Goal: Task Accomplishment & Management: Manage account settings

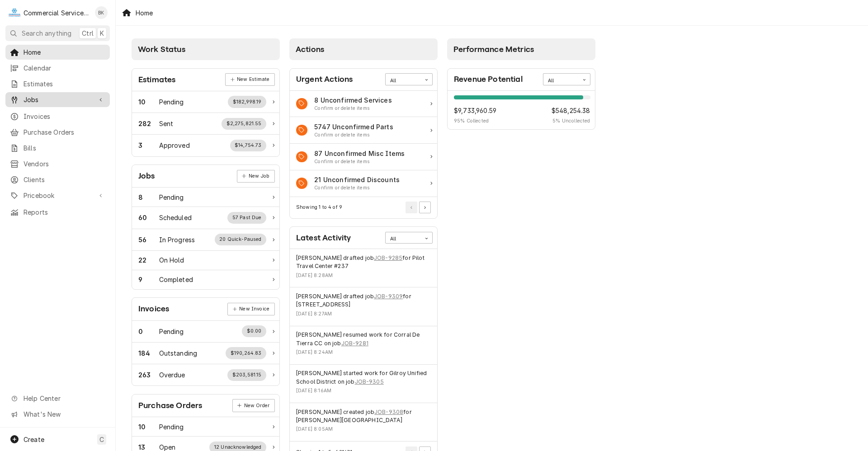
click at [35, 95] on span "Jobs" at bounding box center [58, 99] width 68 height 9
click at [66, 115] on span "Jobs" at bounding box center [65, 115] width 82 height 9
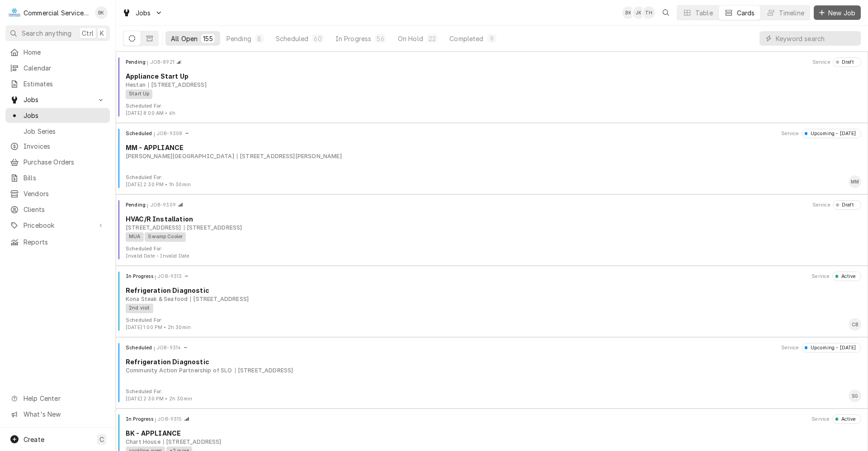
click at [847, 13] on span "New Job" at bounding box center [841, 12] width 31 height 9
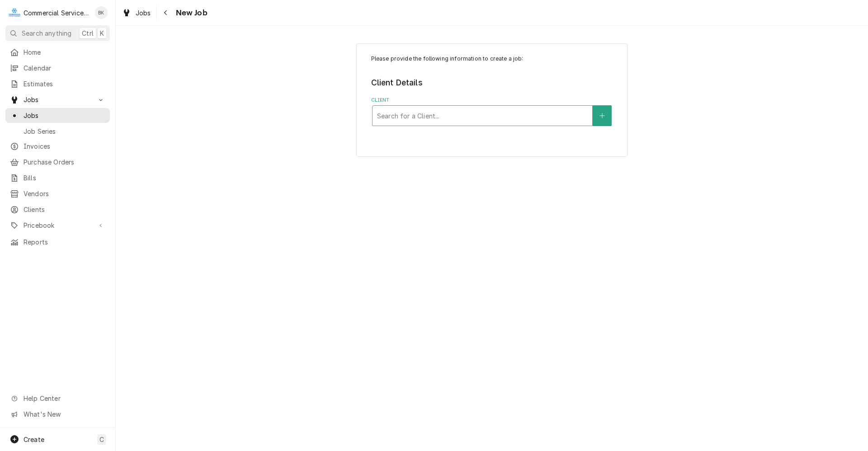
click at [552, 121] on div "Client" at bounding box center [482, 116] width 211 height 16
type input "t"
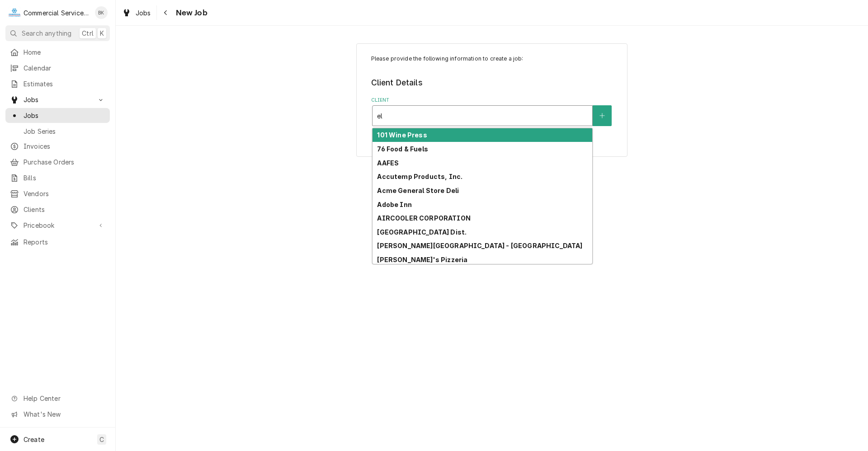
type input "e"
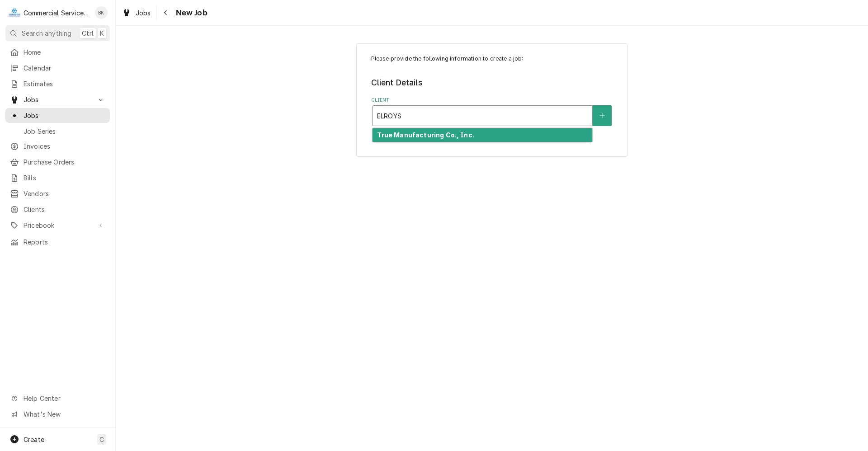
type input "ELROY"
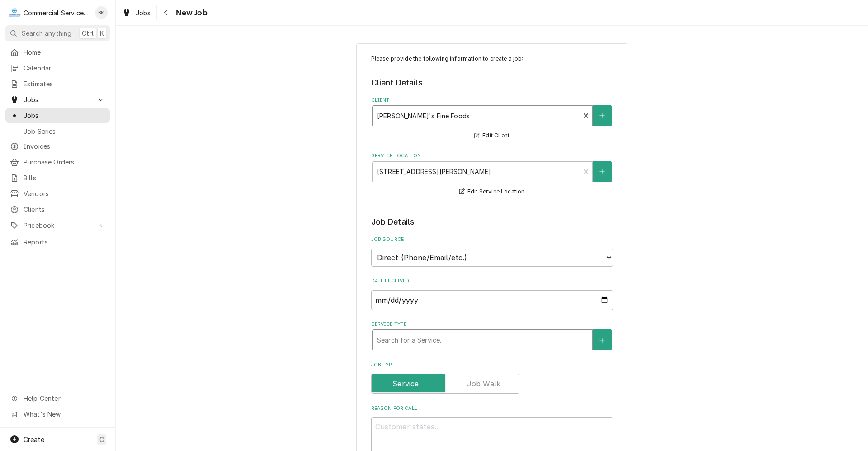
click at [393, 337] on div "Service Type" at bounding box center [482, 340] width 211 height 16
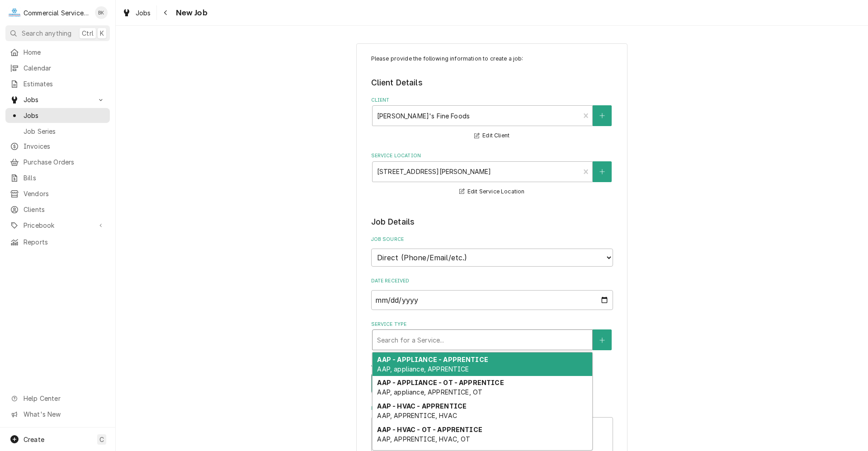
type textarea "x"
type input "H"
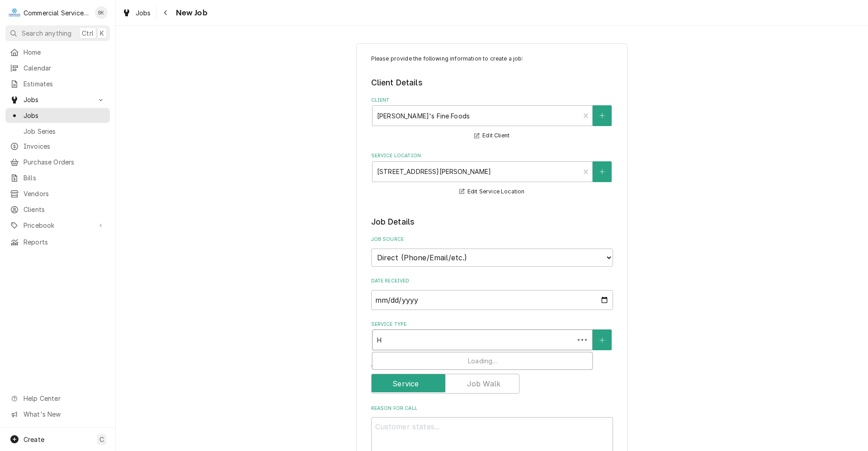
type textarea "x"
type input "HV"
type textarea "x"
type input "HVA"
type textarea "x"
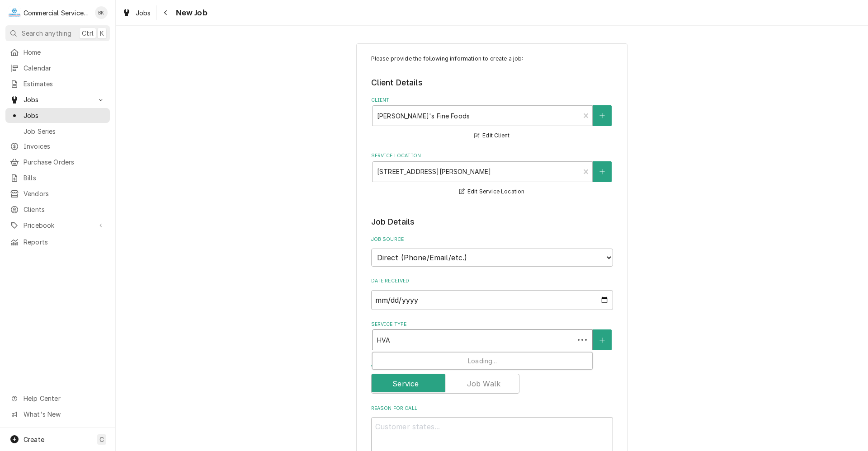
type input "HVAC"
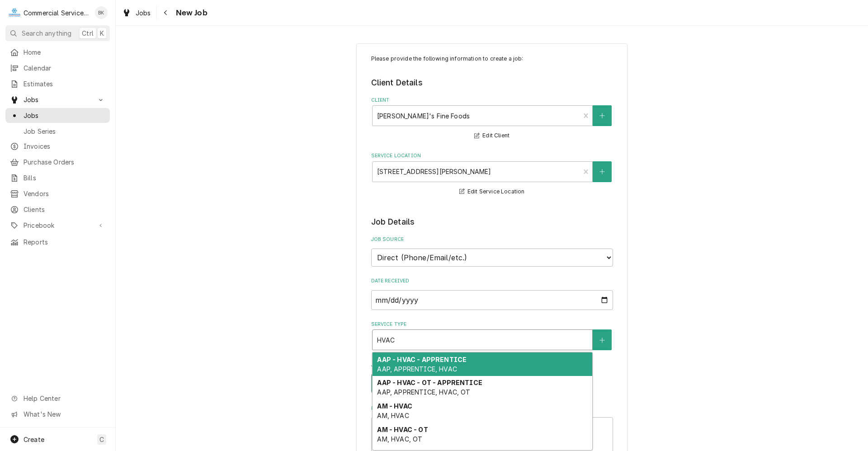
type textarea "x"
type input "HVACR"
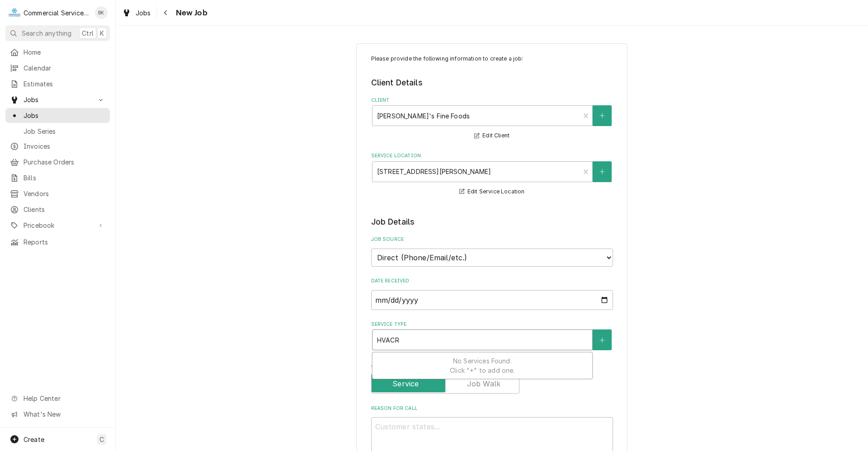
type textarea "x"
type input "HVAC"
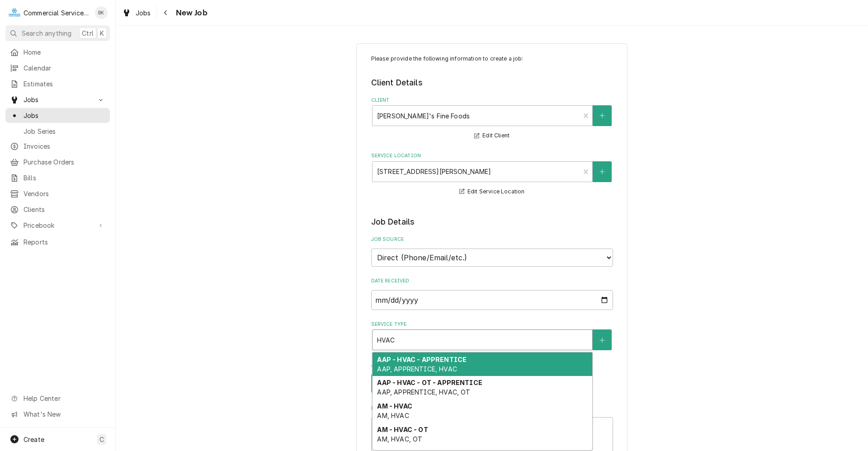
type textarea "x"
type input "HVAC/"
type textarea "x"
type input "HVAC/R"
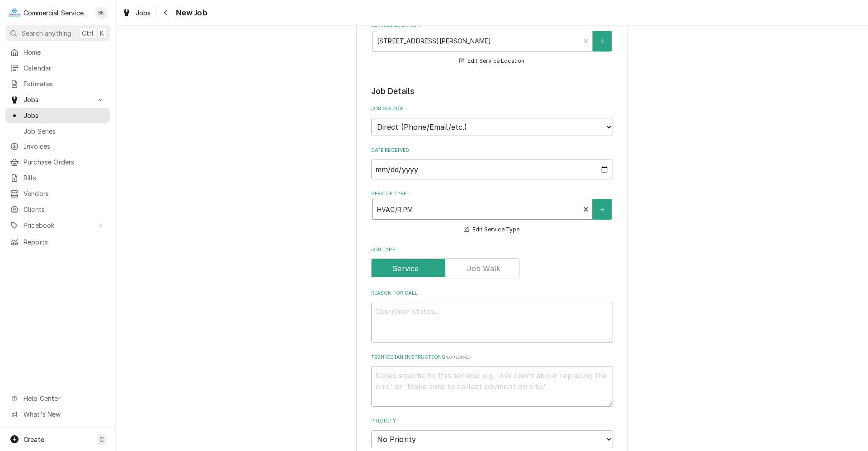
scroll to position [136, 0]
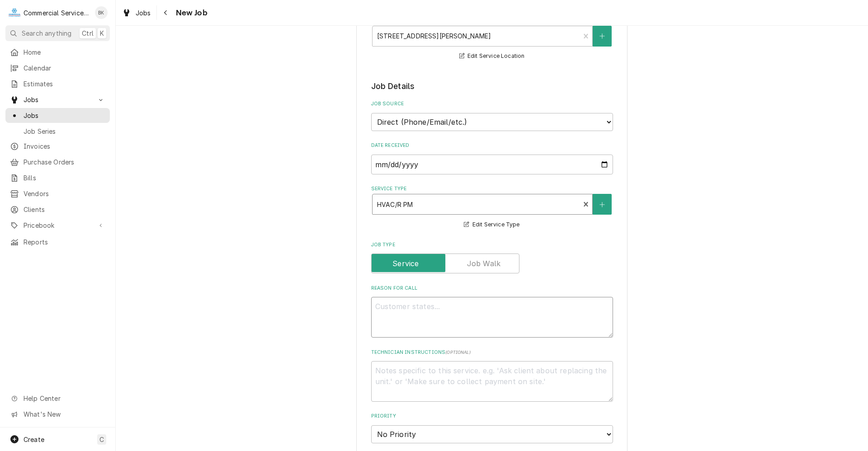
click at [401, 313] on textarea "Reason For Call" at bounding box center [492, 317] width 242 height 41
type textarea "x"
type textarea "w"
type textarea "x"
type textarea "wA"
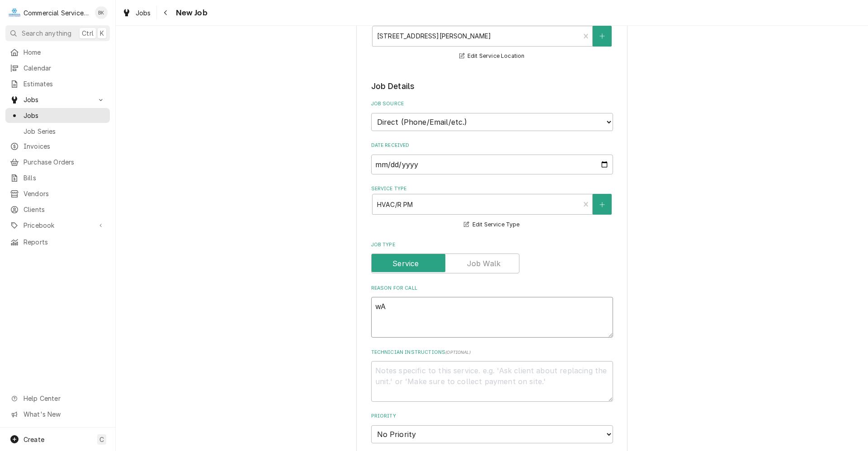
type textarea "x"
type textarea "wAL"
type textarea "x"
type textarea "wALK"
type textarea "x"
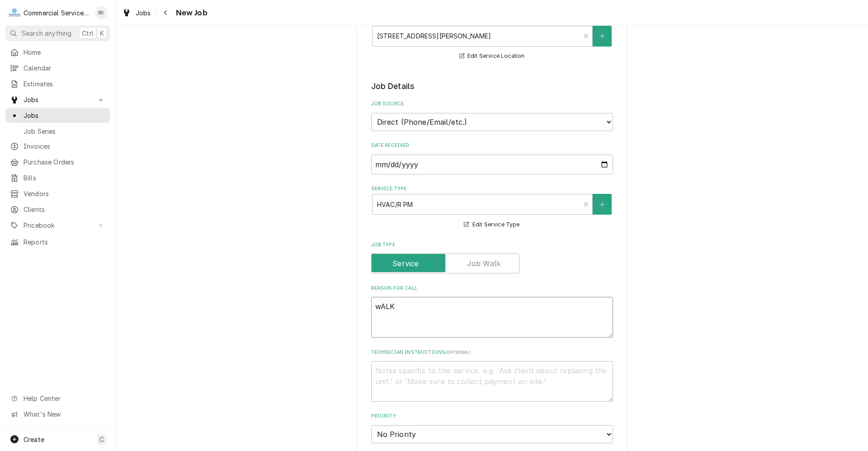
type textarea "wAL"
type textarea "x"
type textarea "wA"
type textarea "x"
type textarea "w"
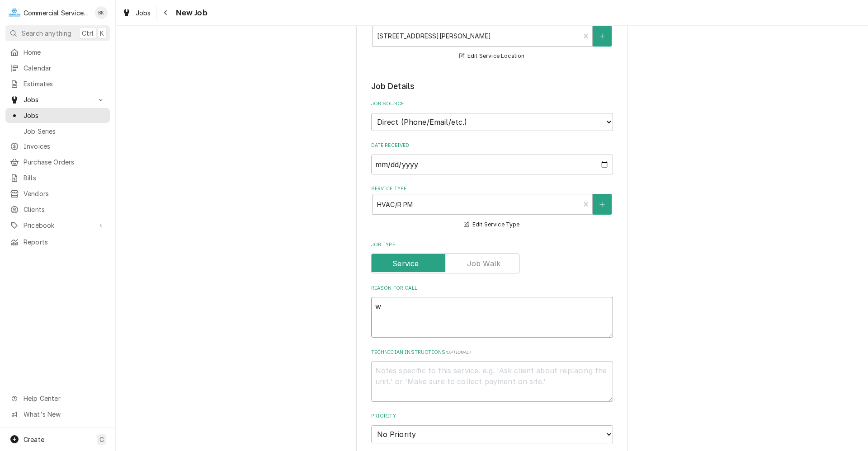
type textarea "x"
type textarea "W"
type textarea "x"
type textarea "WA"
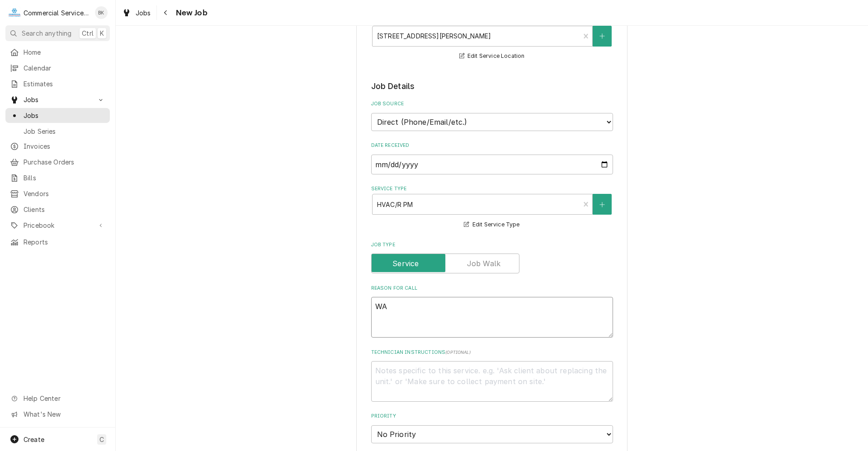
type textarea "x"
type textarea "WAL"
type textarea "x"
type textarea "WALK"
type textarea "x"
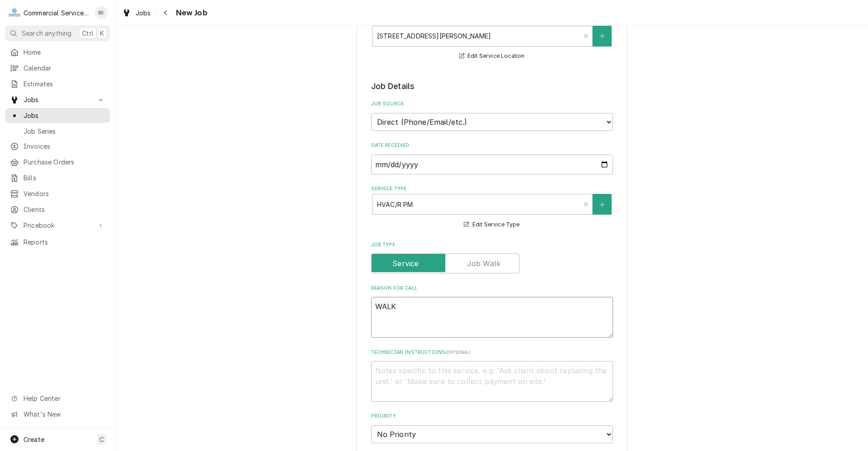
type textarea "WALK-"
type textarea "x"
type textarea "WALK-I"
type textarea "x"
type textarea "WALK-IN"
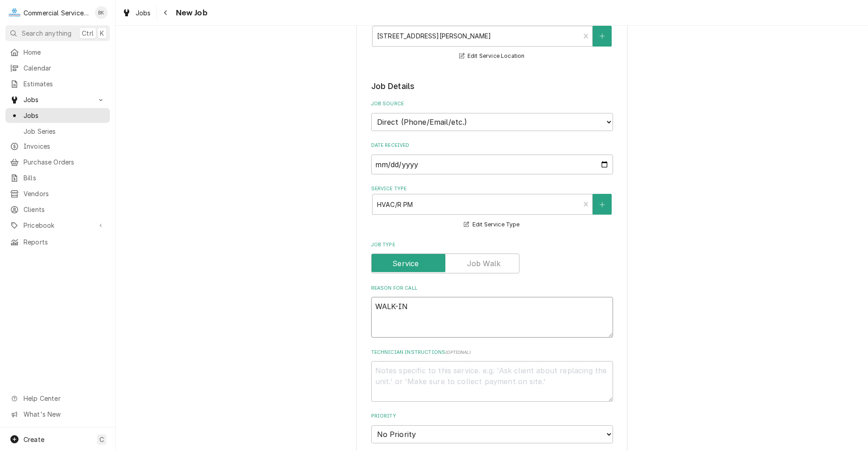
type textarea "x"
type textarea "WALK-IN"
type textarea "x"
type textarea "WALK-IN C"
type textarea "x"
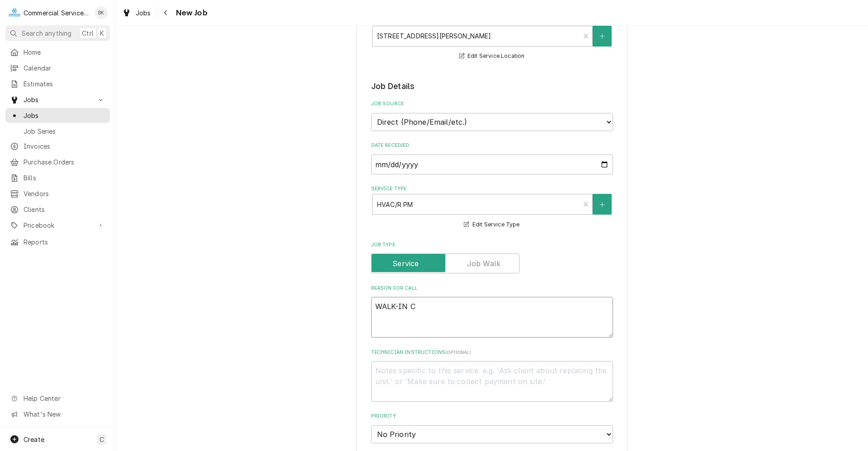
type textarea "WALK-IN CO"
type textarea "x"
type textarea "WALK-IN COO"
type textarea "x"
type textarea "WALK-IN COOL"
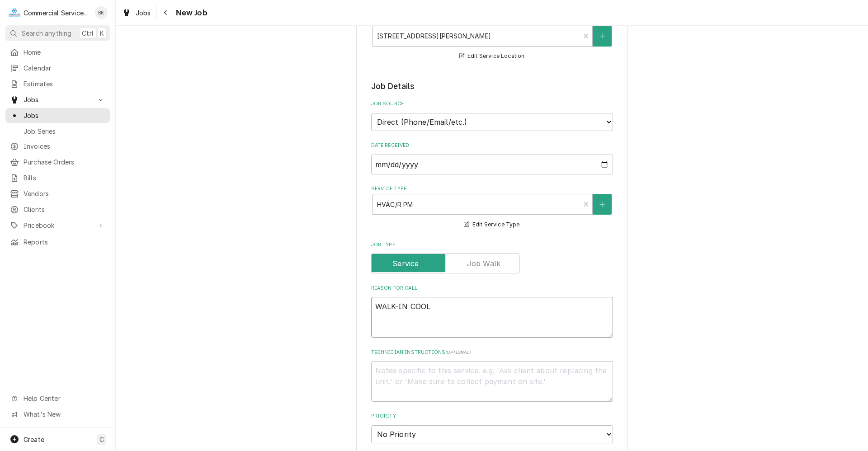
type textarea "x"
type textarea "WALK-IN COOLE"
type textarea "x"
type textarea "WALK-IN COOLER"
type textarea "x"
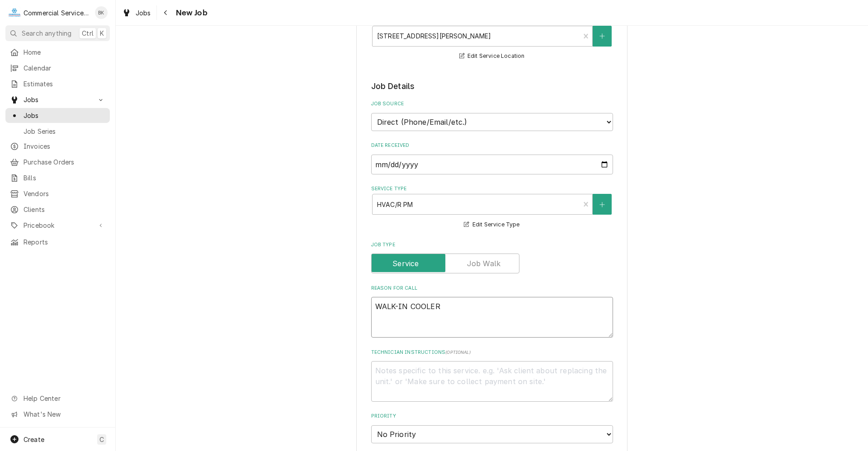
type textarea "WALK-IN COOLER"
type textarea "x"
type textarea "WALK-IN COOLER A"
type textarea "x"
type textarea "WALK-IN COOLER AN"
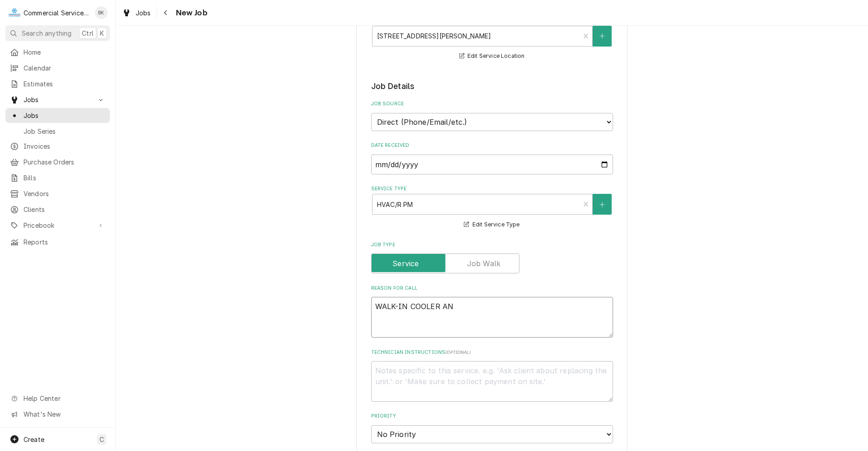
type textarea "x"
type textarea "WALK-IN COOLER AND"
type textarea "x"
type textarea "WALK-IN COOLER AND"
type textarea "x"
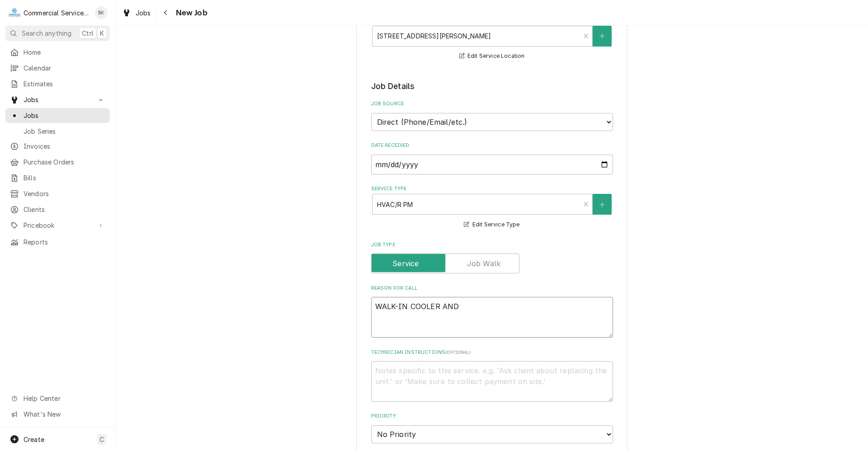
type textarea "WALK-IN COOLER AND B"
type textarea "x"
type textarea "WALK-IN COOLER AND BA"
type textarea "x"
type textarea "WALK-IN COOLER AND BAR"
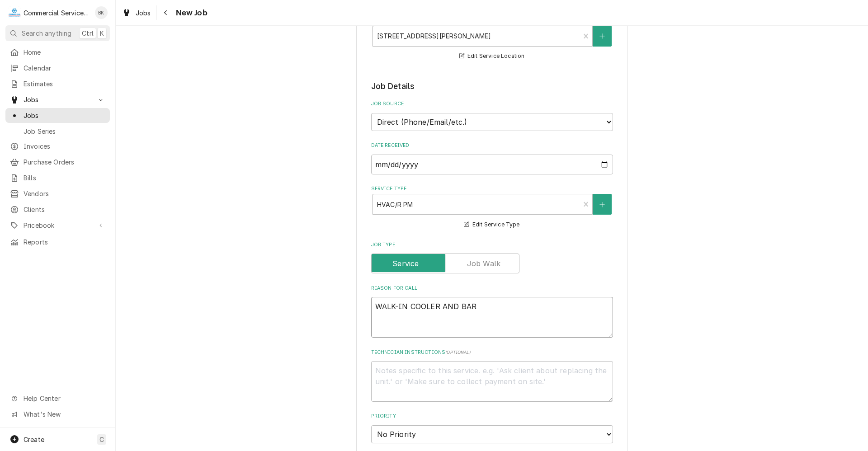
type textarea "x"
type textarea "WALK-IN COOLER AND BAR"
type textarea "x"
type textarea "WALK-IN COOLER AND BAR E"
type textarea "x"
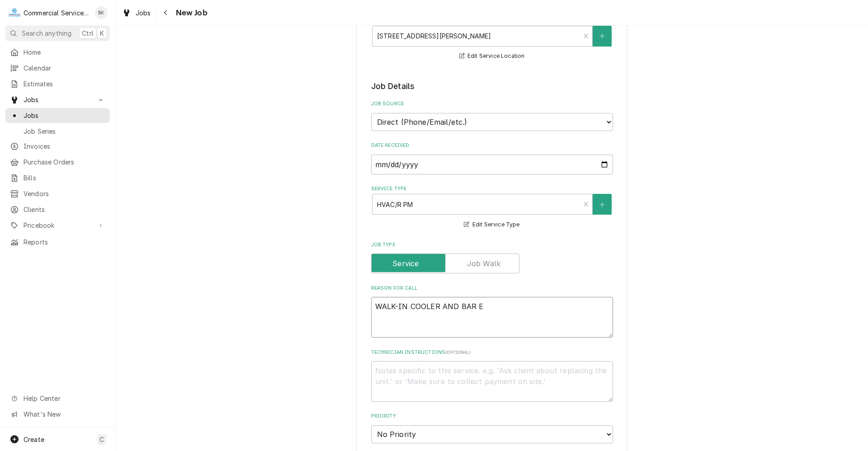
type textarea "WALK-IN COOLER AND BAR EQ"
type textarea "x"
type textarea "WALK-IN COOLER AND BAR EQU"
type textarea "x"
type textarea "WALK-IN COOLER AND BAR EQUI"
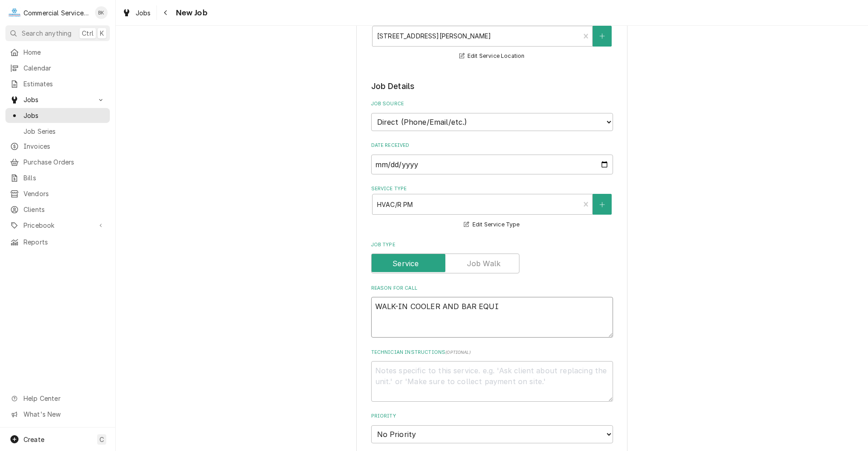
type textarea "x"
type textarea "WALK-IN COOLER AND BAR EQUIP"
type textarea "x"
type textarea "WALK-IN COOLER AND BAR EQUIPM"
type textarea "x"
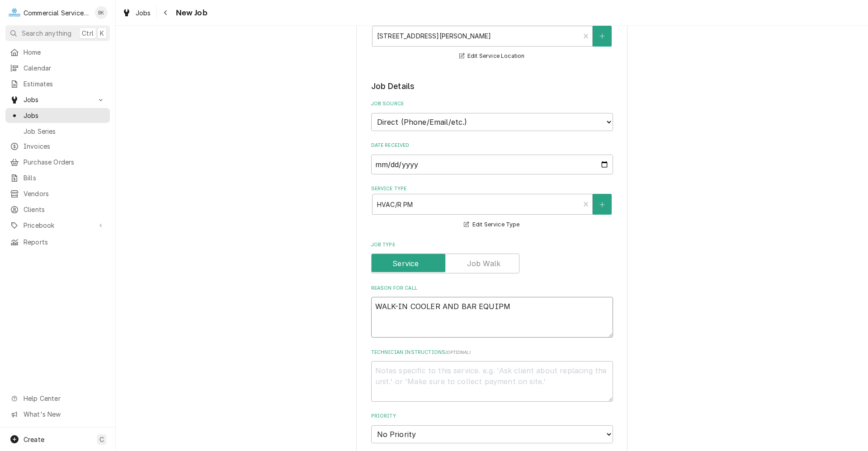
type textarea "WALK-IN COOLER AND BAR EQUIPME"
type textarea "x"
type textarea "WALK-IN COOLER AND BAR EQUIPMEN"
type textarea "x"
type textarea "WALK-IN COOLER AND BAR EQUIPMENT"
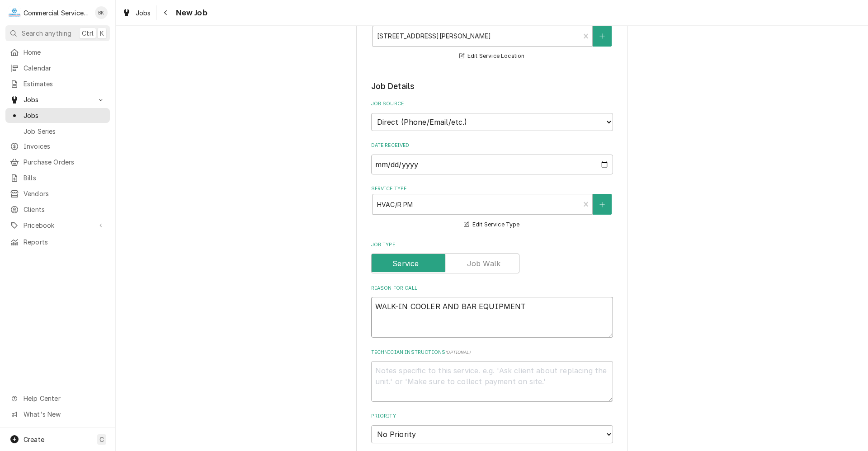
type textarea "x"
type textarea "WALK-IN COOLER AND BAR EQUIPMENT"
type textarea "x"
type textarea "WALK-IN COOLER AND BAR EQUIPMENT M"
type textarea "x"
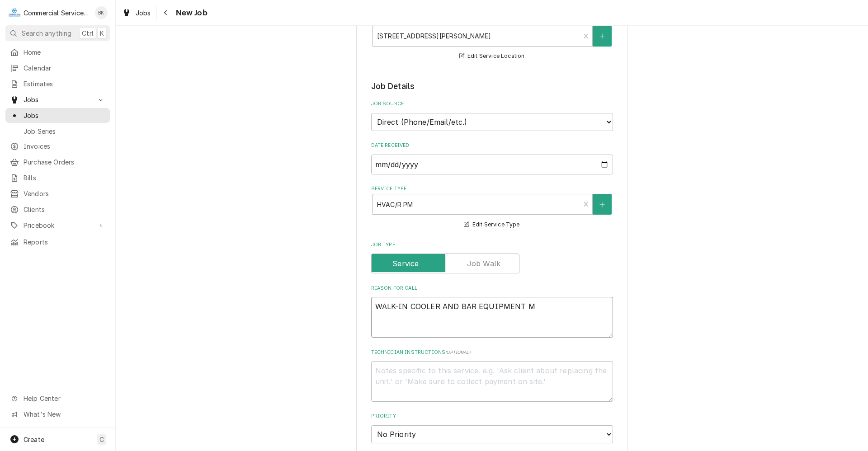
type textarea "WALK-IN COOLER AND BAR EQUIPMENT ME"
type textarea "x"
type textarea "WALK-IN COOLER AND BAR EQUIPMENT M"
type textarea "x"
type textarea "WALK-IN COOLER AND BAR EQUIPMENT MP"
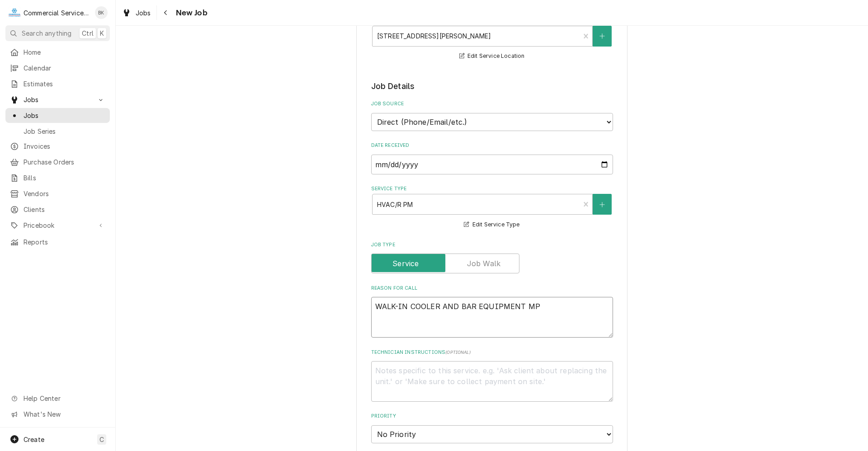
type textarea "x"
type textarea "WALK-IN COOLER AND BAR EQUIPMENT M"
type textarea "x"
type textarea "WALK-IN COOLER AND BAR EQUIPMENT"
type textarea "x"
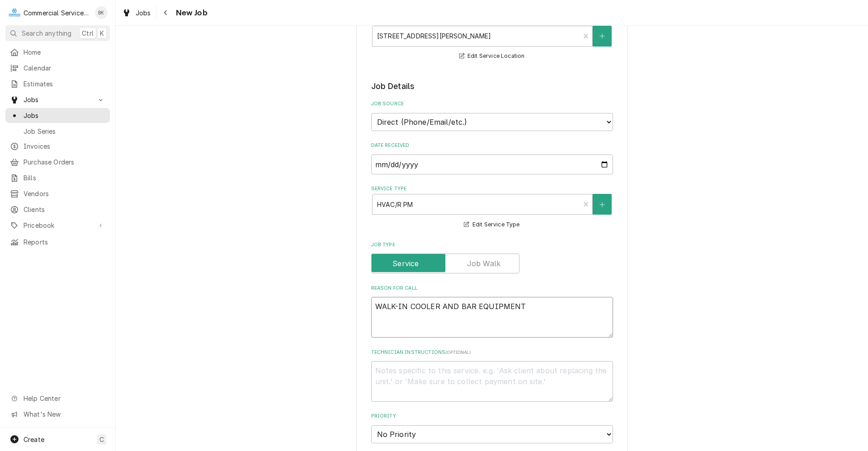
type textarea "WALK-IN COOLER AND BAR EQUIPMENT P"
type textarea "x"
type textarea "WALK-IN COOLER AND BAR EQUIPMENT PM"
type textarea "x"
type textarea "WALK-IN COOLER AND BAR EQUIPMENT PM"
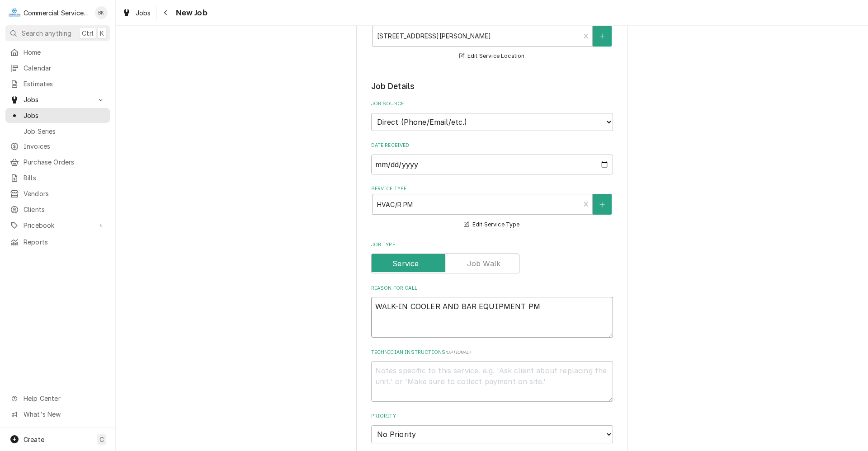
type textarea "x"
type textarea "WALK-IN COOLER AND BAR EQUIPMENT PM -"
type textarea "x"
type textarea "WALK-IN COOLER AND BAR EQUIPMENT PM -"
type textarea "x"
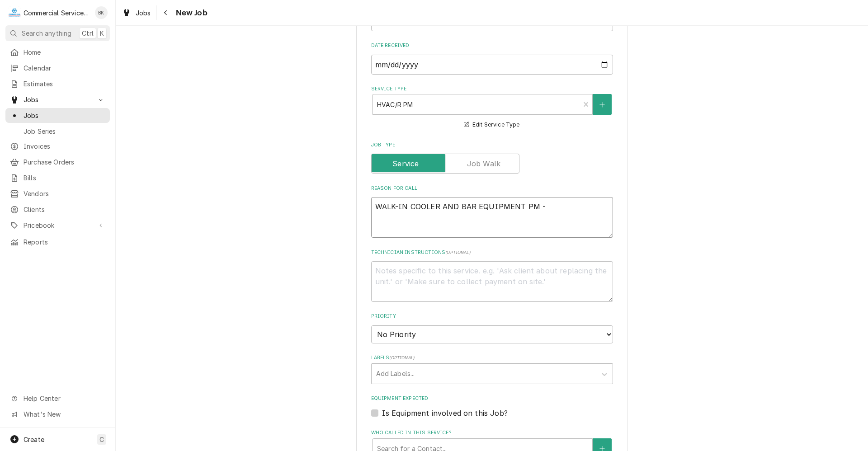
scroll to position [271, 0]
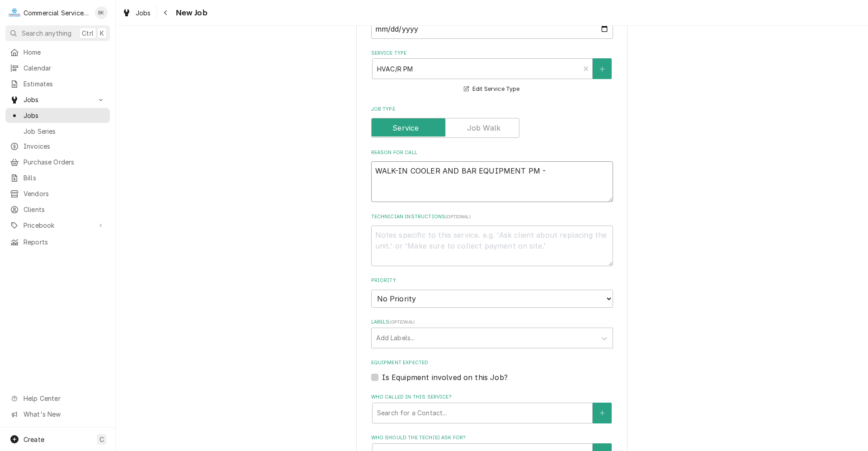
type textarea "WALK-IN COOLER AND BAR EQUIPMENT PM -"
click at [421, 301] on select "No Priority Urgent High Medium Low" at bounding box center [492, 299] width 242 height 18
select select "3"
click at [371, 290] on select "No Priority Urgent High Medium Low" at bounding box center [492, 299] width 242 height 18
type textarea "x"
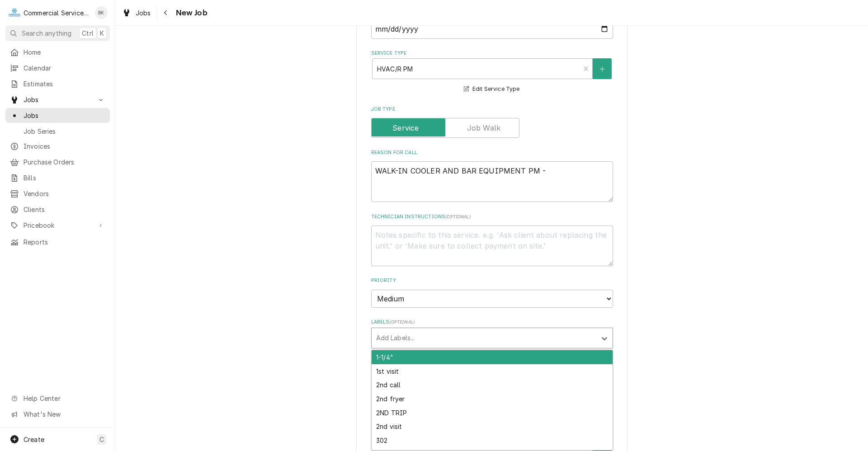
click at [422, 341] on div "Labels" at bounding box center [484, 338] width 216 height 16
type input "PM"
type textarea "x"
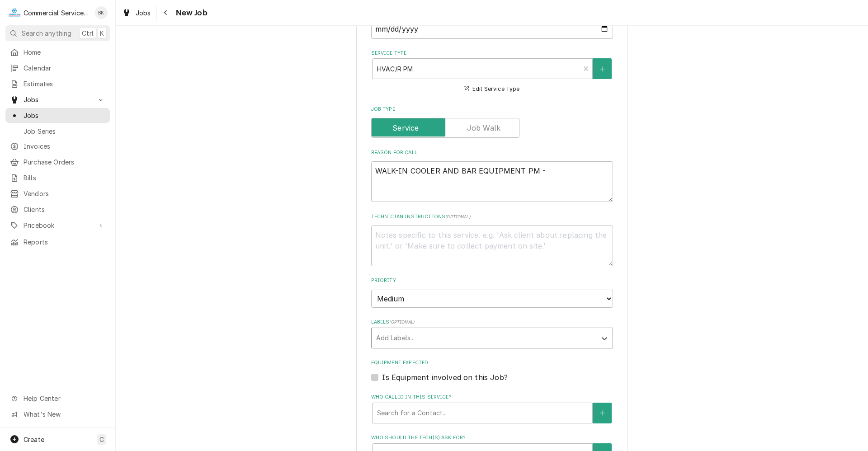
type textarea "x"
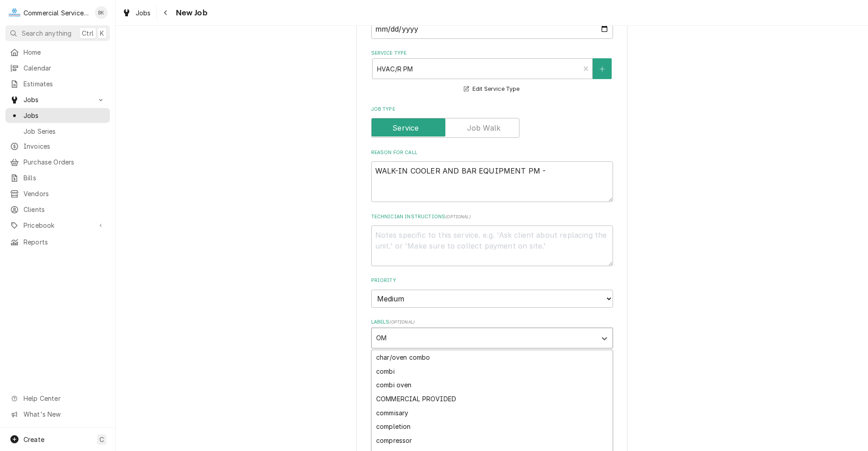
type input "O"
type textarea "x"
type input "PM"
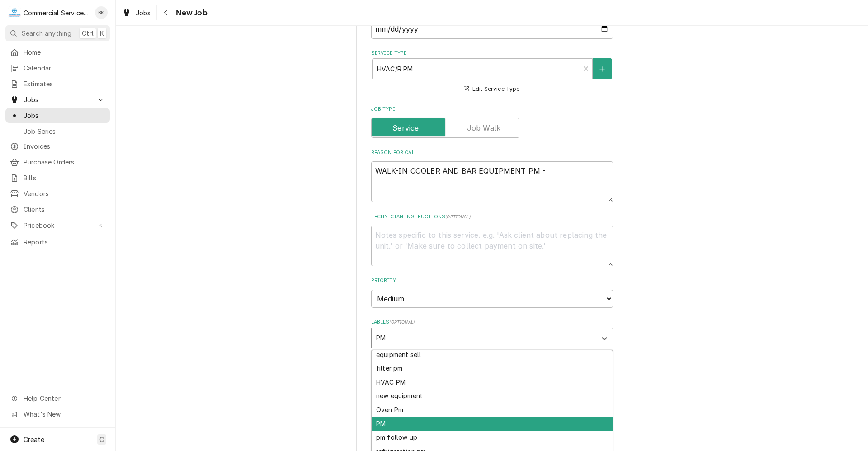
type textarea "x"
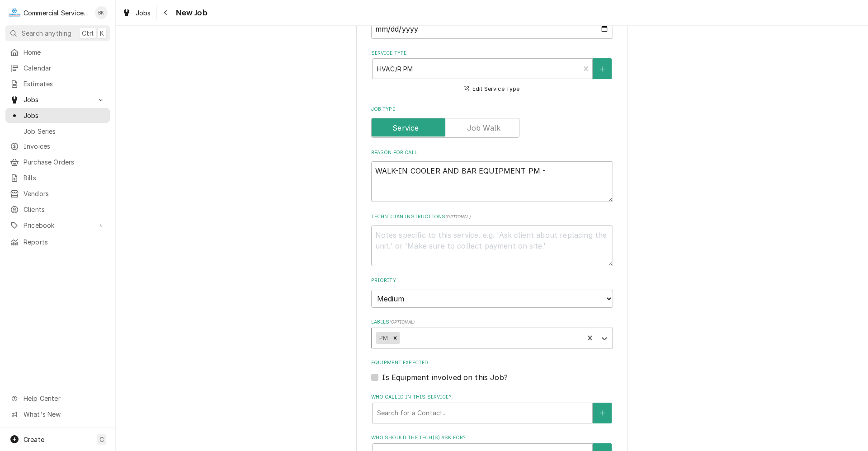
type textarea "x"
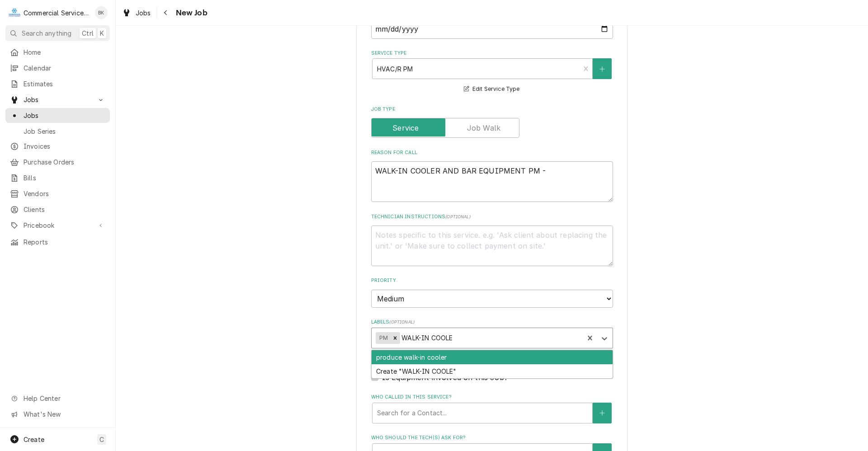
type input "WALK-IN COOLER"
type textarea "x"
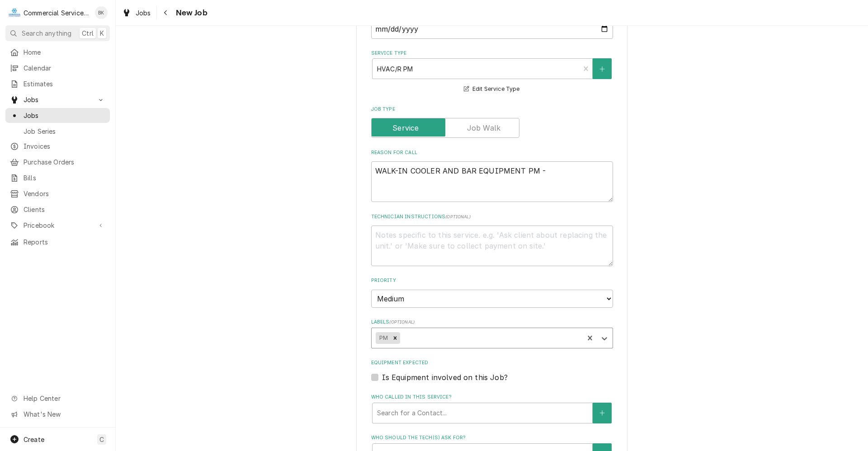
type textarea "x"
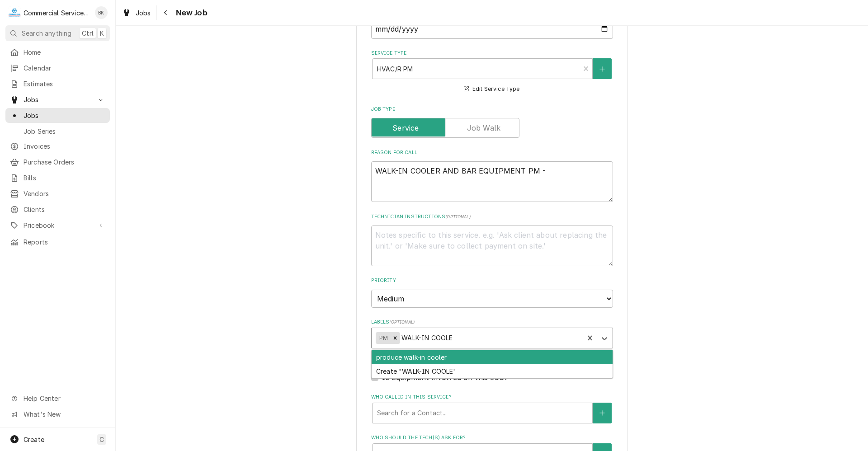
type input "WALK-IN COOLER"
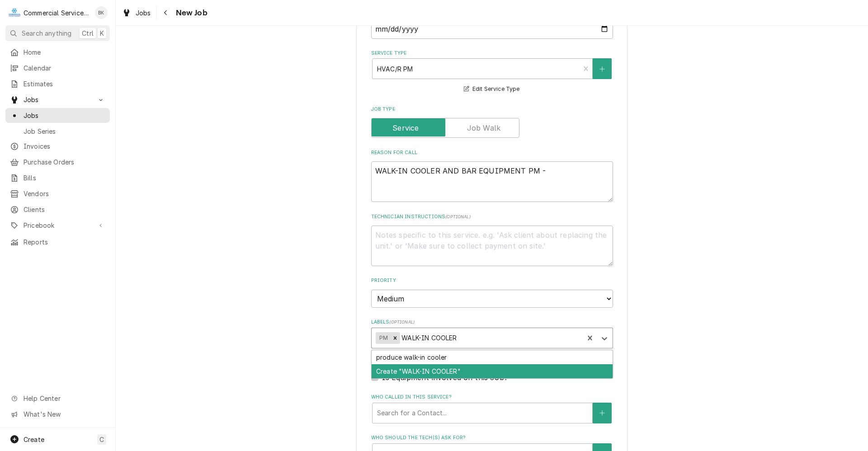
type textarea "x"
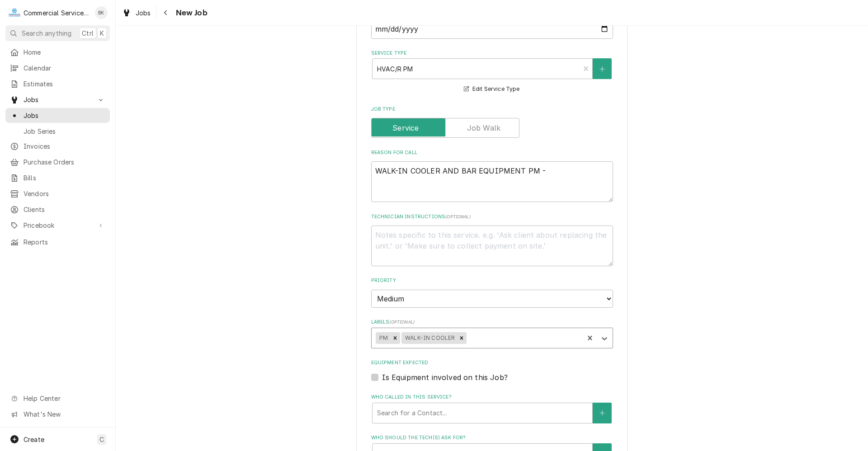
type textarea "x"
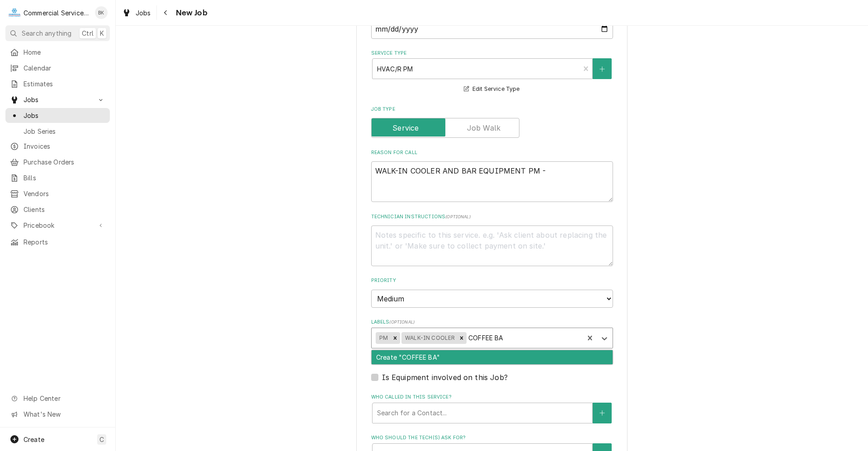
type input "COFFEE BAR"
type textarea "x"
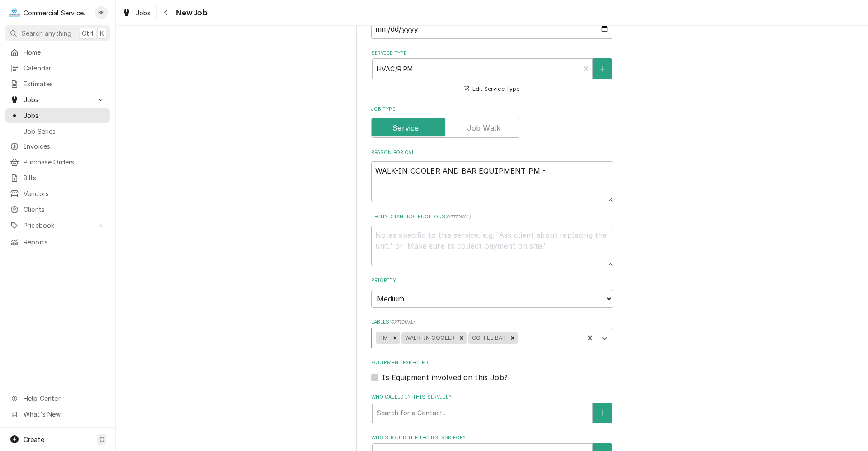
type textarea "x"
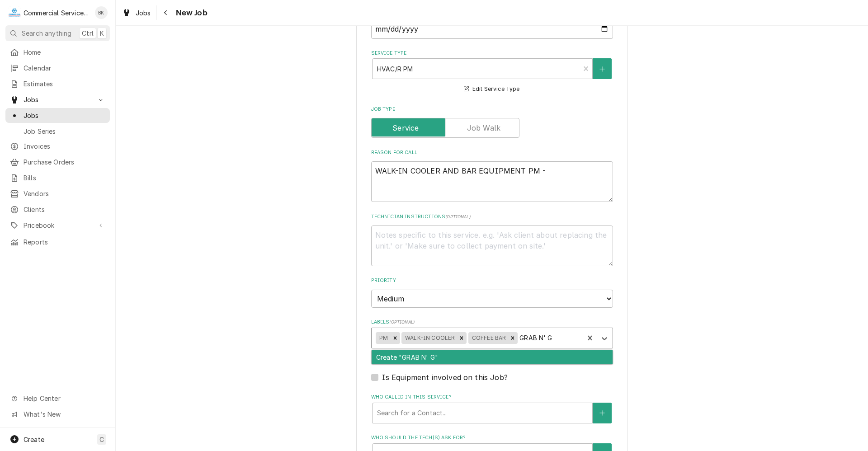
type input "GRAB N' GO"
type textarea "x"
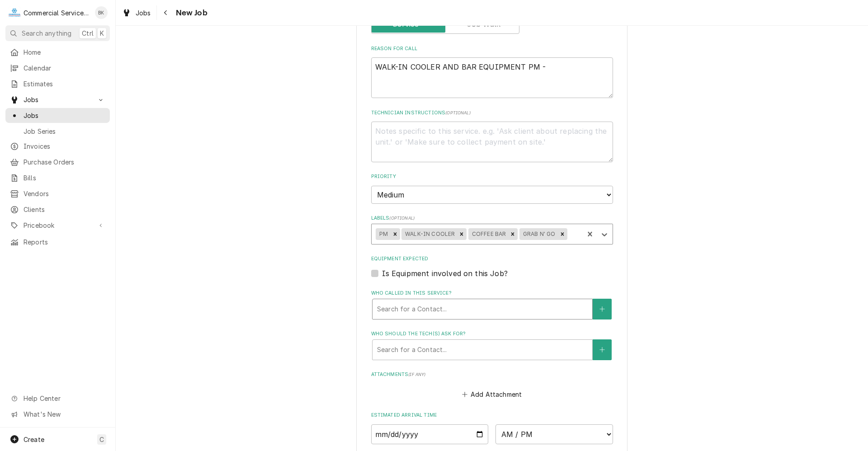
scroll to position [407, 0]
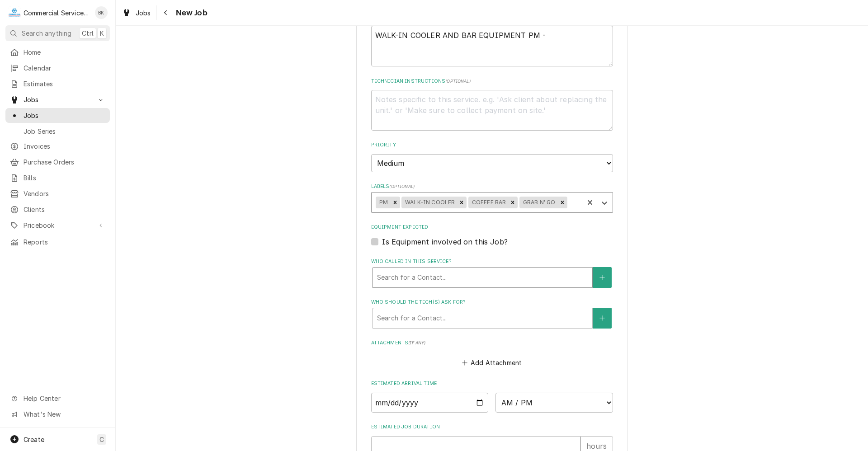
click at [441, 282] on div "Who called in this service?" at bounding box center [482, 277] width 211 height 16
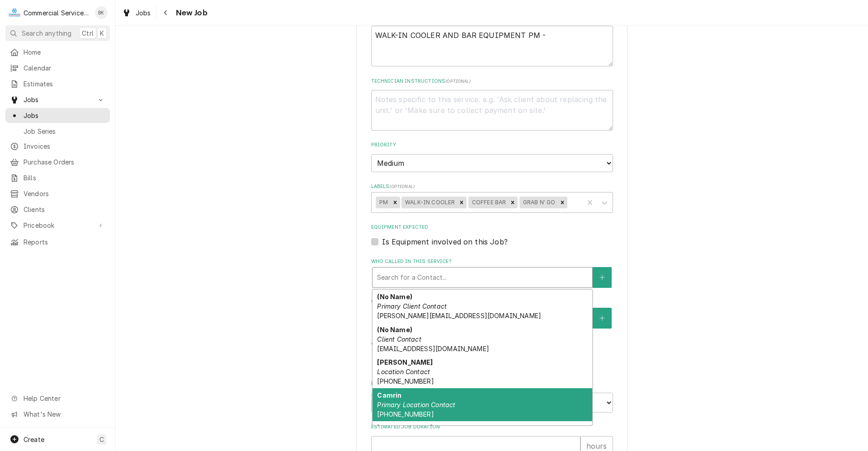
click at [410, 415] on span "(831) 710-0117" at bounding box center [405, 414] width 56 height 8
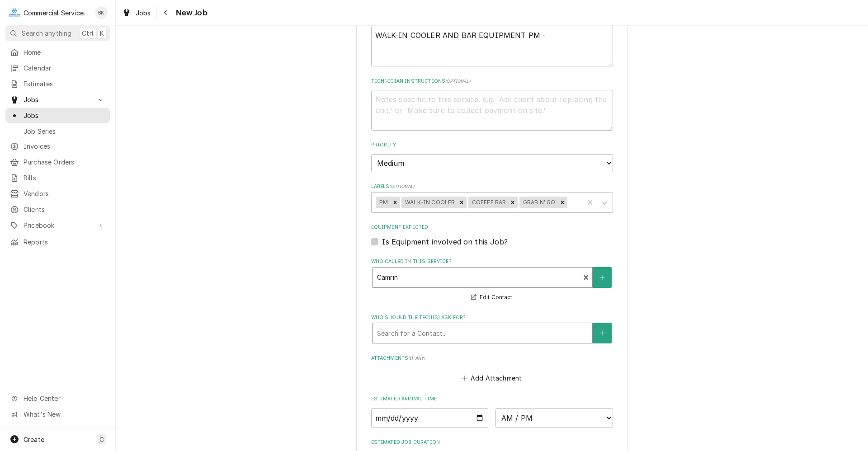
click at [419, 338] on div "Who should the tech(s) ask for?" at bounding box center [482, 333] width 211 height 16
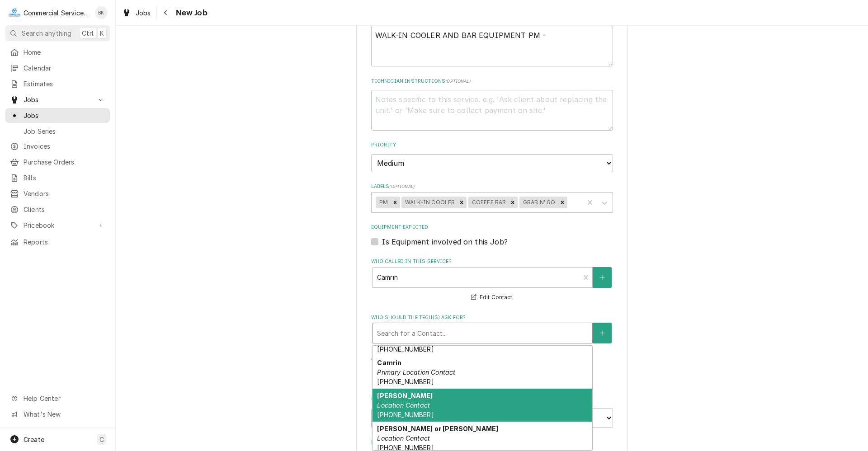
scroll to position [82, 0]
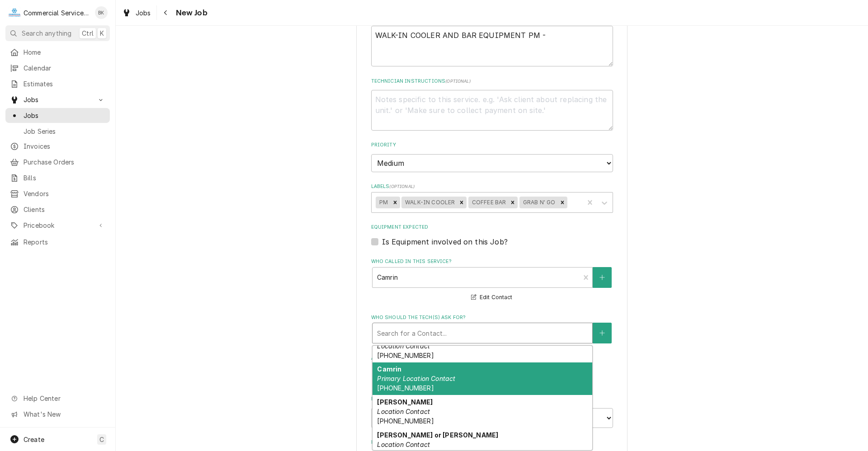
click at [426, 371] on div "Camrin Primary Location Contact (831) 710-0117" at bounding box center [482, 378] width 220 height 33
type textarea "x"
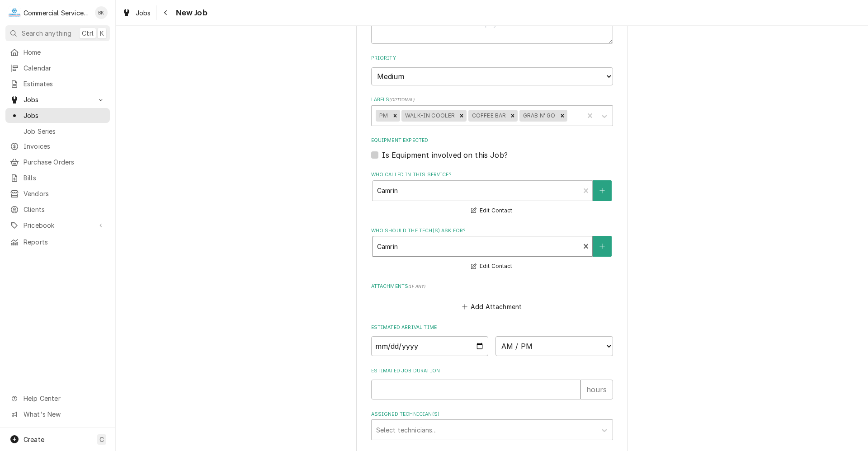
scroll to position [497, 0]
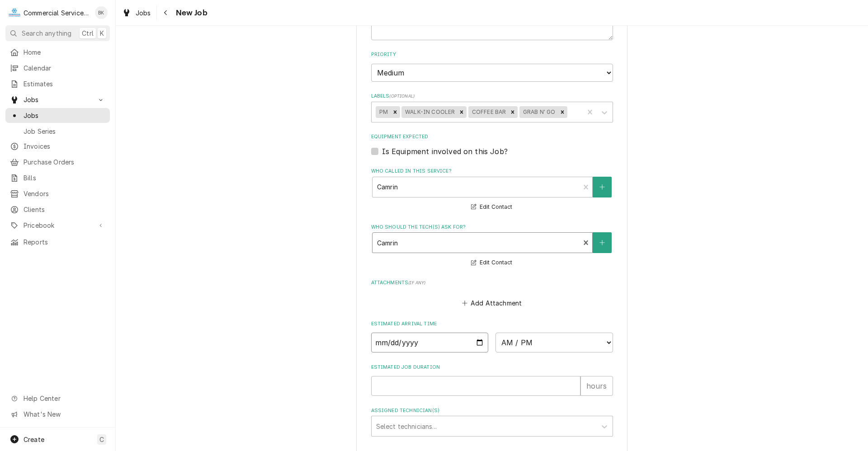
click at [475, 344] on input "Date" at bounding box center [430, 343] width 118 height 20
type input "2025-09-03"
type textarea "x"
click at [572, 340] on select "AM / PM 6:00 AM 6:15 AM 6:30 AM 6:45 AM 7:00 AM 7:15 AM 7:30 AM 7:45 AM 8:00 AM…" at bounding box center [554, 343] width 118 height 20
select select "19:00:00"
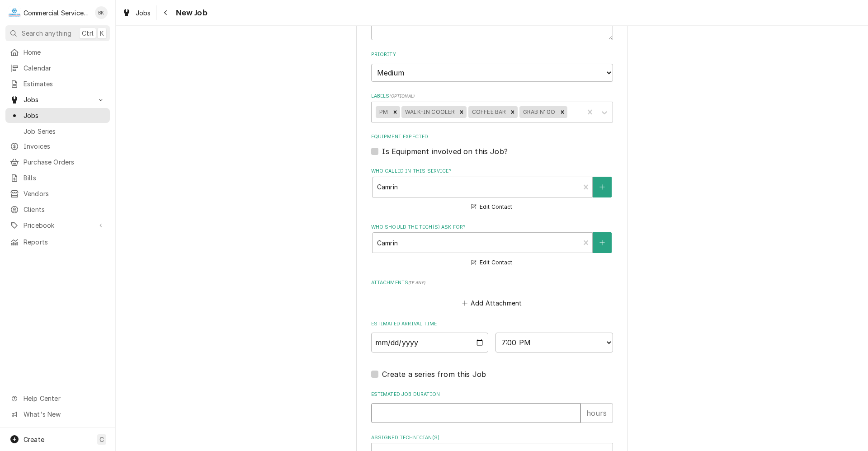
click at [390, 413] on input "Estimated Job Duration" at bounding box center [475, 413] width 209 height 20
type textarea "x"
type input "4"
type textarea "x"
type input "4"
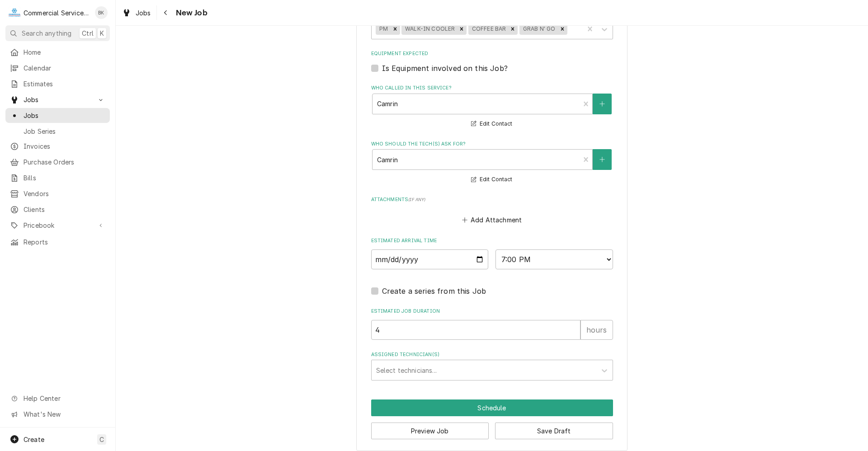
scroll to position [588, 0]
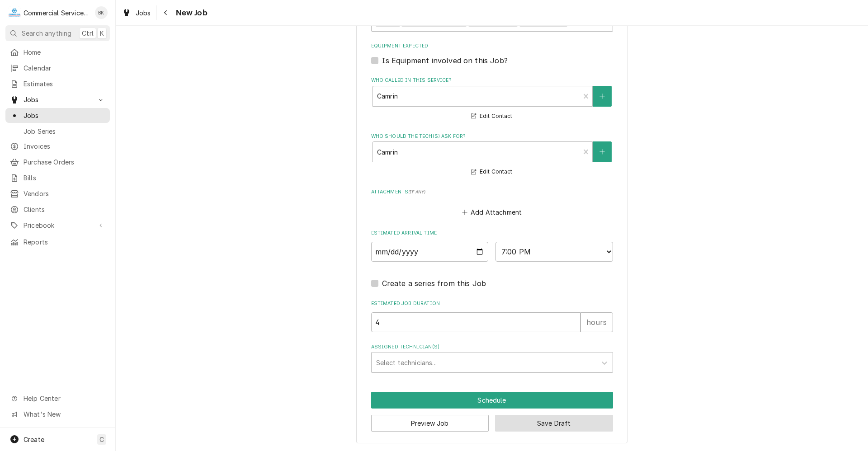
click at [573, 422] on button "Save Draft" at bounding box center [554, 423] width 118 height 17
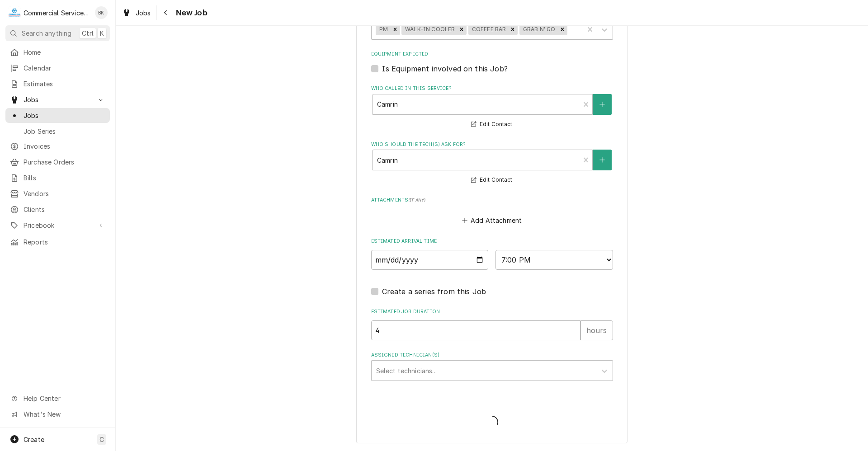
scroll to position [580, 0]
type textarea "x"
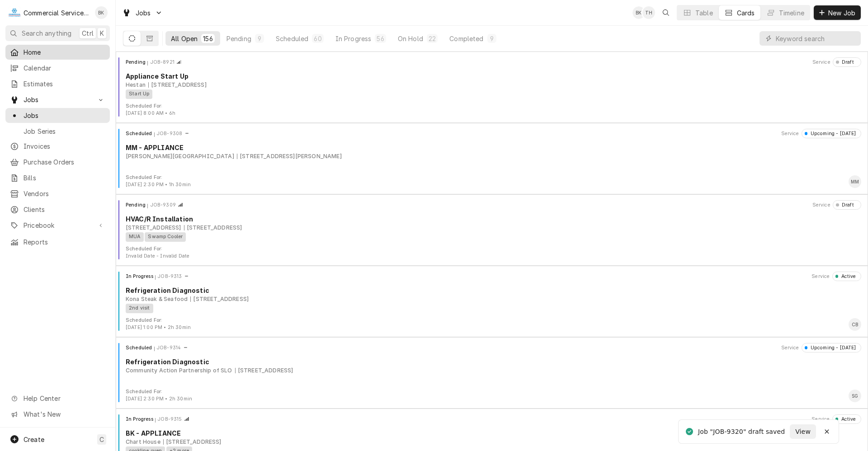
click at [39, 51] on span "Home" at bounding box center [65, 51] width 82 height 9
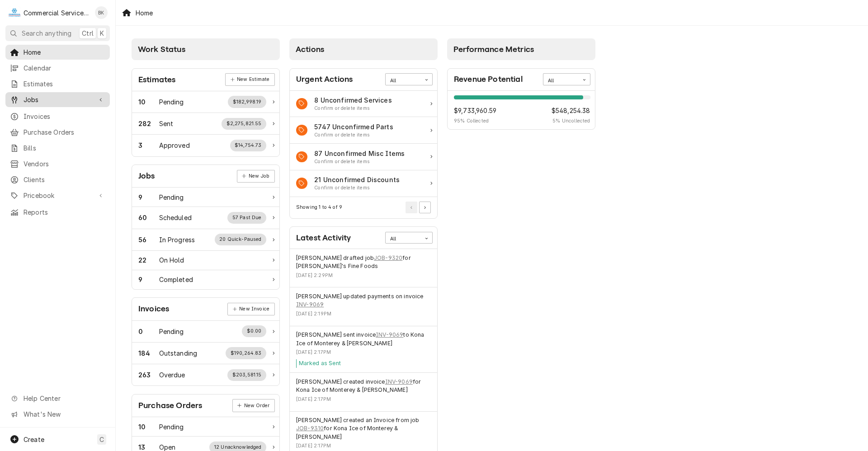
click at [57, 95] on span "Jobs" at bounding box center [58, 99] width 68 height 9
click at [50, 117] on div "Jobs" at bounding box center [57, 115] width 101 height 11
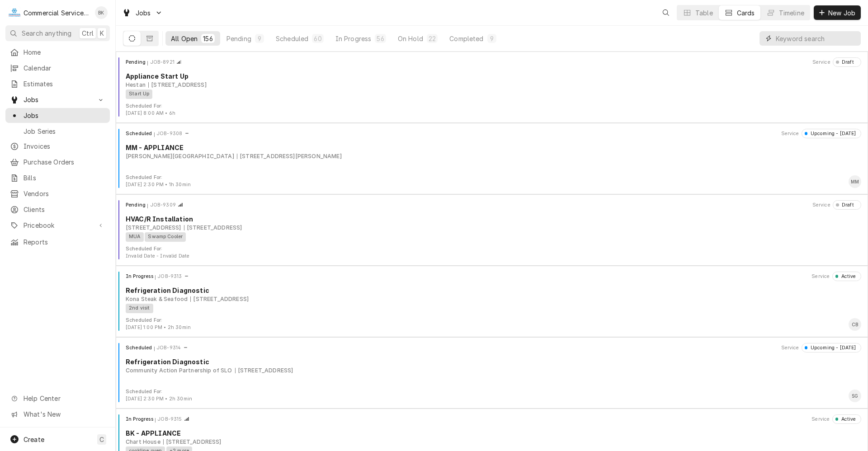
click at [796, 42] on input "Dynamic Content Wrapper" at bounding box center [816, 38] width 80 height 14
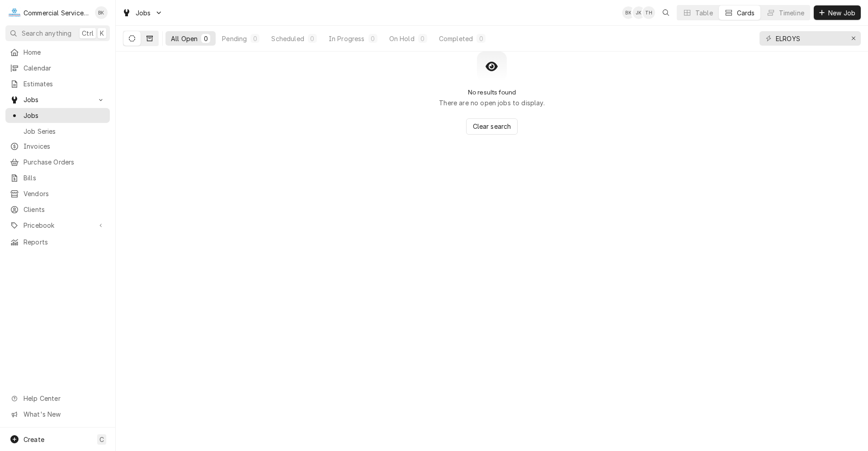
click at [148, 40] on icon "Dynamic Content Wrapper" at bounding box center [149, 38] width 6 height 6
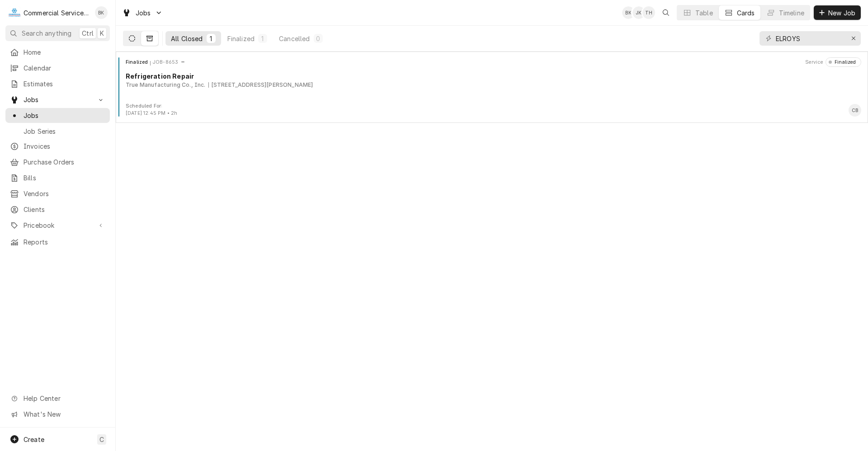
click at [137, 38] on button "Dynamic Content Wrapper" at bounding box center [131, 38] width 17 height 14
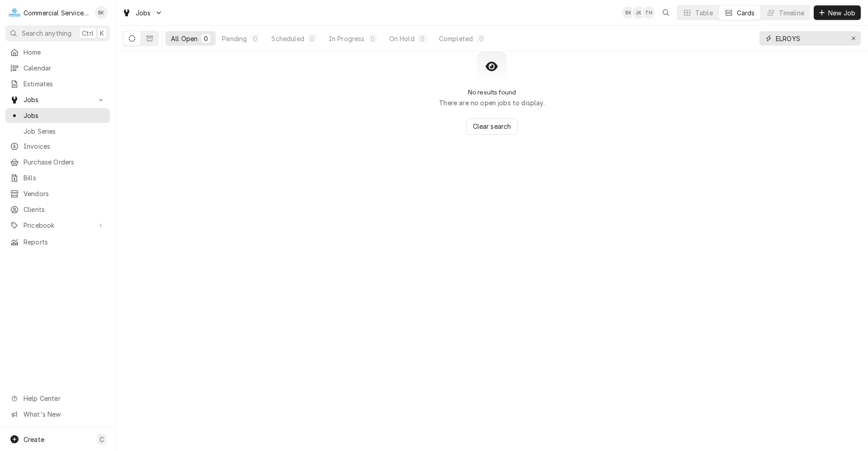
click at [818, 40] on input "ELROYS" at bounding box center [810, 38] width 68 height 14
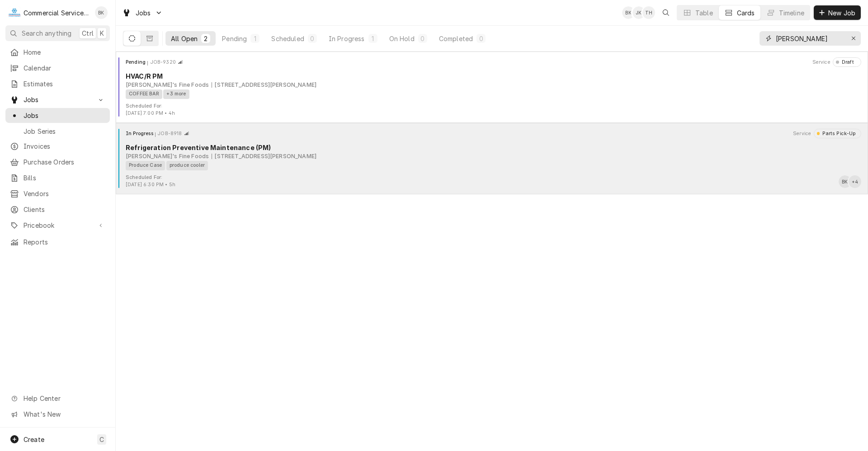
type input "ELROY"
click at [413, 161] on div "Produce Case produce cooler" at bounding box center [490, 165] width 729 height 9
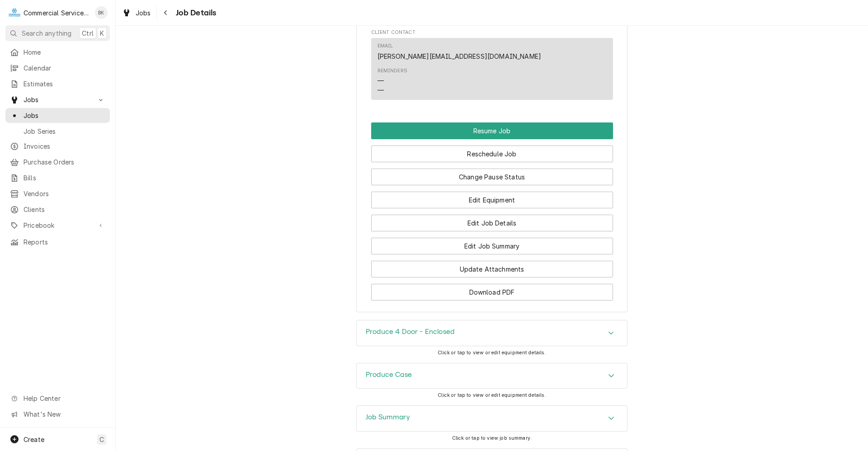
scroll to position [835, 0]
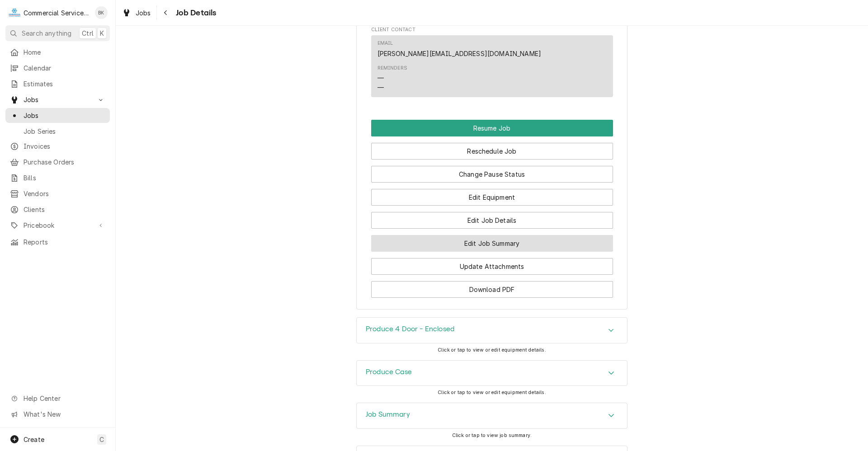
click at [502, 250] on button "Edit Job Summary" at bounding box center [492, 243] width 242 height 17
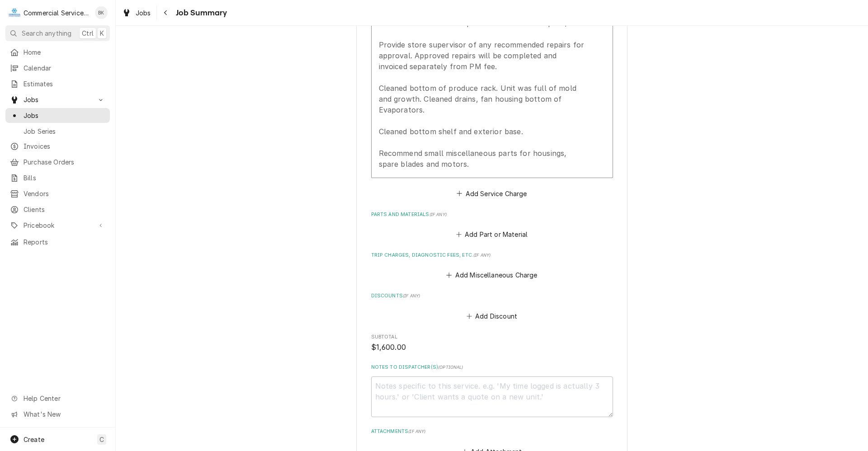
scroll to position [452, 0]
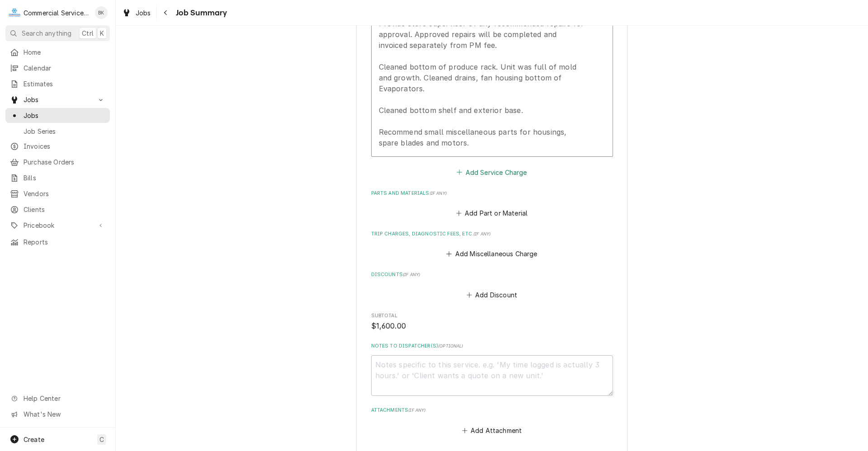
click at [478, 170] on button "Add Service Charge" at bounding box center [491, 172] width 73 height 13
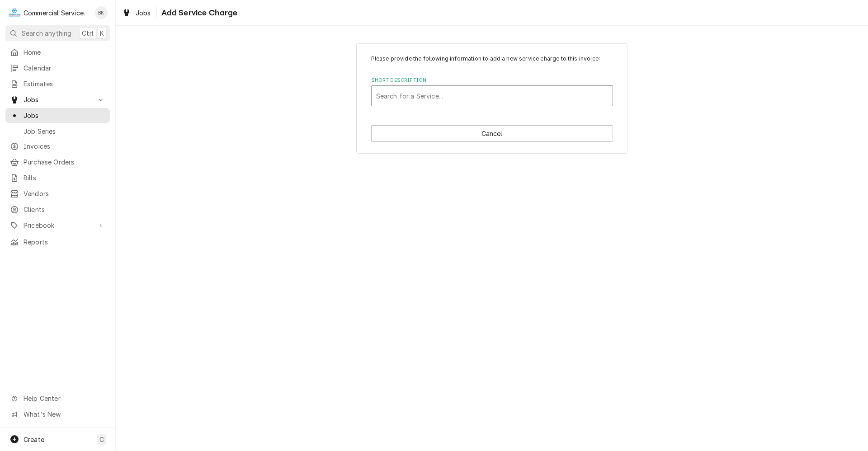
click at [416, 95] on div "Short Description" at bounding box center [492, 96] width 232 height 16
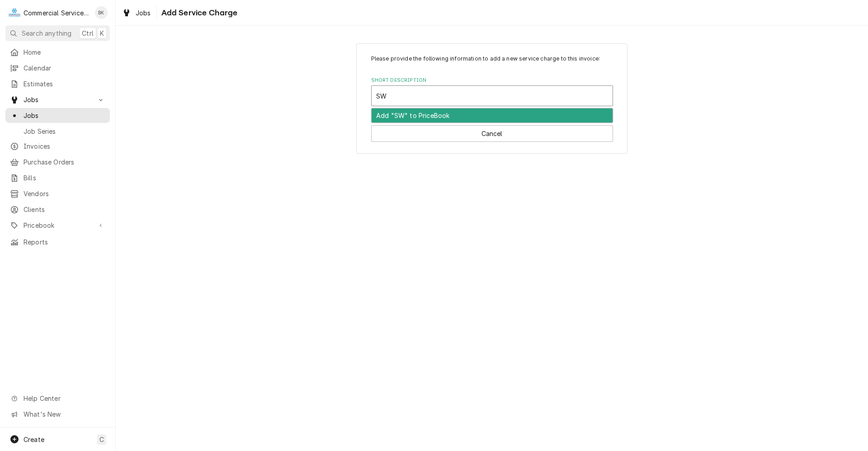
type input "S"
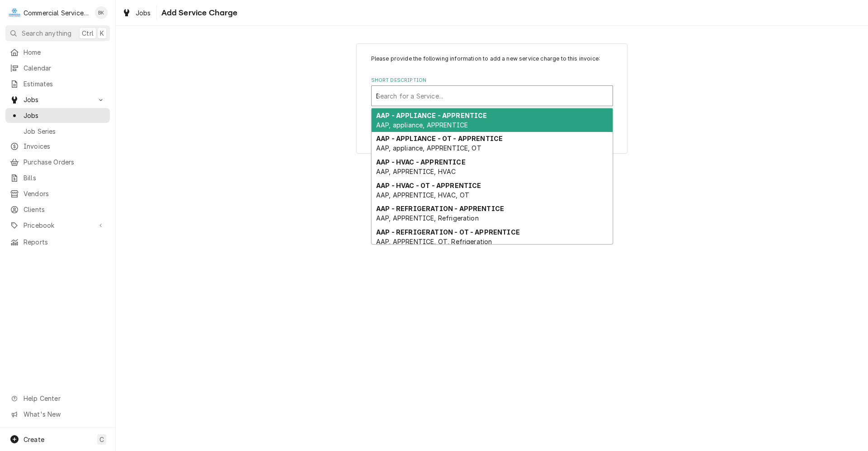
type input "DW"
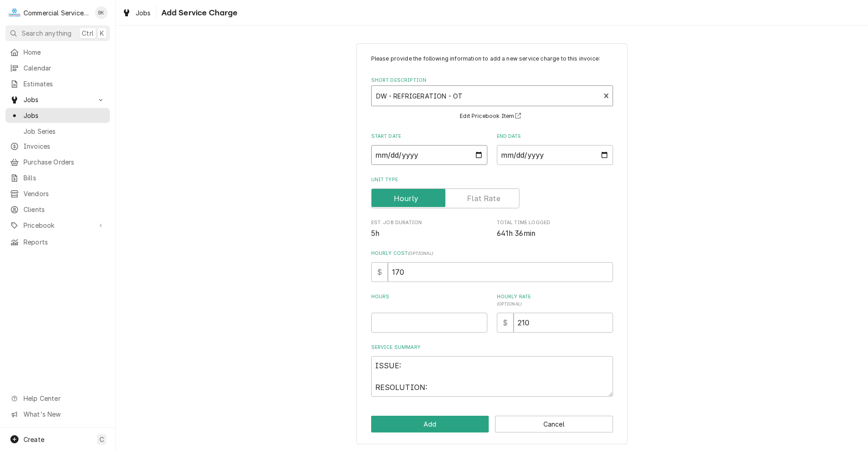
click at [474, 155] on input "Start Date" at bounding box center [429, 155] width 116 height 20
click at [560, 421] on button "Cancel" at bounding box center [554, 424] width 118 height 17
type textarea "x"
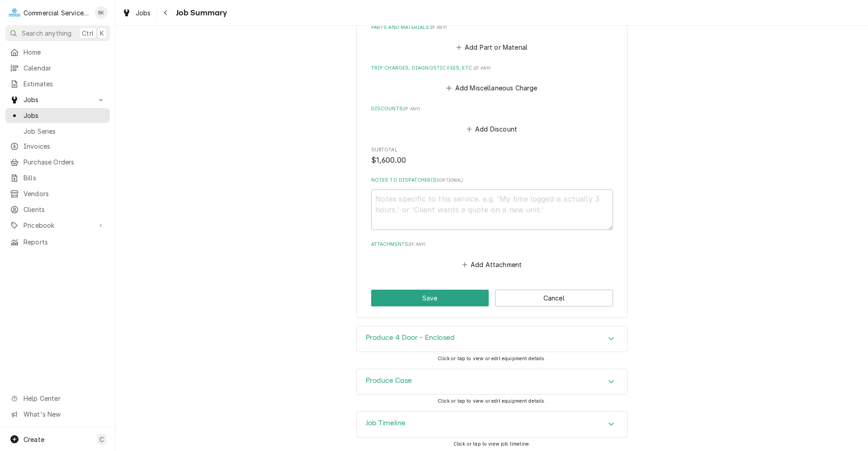
scroll to position [621, 0]
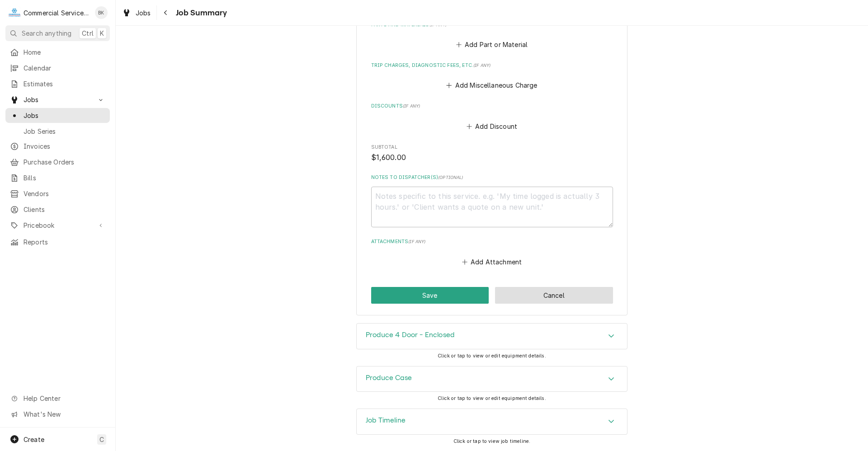
click at [554, 300] on button "Cancel" at bounding box center [554, 295] width 118 height 17
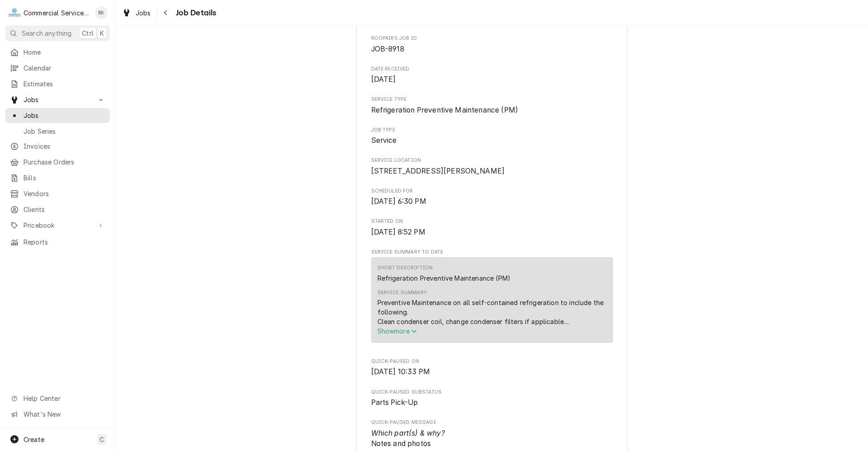
scroll to position [90, 0]
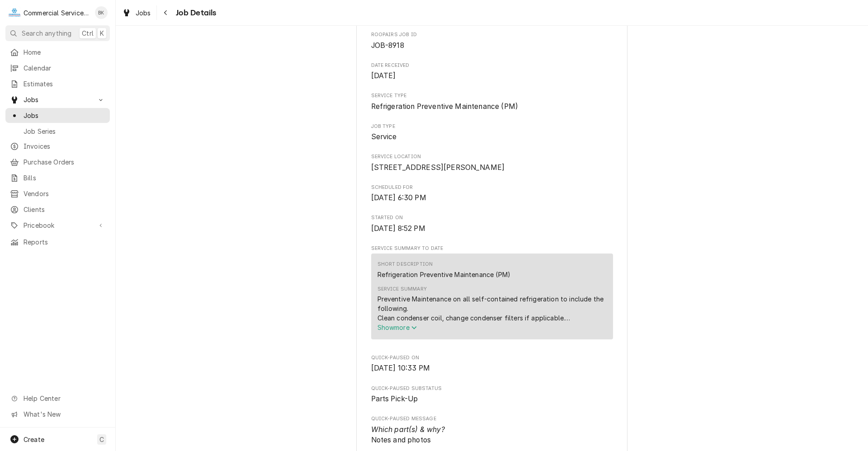
click at [401, 331] on span "Show more" at bounding box center [397, 328] width 40 height 8
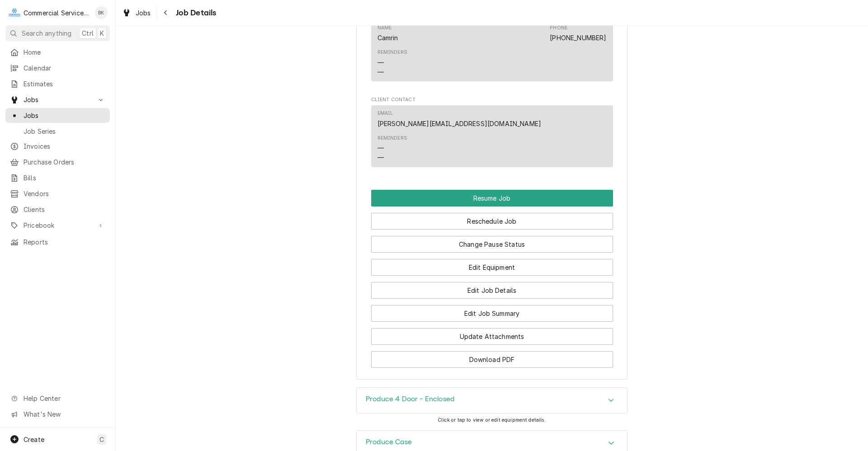
scroll to position [887, 0]
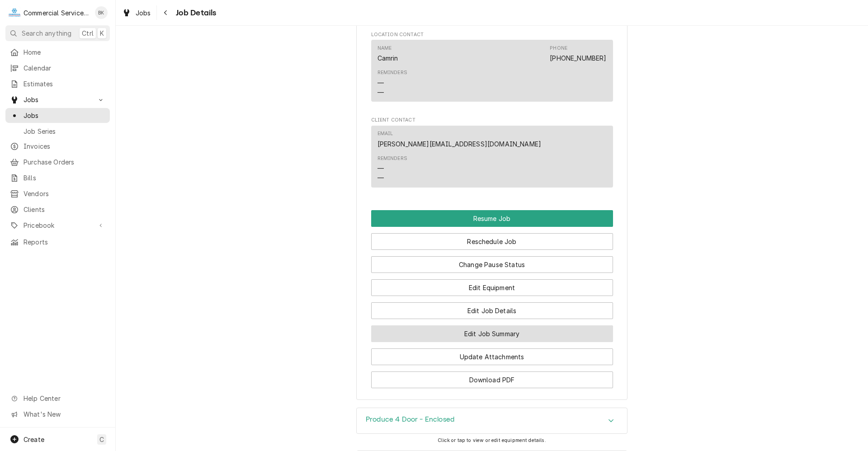
click at [499, 340] on button "Edit Job Summary" at bounding box center [492, 333] width 242 height 17
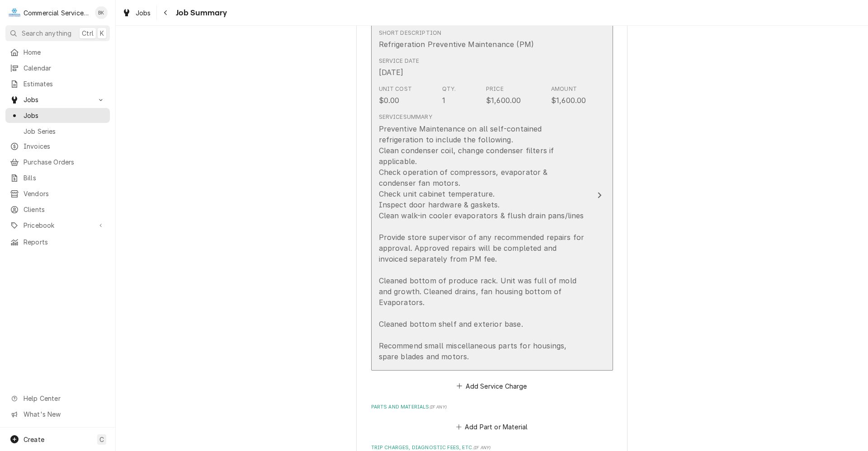
scroll to position [316, 0]
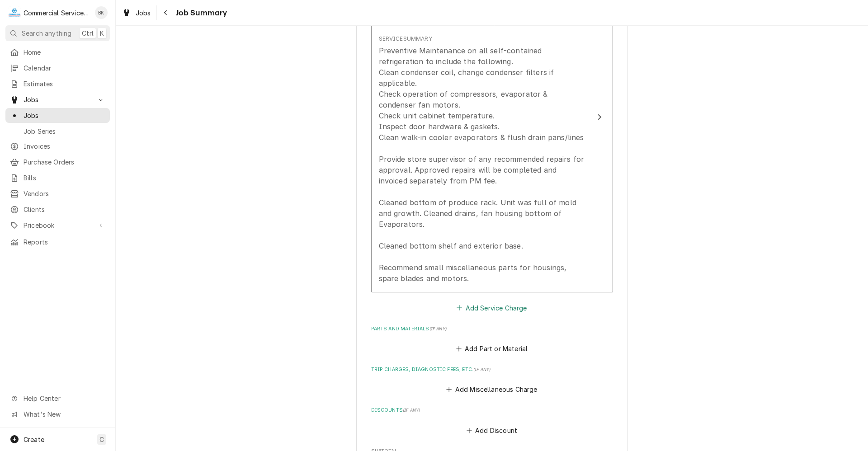
click at [485, 310] on button "Add Service Charge" at bounding box center [491, 307] width 73 height 13
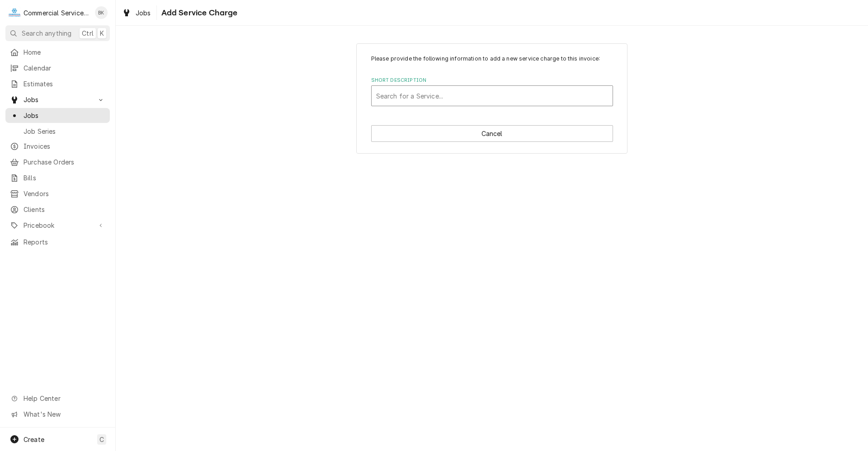
click at [415, 96] on div "Short Description" at bounding box center [492, 96] width 232 height 16
type input "DW"
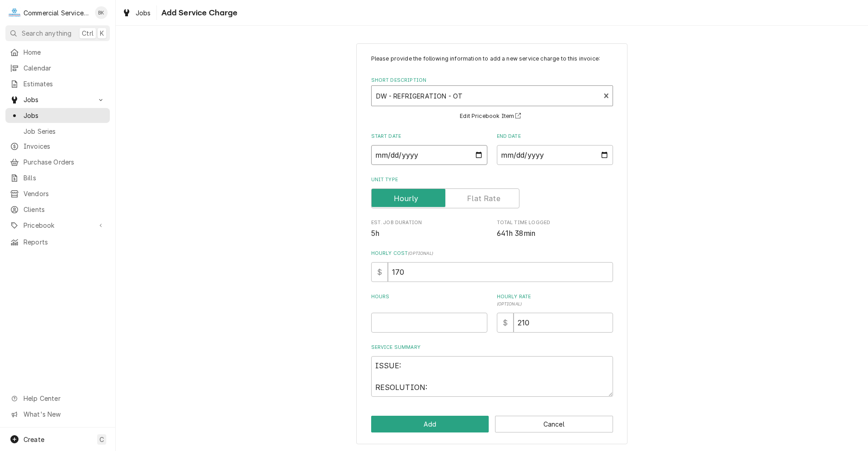
click at [476, 155] on input "Start Date" at bounding box center [429, 155] width 116 height 20
type textarea "x"
type input "2025-09-25"
type textarea "x"
type input "2025-08-25"
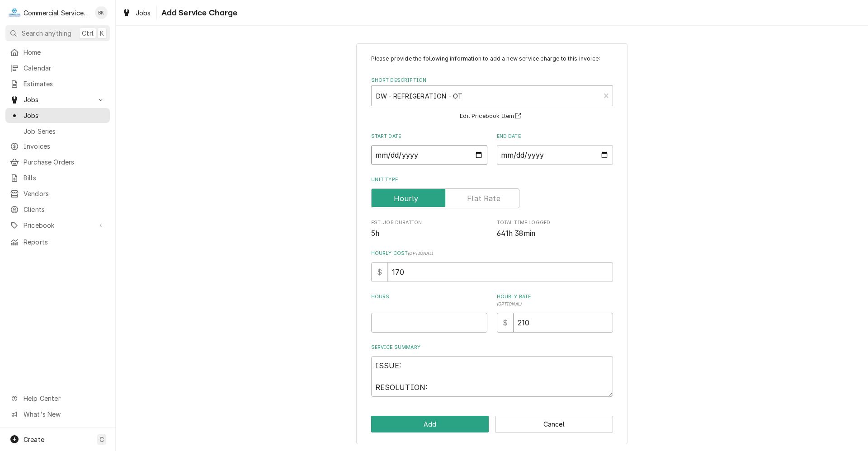
type textarea "x"
type input "2025-07-25"
type textarea "x"
type input "2025-07-29"
click at [556, 153] on input "End Date" at bounding box center [555, 155] width 116 height 20
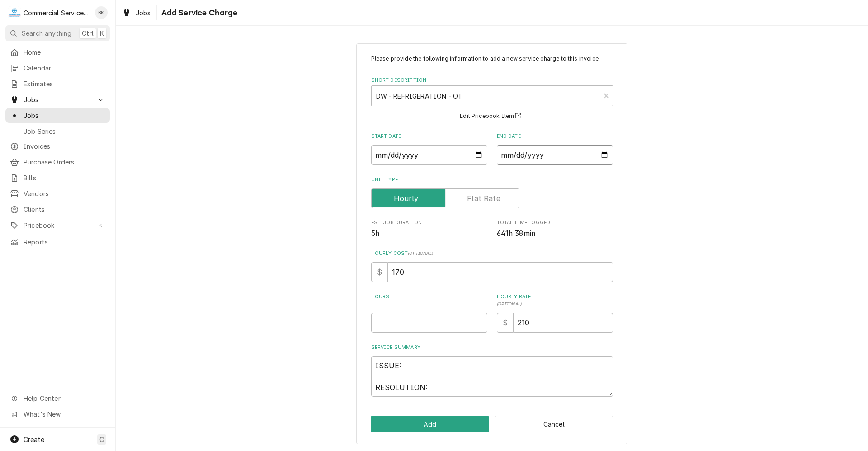
click at [605, 155] on input "End Date" at bounding box center [555, 155] width 116 height 20
click at [600, 153] on input "End Date" at bounding box center [555, 155] width 116 height 20
type textarea "x"
type input "2025-08-29"
click at [604, 159] on input "2025-08-29" at bounding box center [555, 155] width 116 height 20
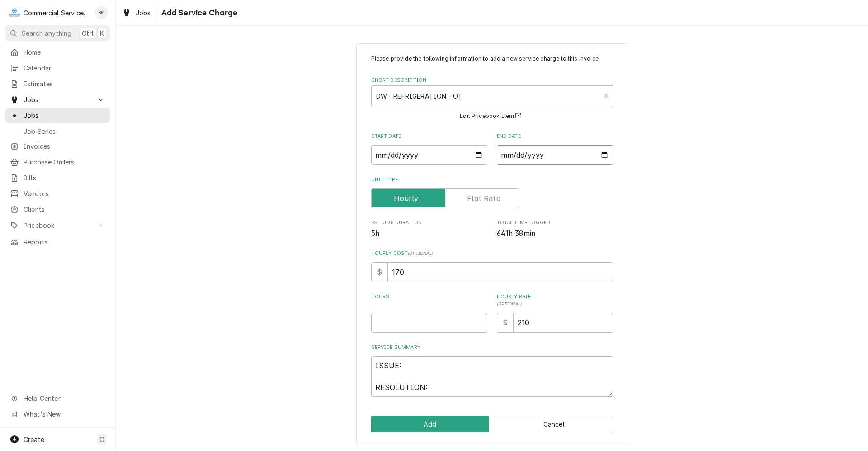
type textarea "x"
type input "2025-07-29"
click at [416, 333] on div "Please provide the following information to add a new service charge to this in…" at bounding box center [492, 225] width 242 height 342
click at [418, 320] on input "Hours" at bounding box center [429, 322] width 116 height 20
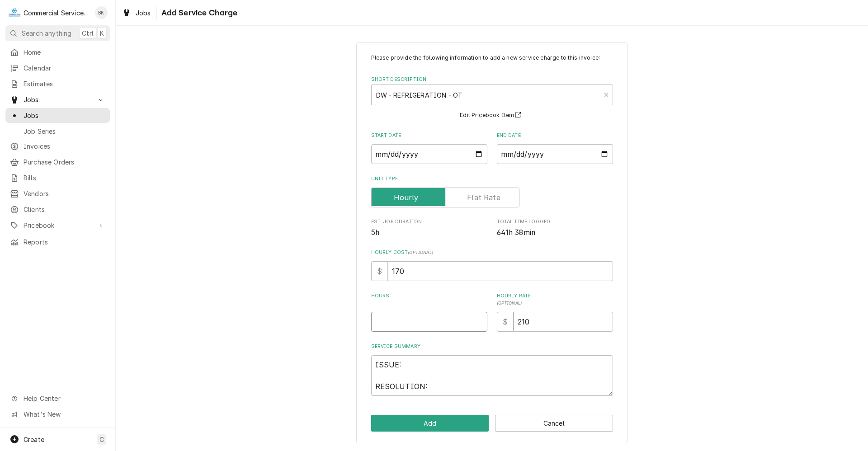
type textarea "x"
type input "3"
type textarea "x"
type input "3.5"
click at [456, 372] on textarea "ISSUE: RESOLUTION:" at bounding box center [492, 375] width 242 height 41
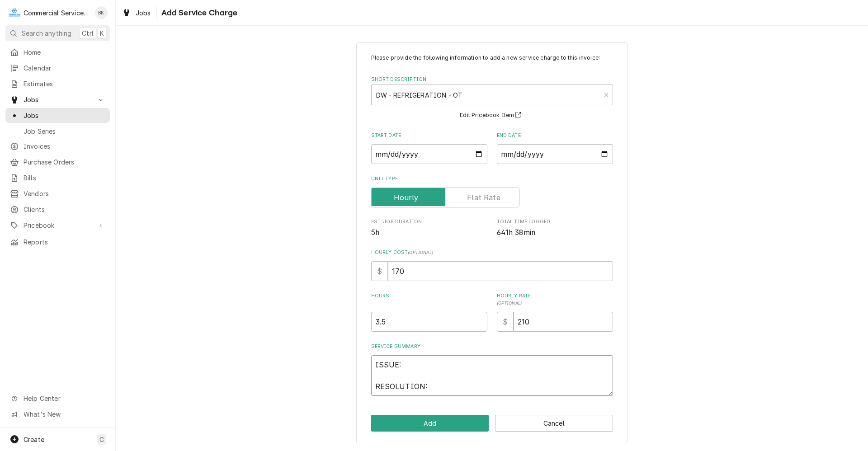
click at [440, 362] on textarea "ISSUE: RESOLUTION:" at bounding box center [492, 375] width 242 height 41
drag, startPoint x: 403, startPoint y: 383, endPoint x: 352, endPoint y: 361, distance: 55.7
click at [352, 361] on div "Please provide the following information to add a new service charge to this in…" at bounding box center [492, 242] width 752 height 417
type textarea "x"
type textarea "P"
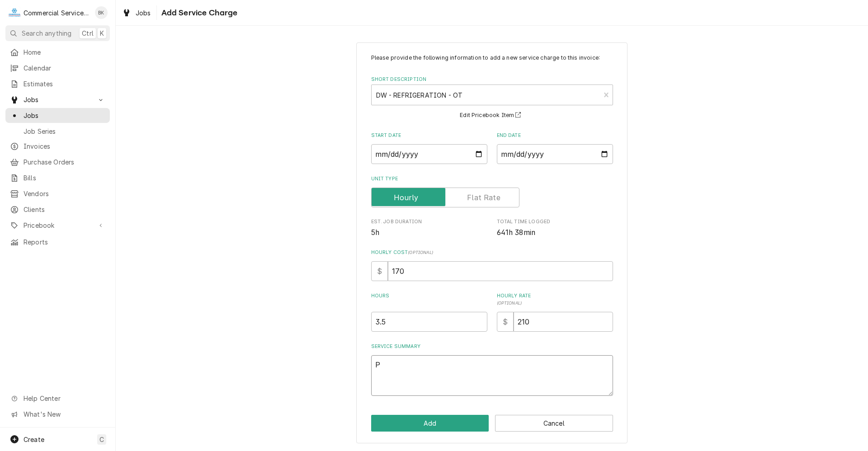
type textarea "x"
type textarea "PM"
type textarea "x"
type textarea "PM"
type textarea "x"
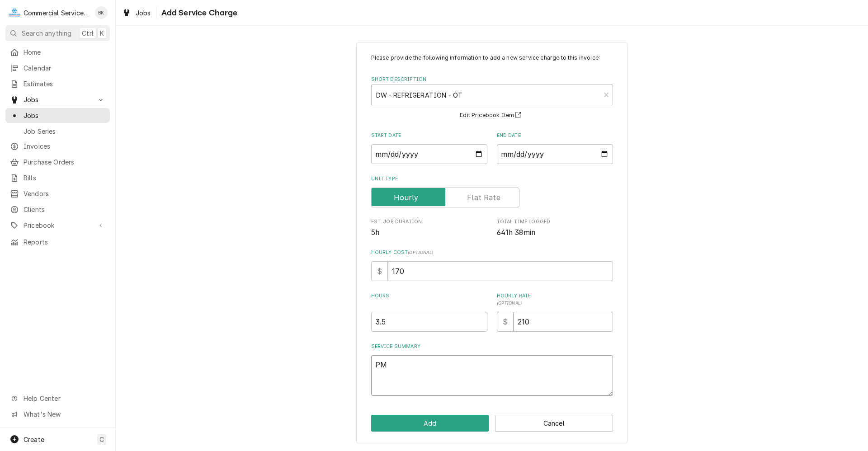
type textarea "PM R"
type textarea "x"
type textarea "PM RE"
type textarea "x"
type textarea "PM REF"
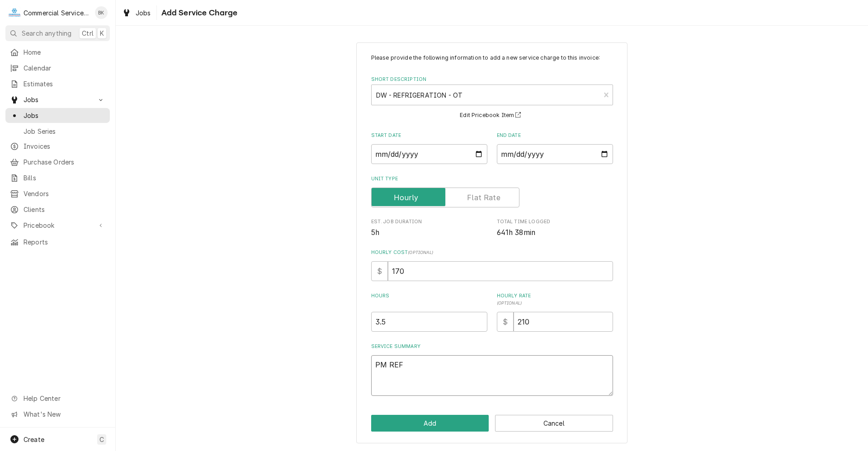
type textarea "x"
type textarea "PM REFR"
type textarea "x"
type textarea "PM REFRI"
type textarea "x"
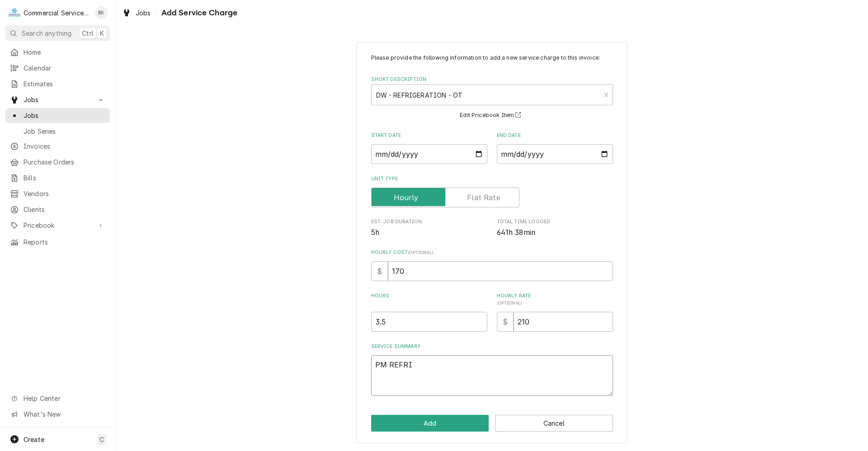
type textarea "PM REFRIG"
type textarea "x"
type textarea "PM REFRIGE"
type textarea "x"
type textarea "PM REFRIGEA"
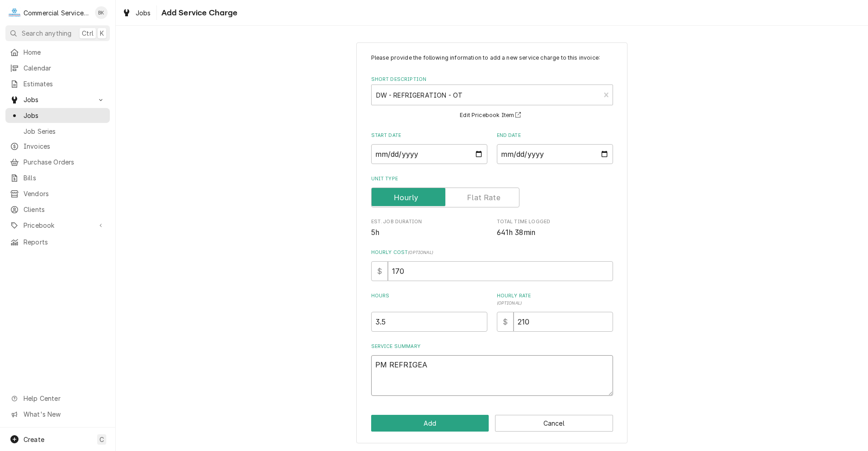
type textarea "x"
type textarea "PM REFRIGEAT"
type textarea "x"
type textarea "PM REFRIGEATI"
type textarea "x"
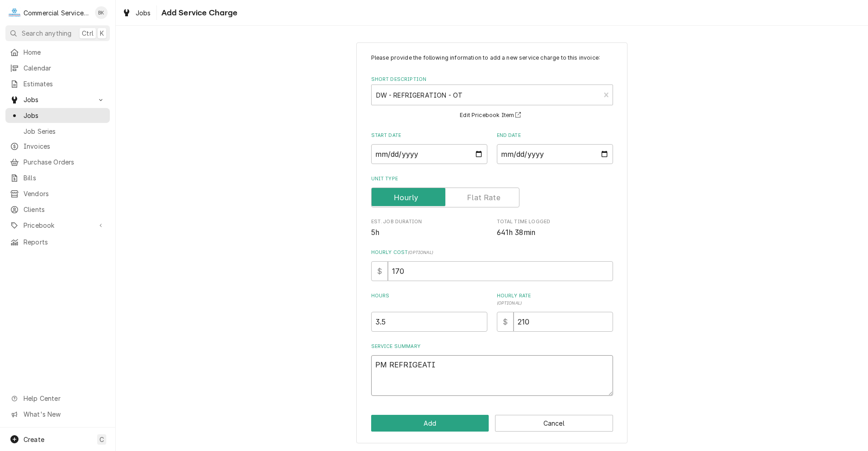
type textarea "PM REFRIGEATIO"
type textarea "x"
type textarea "PM REFRIGEATION"
type textarea "x"
type textarea "PM REFRIGEATION"
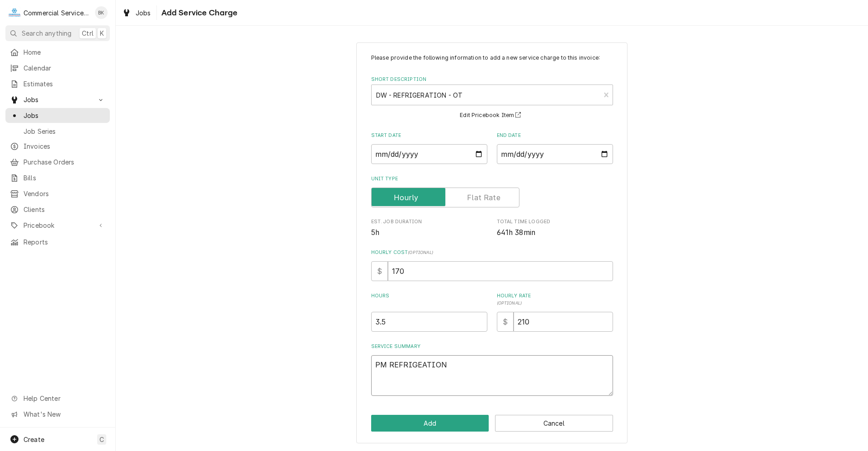
type textarea "x"
type textarea "PM REFRIGEATION U"
type textarea "x"
type textarea "PM REFRIGEATION UN"
type textarea "x"
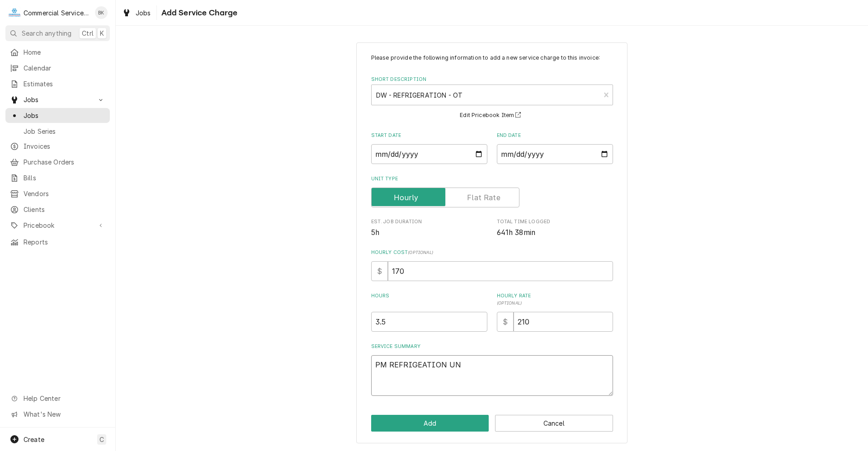
type textarea "PM REFRIGEATION UNI"
type textarea "x"
type textarea "PM REFRIGEATION UNIT"
type textarea "x"
type textarea "PM REFRIGEATION UNIT"
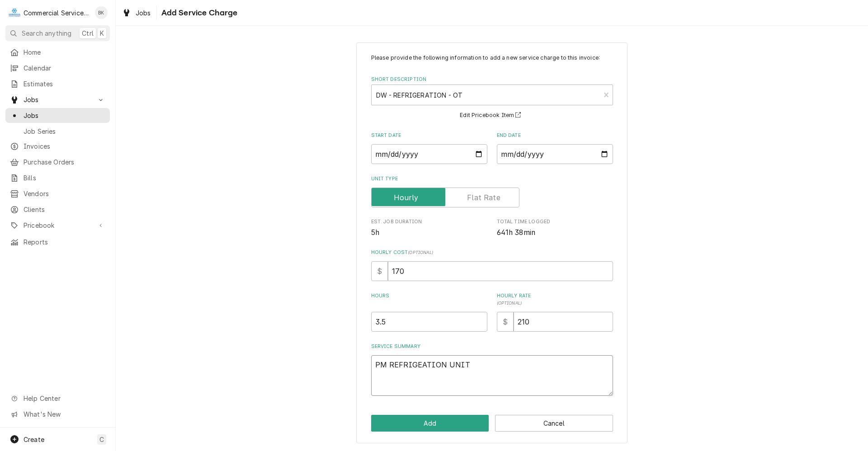
type textarea "x"
type textarea "PM REFRIGEATION UNIT -"
type textarea "x"
type textarea "PM REFRIGEATION UNIT -"
type textarea "x"
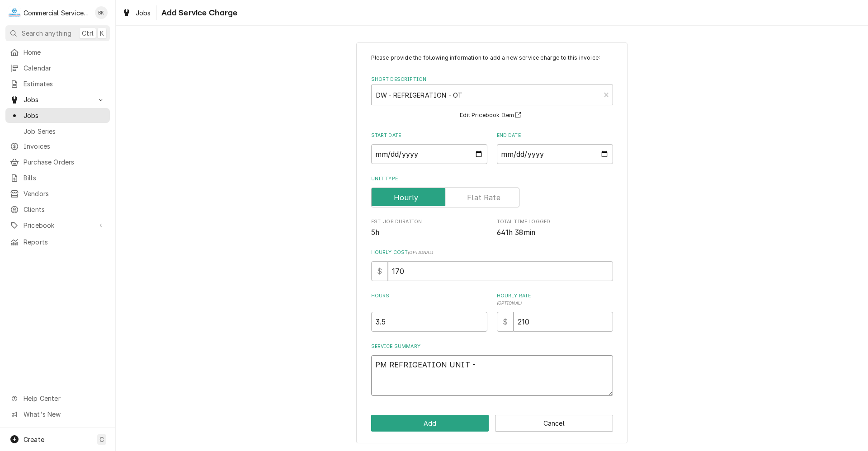
type textarea "PM REFRIGEATION UNIT -"
type textarea "x"
type textarea "PM REFRIGEATION UNIT -"
type textarea "x"
type textarea "PM REFRIGEATION UNIT - P"
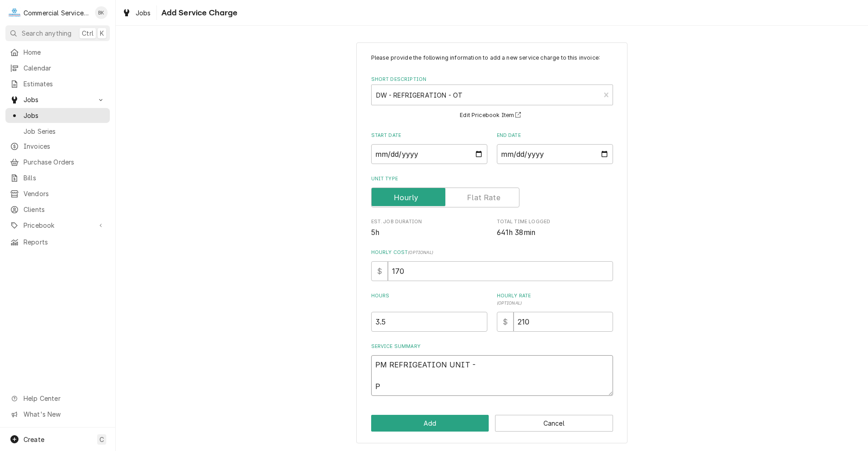
type textarea "x"
type textarea "PM REFRIGEATION UNIT - PR"
type textarea "x"
type textarea "PM REFRIGEATION UNIT - PRO"
type textarea "x"
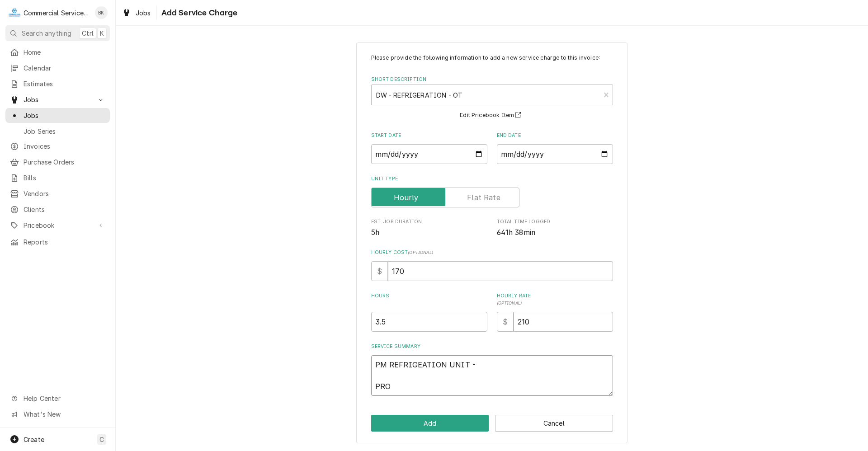
type textarea "PM REFRIGEATION UNIT - PROD"
type textarea "x"
type textarea "PM REFRIGEATION UNIT - PRODU"
type textarea "x"
type textarea "PM REFRIGEATION UNIT - PRODUC"
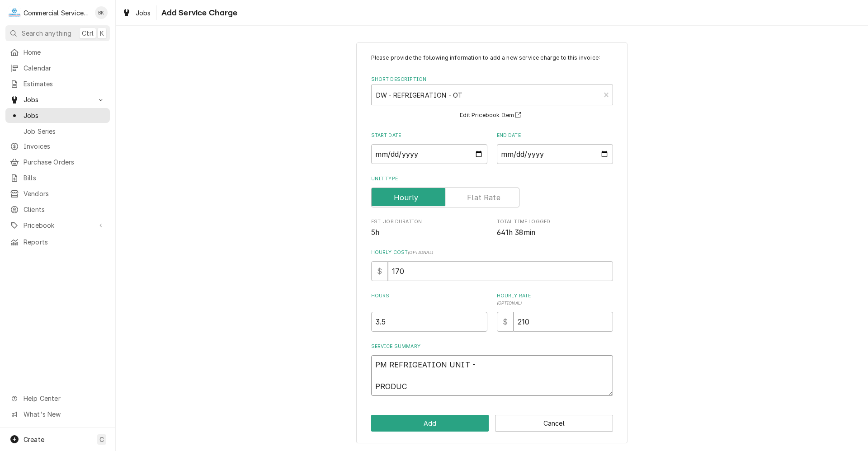
type textarea "x"
type textarea "PM REFRIGEATION UNIT - PRODUCE"
type textarea "x"
type textarea "PM REFRIGEATION UNIT - PRODUCE"
type textarea "x"
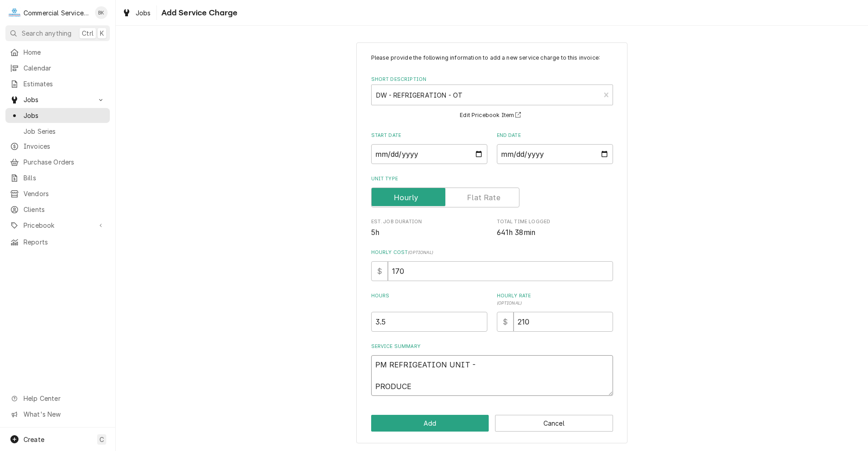
type textarea "PM REFRIGEATION UNIT - PRODUCE C"
type textarea "x"
type textarea "PM REFRIGEATION UNIT - PRODUCE CA"
type textarea "x"
type textarea "PM REFRIGEATION UNIT - PRODUCE CAS"
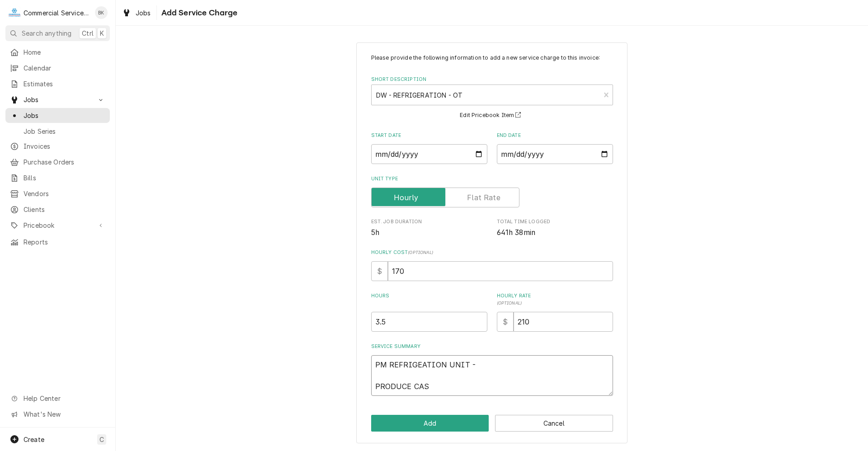
type textarea "x"
type textarea "PM REFRIGEATION UNIT - PRODUCE CASE"
type textarea "x"
type textarea "PM REFRIGEATION UNIT - PRODUCE CASE"
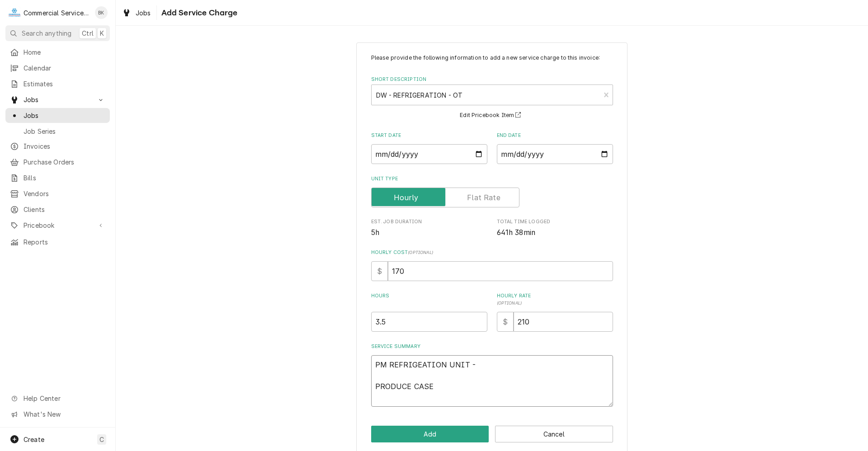
type textarea "x"
type textarea "PM REFRIGEATION UNIT - PRODUCE CASE C"
type textarea "x"
type textarea "PM REFRIGEATION UNIT - PRODUCE CASE CA"
type textarea "x"
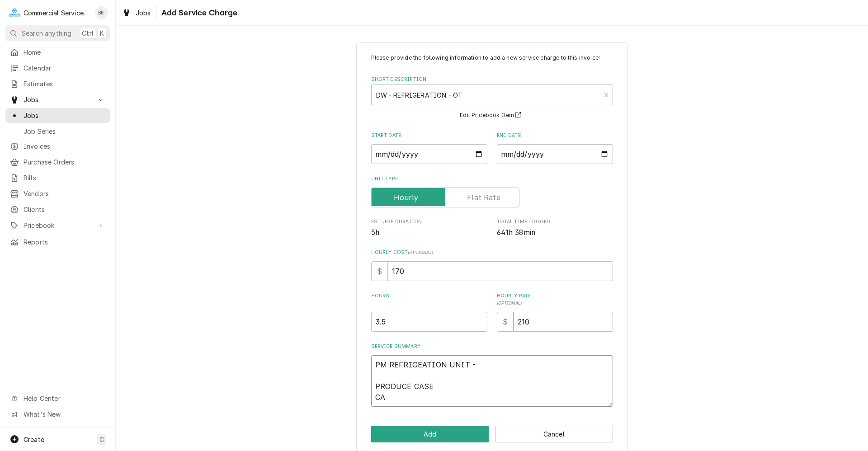
type textarea "PM REFRIGEATION UNIT - PRODUCE CASE CAS"
type textarea "x"
type textarea "PM REFRIGEATION UNIT - PRODUCE CASE CASE"
type textarea "x"
type textarea "PM REFRIGEATION UNIT - PRODUCE CASE CASE"
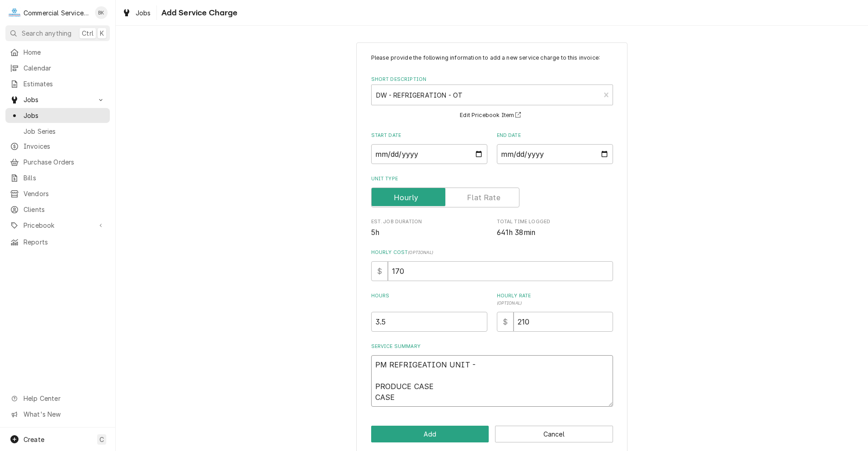
type textarea "x"
type textarea "PM REFRIGEATION UNIT - PRODUCE CASE CASE"
type textarea "x"
type textarea "PM REFRIGEATION UNIT - PRODUCE CASE CAS"
type textarea "x"
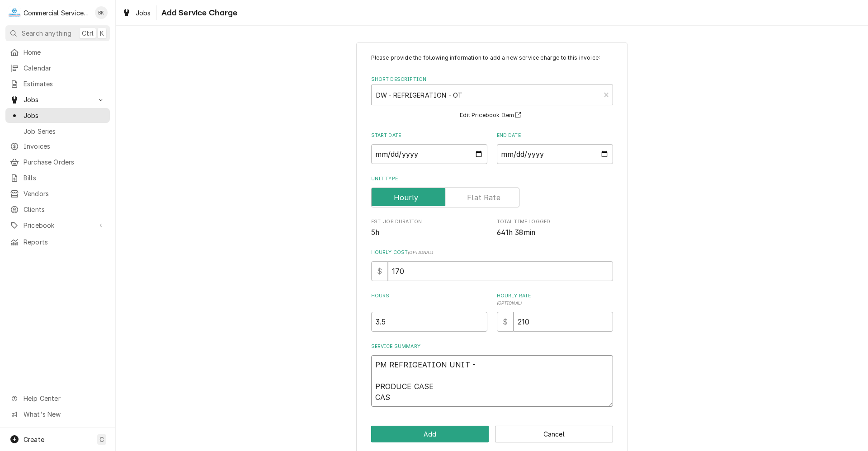
type textarea "PM REFRIGEATION UNIT - PRODUCE CASE CA"
type textarea "x"
type textarea "PM REFRIGEATION UNIT - PRODUCE CASE C"
type textarea "x"
type textarea "PM REFRIGEATION UNIT - PRODUCE CASE"
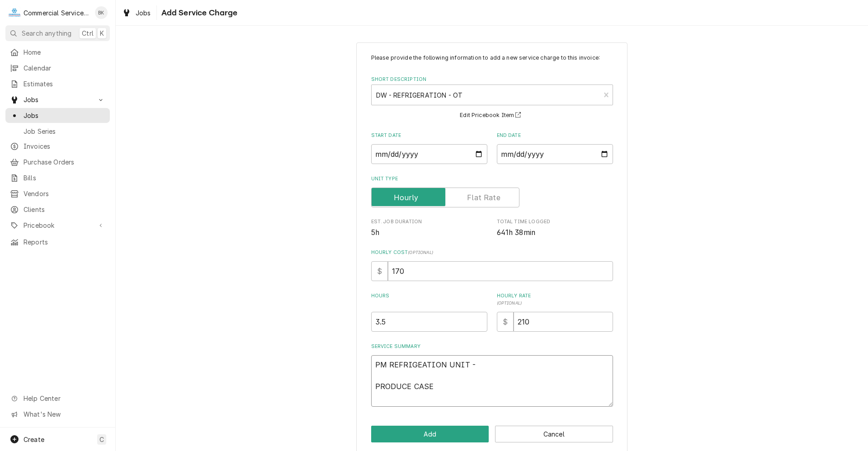
type textarea "x"
type textarea "PM REFRIGEATION UNIT - PRODUCE CASE E"
type textarea "x"
type textarea "PM REFRIGEATION UNIT - PRODUCE CASE EL"
type textarea "x"
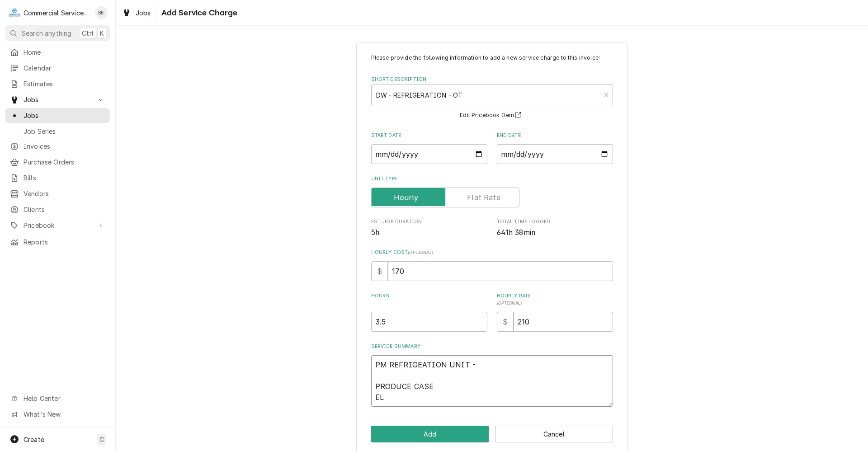
type textarea "PM REFRIGEATION UNIT - PRODUCE CASE E"
type textarea "x"
type textarea "PM REFRIGEATION UNIT - PRODUCE CASE EN"
type textarea "x"
type textarea "PM REFRIGEATION UNIT - PRODUCE CASE ENC"
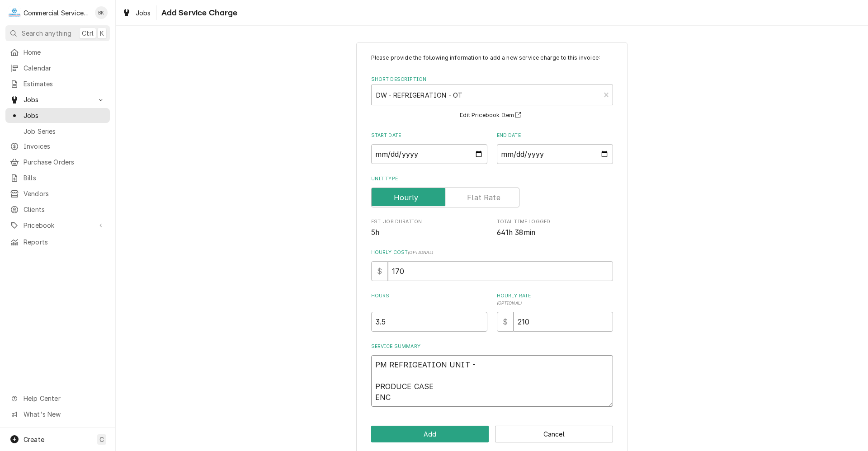
type textarea "x"
type textarea "PM REFRIGEATION UNIT - PRODUCE CASE ENCL"
type textarea "x"
type textarea "PM REFRIGEATION UNIT - PRODUCE CASE ENCLO"
type textarea "x"
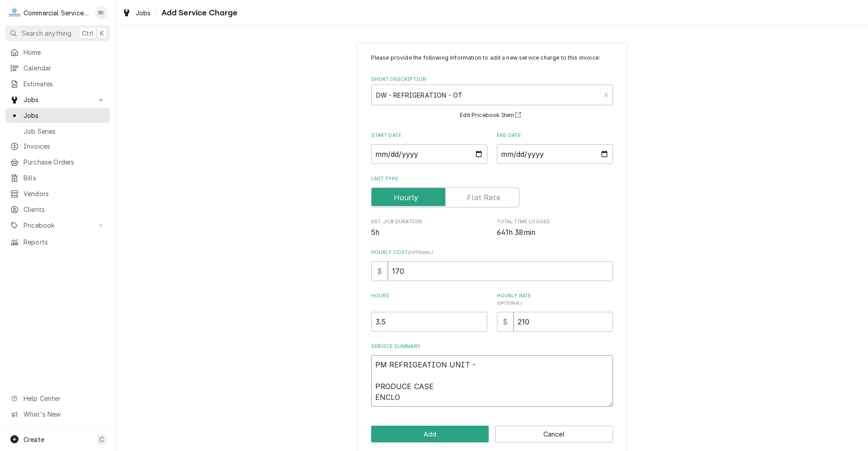
type textarea "PM REFRIGEATION UNIT - PRODUCE CASE ENCLOS"
type textarea "x"
type textarea "PM REFRIGEATION UNIT - PRODUCE CASE ENCLOSE"
type textarea "x"
type textarea "PM REFRIGEATION UNIT - PRODUCE CASE ENCLOSED"
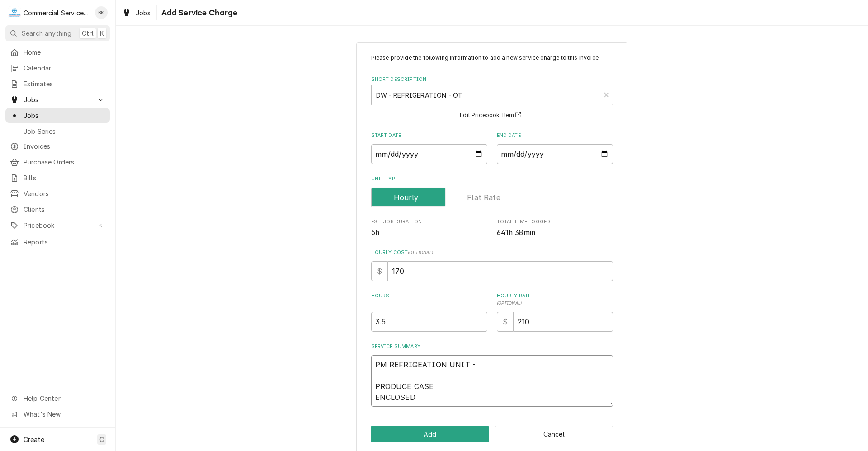
type textarea "x"
type textarea "PM REFRIGEATION UNIT - PRODUCE CASE ENCLOSED"
type textarea "x"
type textarea "PM REFRIGEATION UNIT - PRODUCE CASE ENCLOSED C"
type textarea "x"
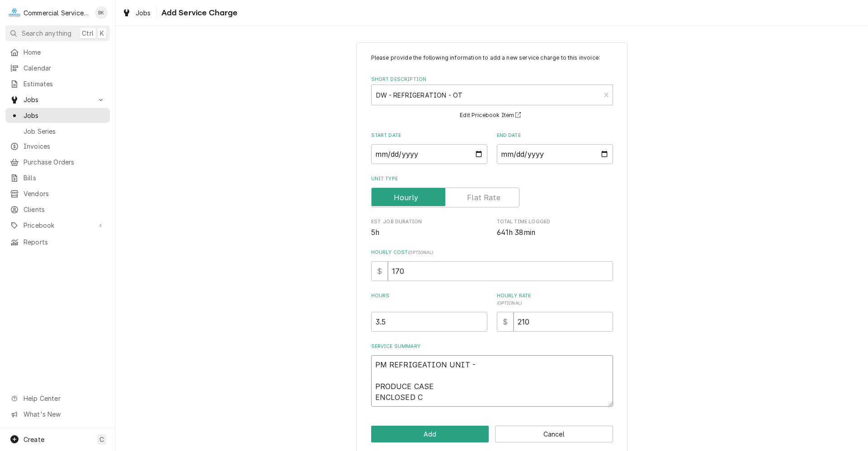
type textarea "PM REFRIGEATION UNIT - PRODUCE CASE ENCLOSED CA"
type textarea "x"
type textarea "PM REFRIGEATION UNIT - PRODUCE CASE ENCLOSED CAS"
type textarea "x"
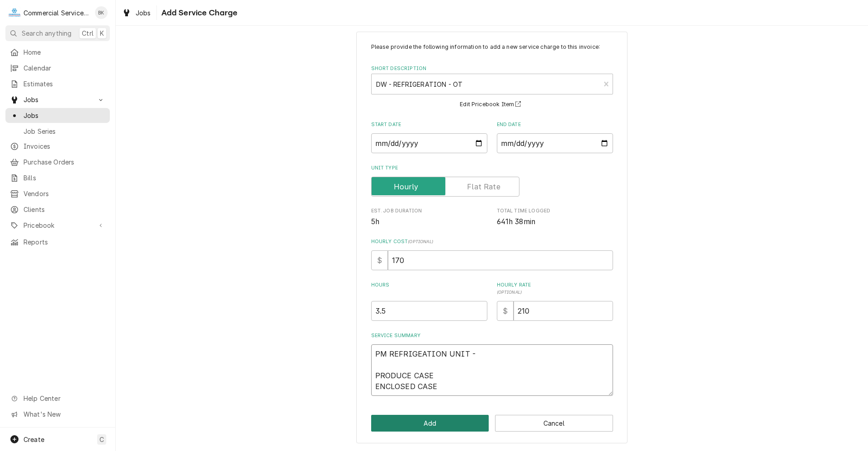
type textarea "PM REFRIGEATION UNIT - PRODUCE CASE ENCLOSED CASE"
click at [447, 418] on button "Add" at bounding box center [430, 423] width 118 height 17
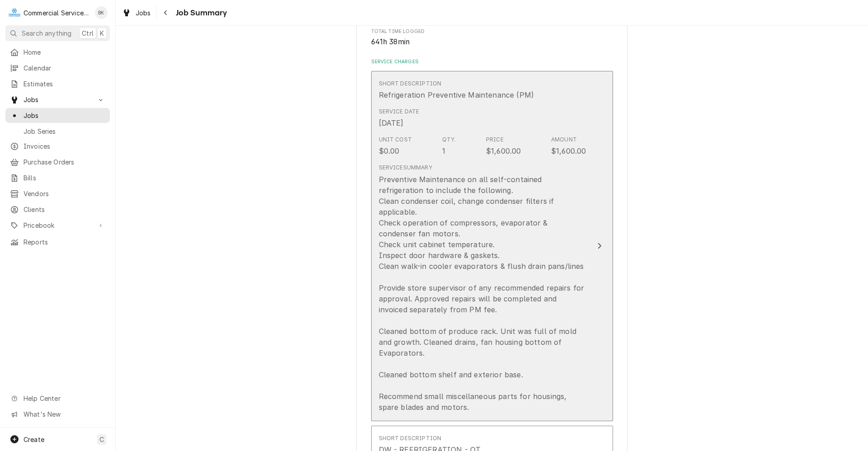
scroll to position [226, 0]
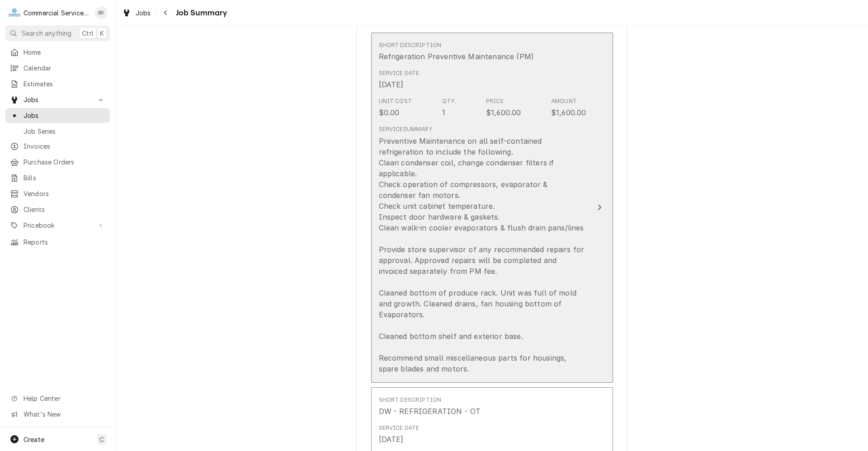
click at [541, 215] on div "Preventive Maintenance on all self-contained refrigeration to include the follo…" at bounding box center [482, 255] width 207 height 239
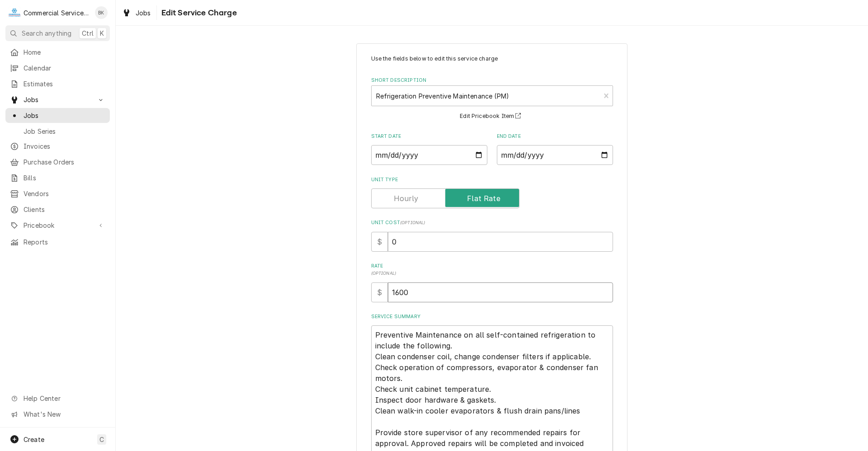
drag, startPoint x: 416, startPoint y: 293, endPoint x: 356, endPoint y: 292, distance: 60.6
click at [356, 292] on div "Use the fields below to edit this service charge Short Description Refrigeratio…" at bounding box center [491, 332] width 271 height 578
type textarea "x"
type input "0"
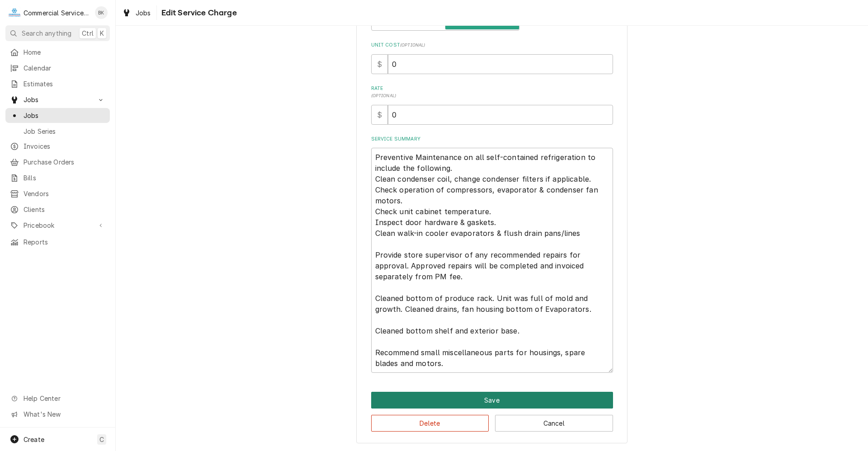
click at [468, 395] on button "Save" at bounding box center [492, 400] width 242 height 17
type textarea "x"
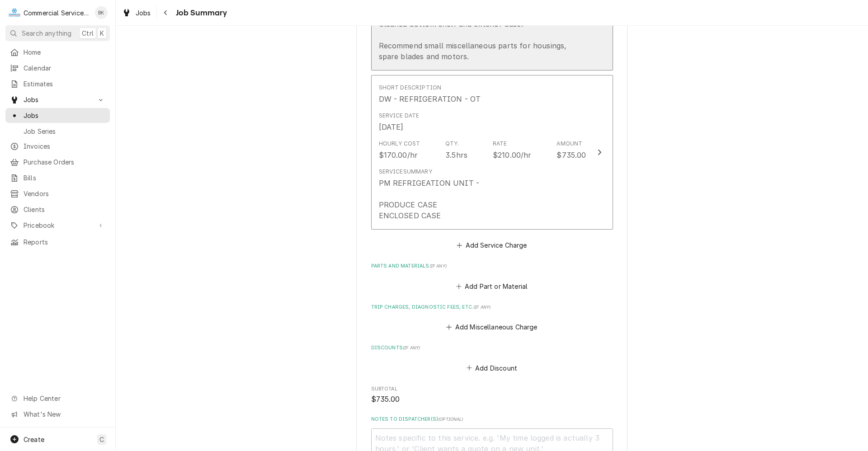
scroll to position [542, 0]
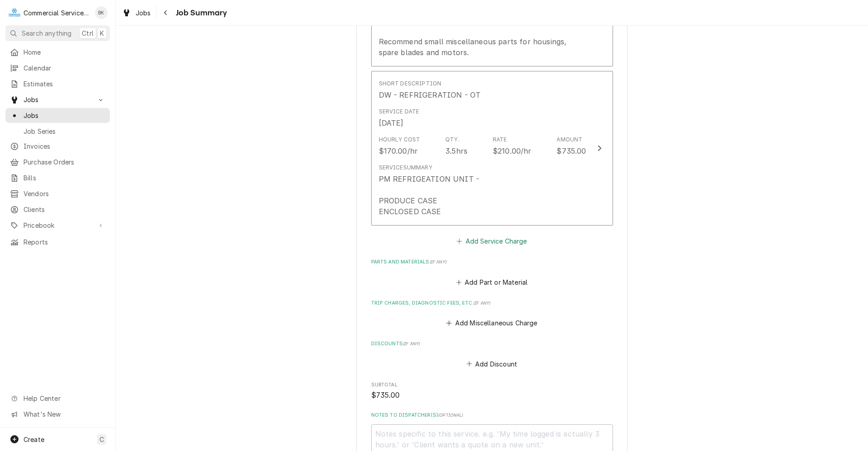
click at [476, 240] on button "Add Service Charge" at bounding box center [491, 241] width 73 height 13
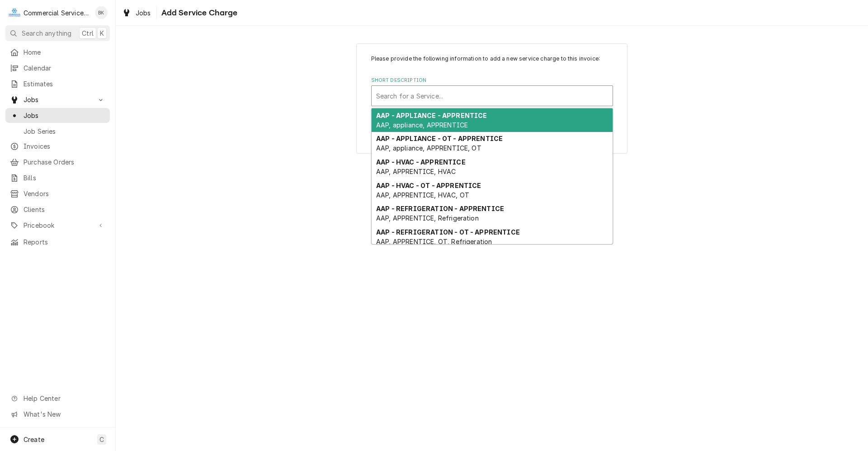
click at [440, 91] on div "Short Description" at bounding box center [492, 96] width 232 height 16
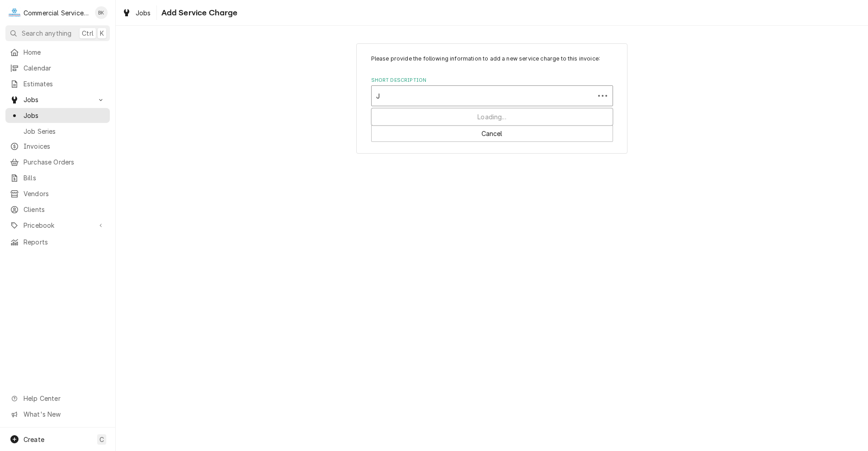
type input "JG"
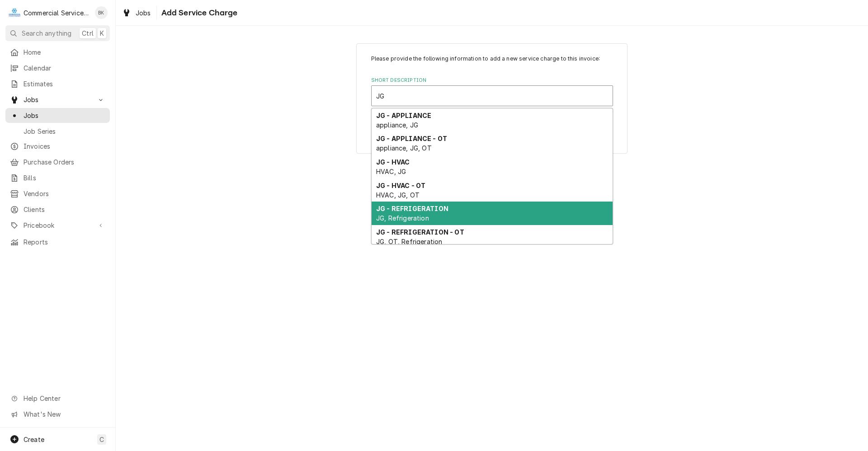
scroll to position [12, 0]
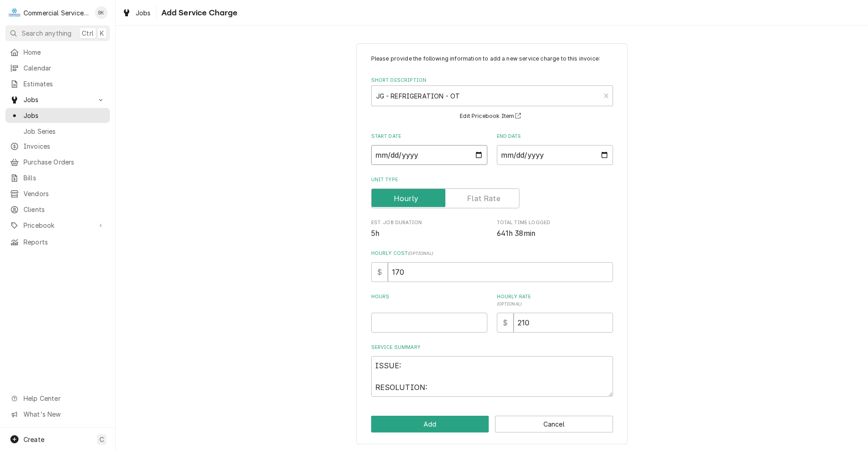
click at [476, 155] on input "Start Date" at bounding box center [429, 155] width 116 height 20
type textarea "x"
type input "2025-07-29"
click at [602, 155] on input "End Date" at bounding box center [555, 155] width 116 height 20
type textarea "x"
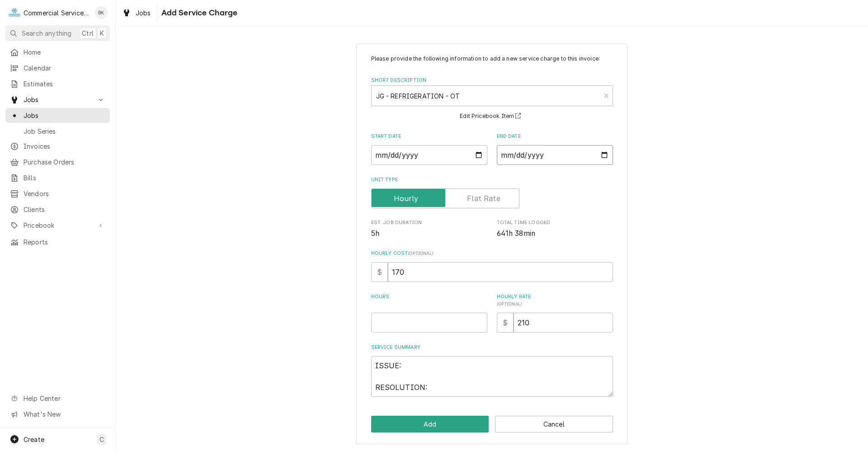
type input "2025-07-25"
type textarea "x"
type input "2025-07-29"
click at [422, 320] on input "Hours" at bounding box center [429, 322] width 116 height 20
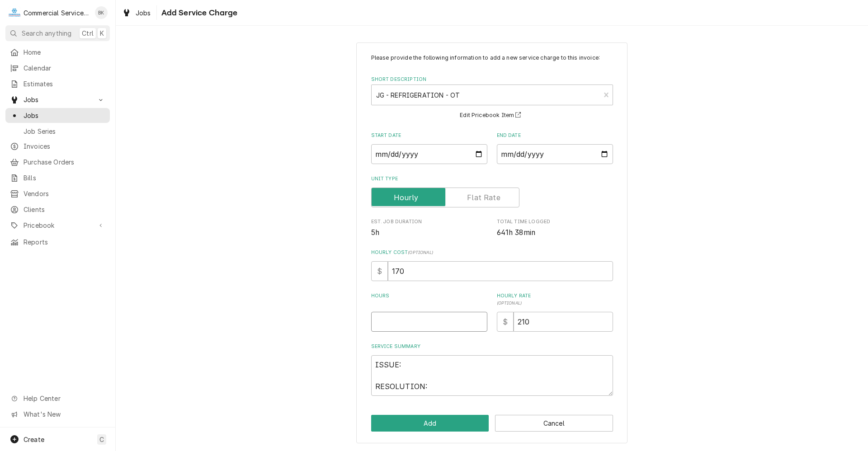
type textarea "x"
type input "3"
type textarea "x"
type input "3.5"
drag, startPoint x: 429, startPoint y: 385, endPoint x: 363, endPoint y: 351, distance: 74.2
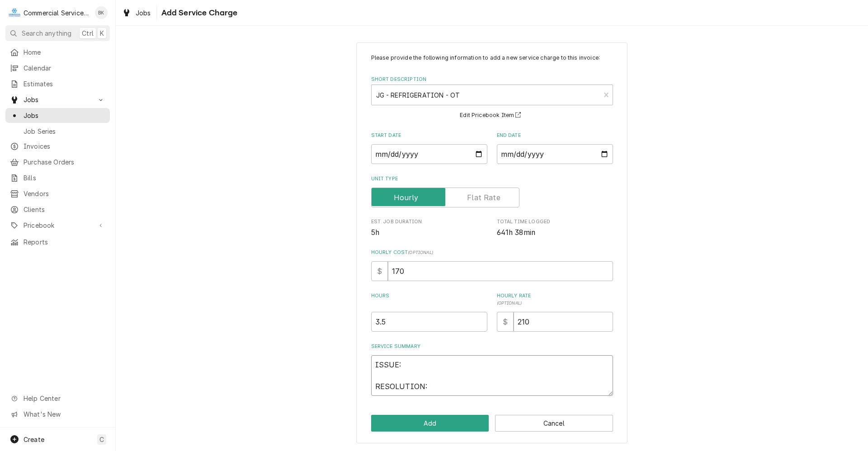
click at [363, 351] on div "Please provide the following information to add a new service charge to this in…" at bounding box center [491, 242] width 271 height 401
type textarea "x"
type textarea "R"
type textarea "x"
type textarea "RE"
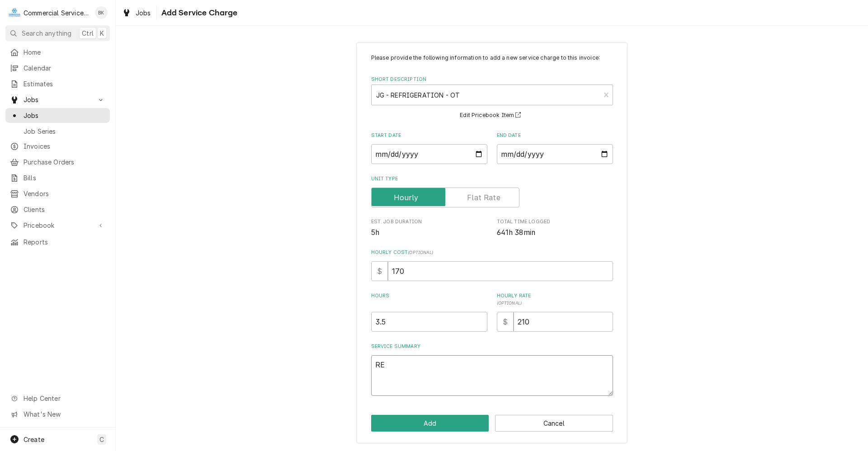
type textarea "x"
type textarea "REF"
type textarea "x"
type textarea "REFR"
type textarea "x"
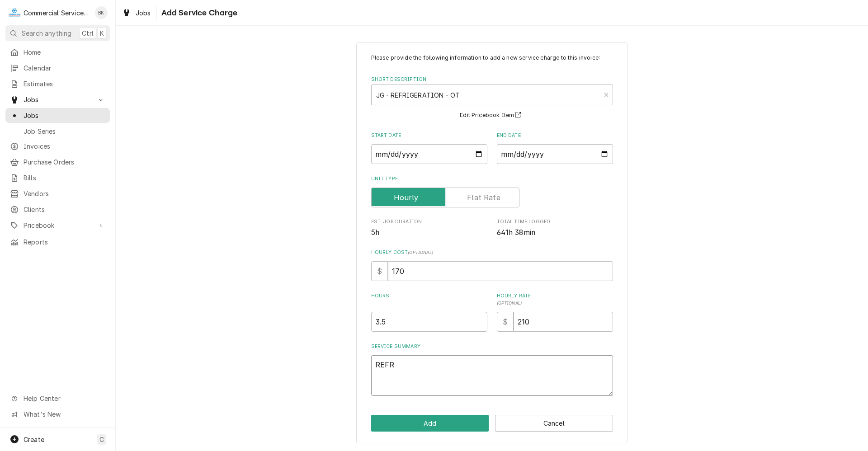
type textarea "REFRI"
type textarea "x"
type textarea "REFRIG"
type textarea "x"
type textarea "REFRIGE"
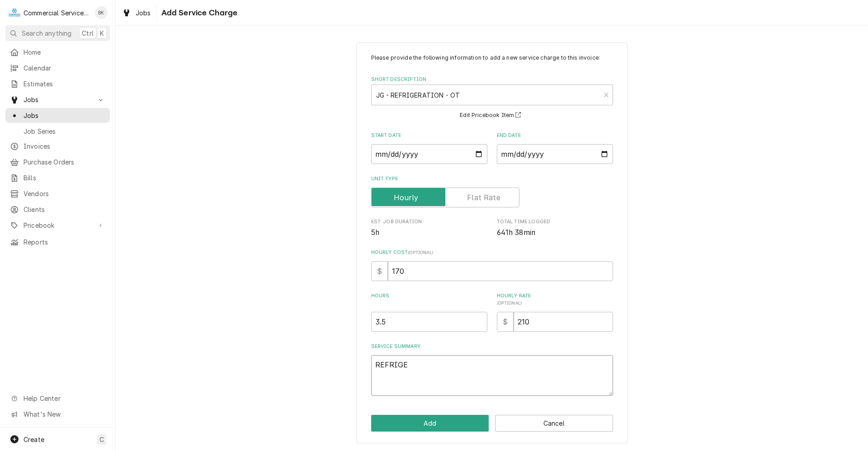
type textarea "x"
type textarea "REFRIGER"
type textarea "x"
type textarea "REFRIGERA"
type textarea "x"
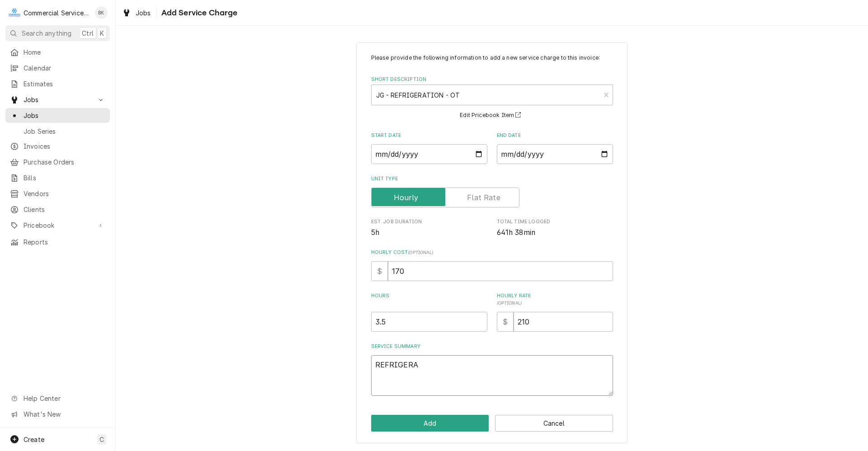
type textarea "REFRIGERAT"
type textarea "x"
type textarea "REFRIGERATI"
type textarea "x"
type textarea "REFRIGERATIO"
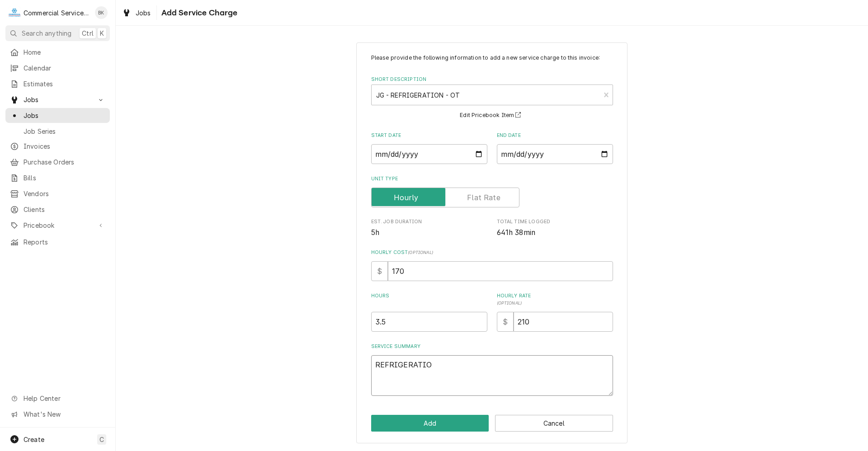
type textarea "x"
type textarea "REFRIGERATION"
type textarea "x"
type textarea "REFRIGERATION"
type textarea "x"
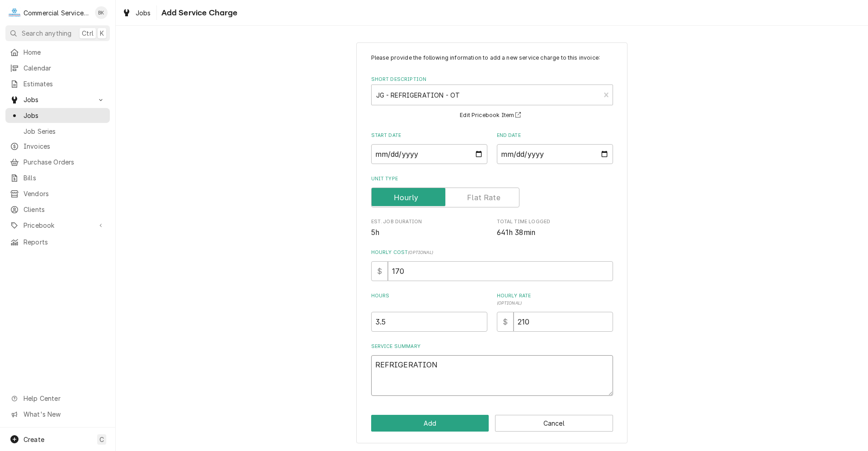
type textarea "REFRIGERATION P"
type textarea "x"
type textarea "REFRIGERATION PM"
click at [458, 419] on button "Add" at bounding box center [430, 423] width 118 height 17
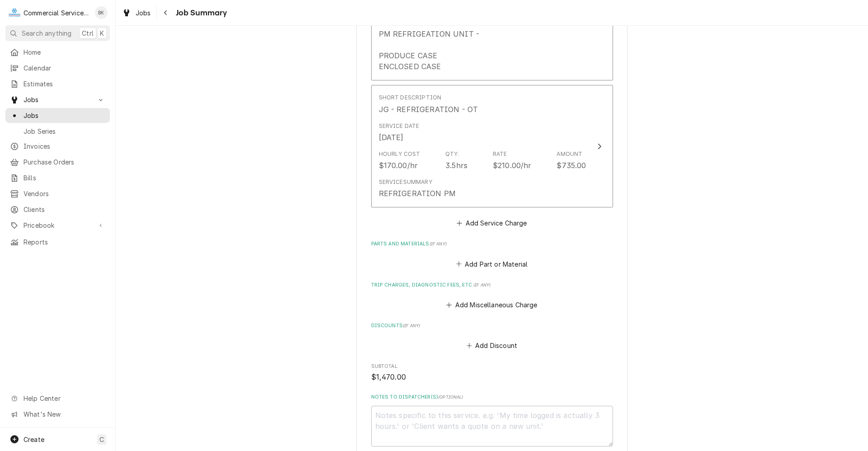
scroll to position [633, 0]
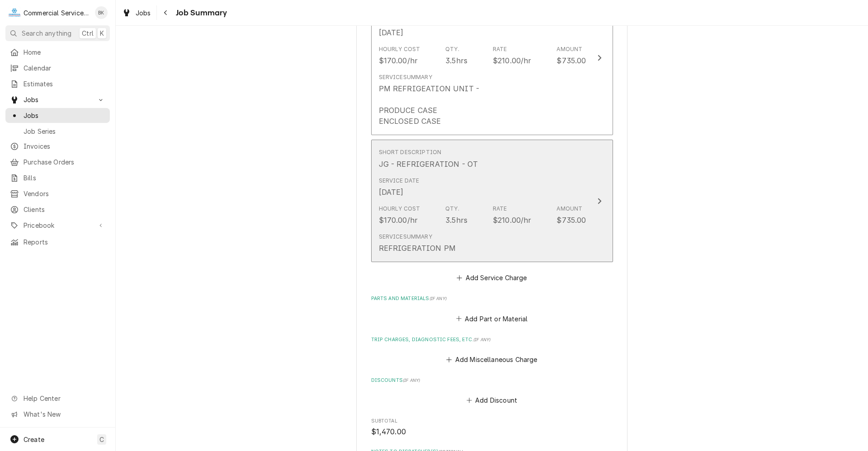
click at [536, 207] on div "Hourly Cost $170.00/hr Qty. 3.5hrs Rate $210.00/hr Amount $735.00" at bounding box center [482, 215] width 207 height 28
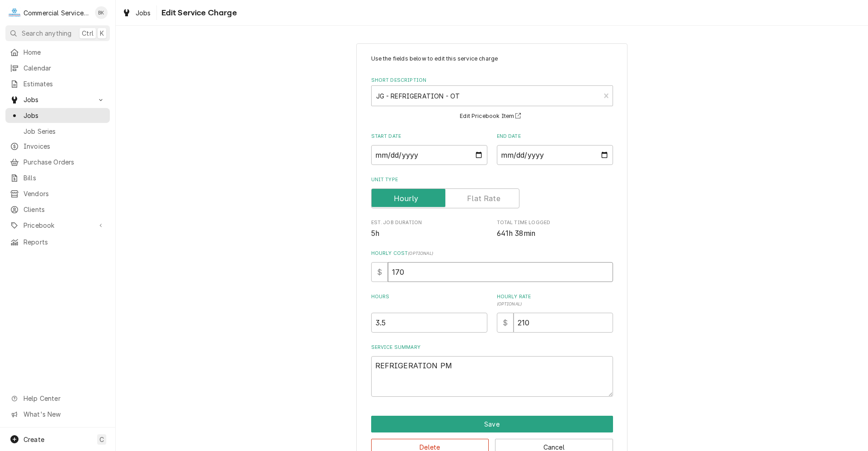
drag, startPoint x: 382, startPoint y: 269, endPoint x: 377, endPoint y: 270, distance: 5.1
click at [376, 269] on div "$ 170" at bounding box center [492, 272] width 242 height 20
click at [433, 278] on input "170" at bounding box center [500, 272] width 225 height 20
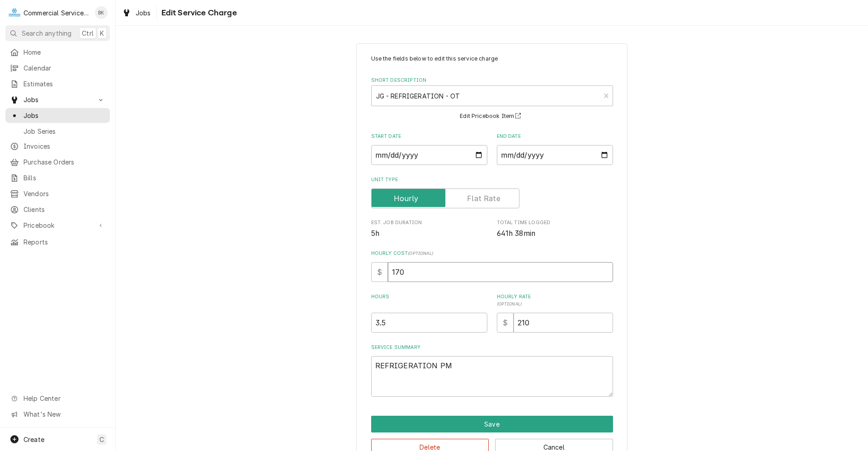
click at [432, 274] on input "170" at bounding box center [500, 272] width 225 height 20
drag, startPoint x: 431, startPoint y: 273, endPoint x: 396, endPoint y: 278, distance: 35.1
click at [396, 278] on input "170" at bounding box center [500, 272] width 225 height 20
click at [388, 279] on input "170" at bounding box center [500, 272] width 225 height 20
drag, startPoint x: 436, startPoint y: 276, endPoint x: 384, endPoint y: 277, distance: 52.0
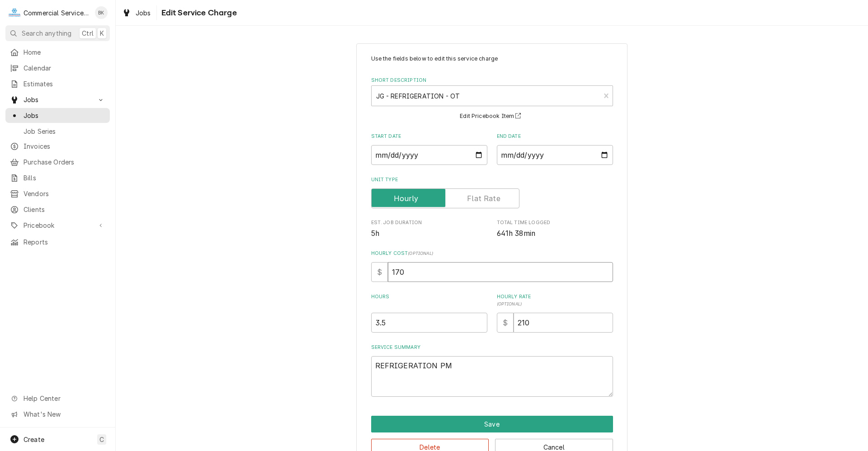
click at [388, 277] on input "170" at bounding box center [500, 272] width 225 height 20
type textarea "x"
type input "1"
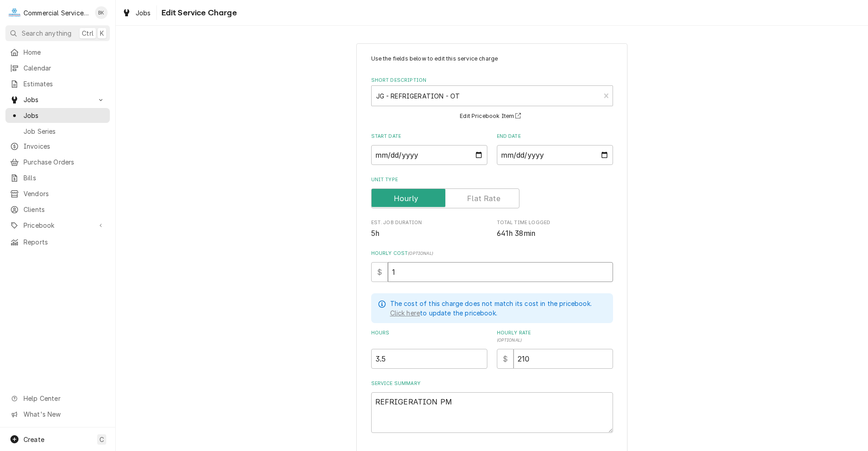
type textarea "x"
type input "12"
type textarea "x"
type input "120"
type textarea "x"
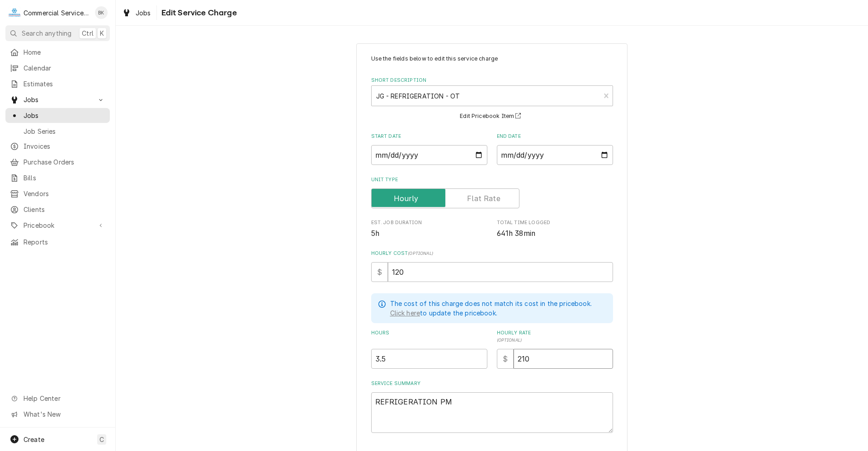
type input "1"
type textarea "x"
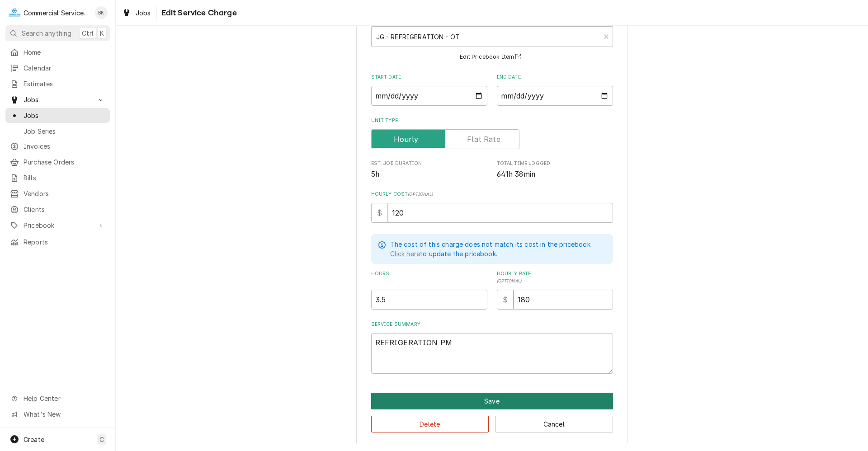
click at [500, 398] on button "Save" at bounding box center [492, 401] width 242 height 17
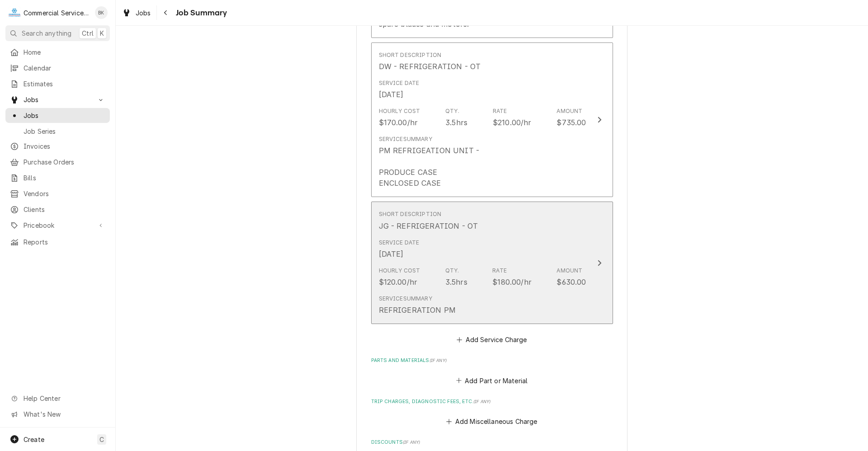
scroll to position [564, 0]
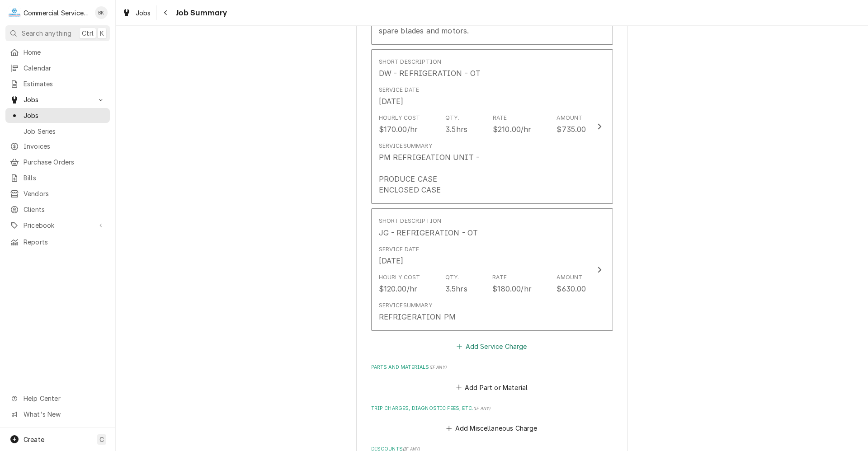
click at [487, 343] on button "Add Service Charge" at bounding box center [491, 346] width 73 height 13
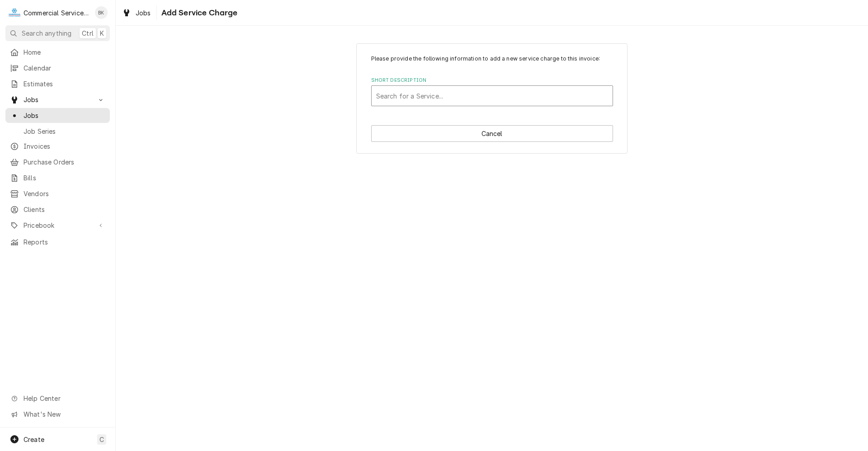
click at [420, 98] on div "Short Description" at bounding box center [492, 96] width 232 height 16
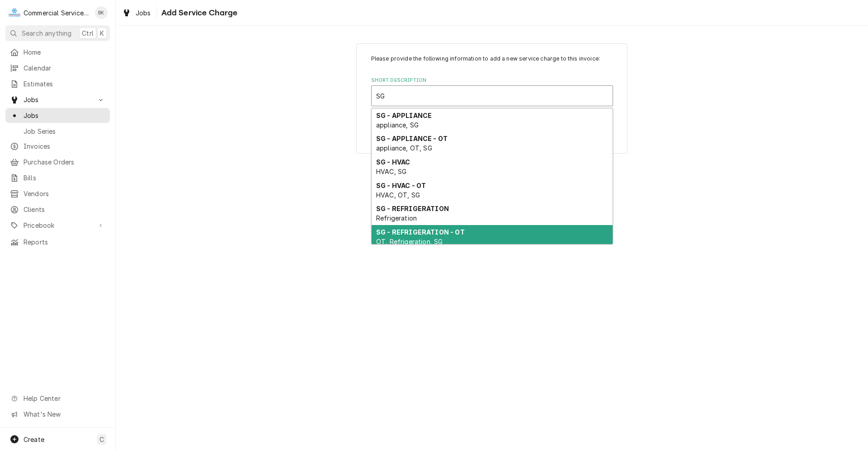
scroll to position [12, 0]
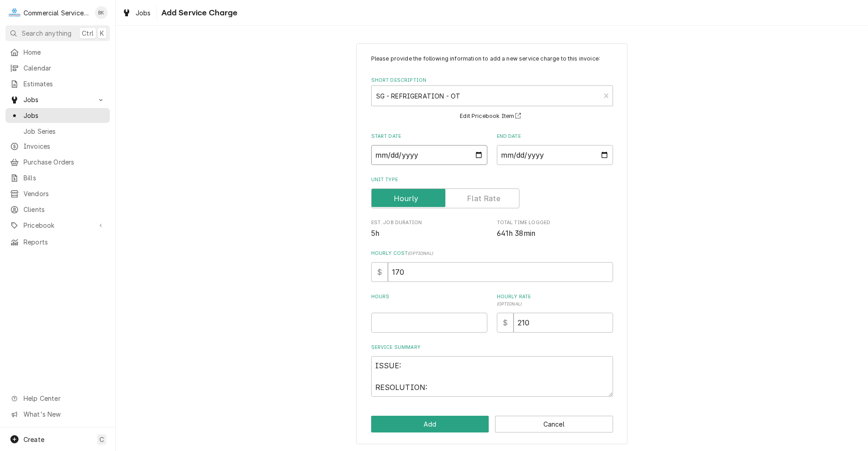
click at [476, 153] on input "Start Date" at bounding box center [429, 155] width 116 height 20
click at [601, 153] on input "End Date" at bounding box center [555, 155] width 116 height 20
click at [474, 155] on input "2025-08-29" at bounding box center [429, 155] width 116 height 20
drag, startPoint x: 380, startPoint y: 270, endPoint x: 375, endPoint y: 270, distance: 5.4
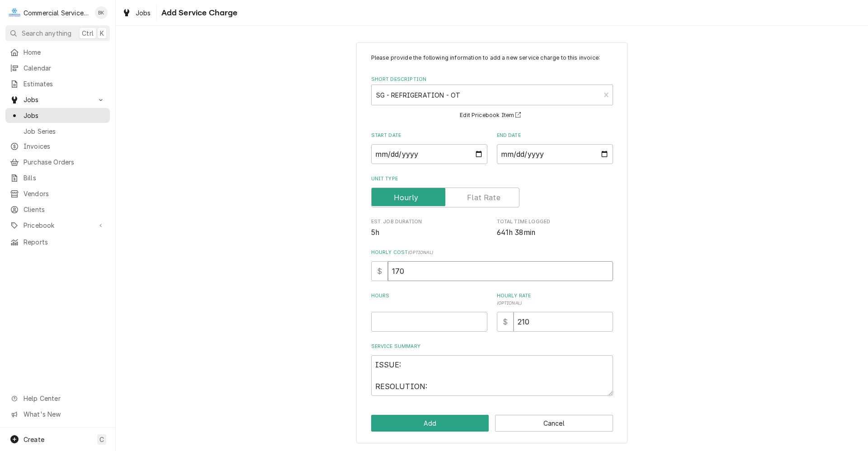
click at [375, 270] on div "$ 170" at bounding box center [492, 271] width 242 height 20
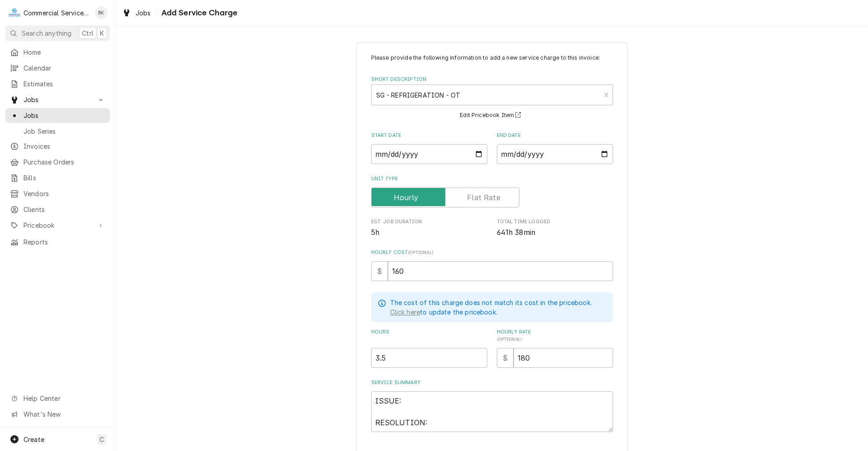
scroll to position [0, 0]
drag, startPoint x: 430, startPoint y: 421, endPoint x: 370, endPoint y: 395, distance: 65.2
click at [371, 395] on textarea "ISSUE: RESOLUTION:" at bounding box center [492, 412] width 242 height 41
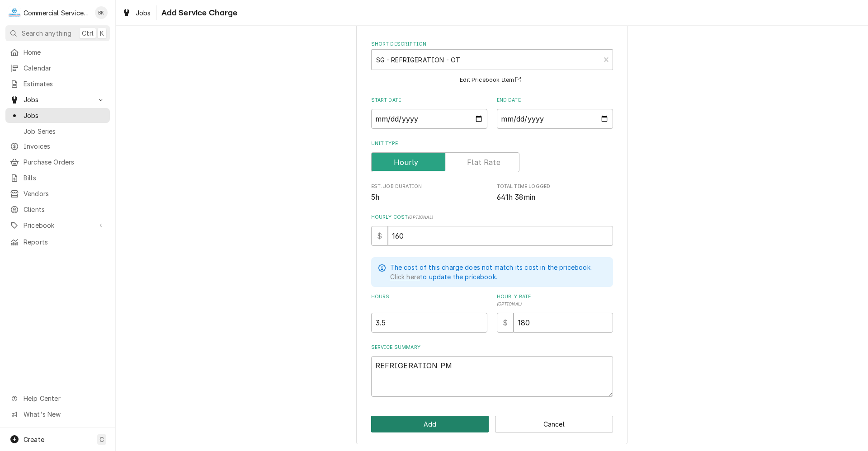
click at [446, 422] on button "Add" at bounding box center [430, 424] width 118 height 17
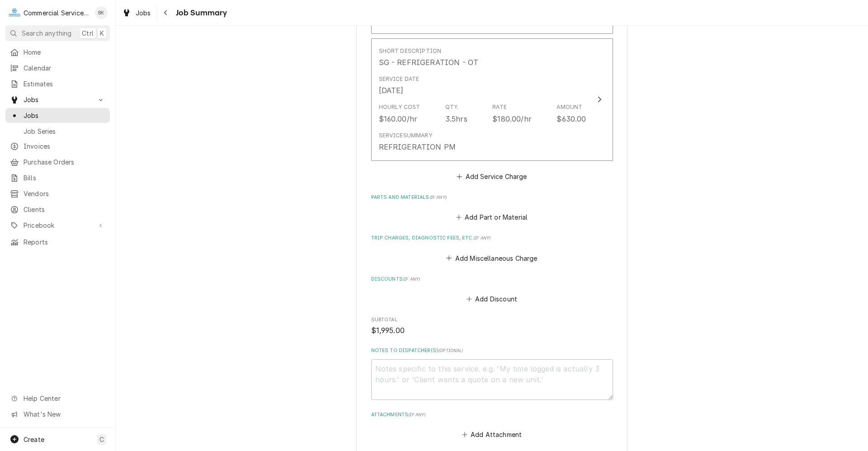
scroll to position [902, 0]
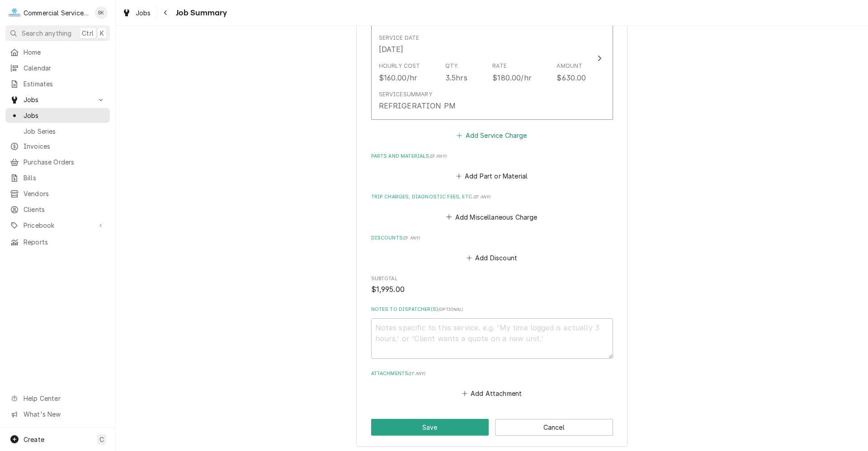
click at [488, 134] on button "Add Service Charge" at bounding box center [491, 135] width 73 height 13
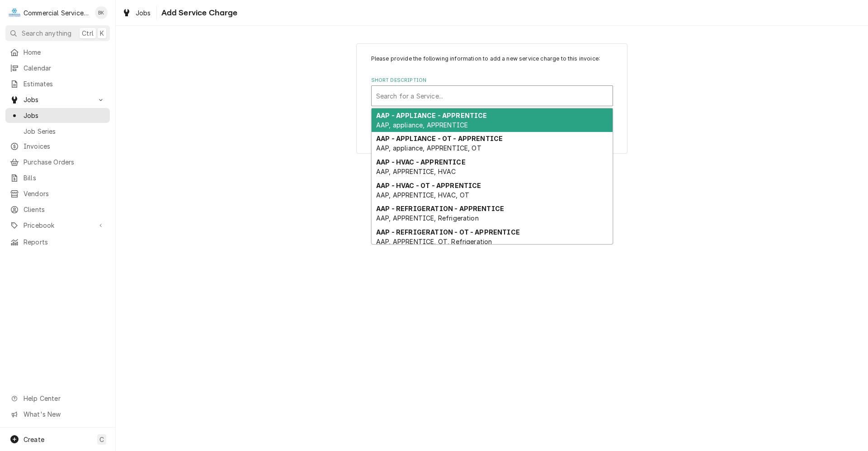
click at [437, 97] on div "Short Description" at bounding box center [492, 96] width 232 height 16
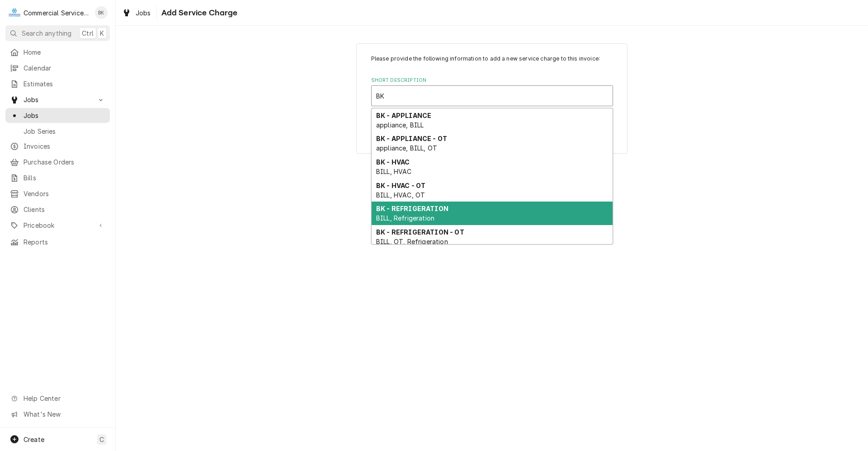
scroll to position [12, 0]
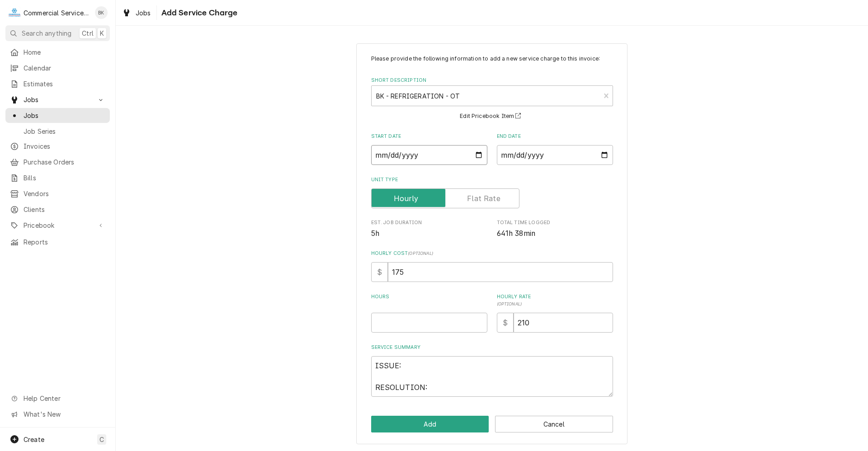
click at [474, 154] on input "Start Date" at bounding box center [429, 155] width 116 height 20
click at [601, 153] on input "End Date" at bounding box center [555, 155] width 116 height 20
drag, startPoint x: 364, startPoint y: 270, endPoint x: 353, endPoint y: 269, distance: 11.3
click at [356, 269] on div "Please provide the following information to add a new service charge to this in…" at bounding box center [491, 243] width 271 height 401
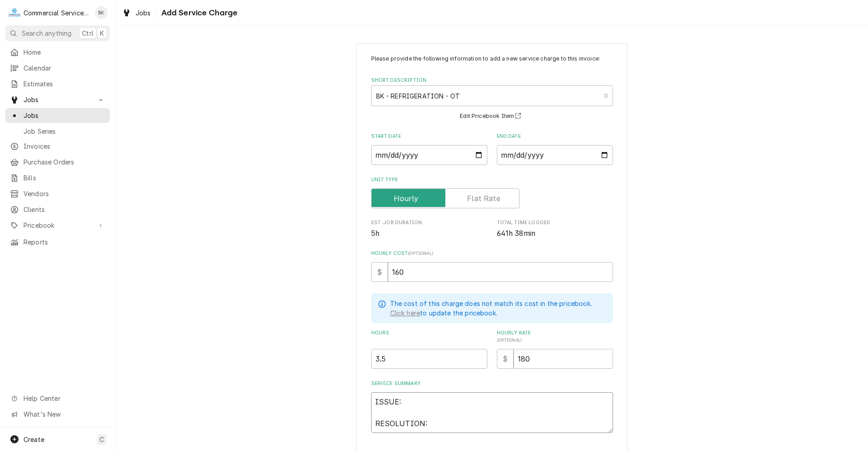
drag, startPoint x: 425, startPoint y: 425, endPoint x: 366, endPoint y: 396, distance: 66.5
click at [366, 396] on div "Please provide the following information to add a new service charge to this in…" at bounding box center [491, 261] width 271 height 437
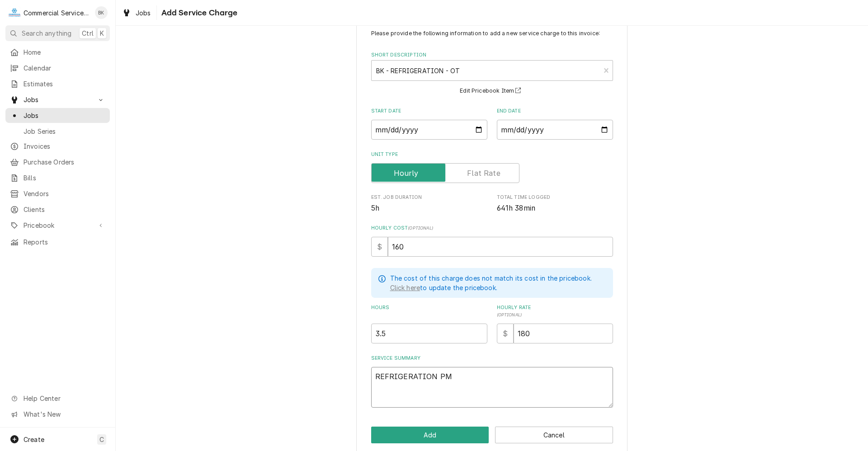
scroll to position [36, 0]
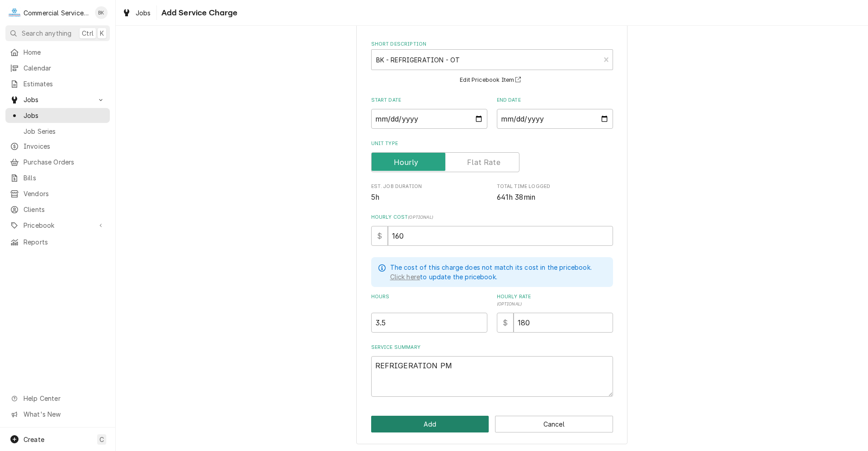
click at [435, 424] on button "Add" at bounding box center [430, 424] width 118 height 17
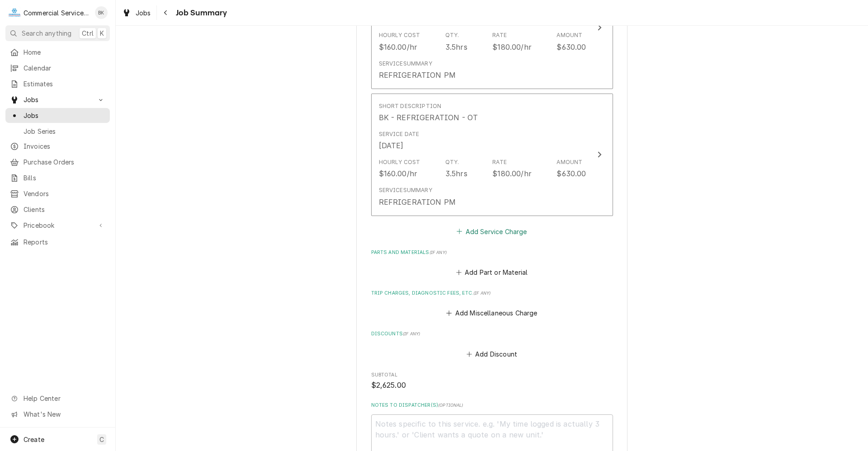
scroll to position [969, 0]
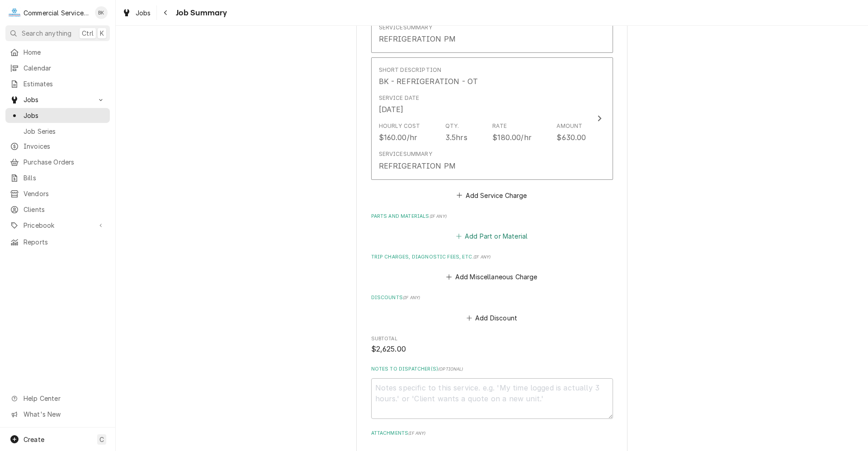
click at [496, 235] on button "Add Part or Material" at bounding box center [491, 236] width 75 height 13
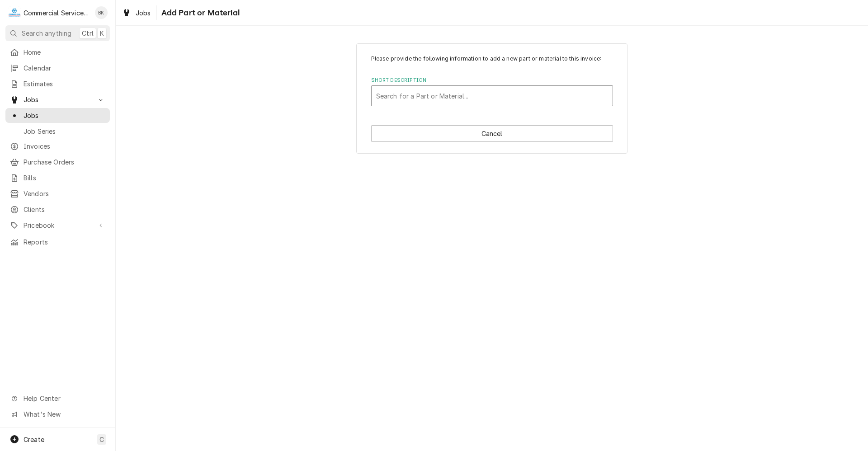
click at [411, 96] on div "Short Description" at bounding box center [492, 96] width 232 height 16
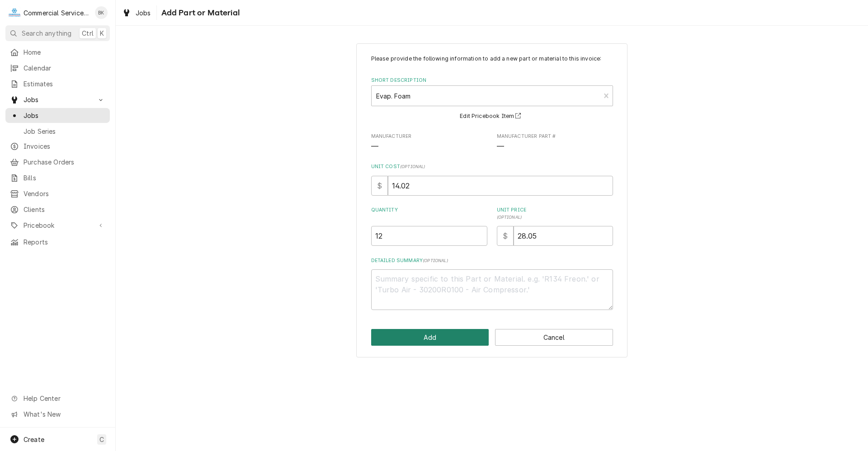
click at [435, 342] on button "Add" at bounding box center [430, 337] width 118 height 17
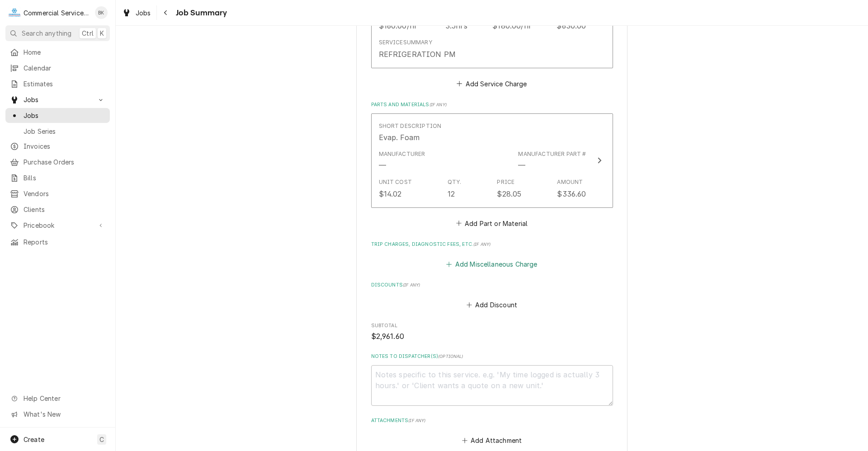
scroll to position [1081, 0]
click at [488, 224] on button "Add Part or Material" at bounding box center [491, 222] width 75 height 13
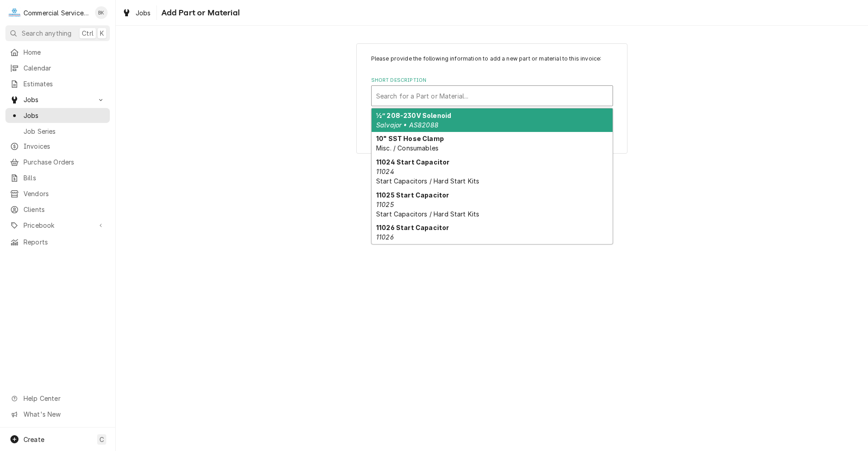
click at [422, 95] on div "Short Description" at bounding box center [492, 96] width 232 height 16
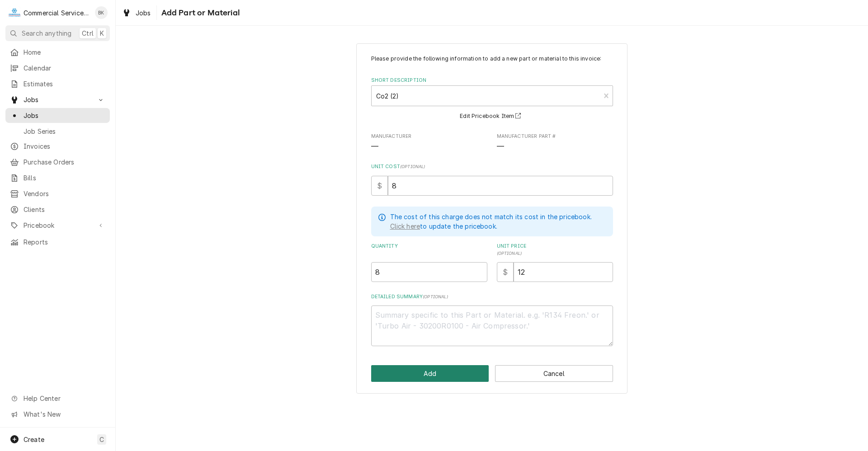
click at [427, 375] on button "Add" at bounding box center [430, 373] width 118 height 17
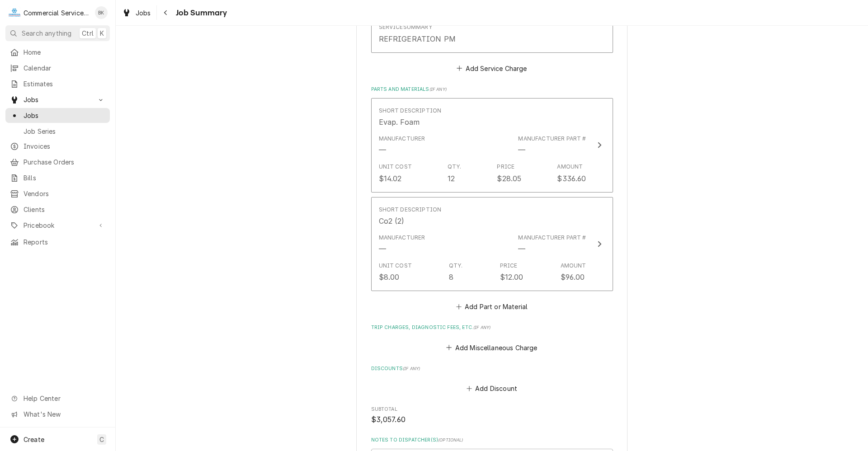
scroll to position [1103, 0]
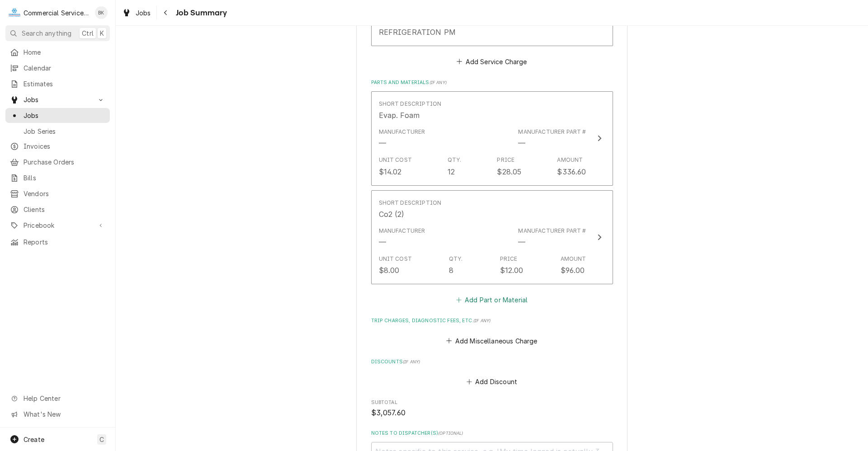
click at [482, 299] on button "Add Part or Material" at bounding box center [491, 300] width 75 height 13
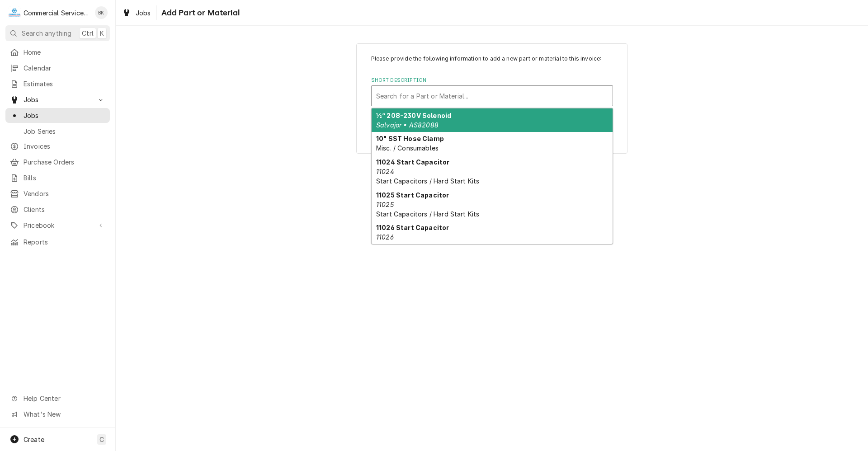
click at [423, 100] on div "Short Description" at bounding box center [492, 96] width 232 height 16
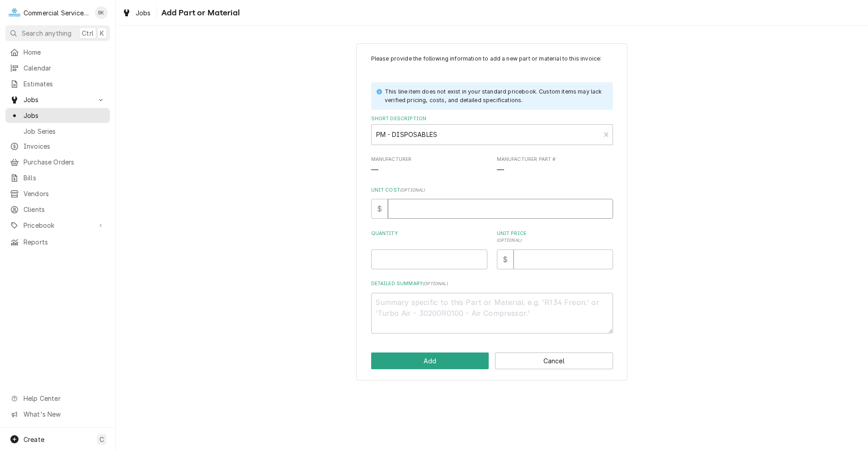
click at [428, 217] on input "Unit Cost ( optional )" at bounding box center [500, 209] width 225 height 20
click at [457, 303] on textarea "Detailed Summary ( optional )" at bounding box center [492, 313] width 242 height 41
click at [456, 358] on button "Add" at bounding box center [430, 361] width 118 height 17
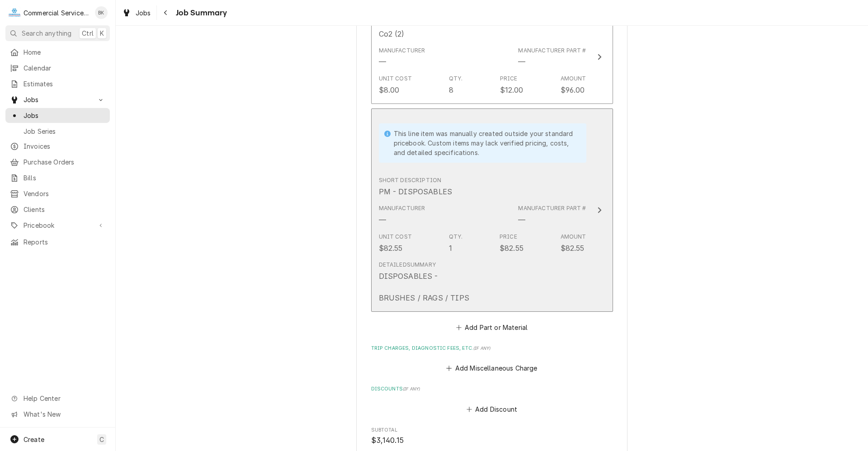
scroll to position [1284, 0]
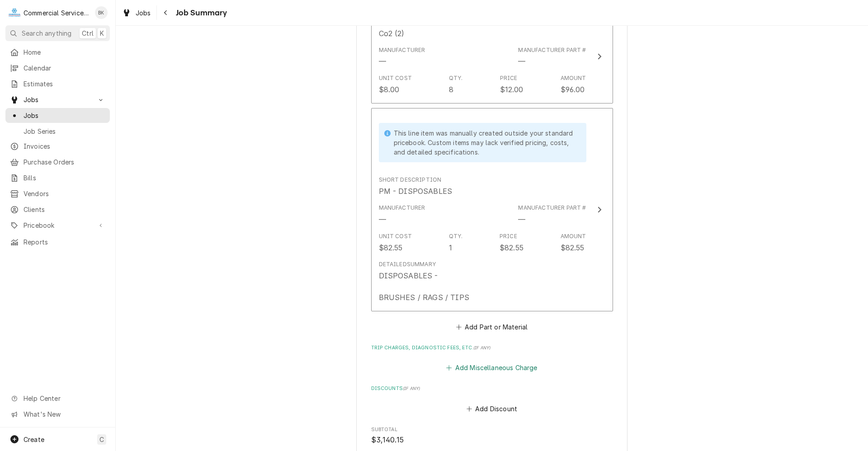
click at [470, 366] on button "Add Miscellaneous Charge" at bounding box center [492, 368] width 94 height 13
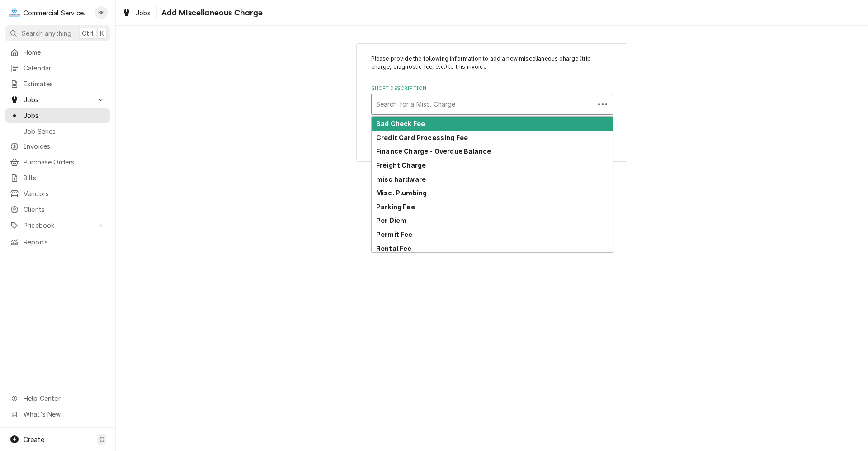
click at [415, 104] on div "Short Description" at bounding box center [483, 104] width 214 height 16
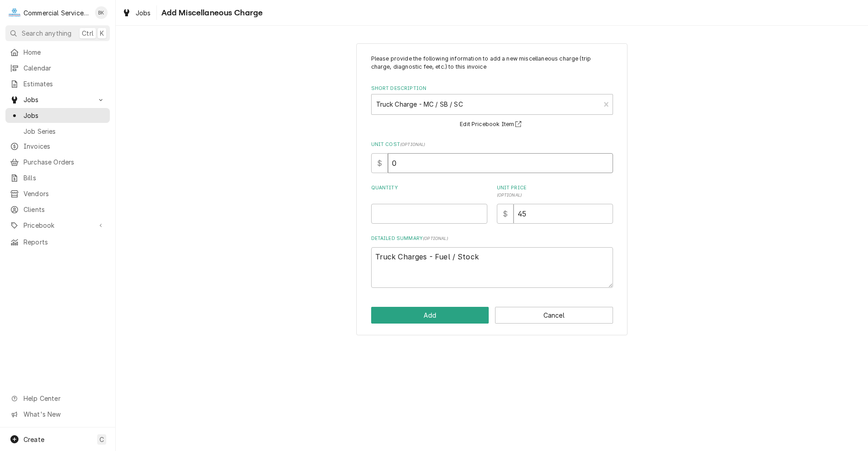
drag, startPoint x: 410, startPoint y: 160, endPoint x: 348, endPoint y: 160, distance: 61.5
click at [348, 160] on div "Please provide the following information to add a new miscellaneous charge (tri…" at bounding box center [492, 189] width 752 height 308
click at [403, 210] on input "Quantity" at bounding box center [429, 214] width 116 height 20
click at [421, 313] on button "Add" at bounding box center [430, 315] width 118 height 17
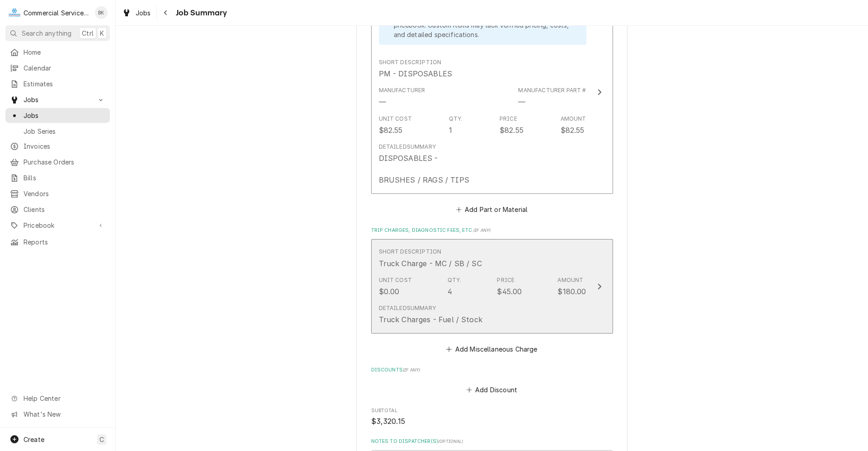
scroll to position [1582, 0]
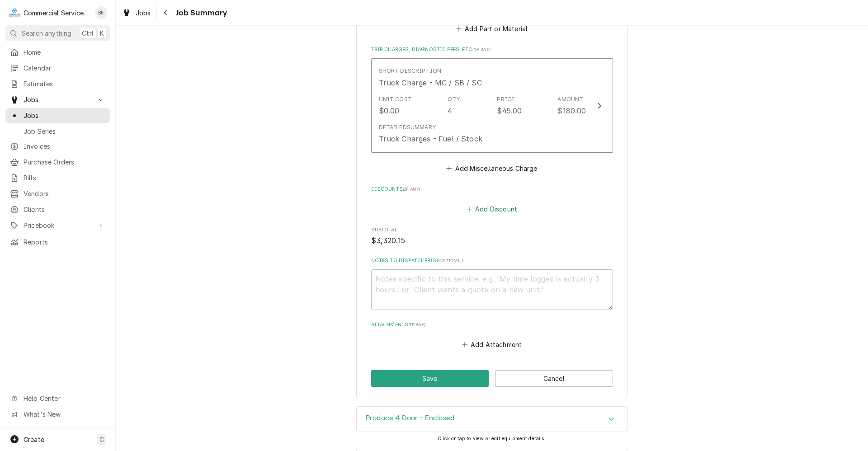
click at [488, 206] on button "Add Discount" at bounding box center [492, 209] width 54 height 13
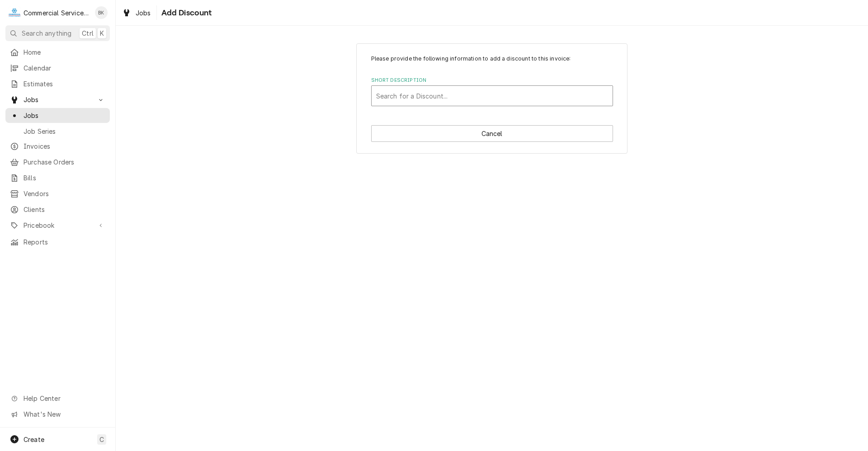
click at [445, 103] on div "Short Description" at bounding box center [492, 96] width 232 height 16
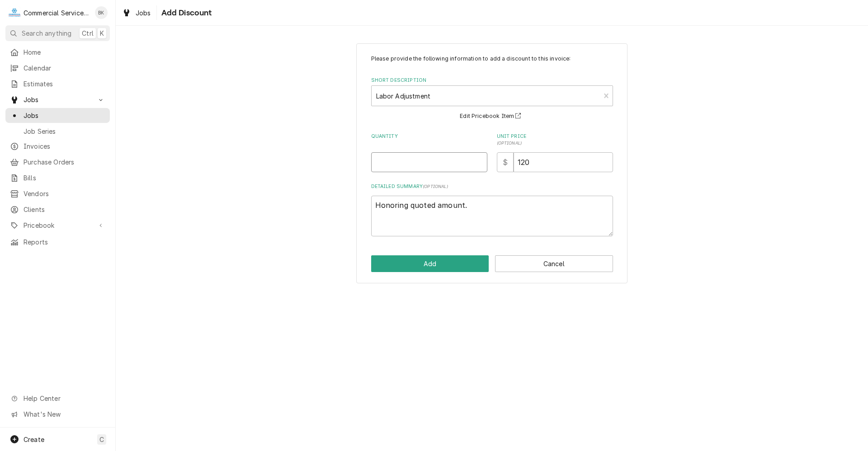
click at [435, 167] on input "Quantity" at bounding box center [429, 162] width 116 height 20
click at [489, 205] on textarea "Honoring quoted amount." at bounding box center [492, 216] width 242 height 41
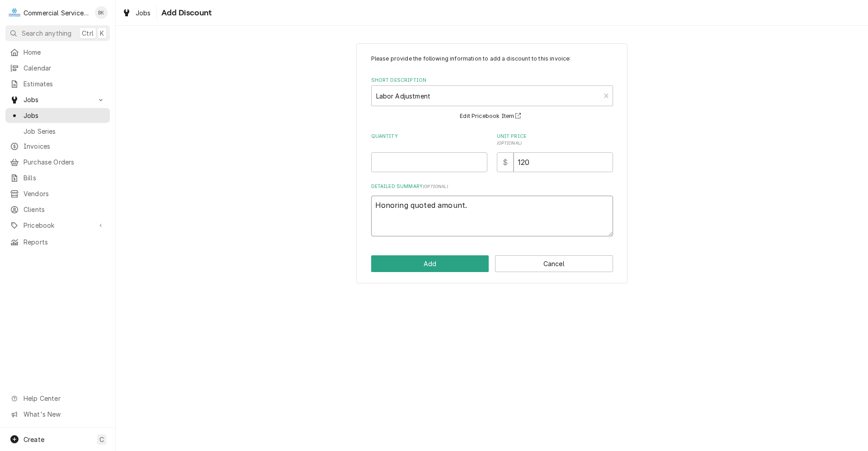
drag, startPoint x: 489, startPoint y: 203, endPoint x: 352, endPoint y: 212, distance: 137.2
click at [352, 212] on div "Please provide the following information to add a discount to this invoice: Sho…" at bounding box center [492, 163] width 752 height 256
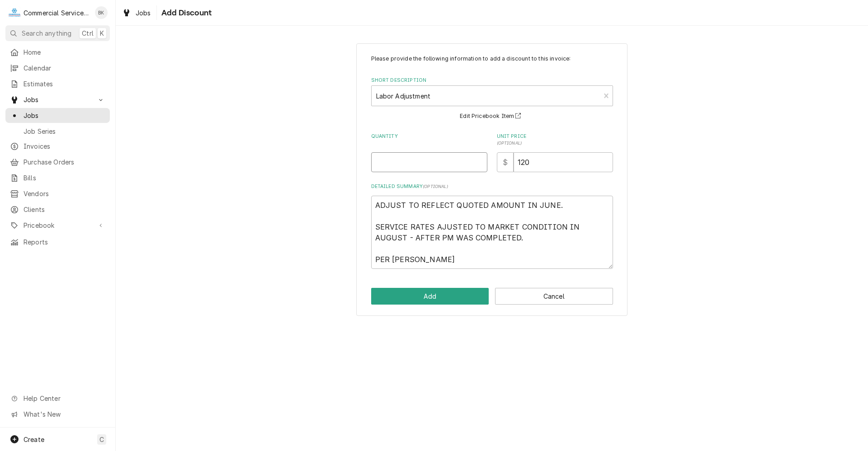
click at [449, 161] on input "Quantity" at bounding box center [429, 162] width 116 height 20
click at [451, 160] on input "Quantity" at bounding box center [429, 162] width 116 height 20
click at [462, 164] on input "Quantity" at bounding box center [429, 162] width 116 height 20
click at [427, 299] on button "Add" at bounding box center [430, 296] width 118 height 17
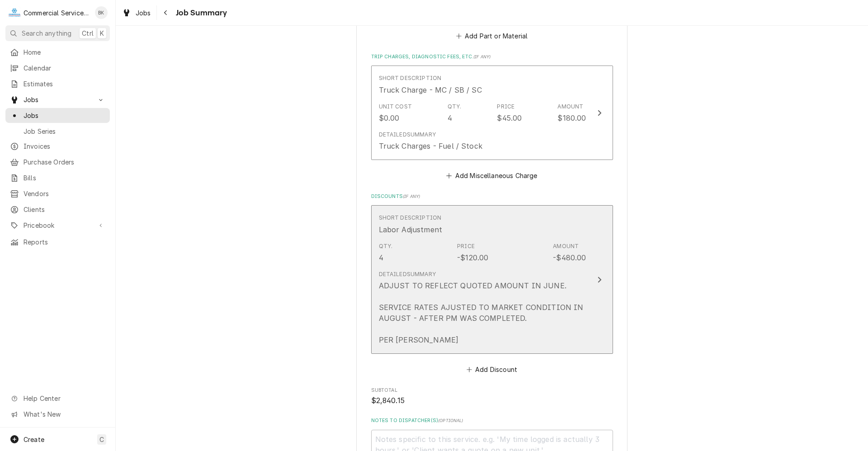
scroll to position [1558, 0]
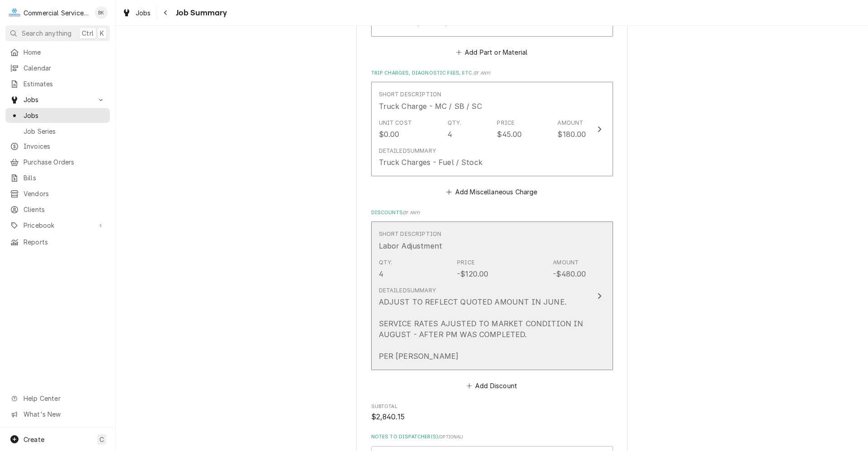
click at [530, 348] on div "ADJUST TO REFLECT QUOTED AMOUNT IN JUNE. SERVICE RATES AJUSTED TO MARKET CONDIT…" at bounding box center [482, 328] width 207 height 65
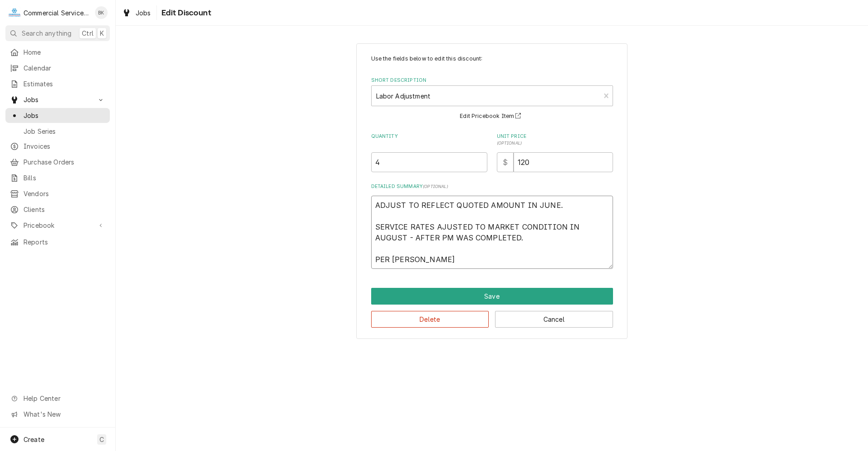
click at [494, 257] on textarea "ADJUST TO REFLECT QUOTED AMOUNT IN JUNE. SERVICE RATES AJUSTED TO MARKET CONDIT…" at bounding box center [492, 232] width 242 height 73
click at [504, 232] on textarea "ADJUST TO REFLECT QUOTED AMOUNT IN JUNE. SERVICE RATES AJUSTED TO MARKET CONDIT…" at bounding box center [492, 232] width 242 height 73
click at [498, 239] on textarea "ADJUST TO REFLECT QUOTED AMOUNT IN JUNE. SERVICE RATES AJUSTED TO MARKET CONDIT…" at bounding box center [492, 232] width 242 height 73
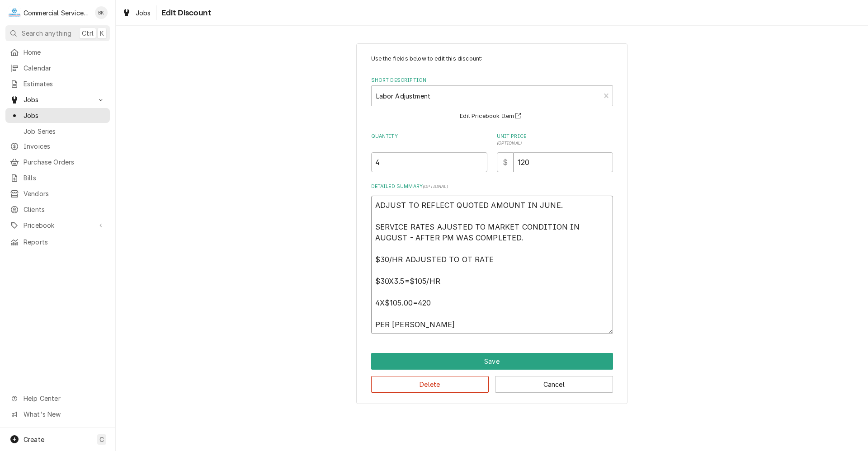
click at [419, 304] on textarea "ADJUST TO REFLECT QUOTED AMOUNT IN JUNE. SERVICE RATES AJUSTED TO MARKET CONDIT…" at bounding box center [492, 265] width 242 height 138
click at [447, 306] on textarea "ADJUST TO REFLECT QUOTED AMOUNT IN JUNE. SERVICE RATES AJUSTED TO MARKET CONDIT…" at bounding box center [492, 265] width 242 height 138
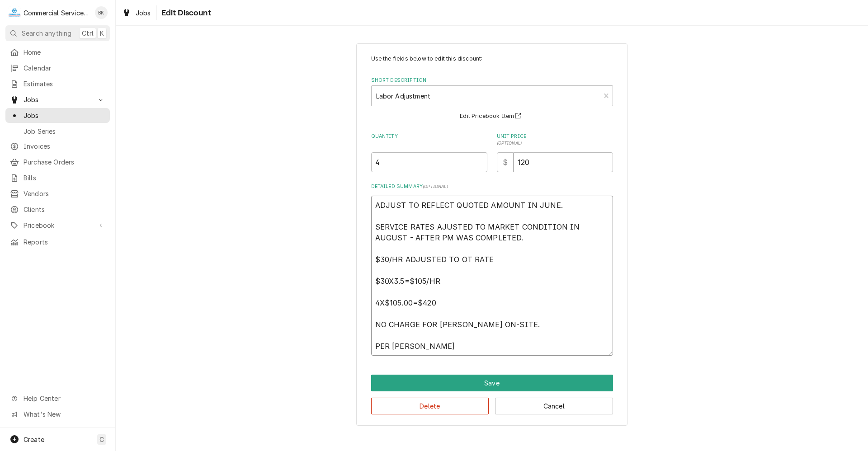
drag, startPoint x: 415, startPoint y: 346, endPoint x: 397, endPoint y: 344, distance: 18.7
click at [397, 344] on textarea "ADJUST TO REFLECT QUOTED AMOUNT IN JUNE. SERVICE RATES AJUSTED TO MARKET CONDIT…" at bounding box center [492, 276] width 242 height 160
drag, startPoint x: 413, startPoint y: 346, endPoint x: 389, endPoint y: 346, distance: 23.5
click at [389, 346] on textarea "ADJUST TO REFLECT QUOTED AMOUNT IN JUNE. SERVICE RATES AJUSTED TO MARKET CONDIT…" at bounding box center [492, 276] width 242 height 160
click at [402, 343] on textarea "ADJUST TO REFLECT QUOTED AMOUNT IN JUNE. SERVICE RATES AJUSTED TO MARKET CONDIT…" at bounding box center [492, 276] width 242 height 160
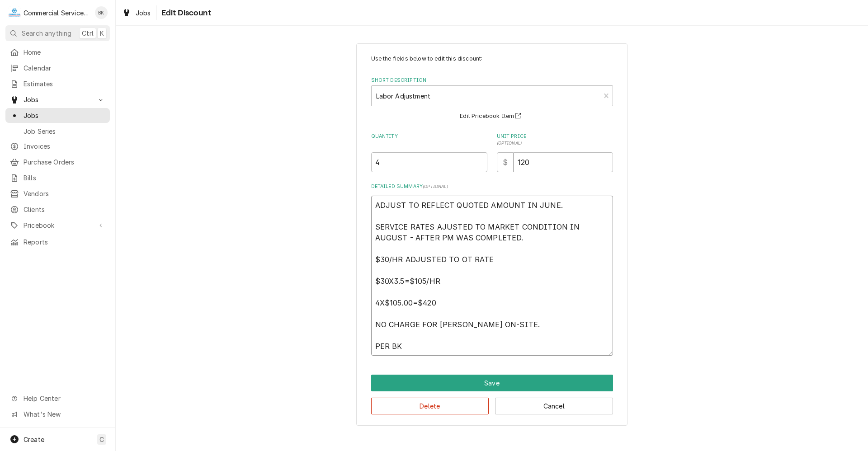
drag, startPoint x: 405, startPoint y: 343, endPoint x: 390, endPoint y: 346, distance: 14.7
click at [390, 346] on textarea "ADJUST TO REFLECT QUOTED AMOUNT IN JUNE. SERVICE RATES AJUSTED TO MARKET CONDIT…" at bounding box center [492, 276] width 242 height 160
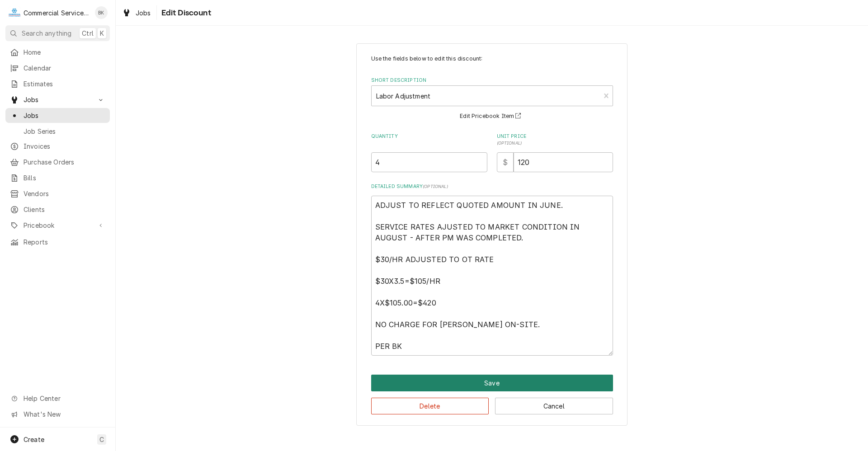
click at [504, 385] on button "Save" at bounding box center [492, 383] width 242 height 17
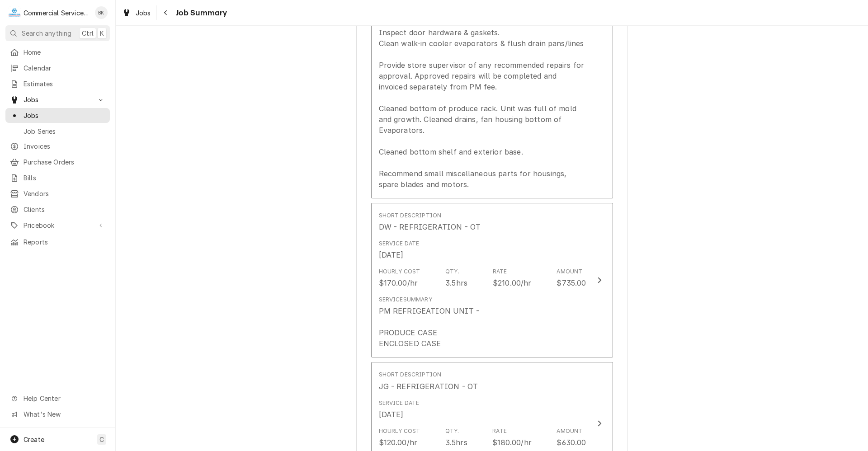
scroll to position [405, 0]
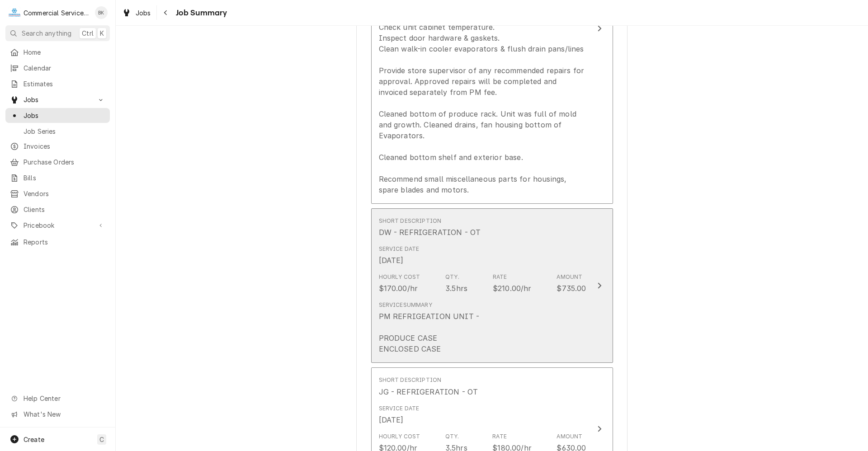
click at [539, 311] on div "Service Summary PM REFRIGEATION UNIT - PRODUCE CASE ENCLOSED CASE" at bounding box center [482, 327] width 207 height 61
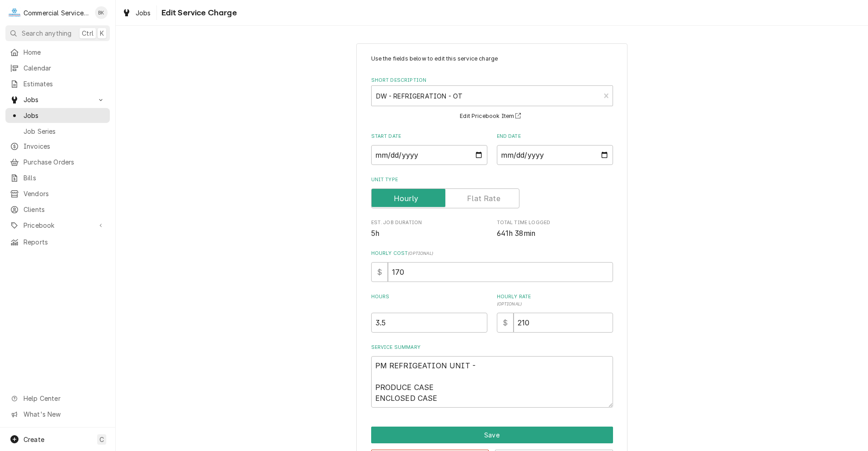
scroll to position [35, 0]
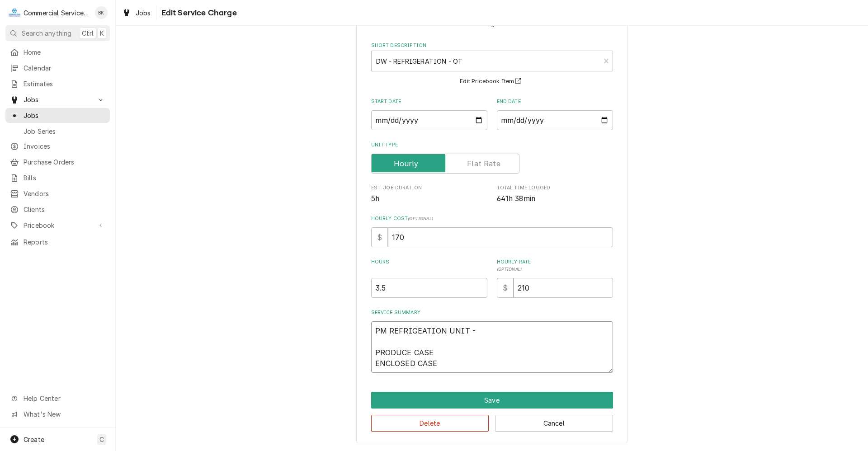
click at [456, 361] on textarea "PM REFRIGEATION UNIT - PRODUCE CASE ENCLOSED CASE" at bounding box center [492, 347] width 242 height 52
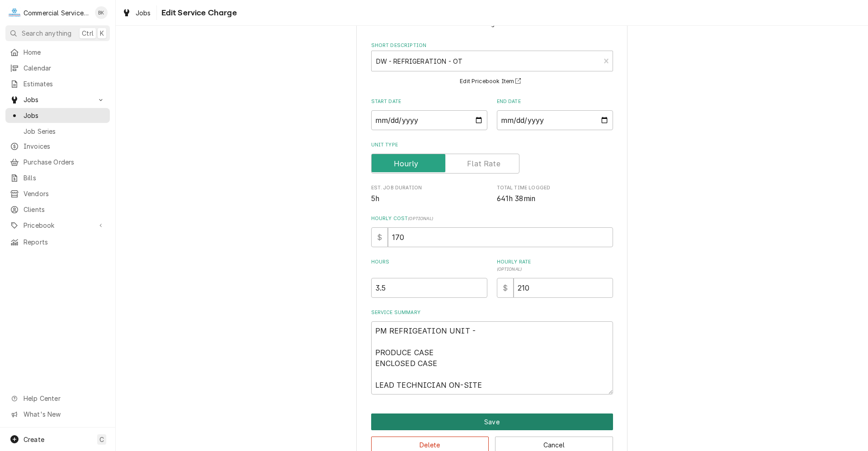
click at [487, 421] on button "Save" at bounding box center [492, 422] width 242 height 17
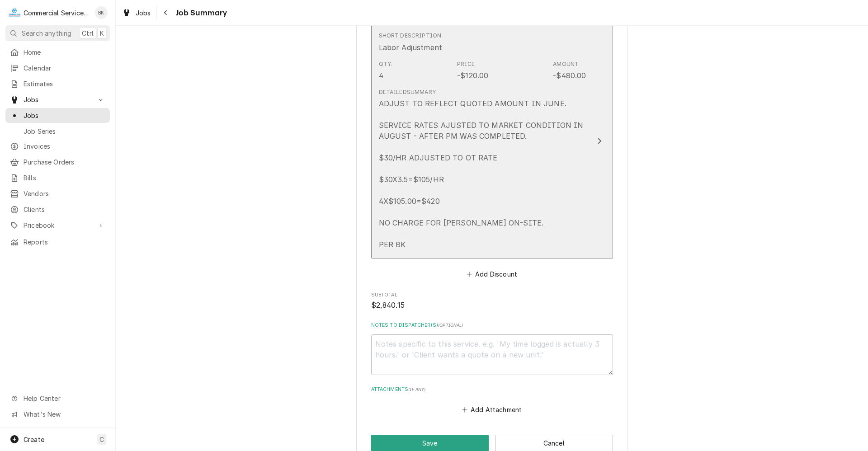
scroll to position [1851, 0]
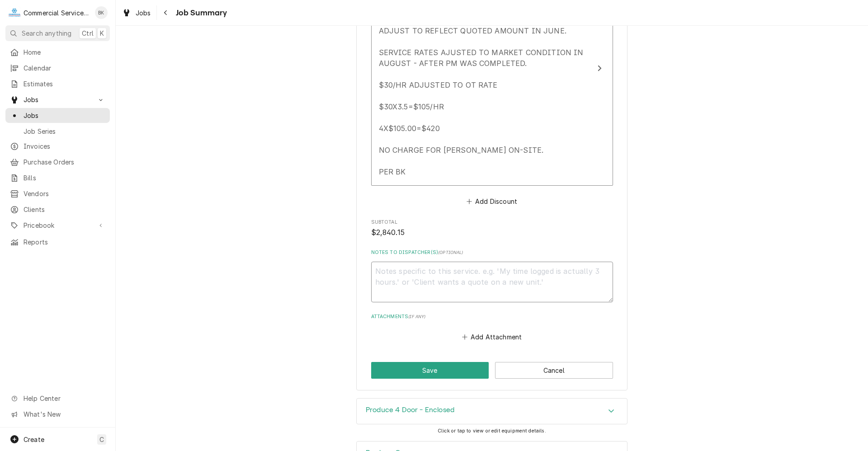
click at [465, 266] on textarea "Notes to Dispatcher(s) ( optional )" at bounding box center [492, 282] width 242 height 41
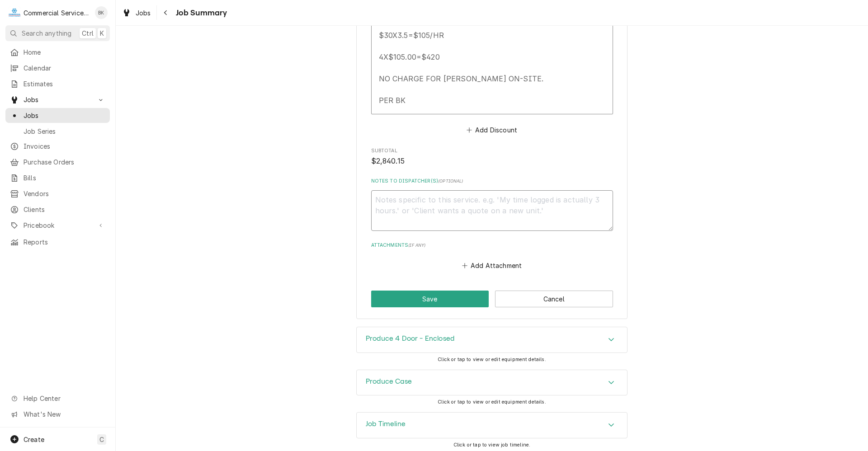
scroll to position [1926, 0]
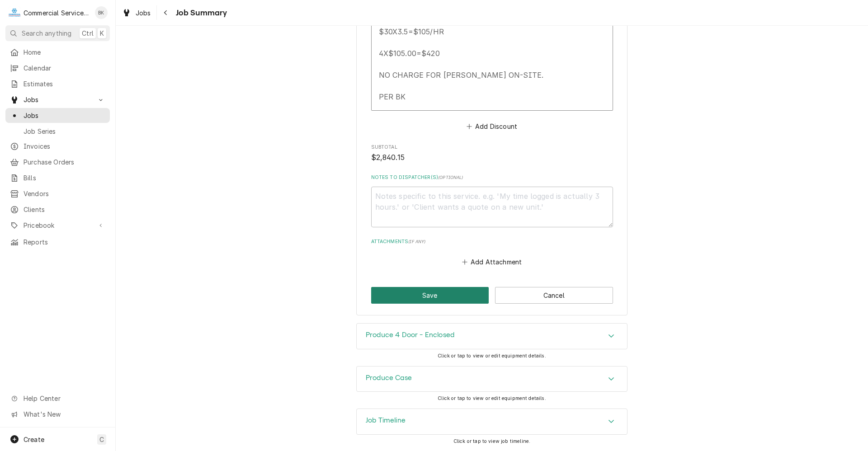
click at [461, 298] on button "Save" at bounding box center [430, 295] width 118 height 17
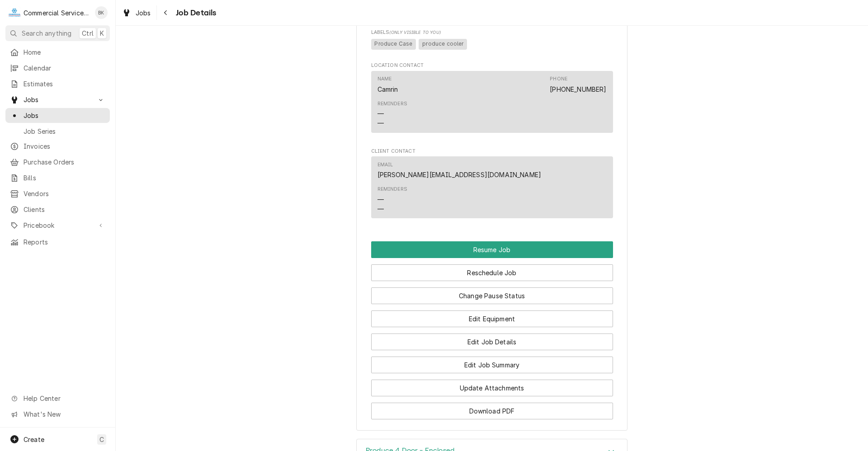
scroll to position [994, 0]
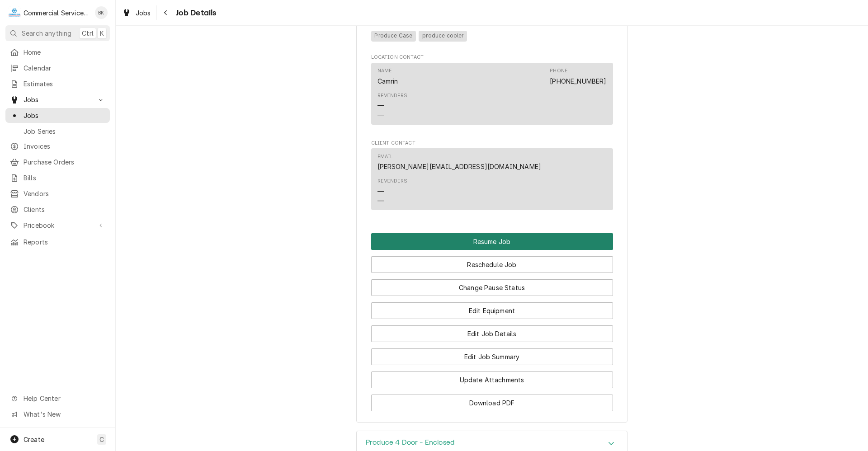
click at [521, 250] on button "Resume Job" at bounding box center [492, 241] width 242 height 17
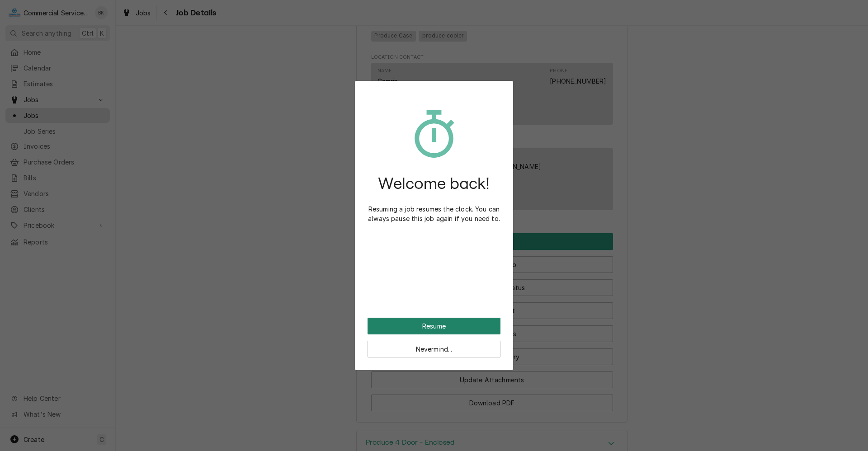
click at [445, 332] on button "Resume" at bounding box center [433, 326] width 133 height 17
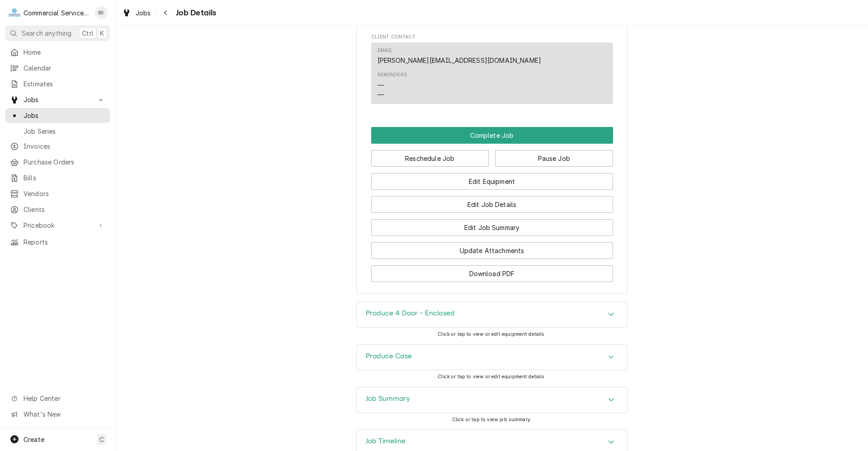
scroll to position [1040, 0]
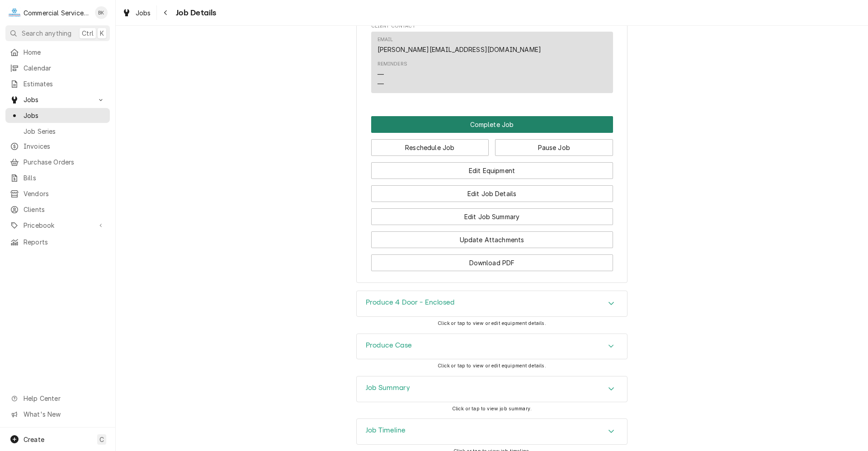
click at [478, 133] on button "Complete Job" at bounding box center [492, 124] width 242 height 17
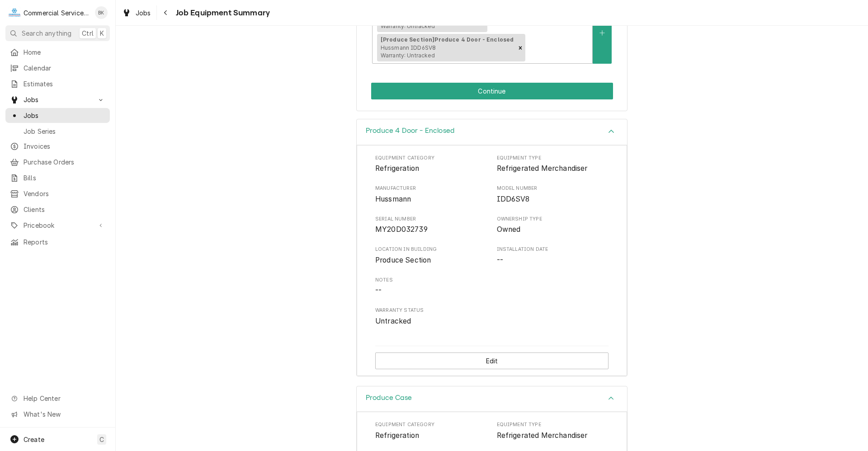
scroll to position [86, 0]
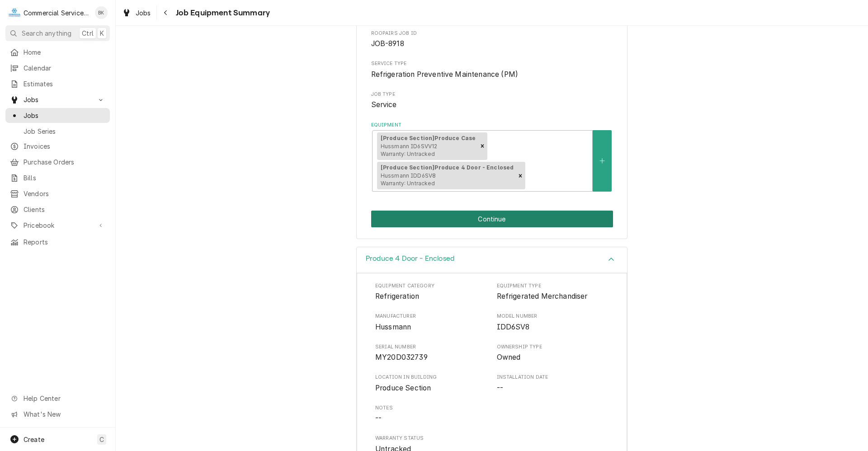
click at [497, 215] on button "Continue" at bounding box center [492, 219] width 242 height 17
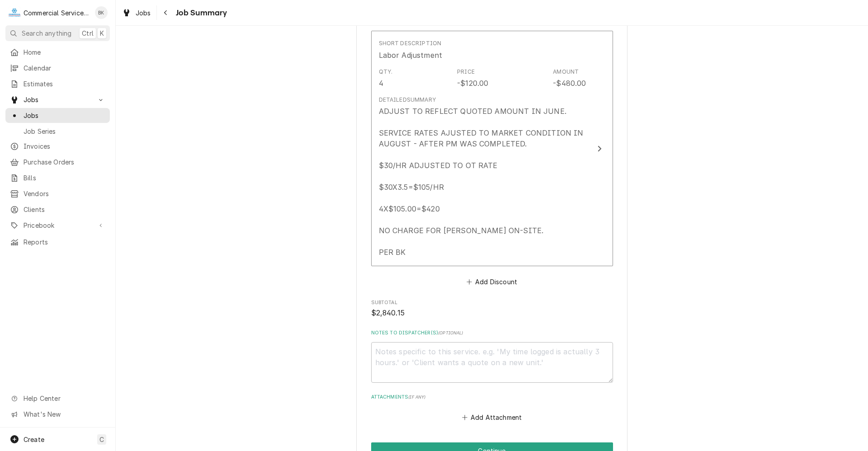
scroll to position [1926, 0]
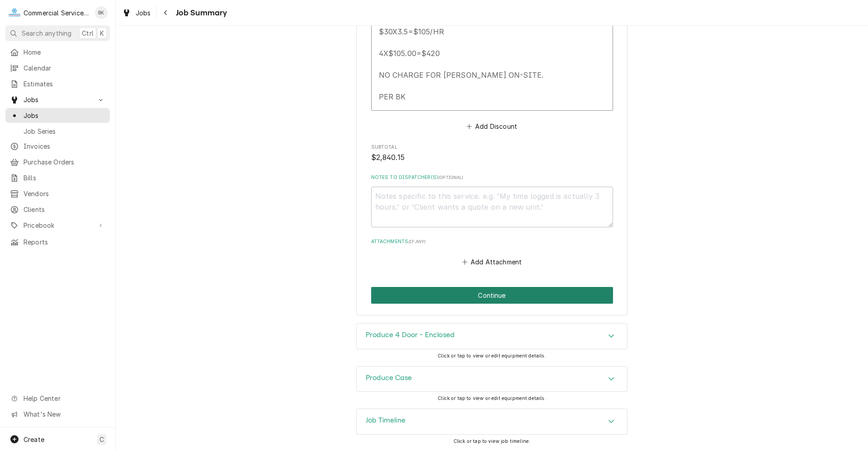
click at [485, 294] on button "Continue" at bounding box center [492, 295] width 242 height 17
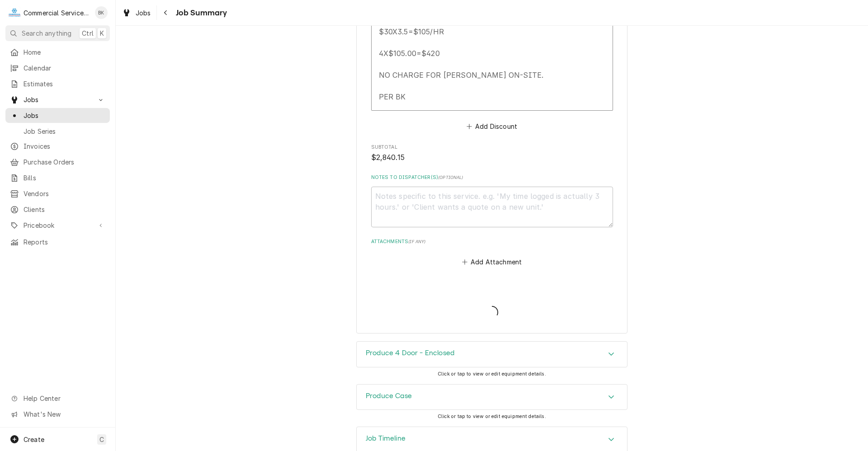
type textarea "x"
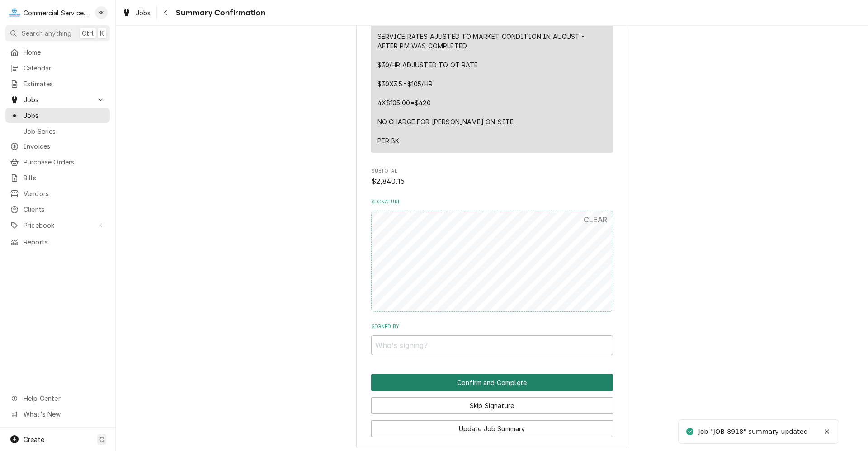
scroll to position [1549, 0]
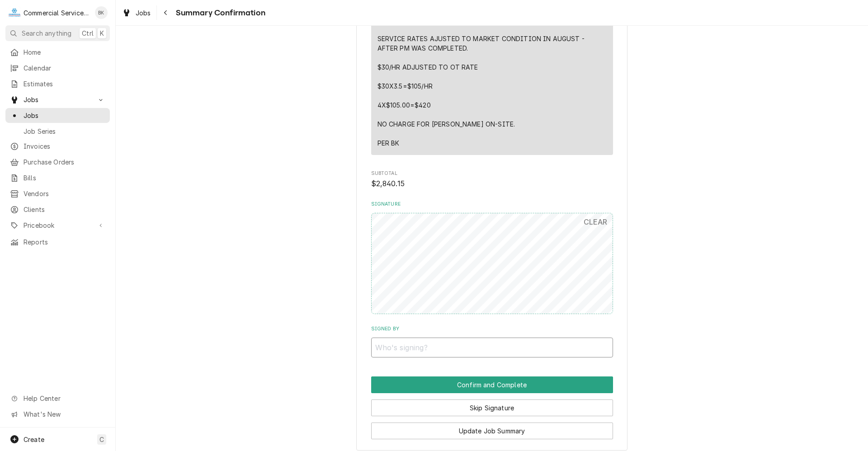
click at [442, 346] on input "Signed By" at bounding box center [492, 348] width 242 height 20
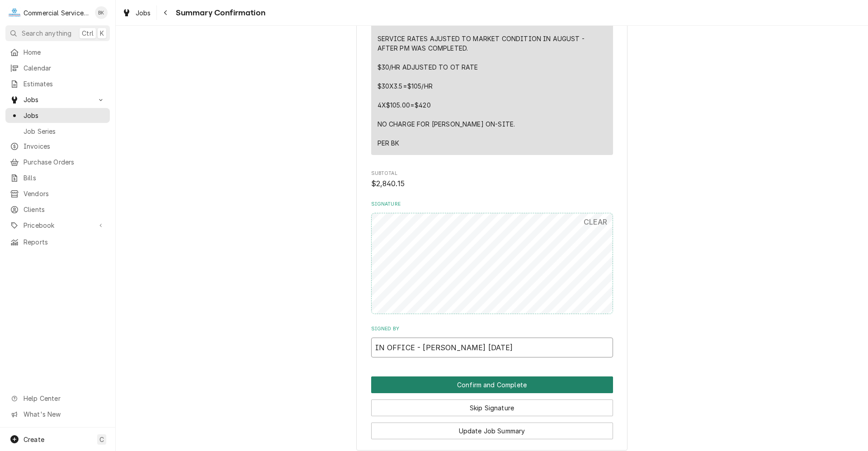
type input "IN OFFICE - BRIAN 08.25.25"
click at [480, 381] on button "Confirm and Complete" at bounding box center [492, 384] width 242 height 17
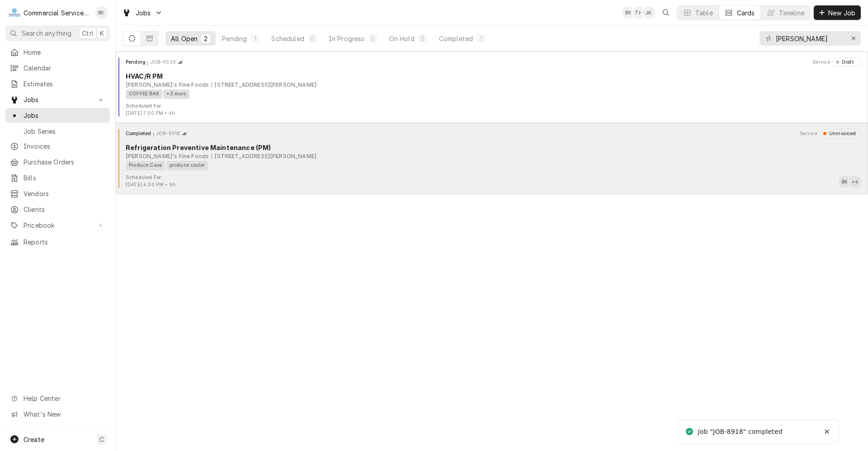
click at [303, 153] on div "Elroy's Fine Foods 15 Soledad Drive, Monterey, CA 93940" at bounding box center [493, 156] width 735 height 8
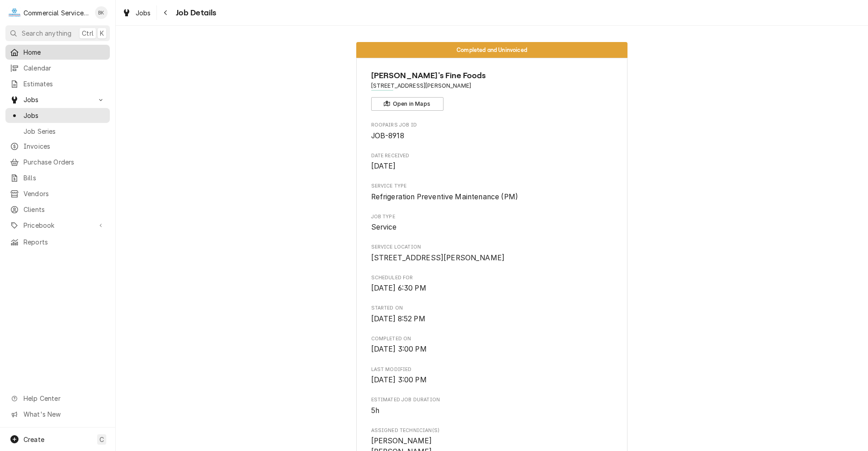
click at [41, 52] on span "Home" at bounding box center [65, 51] width 82 height 9
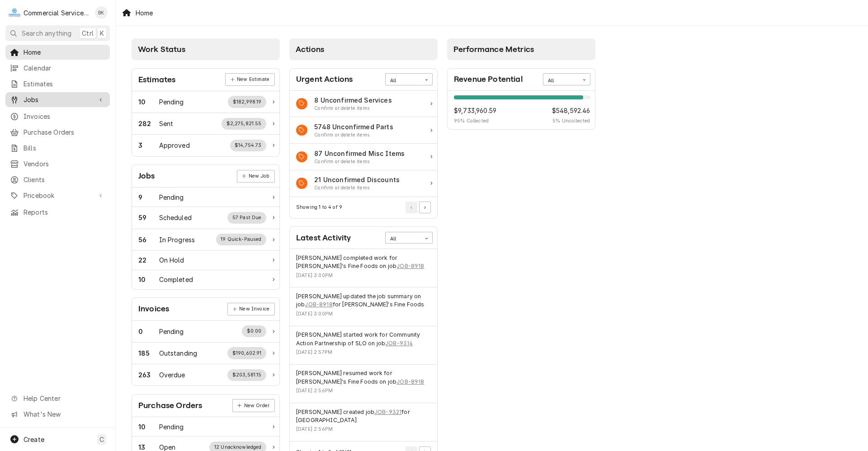
click at [36, 95] on span "Jobs" at bounding box center [58, 99] width 68 height 9
click at [34, 112] on span "Jobs" at bounding box center [65, 115] width 82 height 9
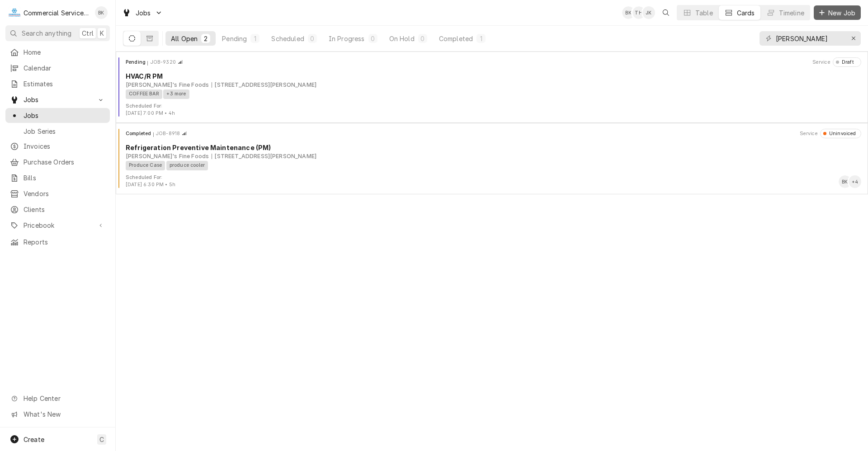
click at [834, 11] on span "New Job" at bounding box center [841, 12] width 31 height 9
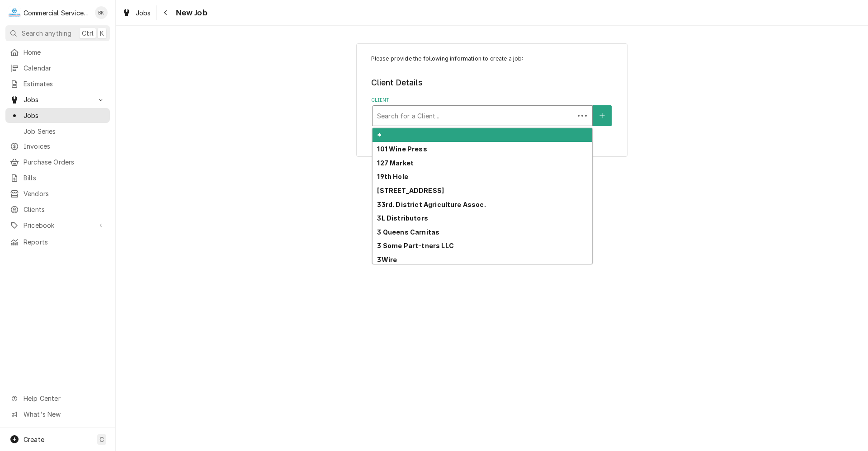
click at [461, 111] on div "Client" at bounding box center [473, 116] width 193 height 16
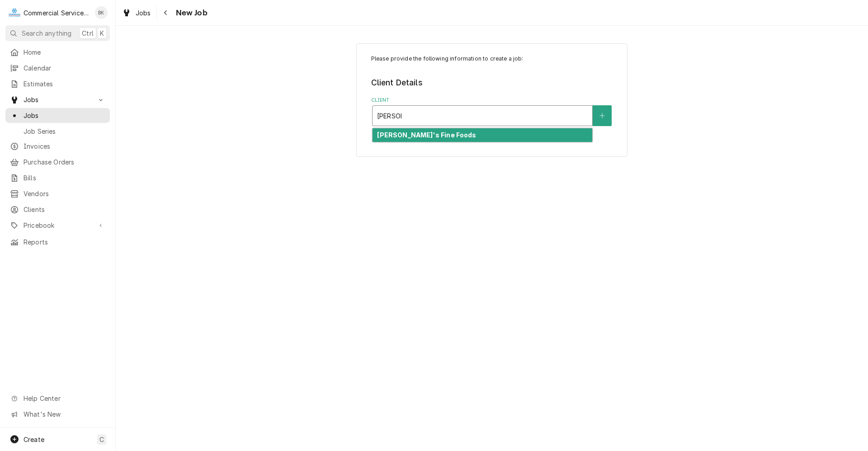
type input "[PERSON_NAME]'S"
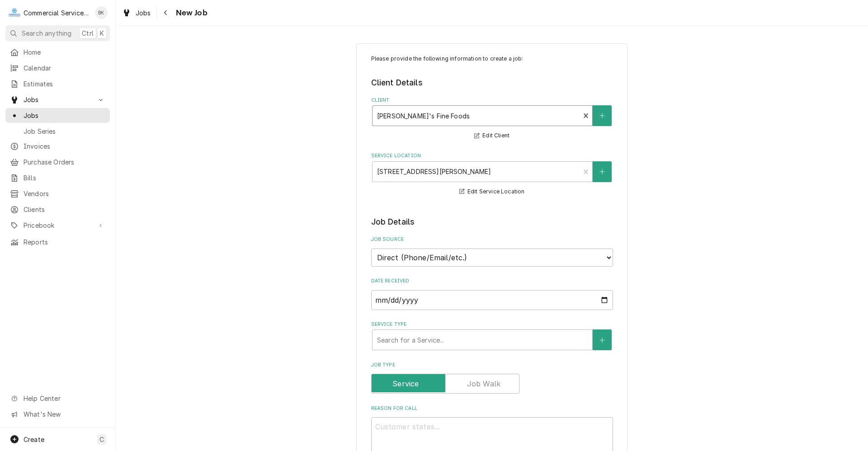
scroll to position [45, 0]
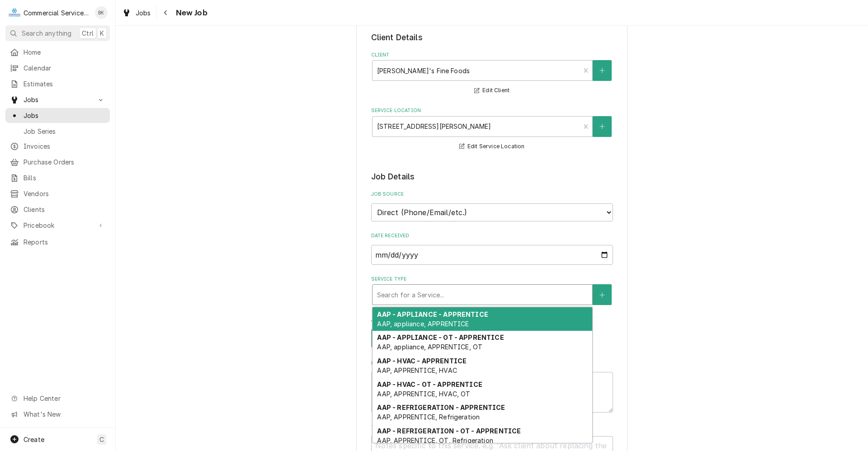
click at [394, 292] on div "Service Type" at bounding box center [482, 295] width 211 height 16
type textarea "x"
type input "S"
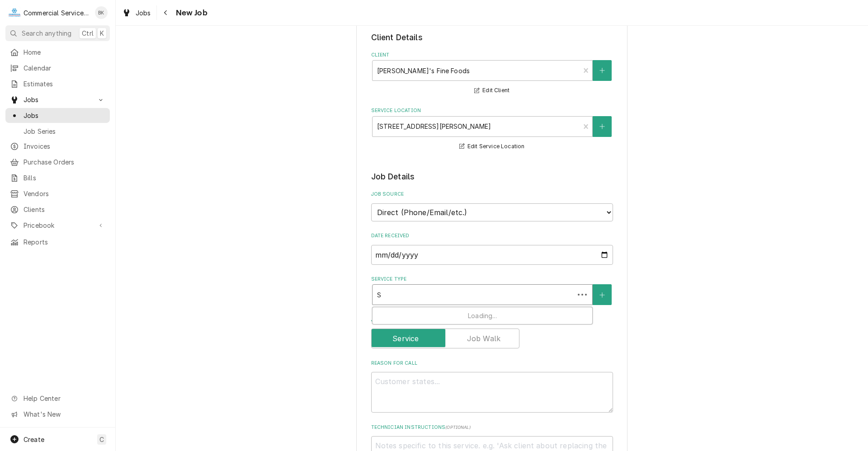
type textarea "x"
type input "SG"
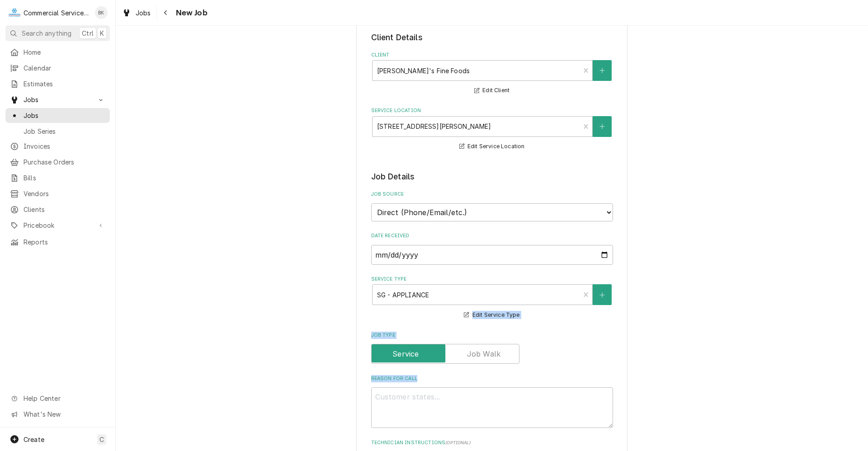
drag, startPoint x: 390, startPoint y: 393, endPoint x: 391, endPoint y: 405, distance: 11.4
click at [394, 401] on textarea "Reason For Call" at bounding box center [492, 407] width 242 height 41
type textarea "x"
type textarea "T"
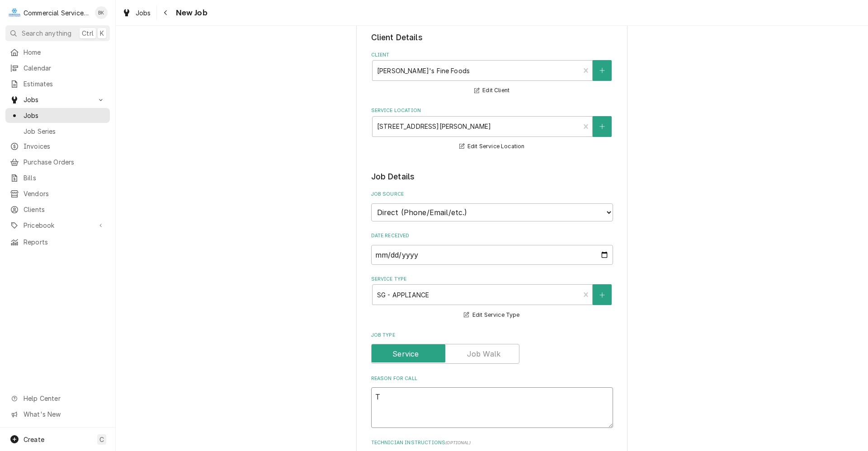
type textarea "x"
type textarea "TU"
type textarea "x"
type textarea "TUR"
type textarea "x"
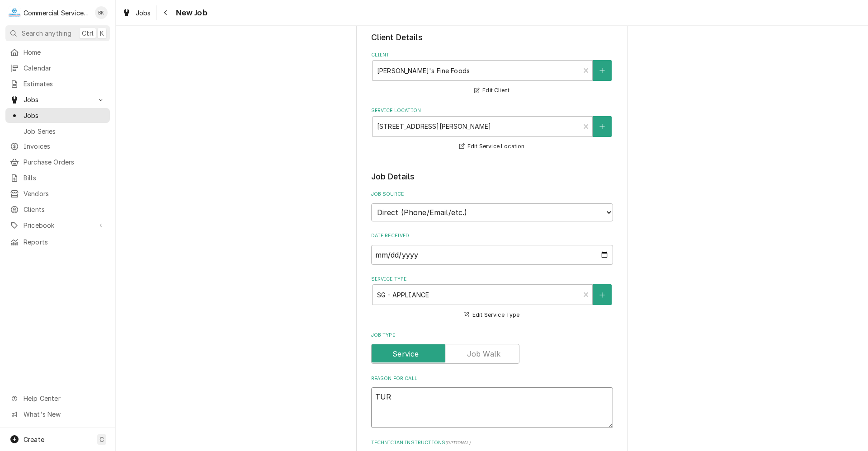
type textarea "TURB"
type textarea "x"
type textarea "TURBO"
type textarea "x"
type textarea "TURBO"
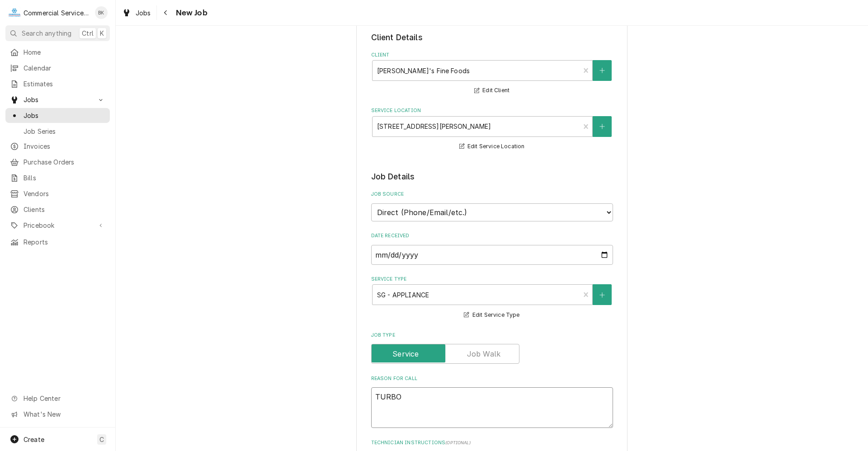
type textarea "x"
type textarea "TURBO CH"
type textarea "x"
type textarea "TURBO CHE"
type textarea "x"
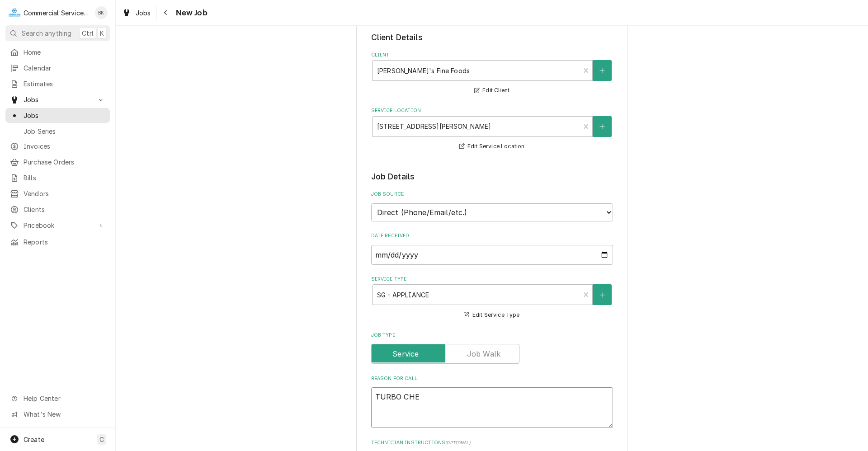
type textarea "TURBO CHEF"
type textarea "x"
type textarea "TURBO CHEF"
type textarea "x"
type textarea "TURBO CHEF O"
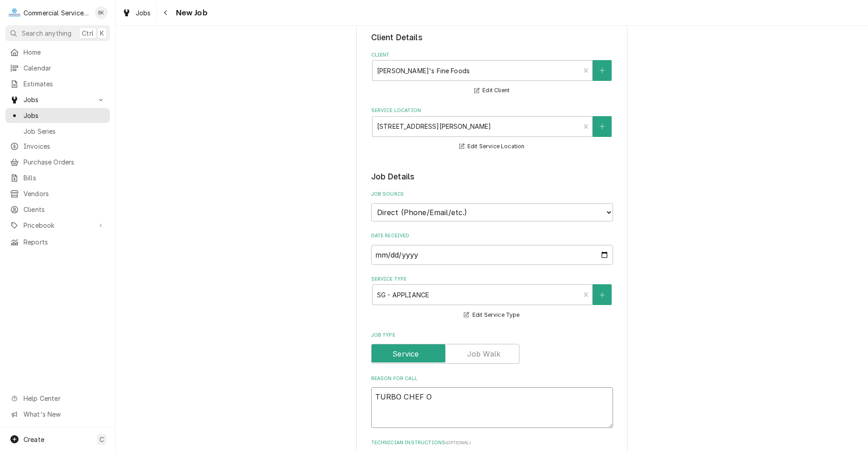
type textarea "x"
type textarea "TURBO CHEF OV"
type textarea "x"
type textarea "TURBO CHEF OVE"
type textarea "x"
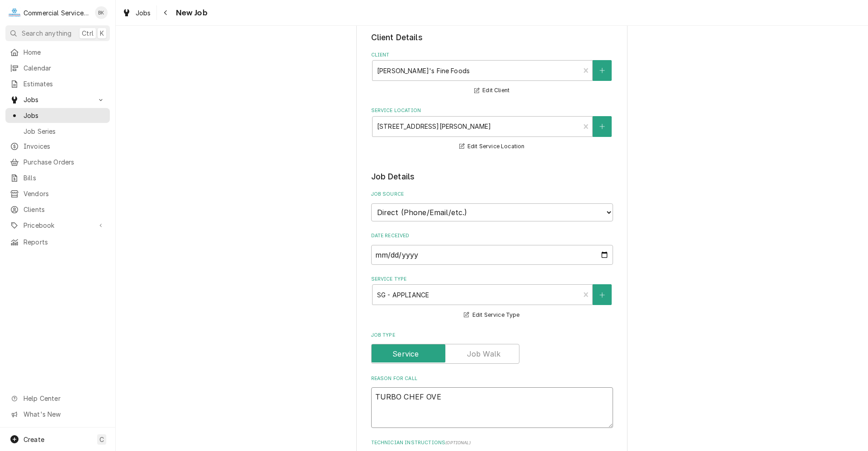
type textarea "TURBO CHEF OVEN"
type textarea "x"
type textarea "TURBO CHEF OVEN"
type textarea "x"
type textarea "TURBO CHEF OVEN ="
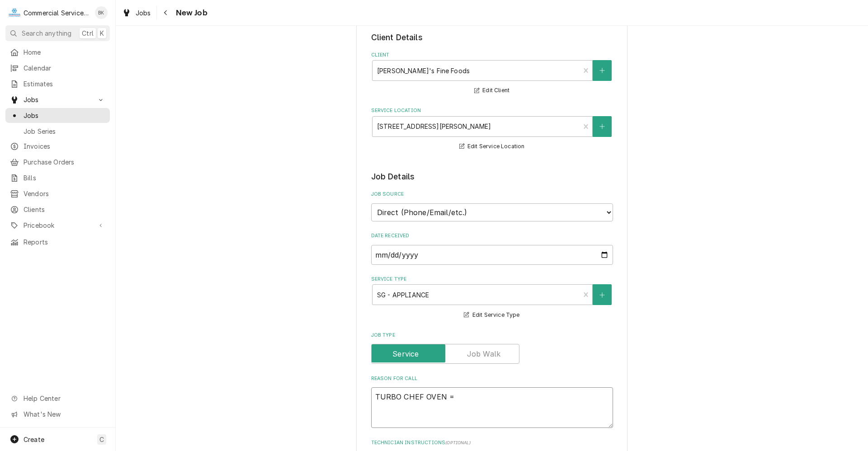
type textarea "x"
type textarea "TURBO CHEF OVEN ="
type textarea "x"
type textarea "TURBO CHEF OVEN ="
type textarea "x"
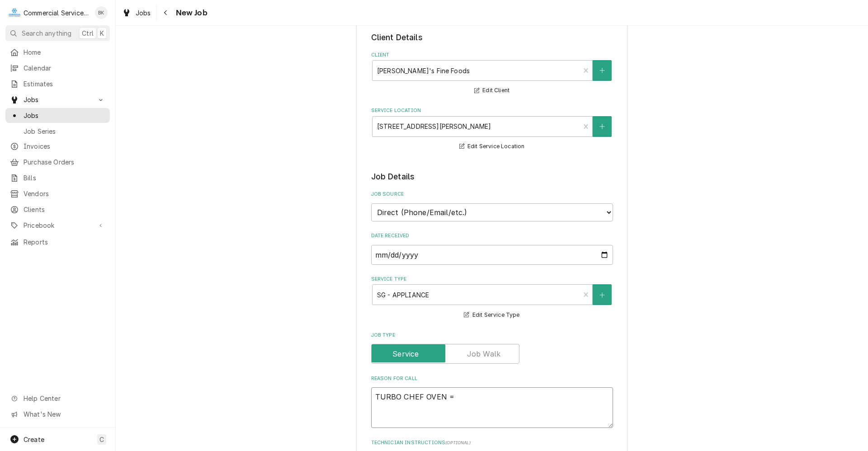
type textarea "TURBO CHEF OVEN"
type textarea "x"
type textarea "TURBO CHEF OVEN"
type textarea "x"
type textarea "TURBO CHEF OVEN I"
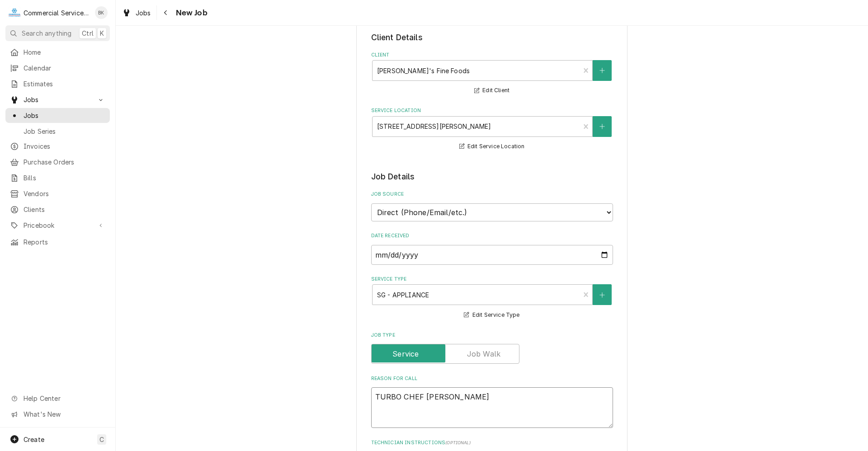
type textarea "x"
type textarea "TURBO CHEF OVEN IN"
type textarea "x"
type textarea "TURBO CHEF OVEN IN"
type textarea "x"
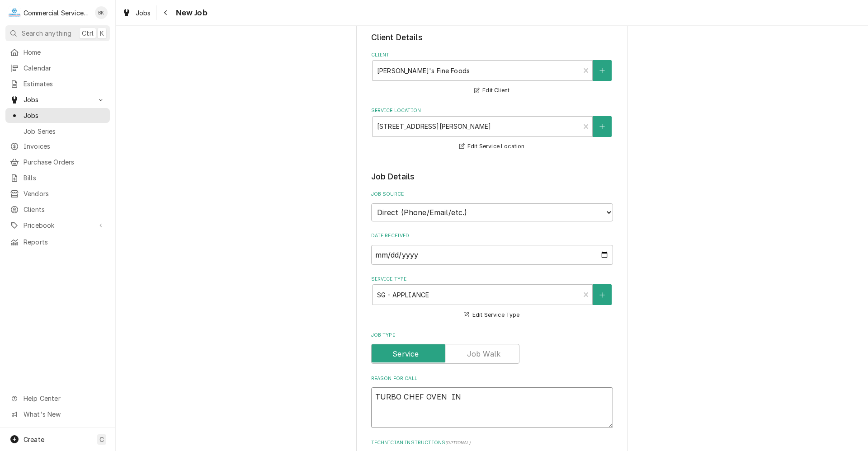
type textarea "TURBO CHEF OVEN IN"
type textarea "x"
type textarea "TURBO CHEF OVEN I"
type textarea "x"
type textarea "TURBO CHEF OVEN"
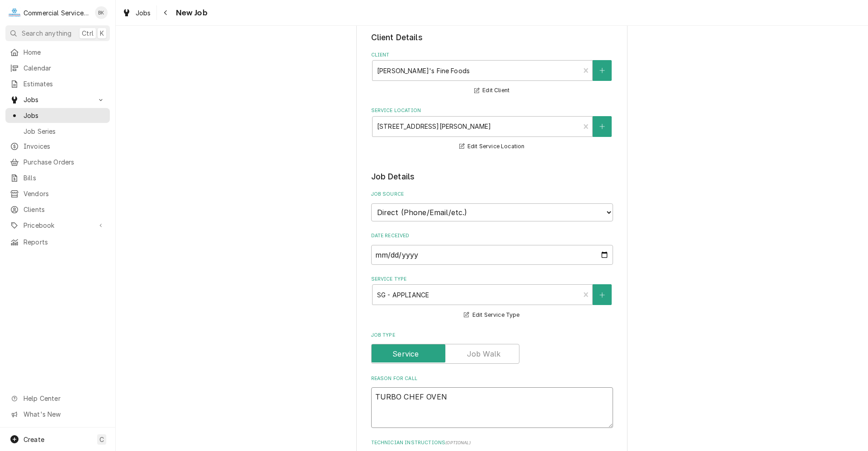
type textarea "x"
type textarea "TURBO CHEF OVEN"
type textarea "x"
type textarea "TURBO CHEF OVEN I"
type textarea "x"
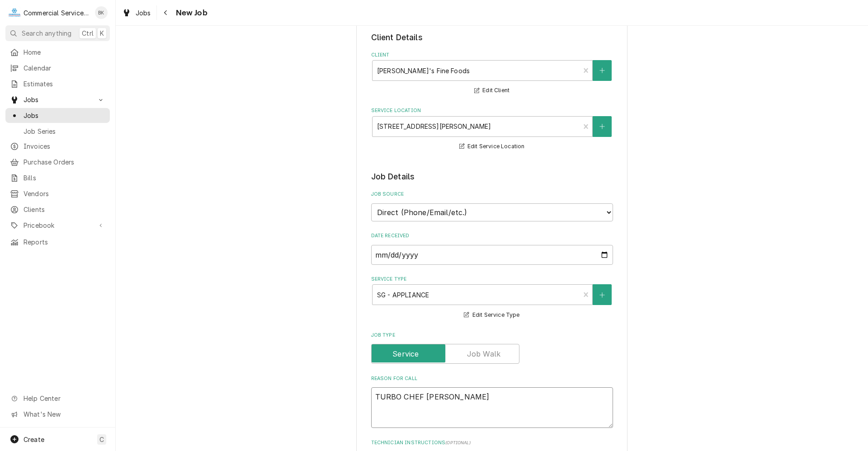
type textarea "TURBO CHEF OVEN IN"
type textarea "x"
type textarea "TURBO CHEF OVEN IN"
type textarea "x"
type textarea "TURBO CHEF OVEN IN C"
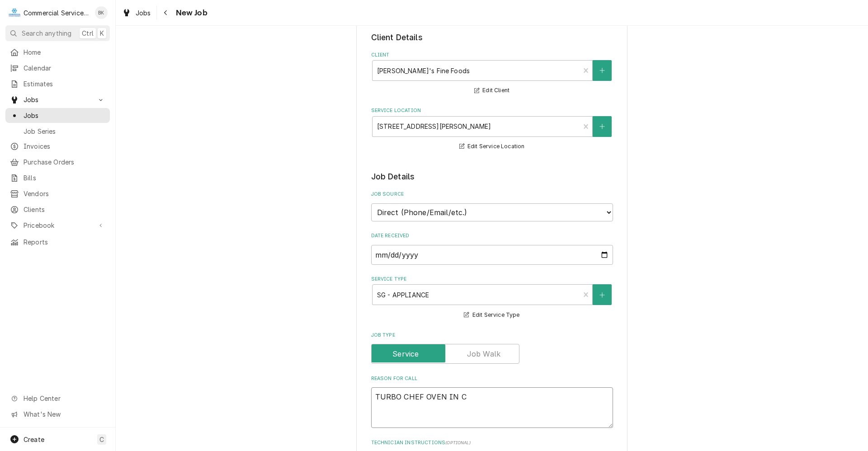
type textarea "x"
type textarea "TURBO CHEF OVEN IN CO"
type textarea "x"
type textarea "TURBO CHEF OVEN IN COO"
type textarea "x"
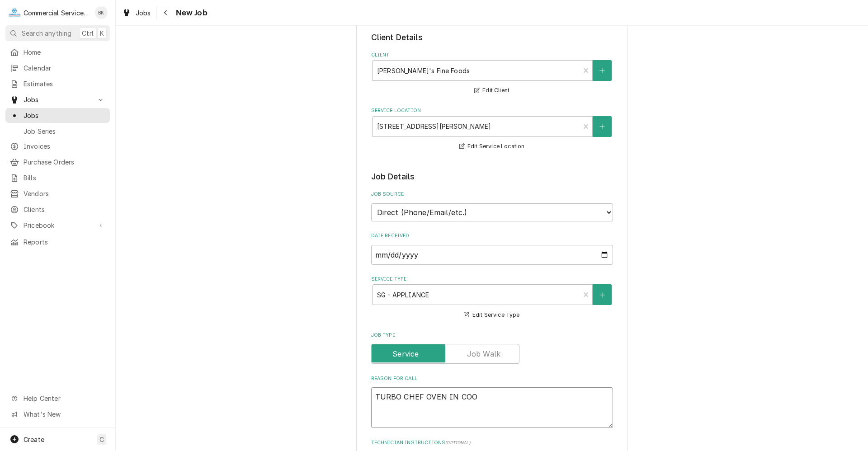
type textarea "TURBO CHEF OVEN IN COOF"
type textarea "x"
type textarea "TURBO CHEF OVEN IN COO"
type textarea "x"
type textarea "TURBO CHEF OVEN IN CO"
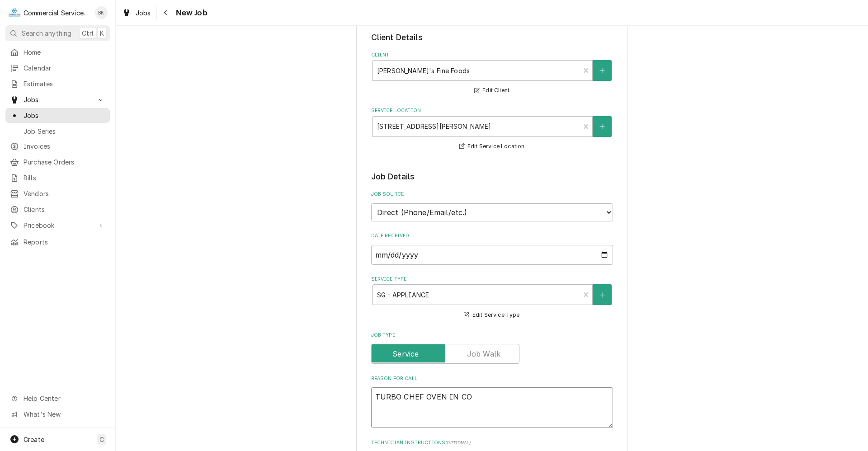
type textarea "x"
type textarea "TURBO CHEF OVEN IN COF"
type textarea "x"
type textarea "TURBO CHEF OVEN IN COFF"
type textarea "x"
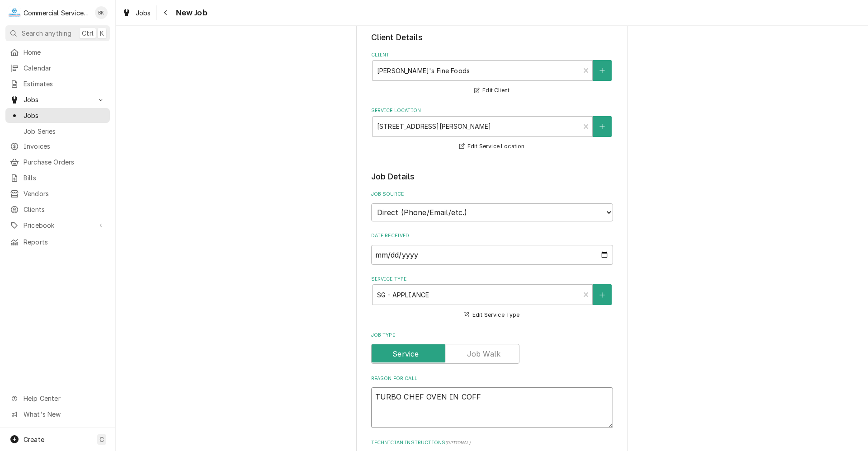
type textarea "TURBO CHEF OVEN IN COFFE"
type textarea "x"
type textarea "TURBO CHEF OVEN IN COFFEE"
type textarea "x"
type textarea "TURBO CHEF OVEN IN COFFEE"
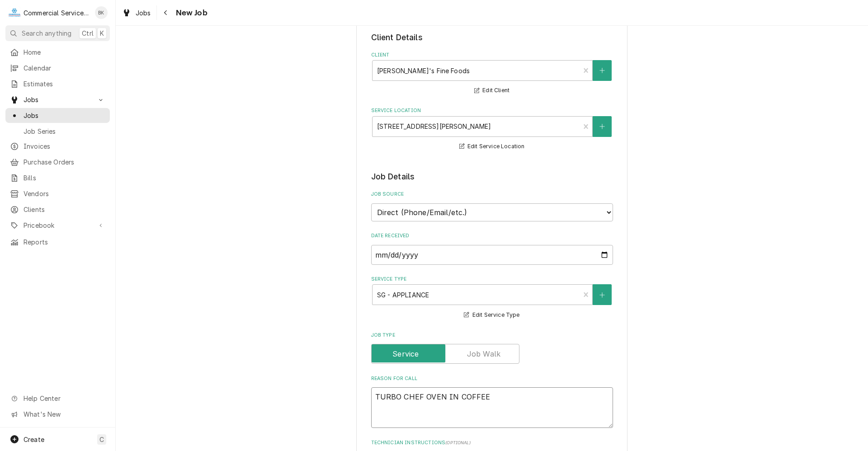
type textarea "x"
type textarea "TURBO CHEF OVEN IN COFFEE B"
type textarea "x"
type textarea "TURBO CHEF OVEN IN COFFEE BA"
type textarea "x"
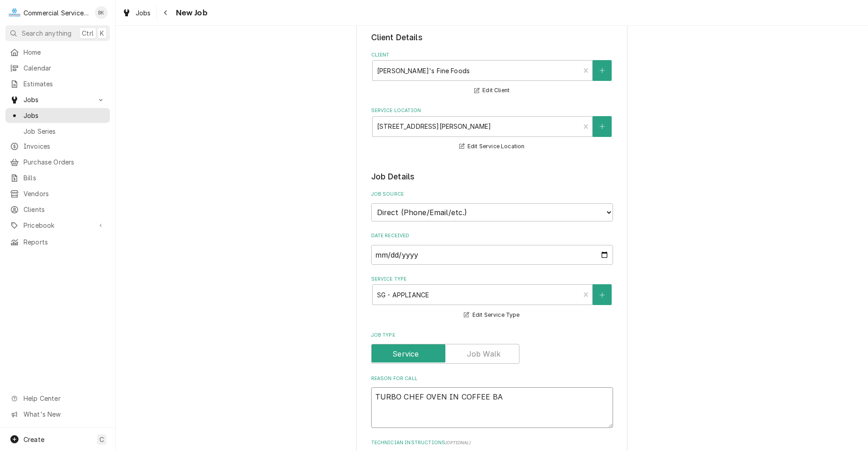
type textarea "TURBO CHEF OVEN IN COFFEE BAR"
type textarea "x"
type textarea "TURBO CHEF OVEN IN COFFEE BAR"
type textarea "x"
type textarea "TURBO CHEF OVEN IN COFFEE BAR N"
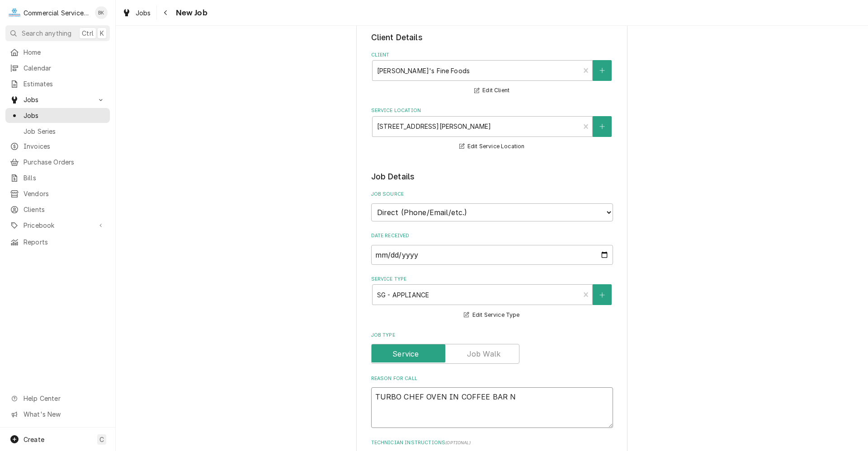
type textarea "x"
type textarea "TURBO CHEF OVEN IN COFFEE BAR NE"
type textarea "x"
type textarea "TURBO CHEF OVEN IN COFFEE BAR NEE"
type textarea "x"
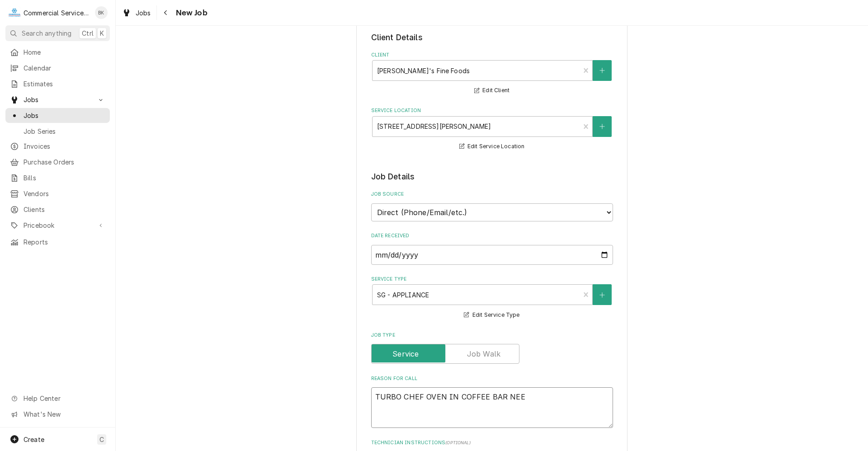
type textarea "TURBO CHEF OVEN IN COFFEE BAR NEED"
type textarea "x"
type textarea "TURBO CHEF OVEN IN COFFEE BAR NEEDS"
type textarea "x"
type textarea "TURBO CHEF OVEN IN COFFEE BAR NEEDS"
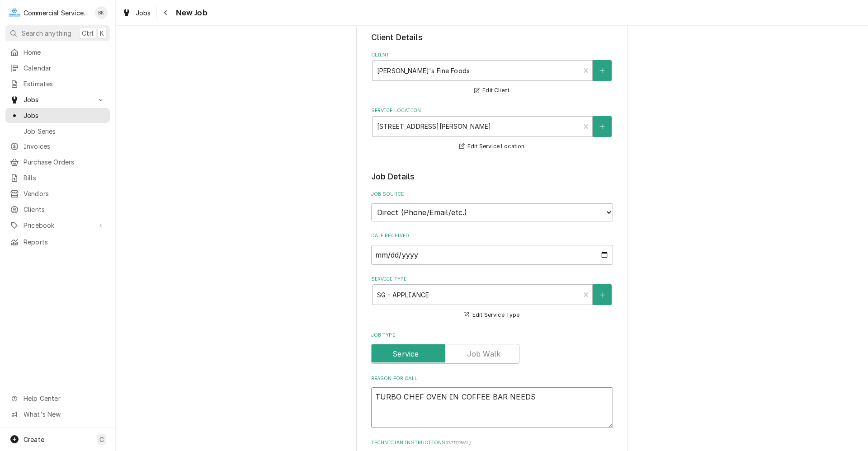
type textarea "x"
type textarea "TURBO CHEF OVEN IN COFFEE BAR NEEDS T"
type textarea "x"
type textarea "TURBO CHEF OVEN IN COFFEE BAR NEEDS TO"
type textarea "x"
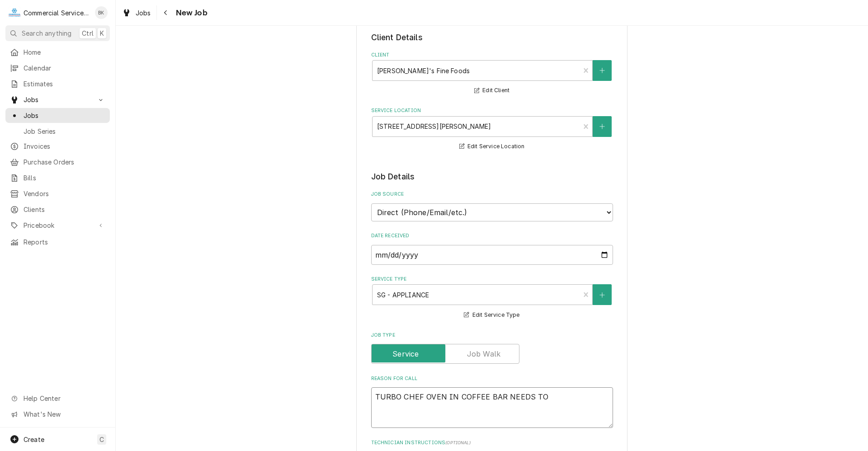
type textarea "TURBO CHEF OVEN IN COFFEE BAR NEEDS TO"
type textarea "x"
type textarea "TURBO CHEF OVEN IN COFFEE BAR NEEDS TO B"
type textarea "x"
type textarea "TURBO CHEF OVEN IN COFFEE BAR NEEDS TO BE"
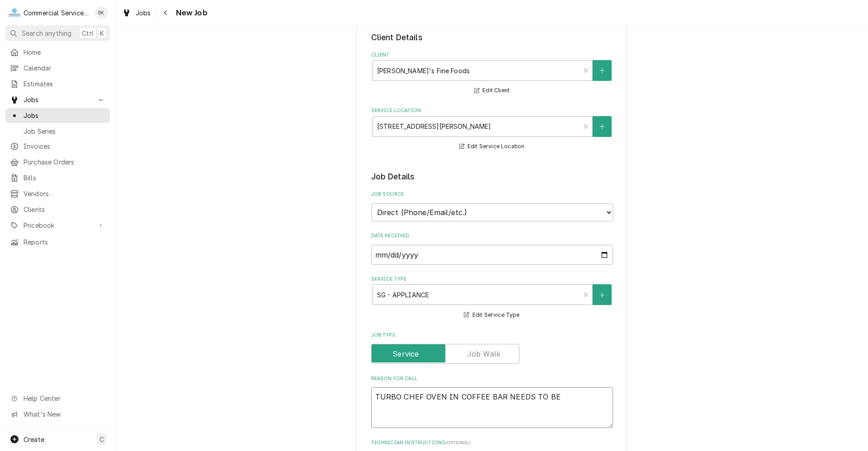
type textarea "x"
type textarea "TURBO CHEF OVEN IN COFFEE BAR NEEDS TO BE"
type textarea "x"
type textarea "TURBO CHEF OVEN IN COFFEE BAR NEEDS TO BE S"
type textarea "x"
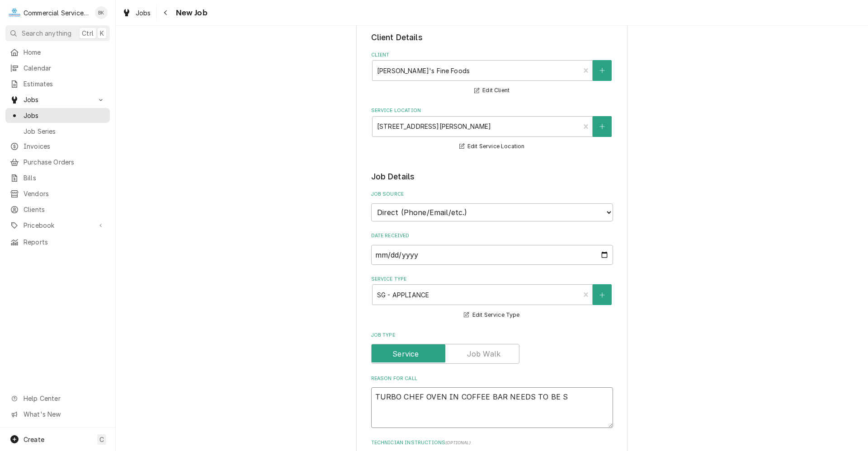
type textarea "TURBO CHEF OVEN IN COFFEE BAR NEEDS TO BE SE"
type textarea "x"
type textarea "TURBO CHEF OVEN IN COFFEE BAR NEEDS TO BE SER"
type textarea "x"
type textarea "TURBO CHEF OVEN IN COFFEE BAR NEEDS TO BE SERV"
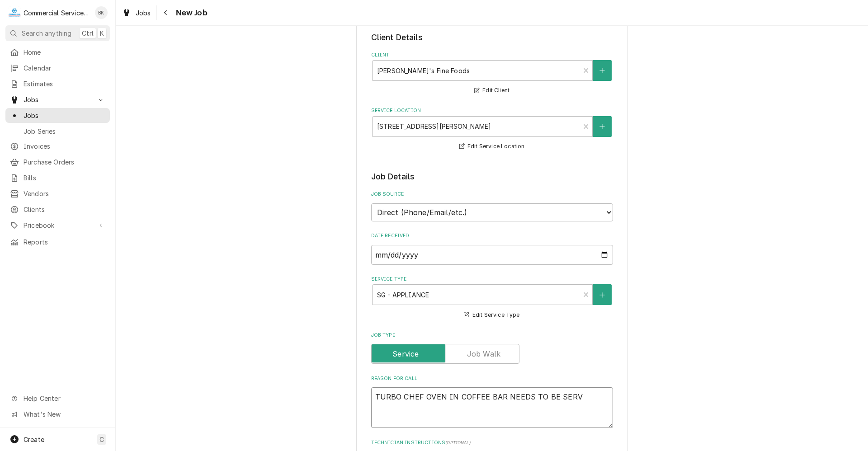
type textarea "x"
type textarea "TURBO CHEF OVEN IN COFFEE BAR NEEDS TO BE SERVI"
type textarea "x"
type textarea "TURBO CHEF OVEN IN COFFEE BAR NEEDS TO BE SERVIC"
type textarea "x"
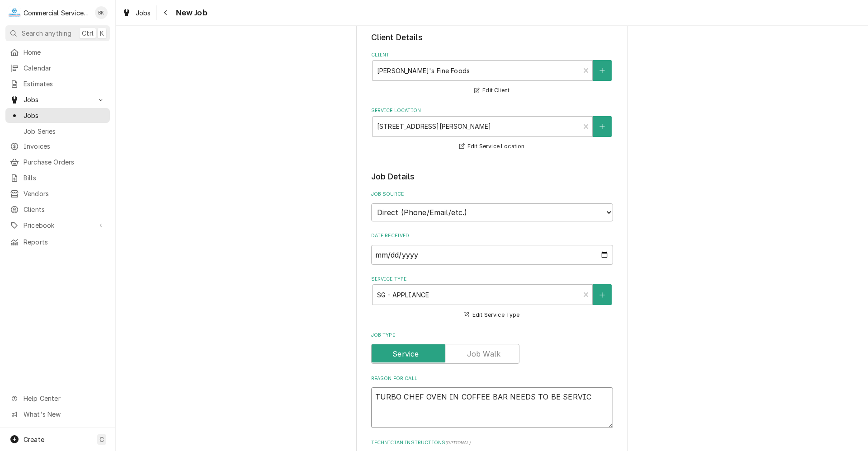
type textarea "TURBO CHEF OVEN IN COFFEE BAR NEEDS TO BE SERVICE"
type textarea "x"
type textarea "TURBO CHEF OVEN IN COFFEE BAR NEEDS TO BE SERVICED"
type textarea "x"
type textarea "TURBO CHEF OVEN IN COFFEE BAR NEEDS TO BE SERVICED."
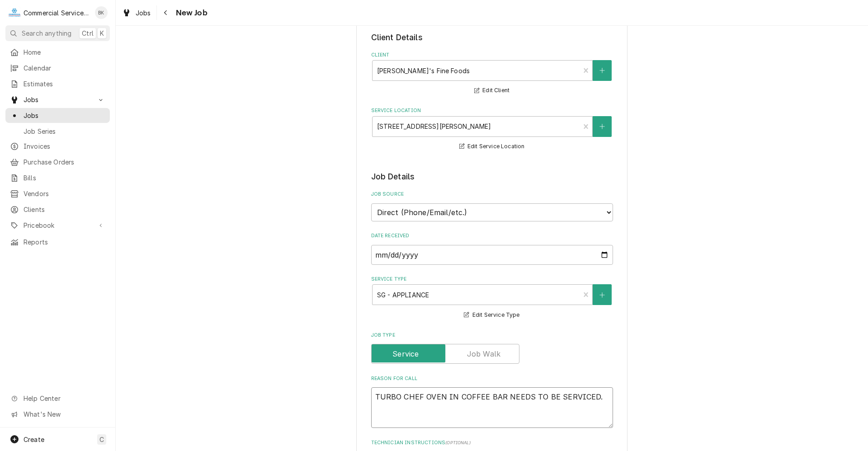
type textarea "x"
type textarea "TURBO CHEF OVEN IN COFFEE BAR NEEDS TO BE SERVICED."
type textarea "x"
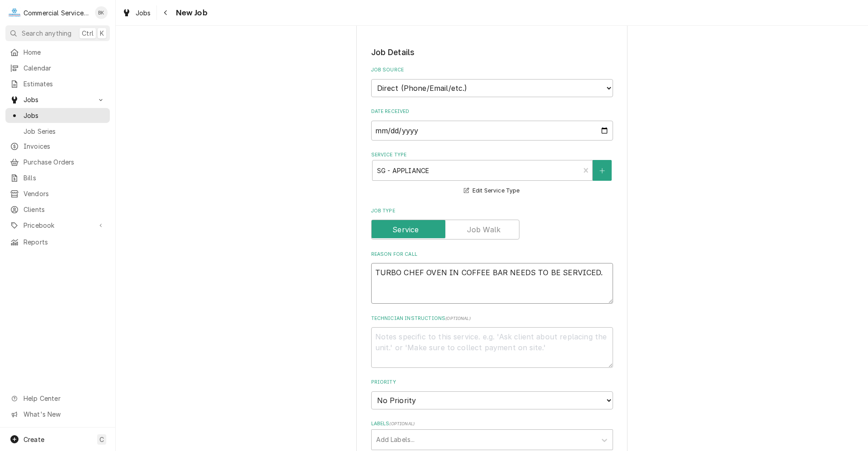
scroll to position [181, 0]
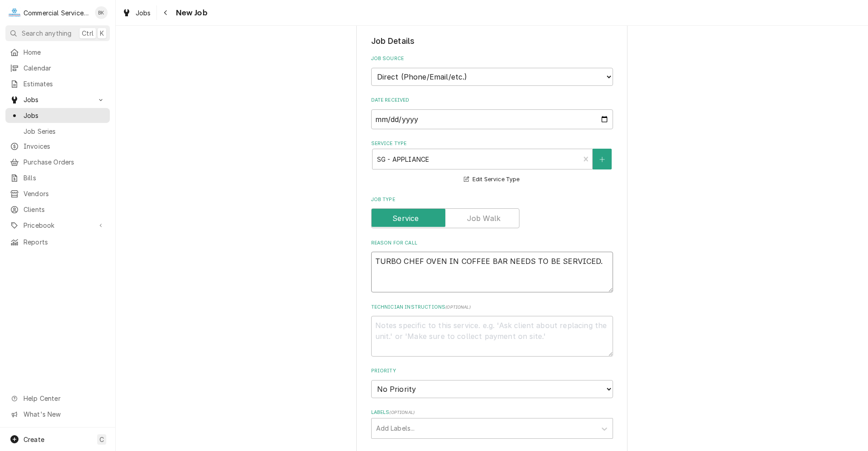
type textarea "TURBO CHEF OVEN IN COFFEE BAR NEEDS TO BE SERVICED."
click at [417, 329] on textarea "Technician Instructions ( optional )" at bounding box center [492, 336] width 242 height 41
type textarea "x"
type textarea "P"
type textarea "x"
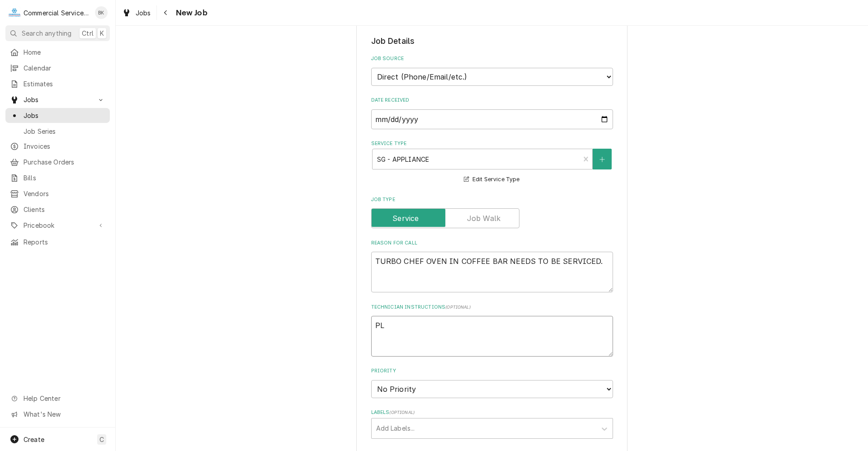
type textarea "PLE"
type textarea "x"
type textarea "PLEA"
type textarea "x"
type textarea "PLEAS"
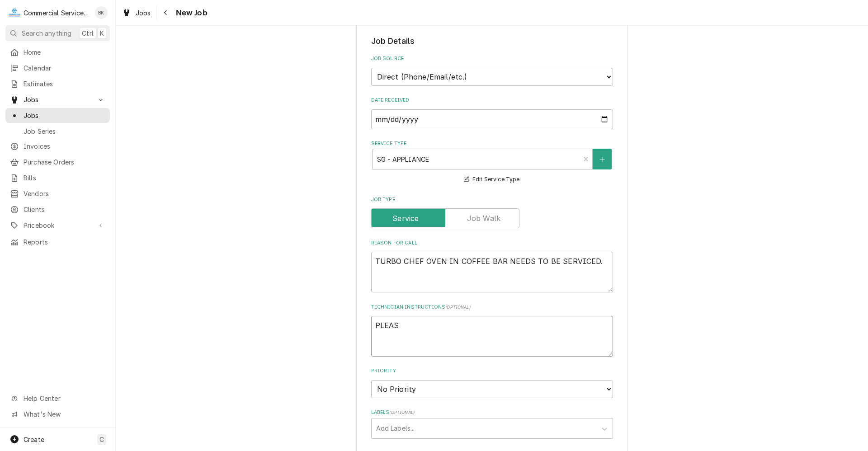
type textarea "x"
type textarea "PLEASE"
type textarea "x"
type textarea "PLEASE"
type textarea "x"
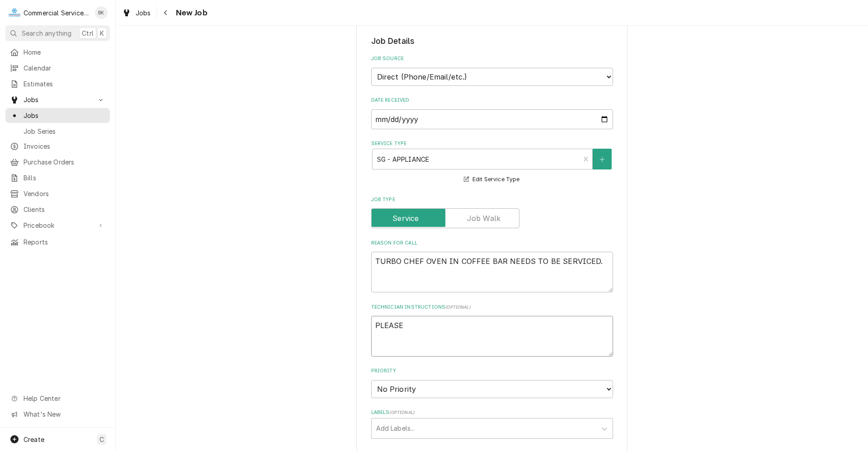
type textarea "PLEASE A"
type textarea "x"
type textarea "PLEASE AD"
type textarea "x"
type textarea "PLEASE ADD"
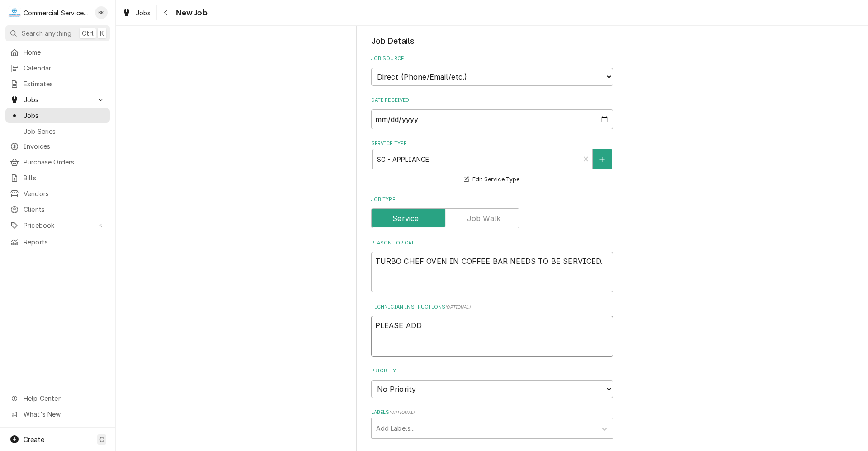
type textarea "x"
type textarea "PLEASE ADD"
type textarea "x"
type textarea "PLEASE ADD M"
type textarea "x"
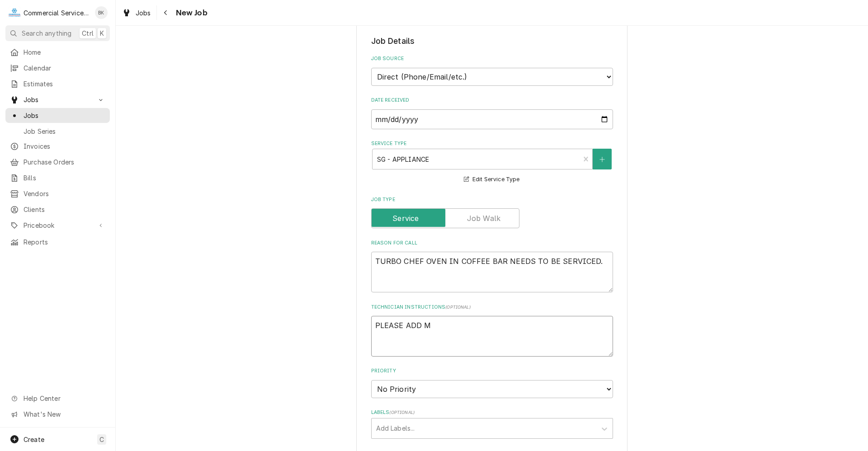
type textarea "PLEASE ADD MO"
type textarea "x"
type textarea "PLEASE ADD MOD"
type textarea "x"
type textarea "PLEASE ADD MODE"
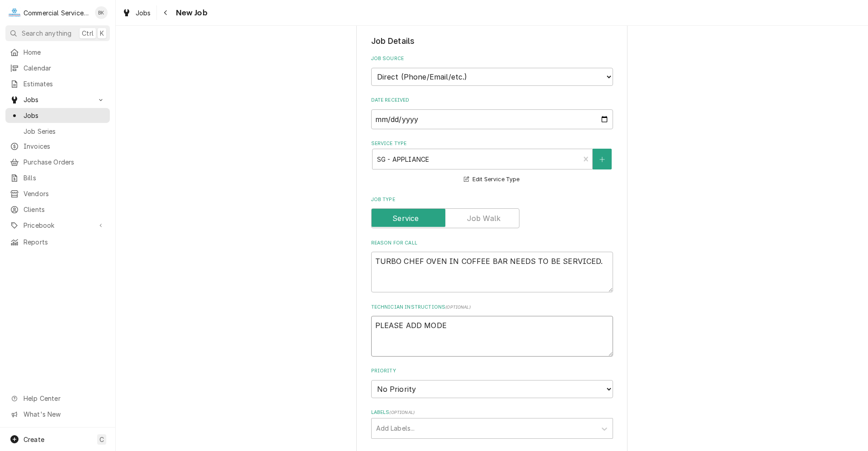
type textarea "x"
type textarea "PLEASE ADD MODEL"
type textarea "x"
type textarea "PLEASE ADD MODEL"
type textarea "x"
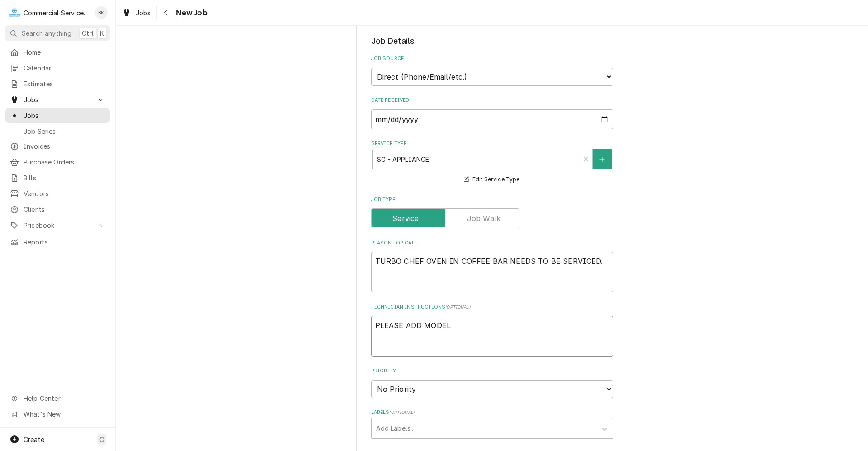
type textarea "PLEASE ADD MODEL A"
type textarea "x"
type textarea "PLEASE ADD MODEL AN"
type textarea "x"
type textarea "PLEASE ADD MODEL AND"
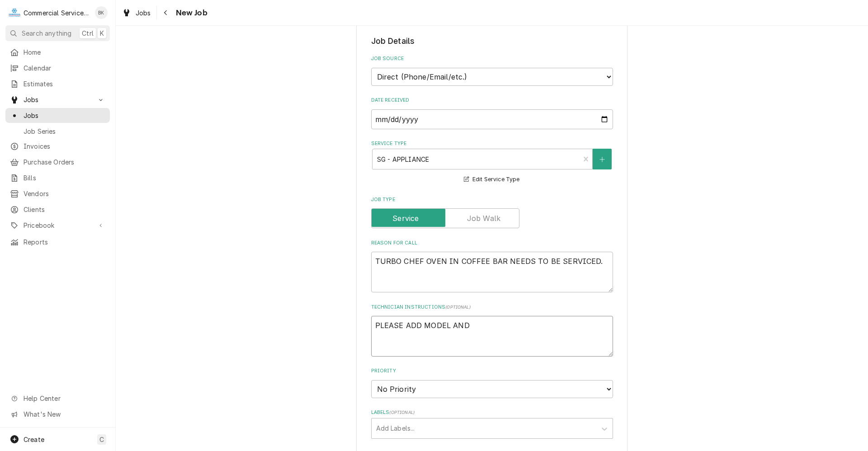
type textarea "x"
type textarea "PLEASE ADD MODEL AND"
type textarea "x"
type textarea "PLEASE ADD MODEL AND S"
type textarea "x"
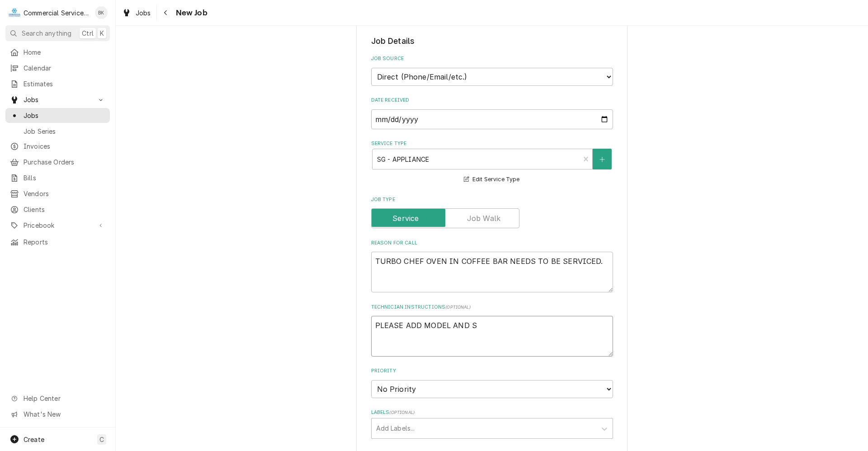
type textarea "PLEASE ADD MODEL AND SE"
type textarea "x"
type textarea "PLEASE ADD MODEL AND SERI"
type textarea "x"
type textarea "PLEASE ADD MODEL AND SERIA"
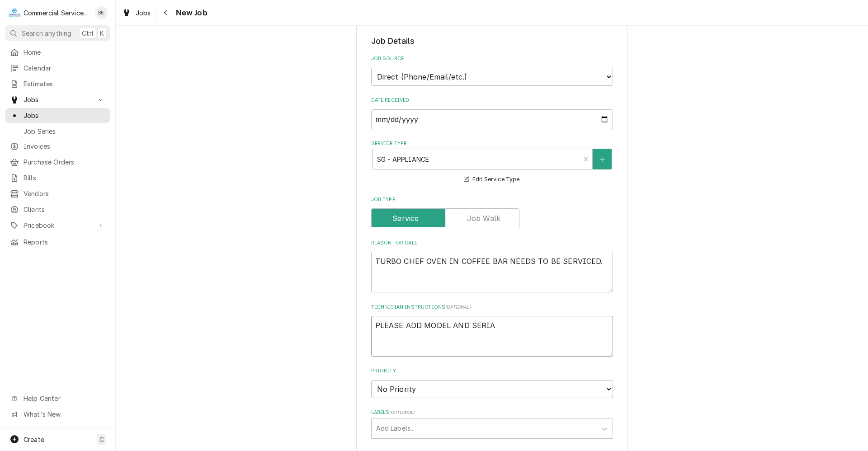
type textarea "x"
type textarea "PLEASE ADD MODEL AND SERIAL"
type textarea "x"
type textarea "PLEASE ADD MODEL AND SERIAL"
type textarea "x"
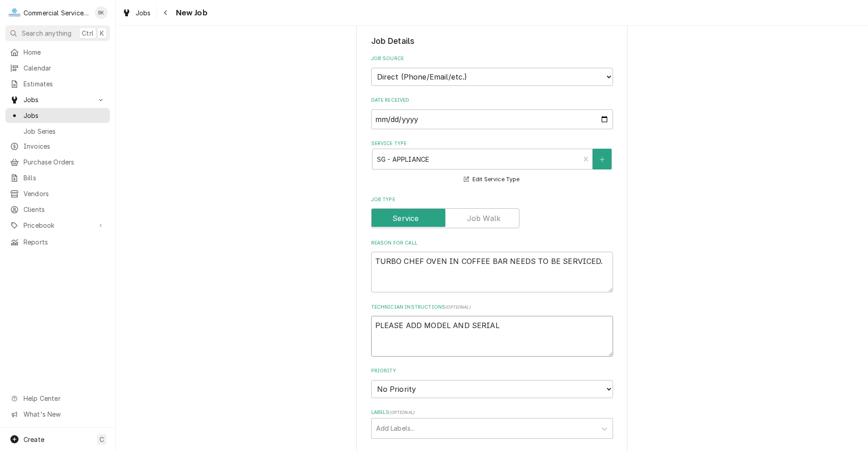
type textarea "PLEASE ADD MODEL AND SERIAL T"
type textarea "x"
type textarea "PLEASE ADD MODEL AND SERIAL TO"
type textarea "x"
click at [452, 394] on select "No Priority Urgent High Medium Low" at bounding box center [492, 389] width 242 height 18
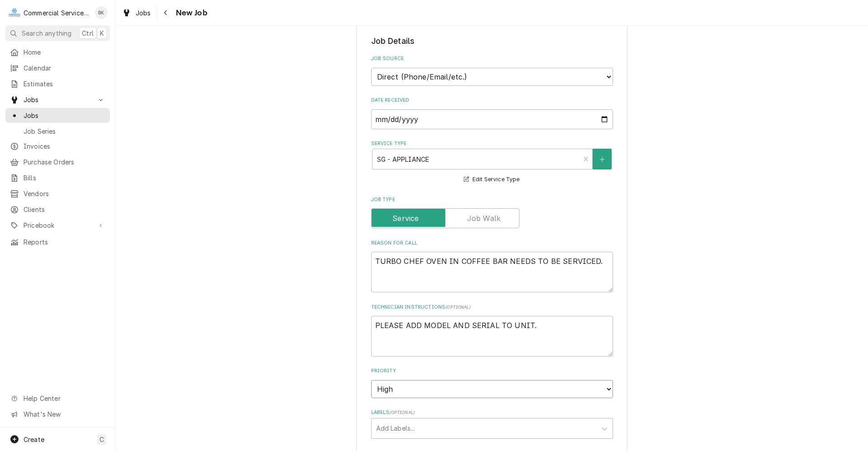
click at [371, 380] on select "No Priority Urgent High Medium Low" at bounding box center [492, 389] width 242 height 18
click at [425, 422] on div "Labels" at bounding box center [484, 428] width 216 height 16
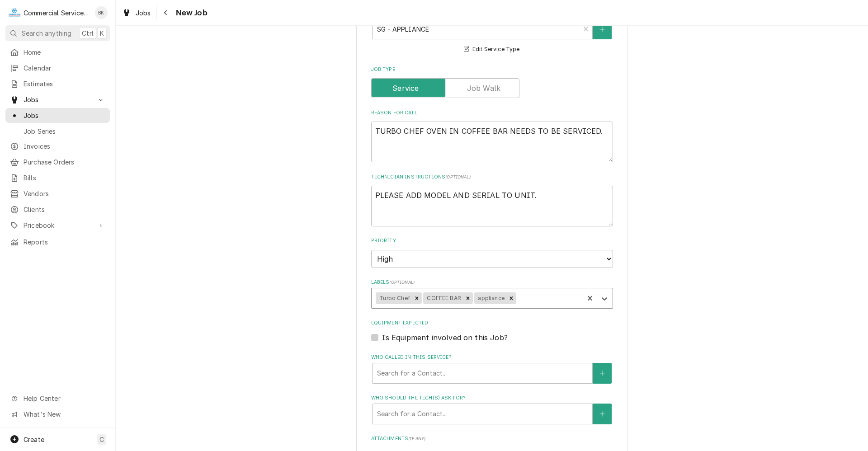
scroll to position [316, 0]
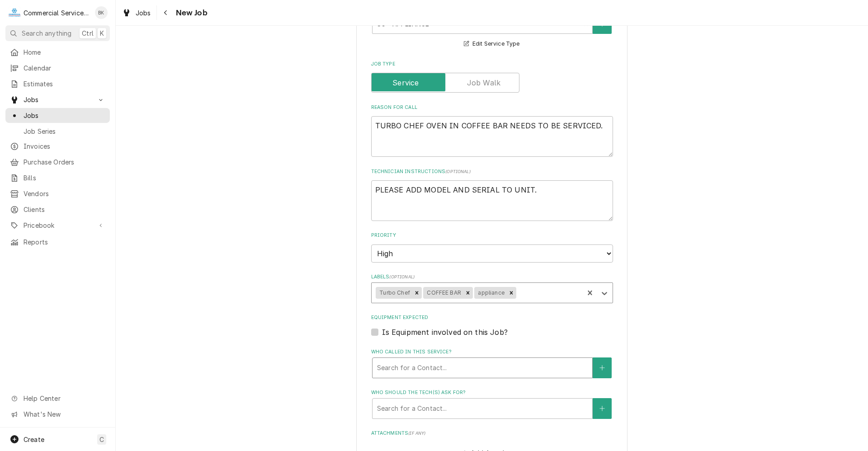
click at [466, 367] on div "Who called in this service?" at bounding box center [482, 368] width 211 height 16
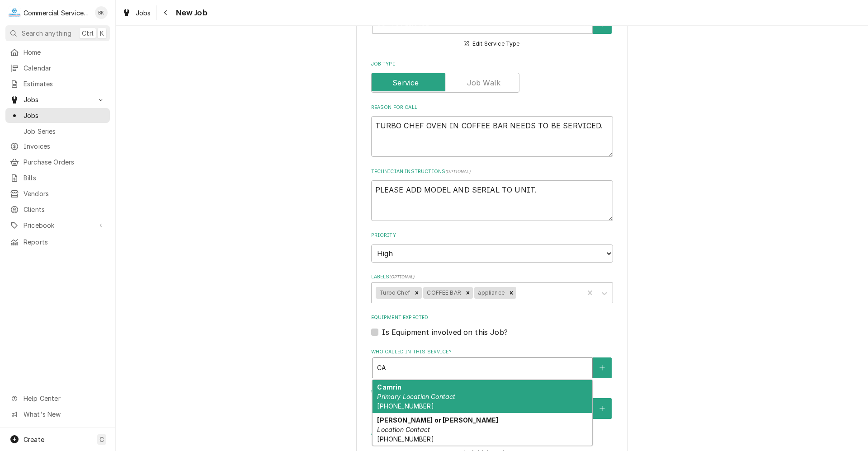
click at [446, 390] on div "Camrin Primary Location Contact (831) 710-0117" at bounding box center [482, 396] width 220 height 33
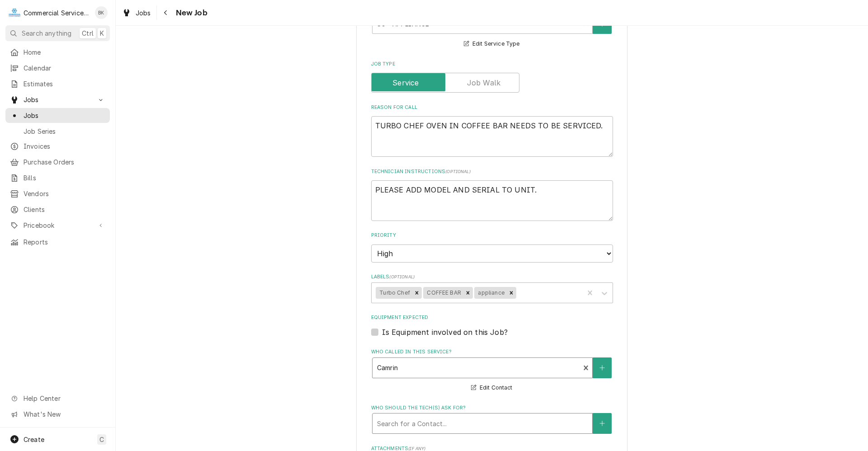
click at [448, 416] on div "Who should the tech(s) ask for?" at bounding box center [482, 423] width 211 height 16
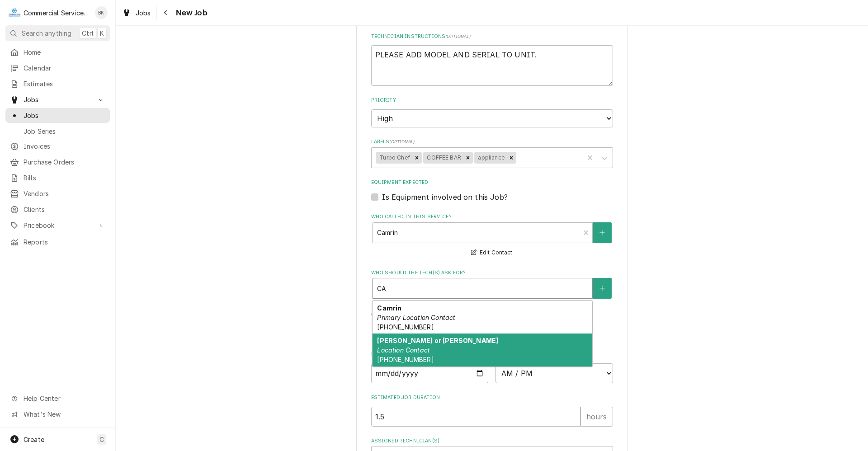
scroll to position [452, 0]
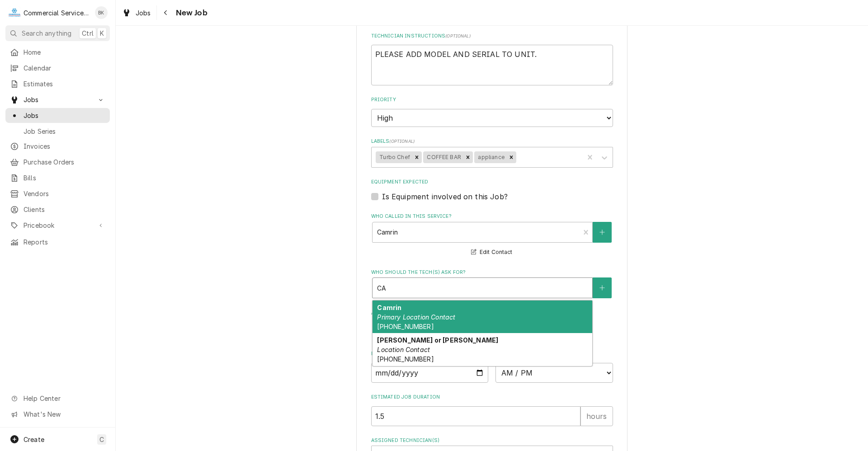
click at [436, 315] on em "Primary Location Contact" at bounding box center [416, 317] width 78 height 8
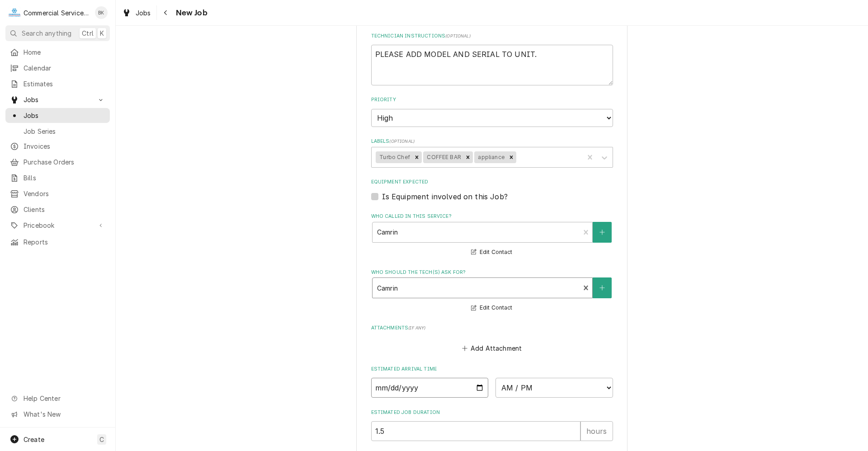
click at [475, 385] on input "Date" at bounding box center [430, 388] width 118 height 20
click at [517, 391] on select "AM / PM 6:00 AM 6:15 AM 6:30 AM 6:45 AM 7:00 AM 7:15 AM 7:30 AM 7:45 AM 8:00 AM…" at bounding box center [554, 388] width 118 height 20
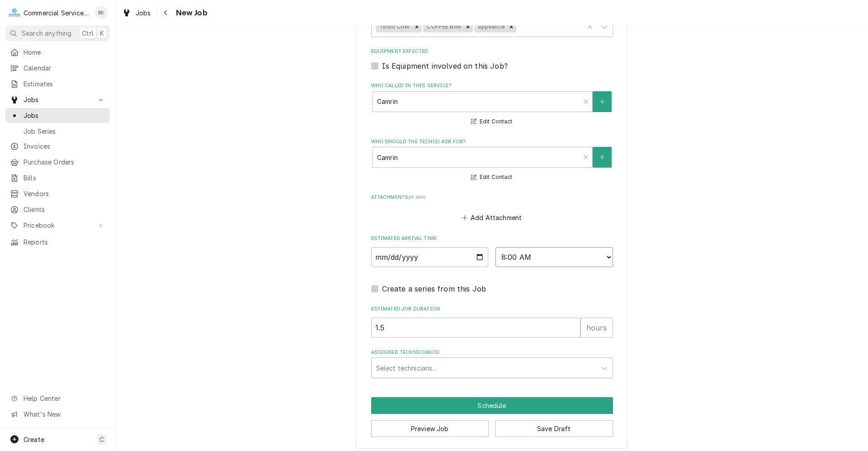
scroll to position [588, 0]
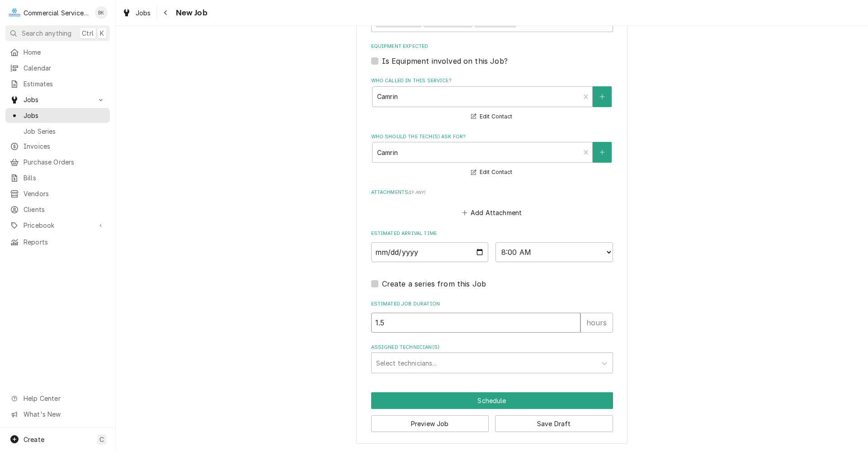
drag, startPoint x: 379, startPoint y: 320, endPoint x: 347, endPoint y: 328, distance: 33.0
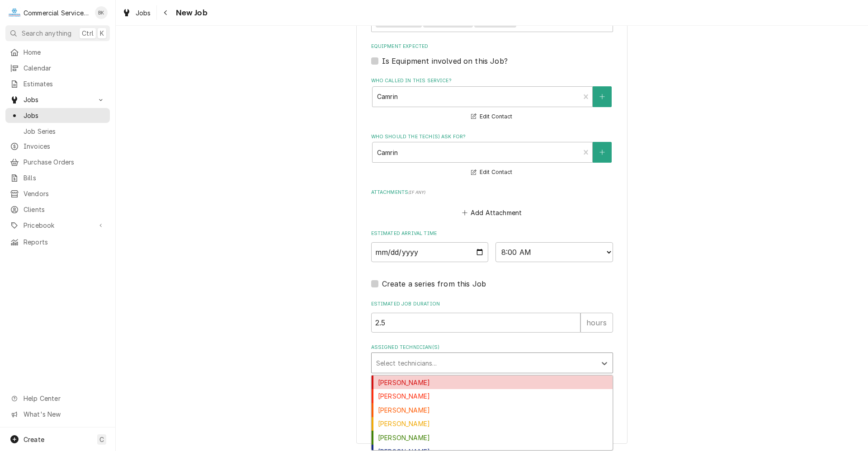
click at [403, 364] on div "Assigned Technician(s)" at bounding box center [484, 363] width 216 height 16
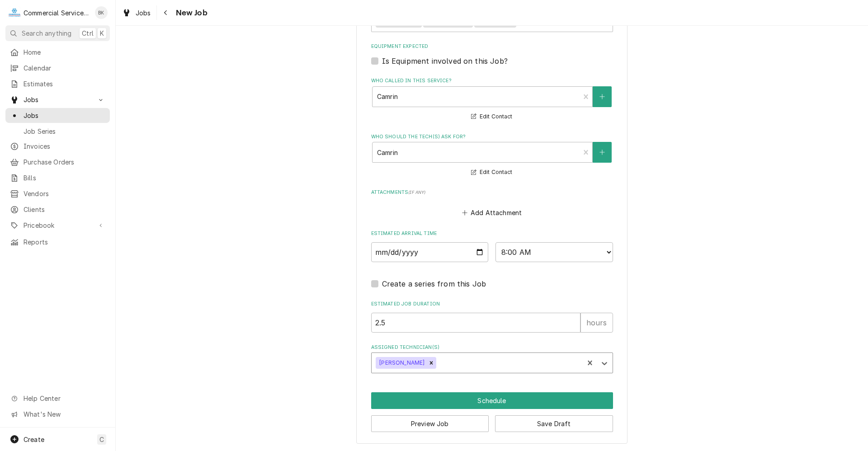
scroll to position [588, 0]
click at [529, 399] on button "Schedule" at bounding box center [492, 400] width 242 height 17
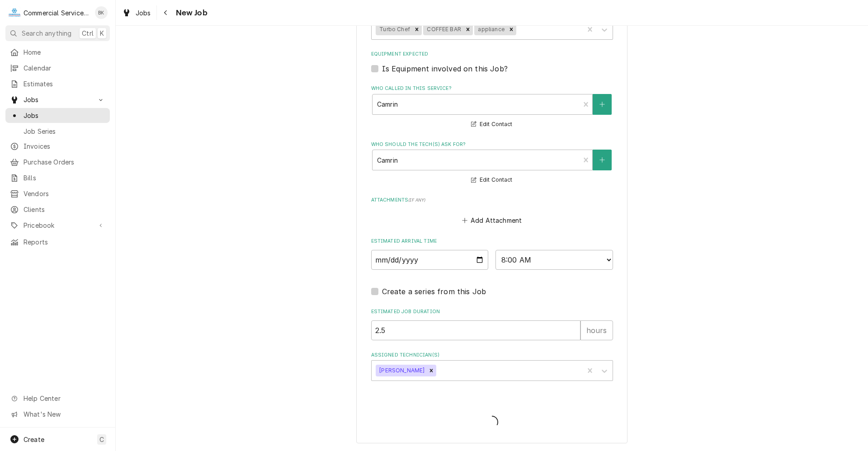
scroll to position [580, 0]
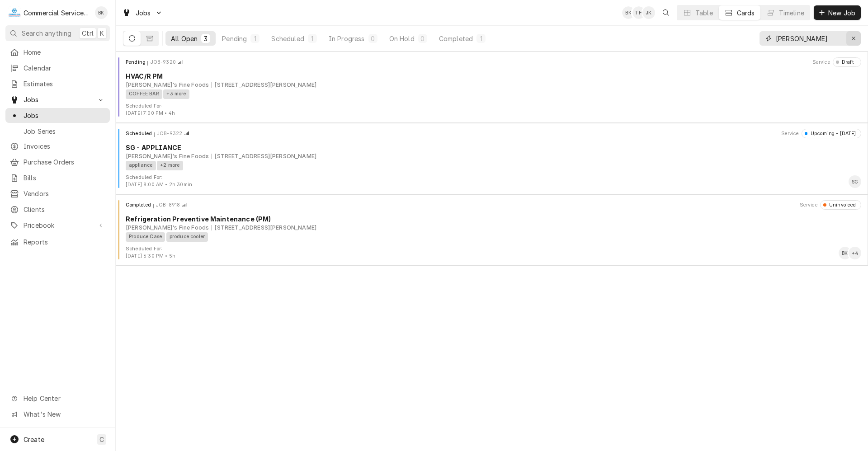
click at [853, 42] on div "Erase input" at bounding box center [853, 38] width 9 height 9
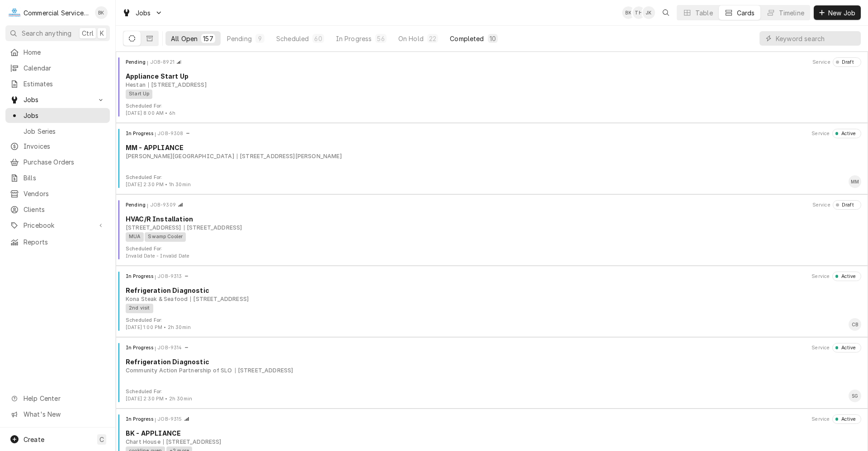
click at [455, 34] on div "Completed" at bounding box center [467, 38] width 34 height 9
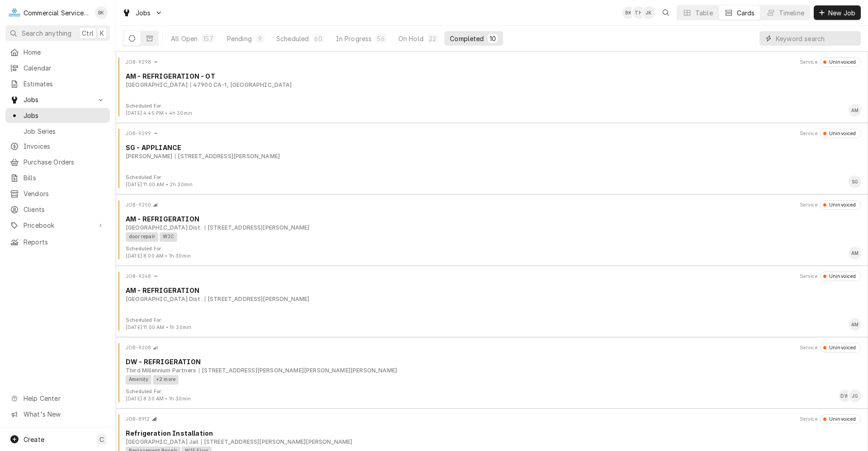
click at [799, 39] on input "Dynamic Content Wrapper" at bounding box center [816, 38] width 80 height 14
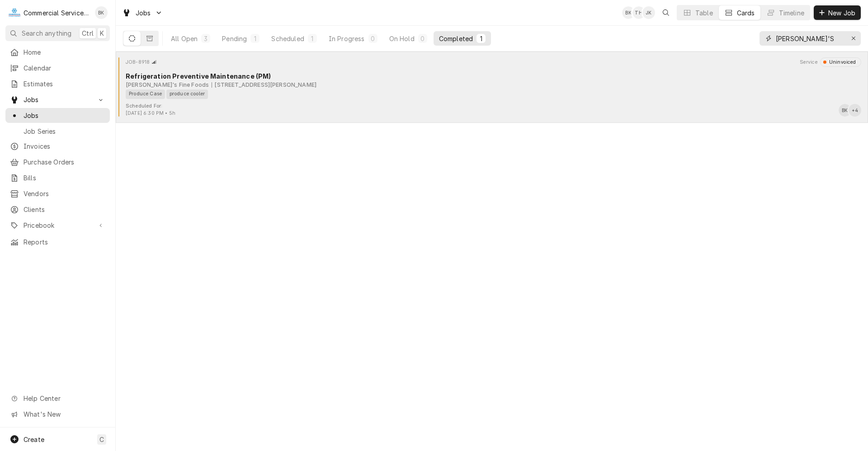
type input "[PERSON_NAME]'S"
click at [301, 88] on div "[PERSON_NAME]'s Fine Foods [STREET_ADDRESS][PERSON_NAME]" at bounding box center [493, 85] width 735 height 8
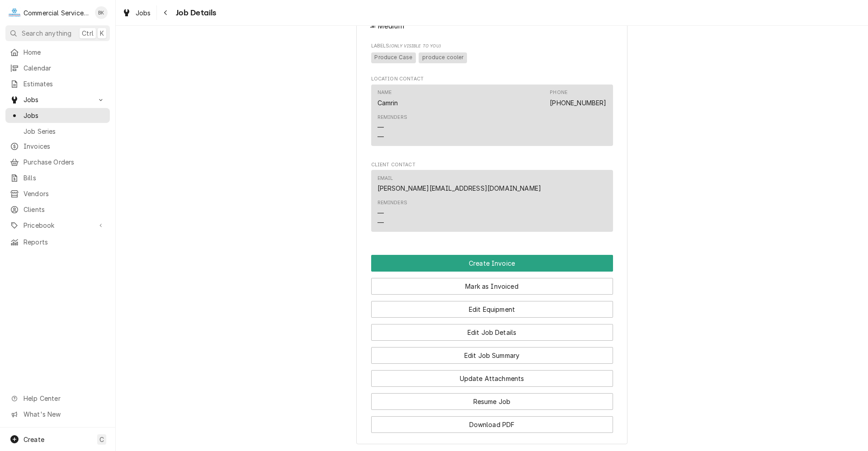
scroll to position [542, 0]
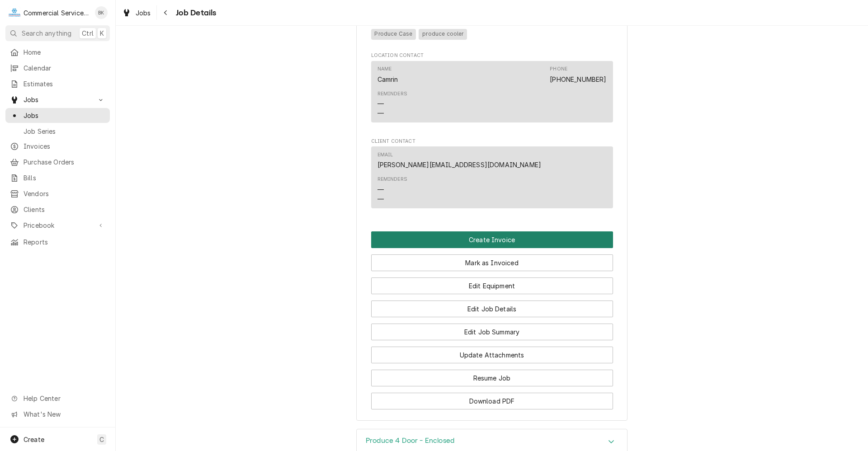
click at [495, 247] on button "Create Invoice" at bounding box center [492, 239] width 242 height 17
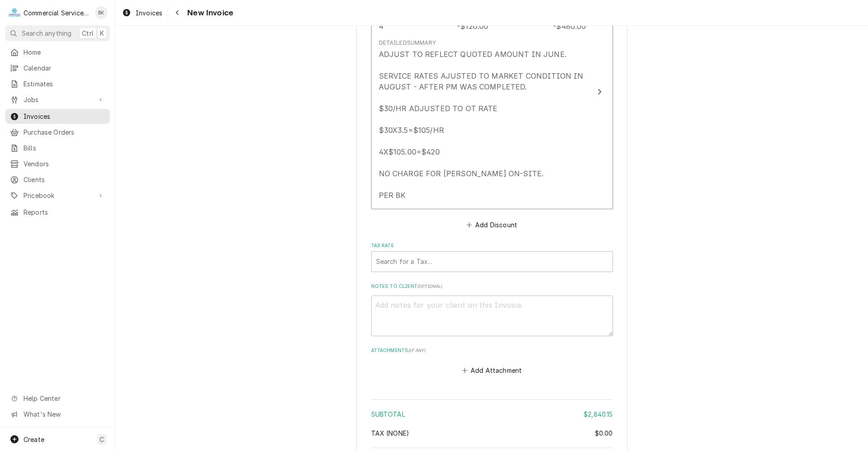
scroll to position [2395, 0]
click at [457, 255] on div "Tax Rate" at bounding box center [492, 259] width 232 height 16
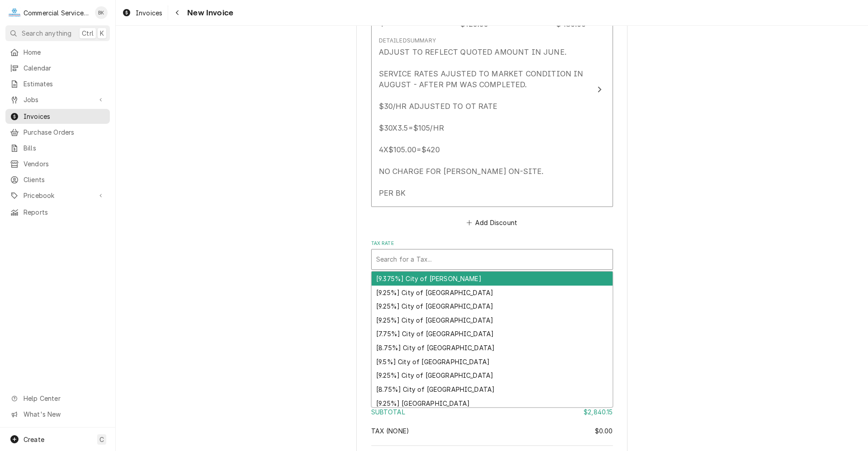
type textarea "x"
type input "C"
type textarea "x"
type input "CI"
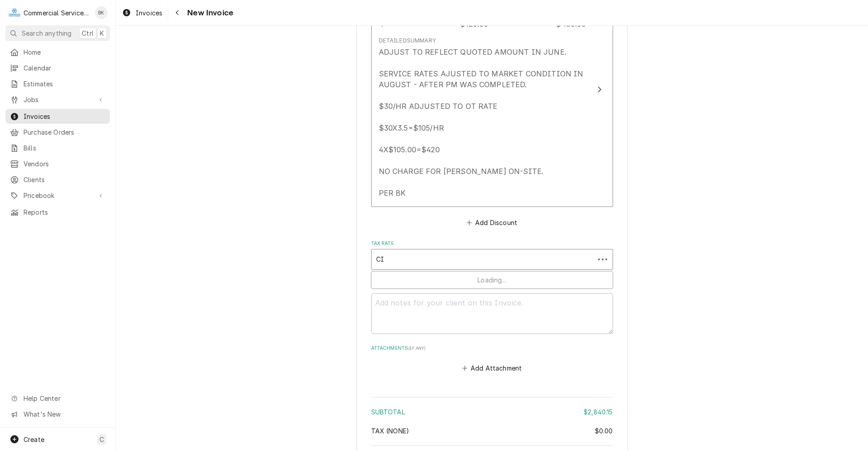
type textarea "x"
type input "CIT"
type textarea "x"
type input "CITY"
type textarea "x"
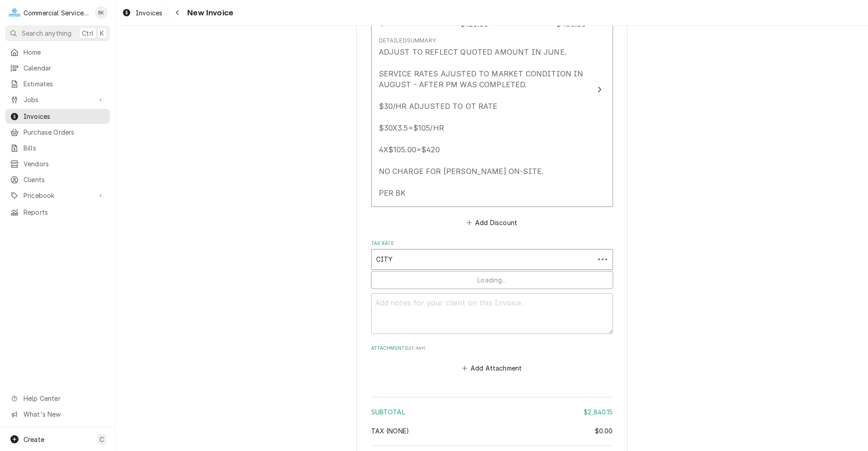
type input "CITY"
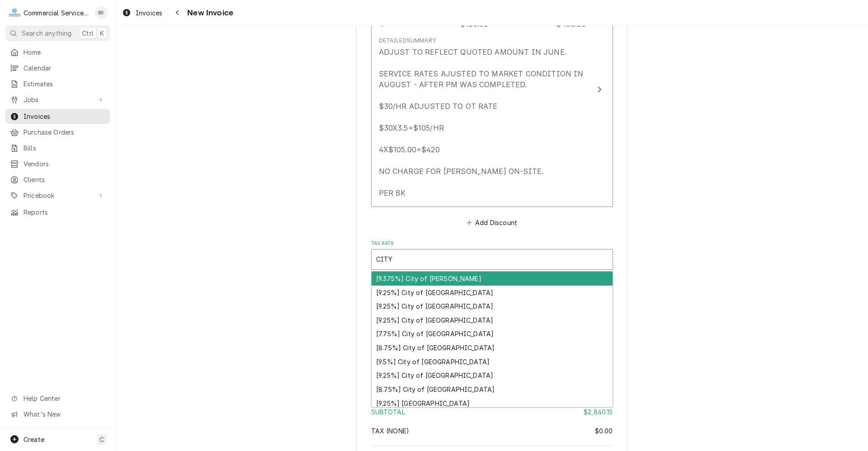
type textarea "x"
type input "CITY OF"
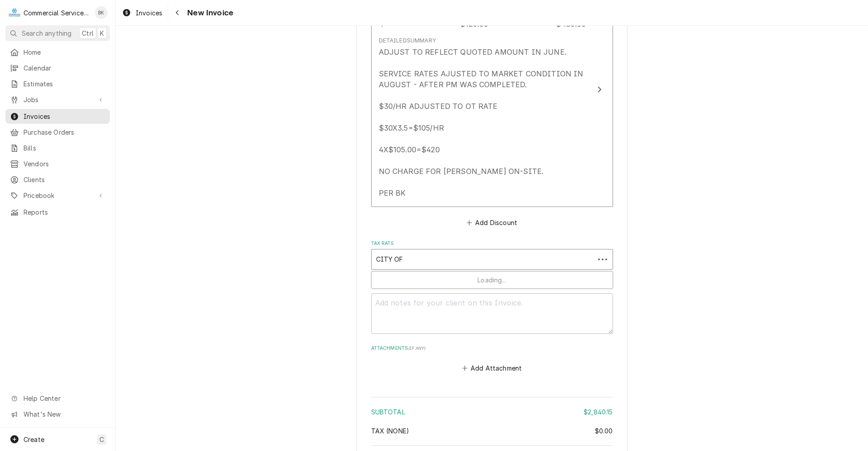
type textarea "x"
type input "CITY OF"
type textarea "x"
type input "CITY OF M"
type textarea "x"
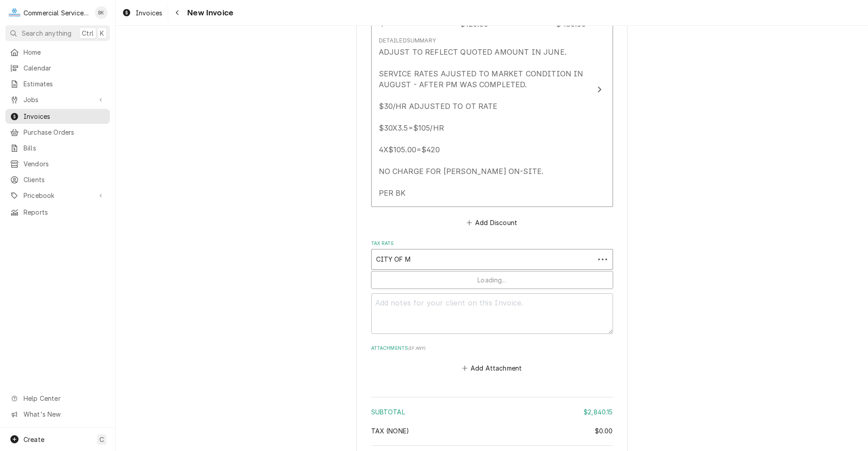
type input "CITY OF [GEOGRAPHIC_DATA]"
type textarea "x"
type input "CITY OF MON"
type textarea "x"
type input "CITY OF MONT"
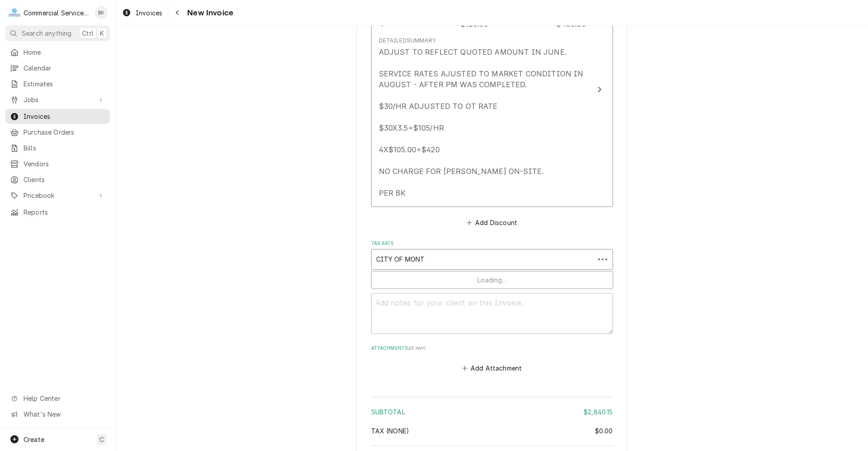
type textarea "x"
type input "CITY OF MONTE"
type textarea "x"
type input "CITY OF MONTER"
type textarea "x"
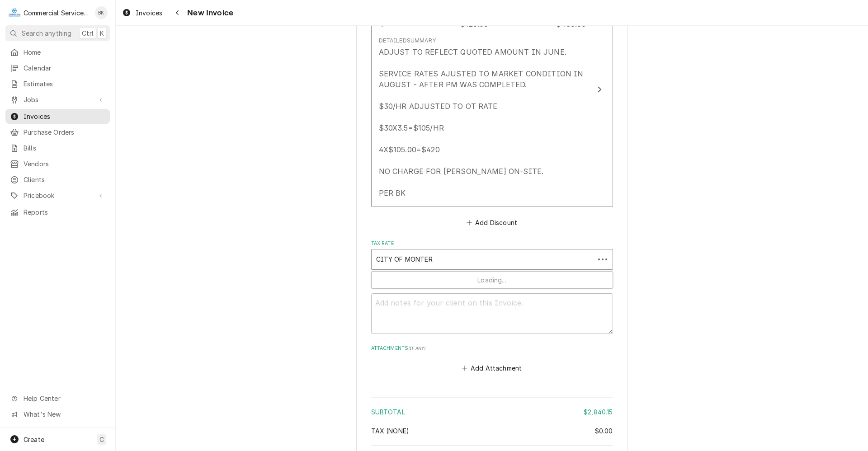
type input "CITY OF [GEOGRAPHIC_DATA]"
type textarea "x"
type input "CITY OF [GEOGRAPHIC_DATA]"
type textarea "x"
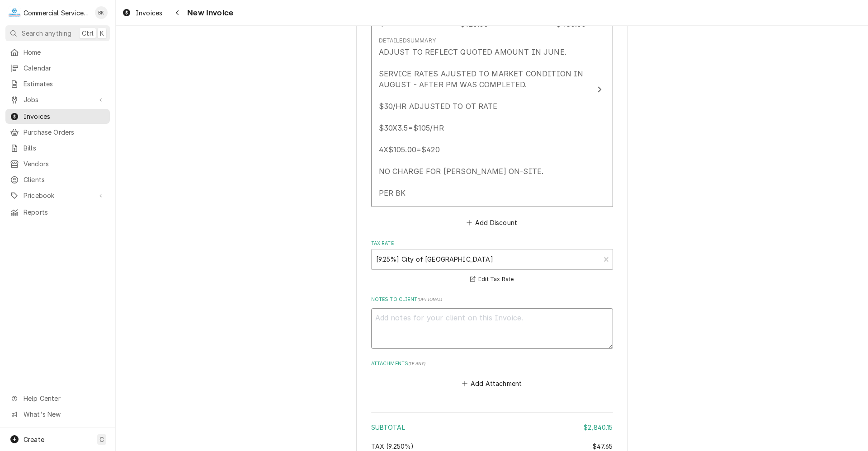
type textarea "c"
type textarea "x"
type textarea "ca"
type textarea "x"
type textarea "cam"
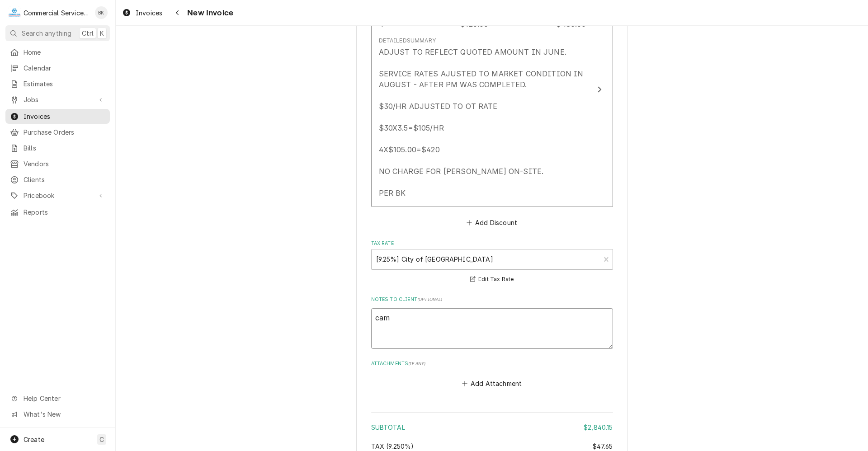
type textarea "x"
type textarea "ca"
type textarea "x"
type textarea "c"
type textarea "x"
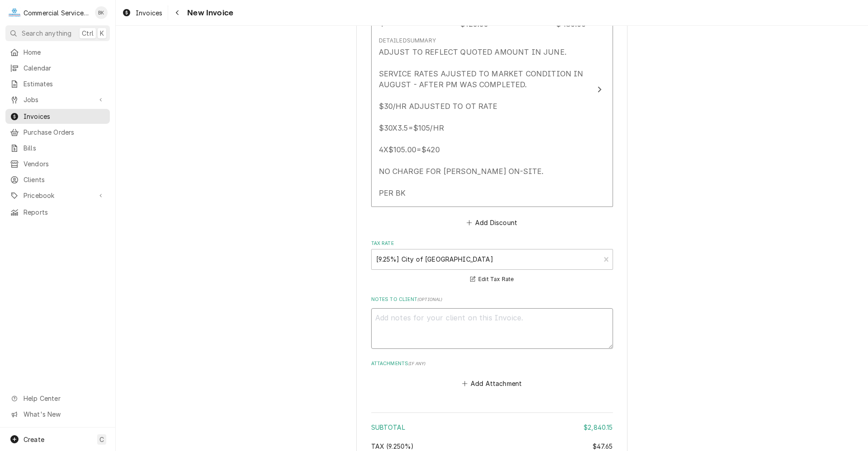
type textarea "C"
type textarea "x"
type textarea "Ca"
type textarea "x"
type textarea "Cam"
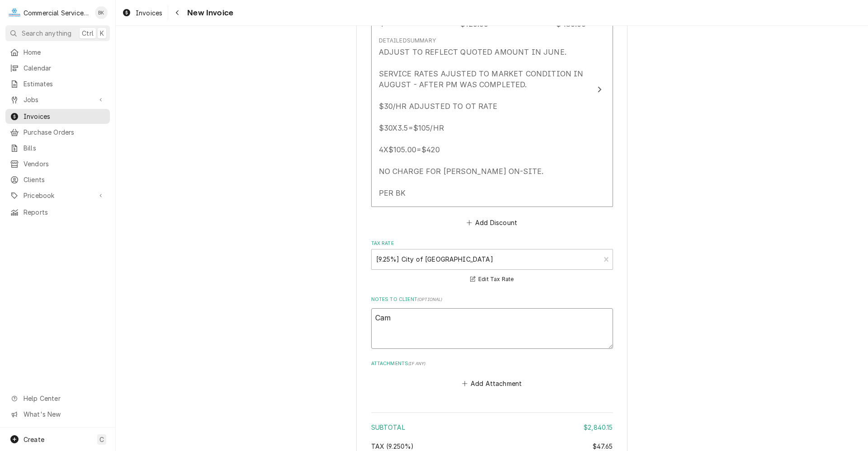
type textarea "x"
type textarea "Camr"
type textarea "x"
type textarea "Camri"
type textarea "x"
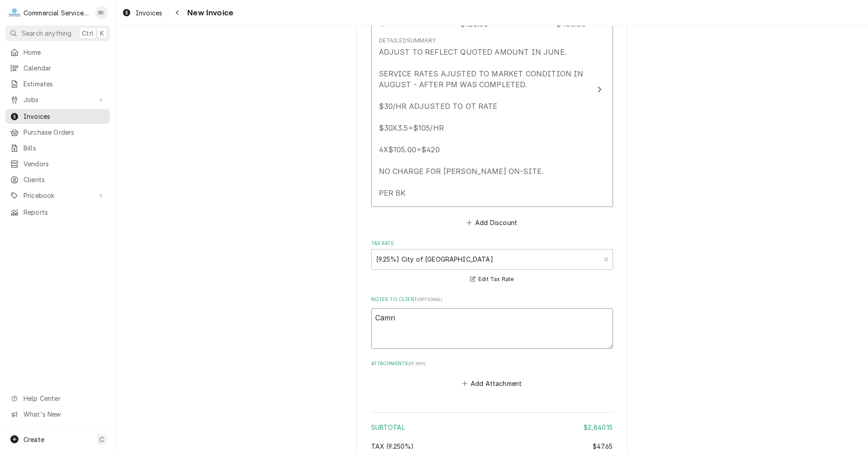
type textarea "Camrin"
type textarea "x"
type textarea "Camrin,"
type textarea "x"
type textarea "Camrin,"
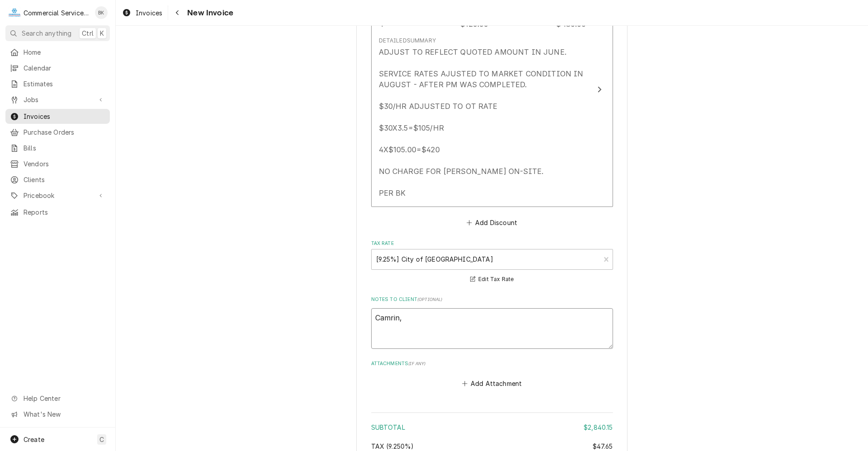
type textarea "x"
type textarea "Camrin,"
type textarea "x"
type textarea "Camrin, P"
type textarea "x"
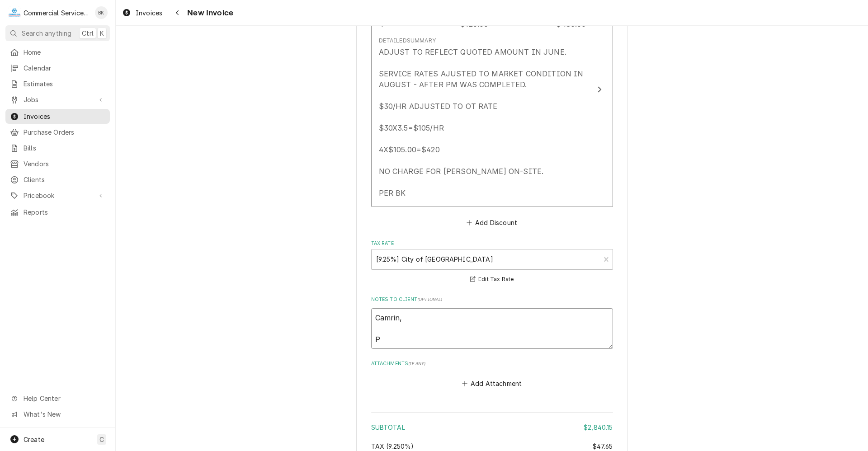
type textarea "Camrin, Pr"
type textarea "x"
type textarea "Camrin, Pre"
type textarea "x"
type textarea "Camrin, Pret"
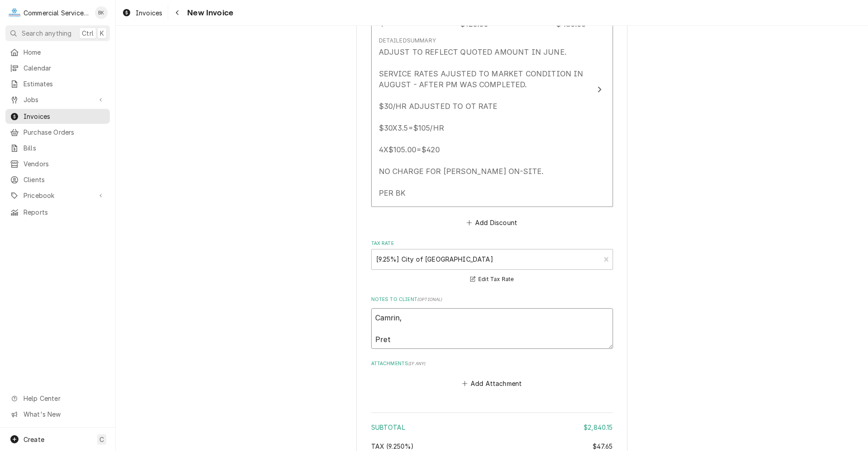
type textarea "x"
type textarea "Camrin, Prett"
type textarea "x"
type textarea "Camrin, Pretty"
type textarea "x"
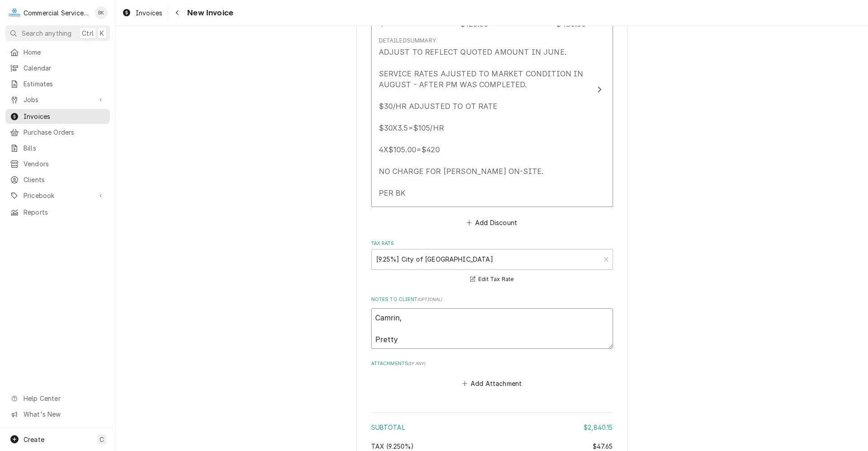
type textarea "Camrin, Pretty"
type textarea "x"
type textarea "Camrin, Pretty m"
type textarea "x"
type textarea "Camrin, Pretty mu"
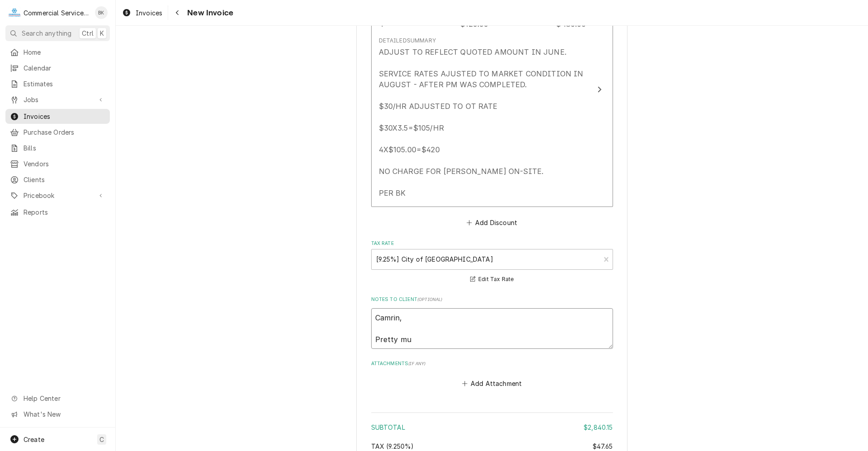
type textarea "x"
type textarea "Camrin, Pretty muc"
type textarea "x"
type textarea "Camrin, Pretty much"
type textarea "x"
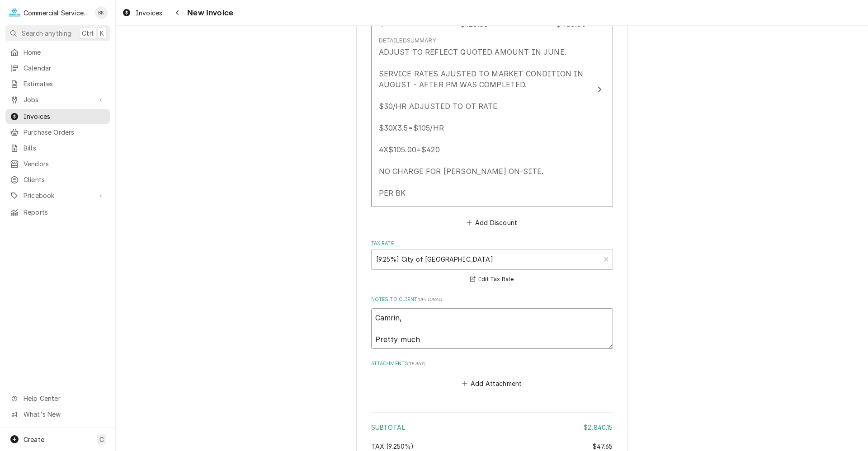
type textarea "Camrin, Pretty much"
type textarea "x"
type textarea "Camrin, Pretty much o"
type textarea "x"
type textarea "Camrin, Pretty much on"
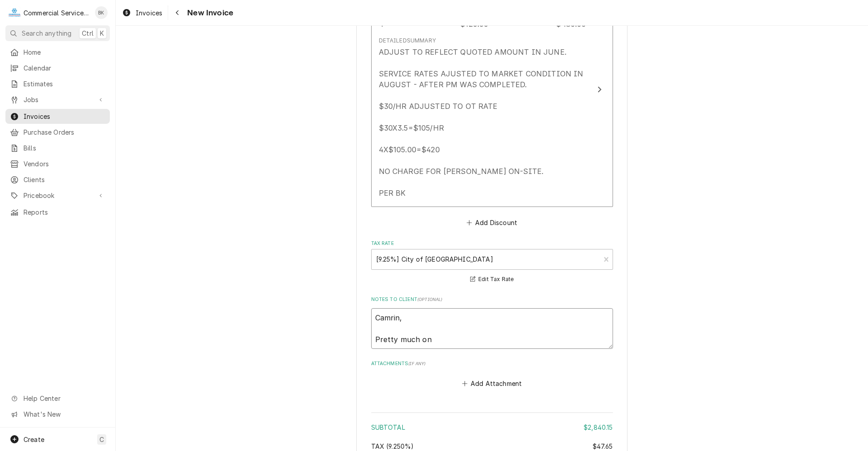
type textarea "x"
type textarea "Camrin, Pretty much on"
type textarea "x"
type textarea "Camrin, Pretty much on t"
type textarea "x"
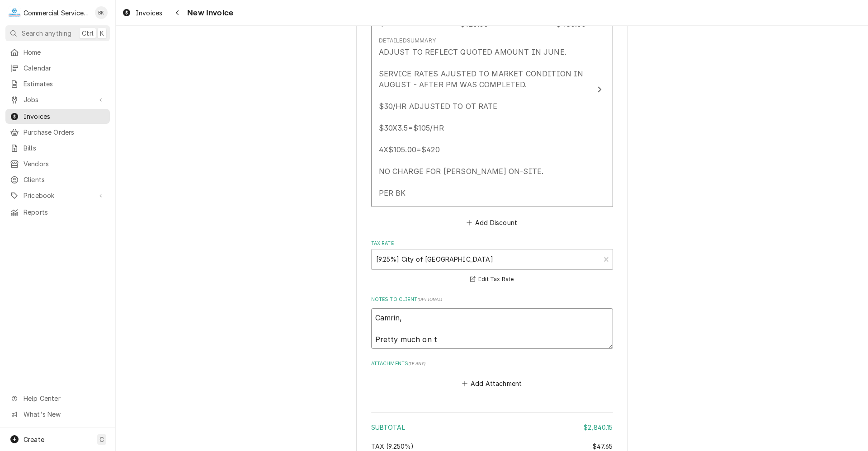
type textarea "Camrin, Pretty much on ta"
type textarea "x"
type textarea "Camrin, Pretty much on tar"
type textarea "x"
type textarea "Camrin, Pretty much on targ"
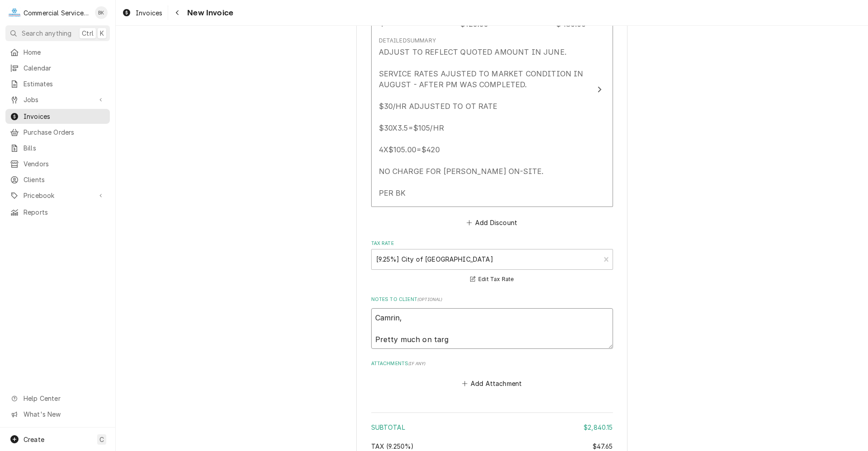
type textarea "x"
type textarea "Camrin, Pretty much on targe"
type textarea "x"
type textarea "Camrin, Pretty much on targe"
type textarea "x"
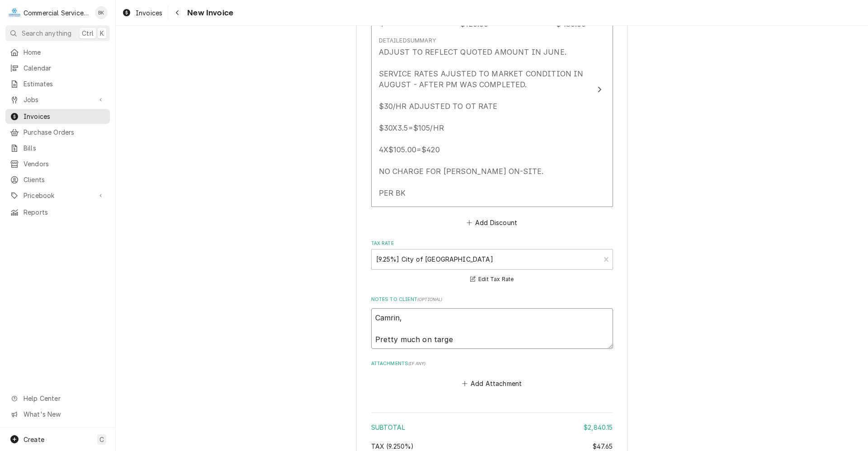
type textarea "Camrin, Pretty much on targe"
type textarea "x"
type textarea "Camrin, Pretty much on target"
type textarea "x"
type textarea "Camrin, Pretty much on target"
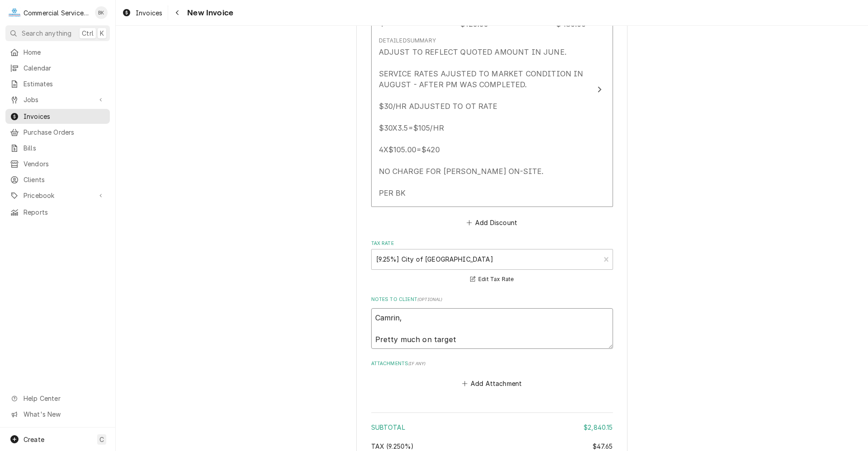
type textarea "x"
type textarea "Camrin, Pretty much on target f"
type textarea "x"
type textarea "Camrin, Pretty much on target fo"
type textarea "x"
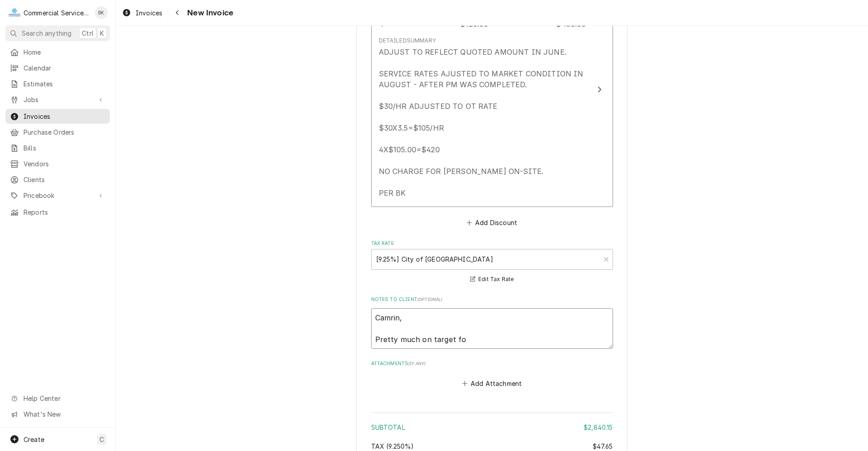
type textarea "Camrin, Pretty much on target for"
type textarea "x"
type textarea "Camrin, Pretty much on target for"
type textarea "x"
type textarea "Camrin, Pretty much on target for t"
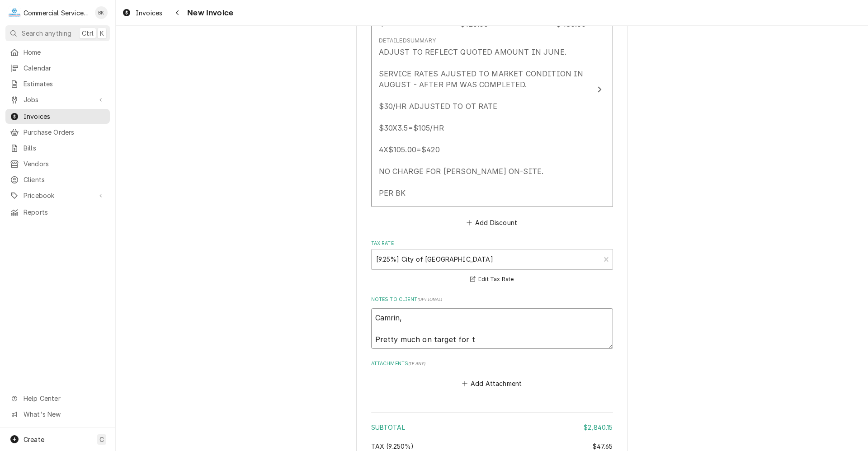
type textarea "x"
type textarea "Camrin, Pretty much on target for th"
type textarea "x"
type textarea "Camrin, Pretty much on target for the"
type textarea "x"
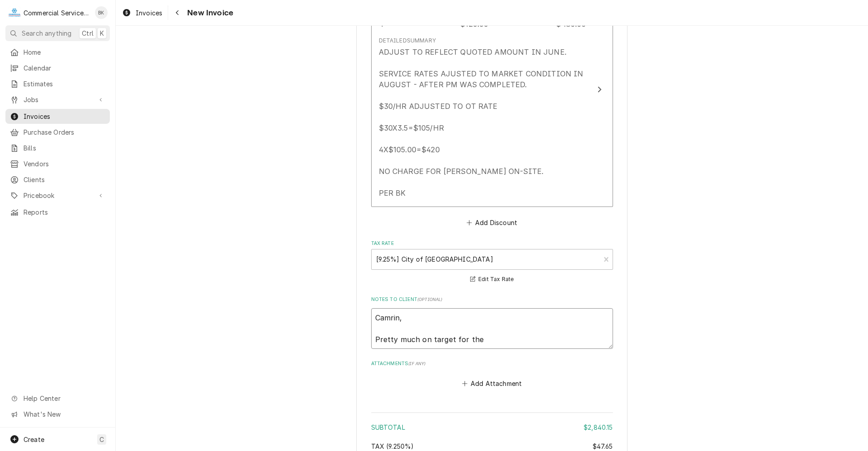
type textarea "Camrin, Pretty much on target for the"
type textarea "x"
type textarea "Camrin, Pretty much on target for the b"
type textarea "x"
type textarea "Camrin, Pretty much on target for the bu"
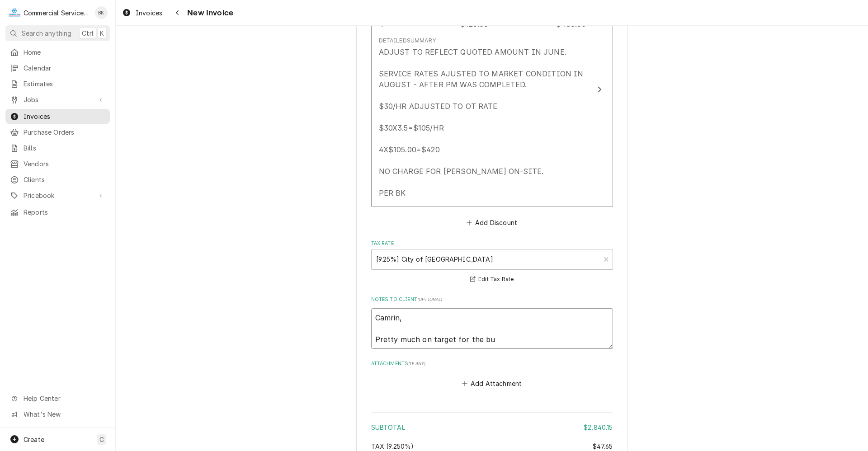
type textarea "x"
type textarea "Camrin, Pretty much on target for the bud"
type textarea "x"
type textarea "Camrin, Pretty much on target for the budg"
type textarea "x"
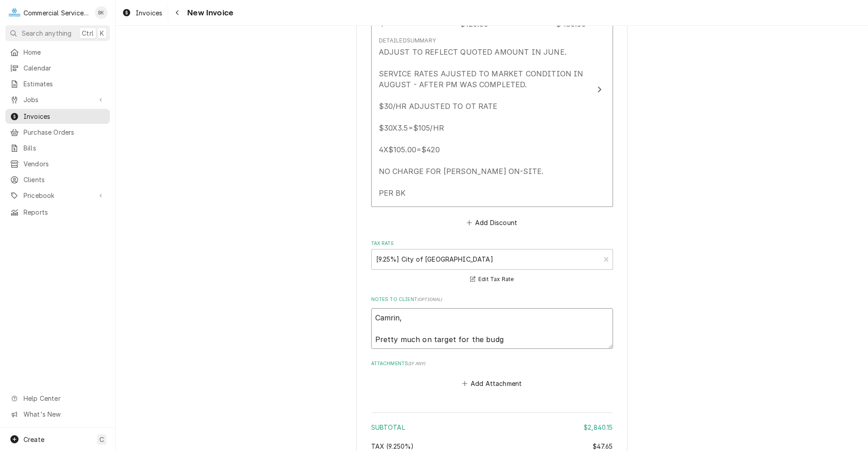
type textarea "Camrin, Pretty much on target for the budge"
type textarea "x"
type textarea "Camrin, Pretty much on target for the budget"
type textarea "x"
type textarea "Camrin, Pretty much on target for the budget"
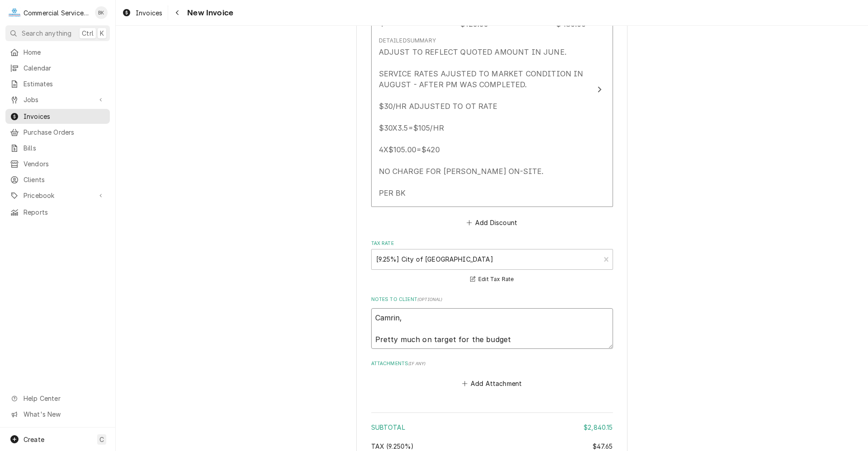
type textarea "x"
type textarea "Camrin, Pretty much on target for the budget a"
type textarea "x"
type textarea "Camrin, Pretty much on target for the budget an"
type textarea "x"
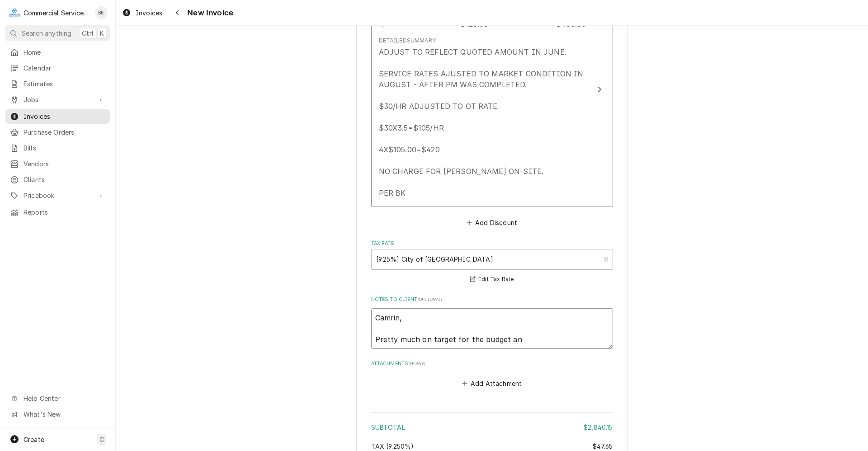
type textarea "Camrin, Pretty much on target for the budget ann"
type textarea "x"
type textarea "Camrin, Pretty much on target for the budget annu"
type textarea "x"
type textarea "Camrin, Pretty much on target for the budget annual"
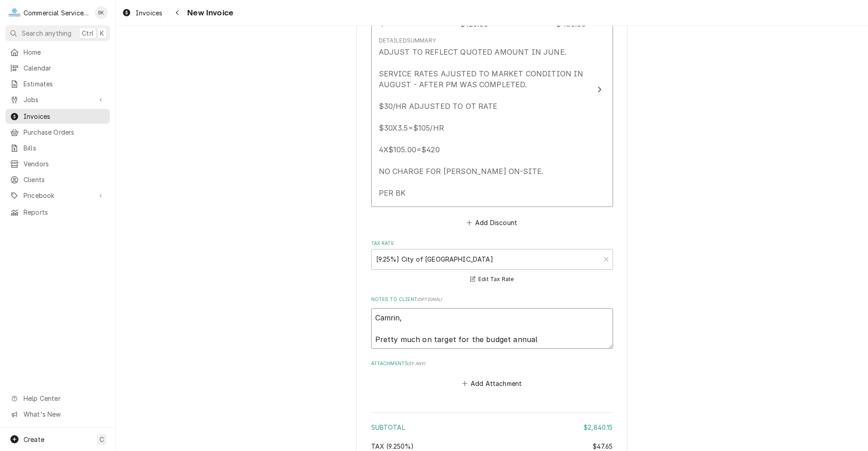
type textarea "x"
type textarea "Camrin, Pretty much on target for the budget annual"
type textarea "x"
type textarea "Camrin, Pretty much on target for the budget annual A"
type textarea "x"
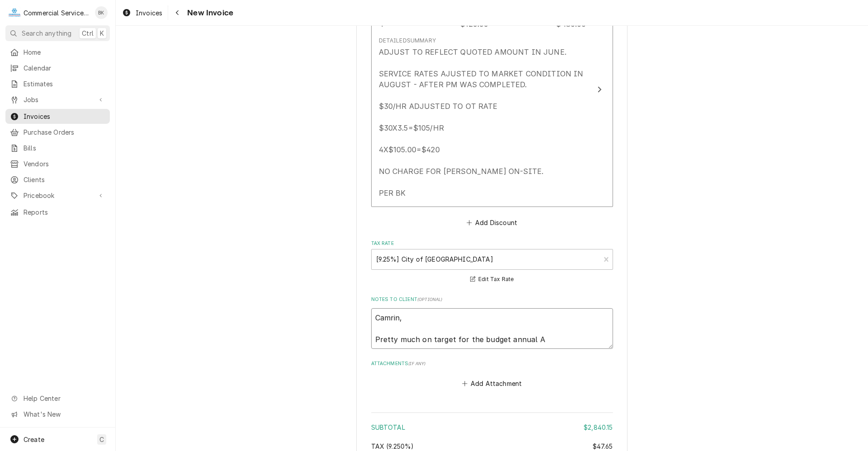
type textarea "Camrin, Pretty much on target for the budget annual Am"
type textarea "x"
type textarea "Camrin, Pretty much on target for the budget annual Amo"
type textarea "x"
type textarea "Camrin, Pretty much on target for the budget annual Amou"
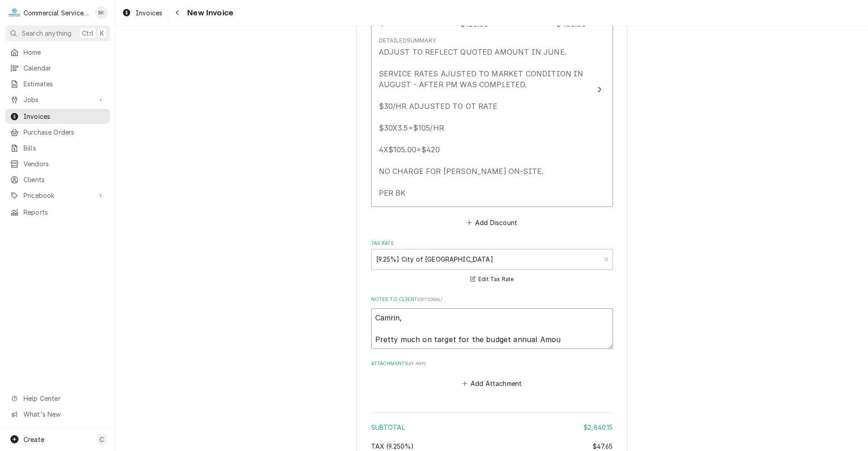
type textarea "x"
type textarea "Camrin, Pretty much on target for the budget annual Amoun"
type textarea "x"
type textarea "Camrin, Pretty much on target for the budget annual Amount"
type textarea "x"
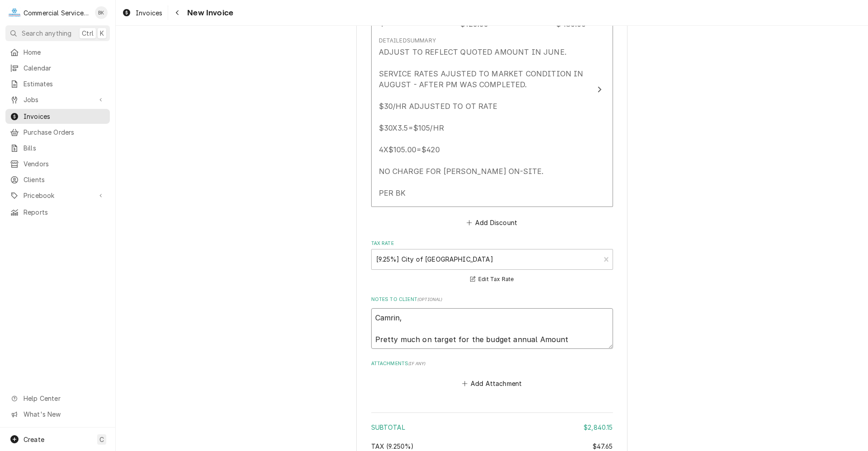
type textarea "Camrin, Pretty much on target for the budget annual Amount."
type textarea "x"
type textarea "Camrin, Pretty much on target for the budget annual Amount."
type textarea "x"
type textarea "Camrin, Pretty much on target for the budget annual Amount."
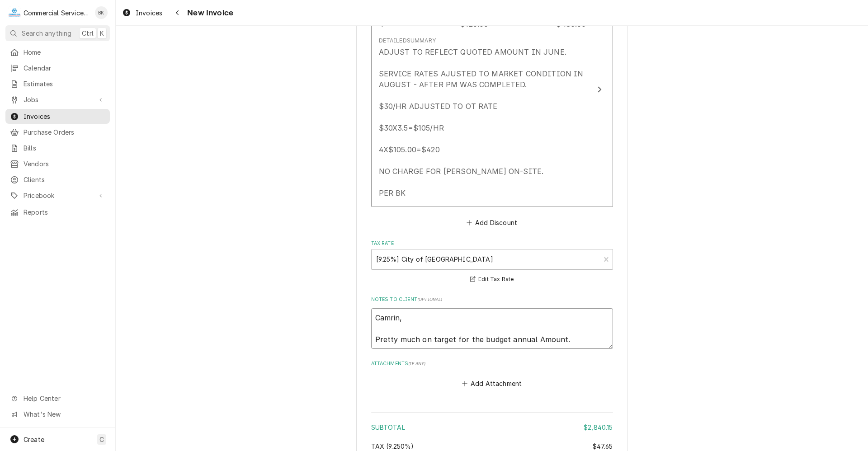
type textarea "x"
type textarea "Camrin, Pretty much on target for the budget annual Amount. W"
type textarea "x"
type textarea "Camrin, Pretty much on target for the budget annual Amount. We"
type textarea "x"
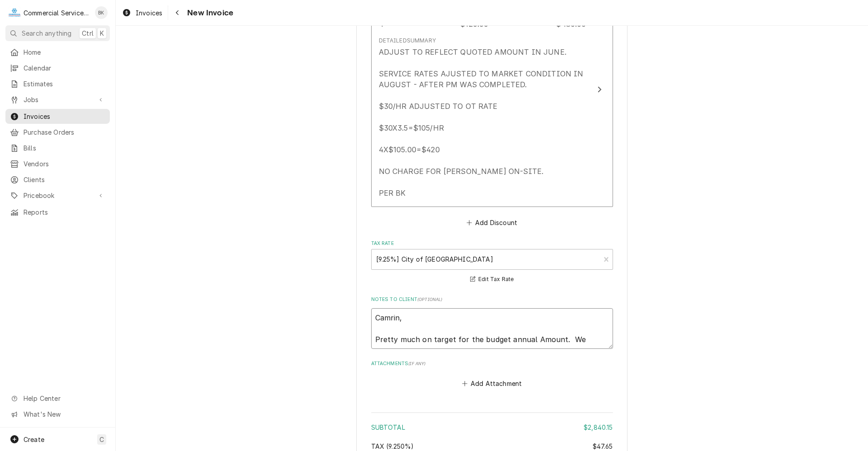
type textarea "Camrin, Pretty much on target for the budget annual Amount. We"
type textarea "x"
type textarea "Camrin, Pretty much on target for the budget annual Amount. We w"
type textarea "x"
type textarea "Camrin, Pretty much on target for the budget annual Amount. We we"
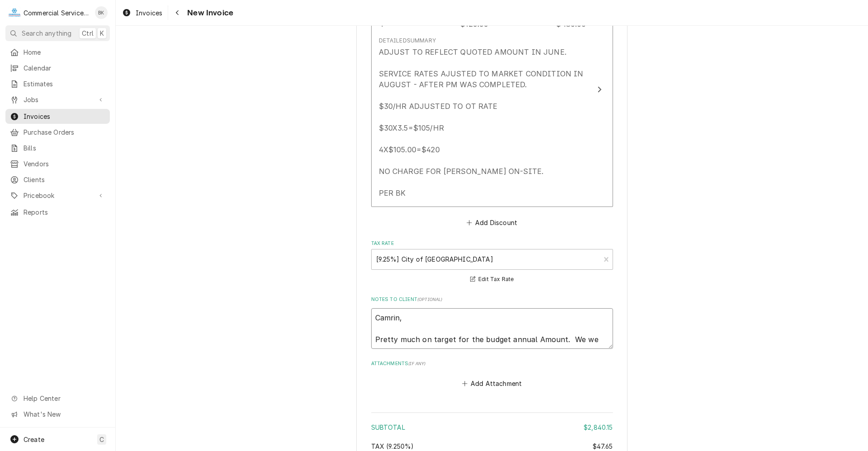
type textarea "x"
type textarea "Camrin, Pretty much on target for the budget annual Amount. We wer"
type textarea "x"
type textarea "Camrin, Pretty much on target for the budget annual Amount. We were"
type textarea "x"
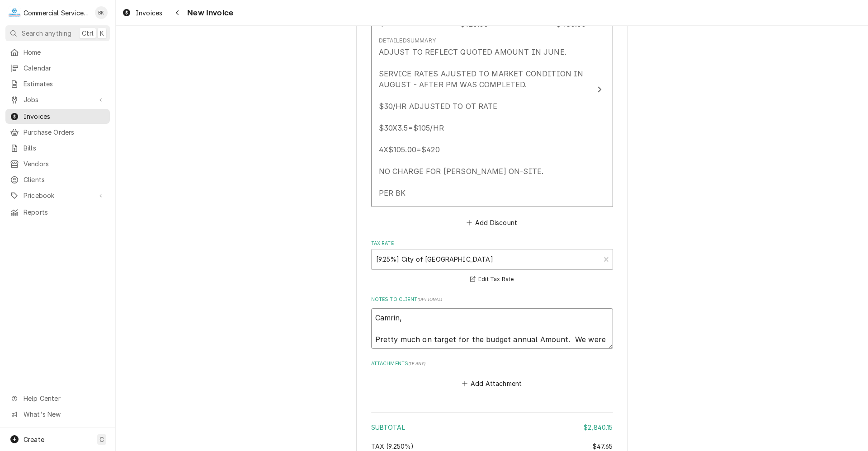
type textarea "Camrin, Pretty much on target for the budget annual Amount. We were"
type textarea "x"
type textarea "Camrin, Pretty much on target for the budget annual Amount. We were 3"
type textarea "x"
type textarea "Camrin, Pretty much on target for the budget annual Amount. We were 3."
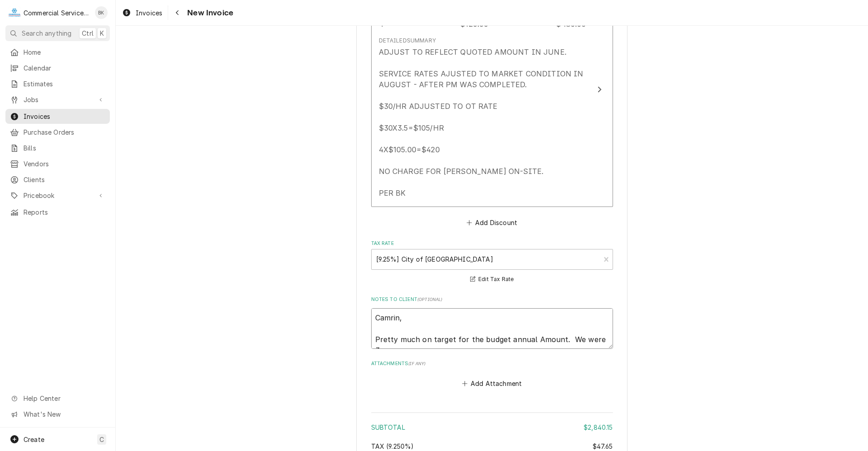
type textarea "x"
type textarea "Camrin, Pretty much on target for the budget annual Amount. We were 3.5"
type textarea "x"
type textarea "Camrin, Pretty much on target for the budget annual Amount. We were 3.5"
type textarea "x"
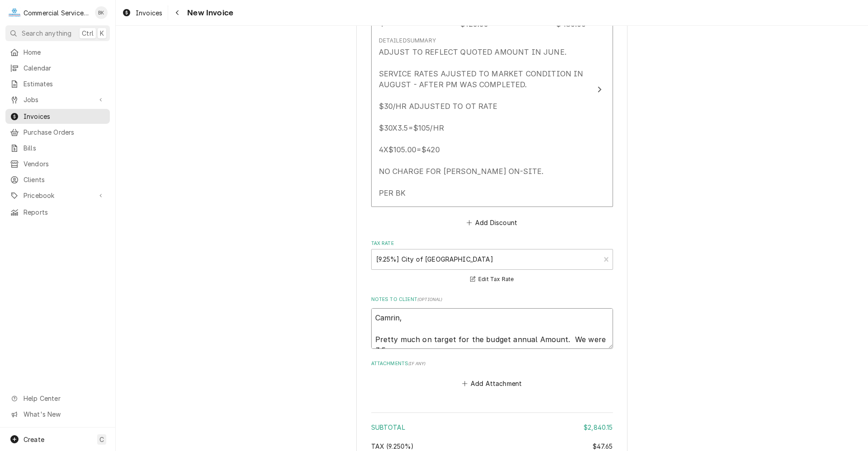
type textarea "Camrin, Pretty much on target for the budget annual Amount. We were 3.5 h"
type textarea "x"
type textarea "Camrin, Pretty much on target for the budget annual Amount. We were 3.5 ho"
type textarea "x"
type textarea "Camrin, Pretty much on target for the budget annual Amount. We were 3.5 hou"
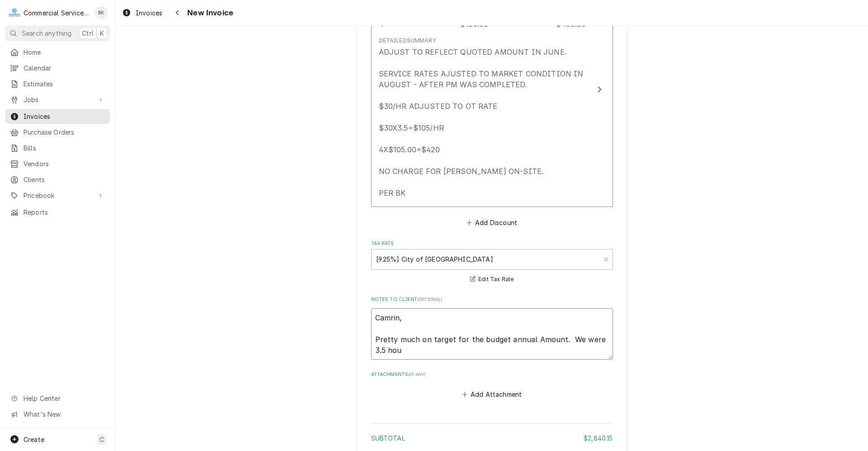
type textarea "x"
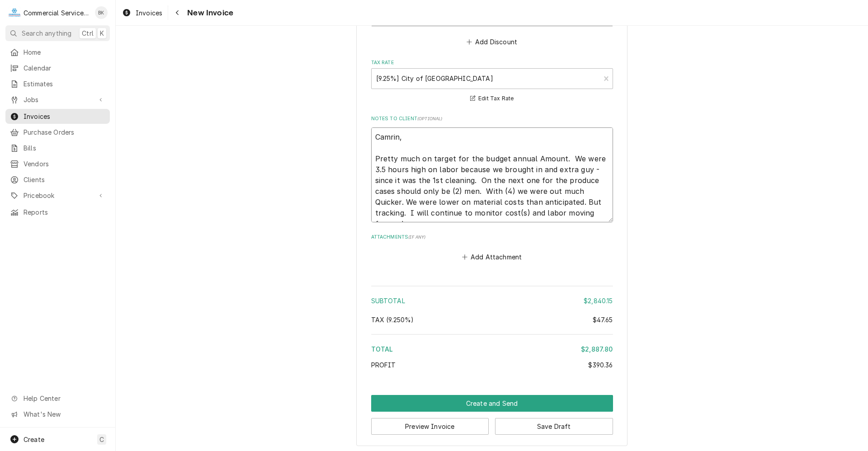
scroll to position [2579, 0]
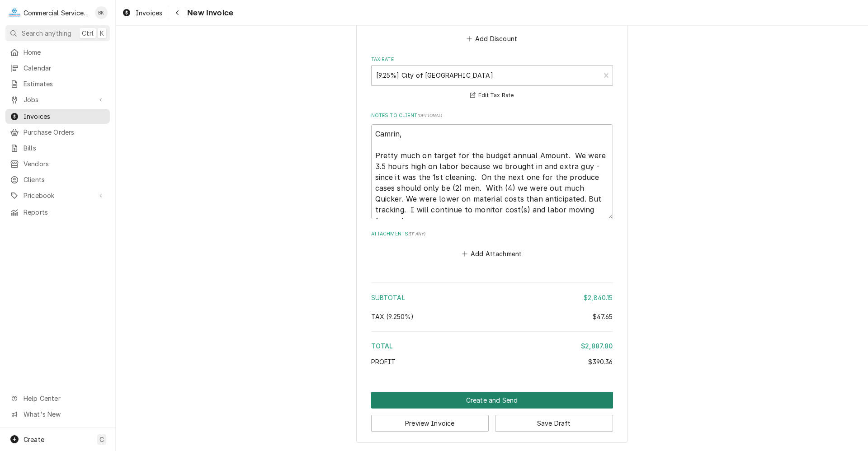
click at [516, 397] on button "Create and Send" at bounding box center [492, 400] width 242 height 17
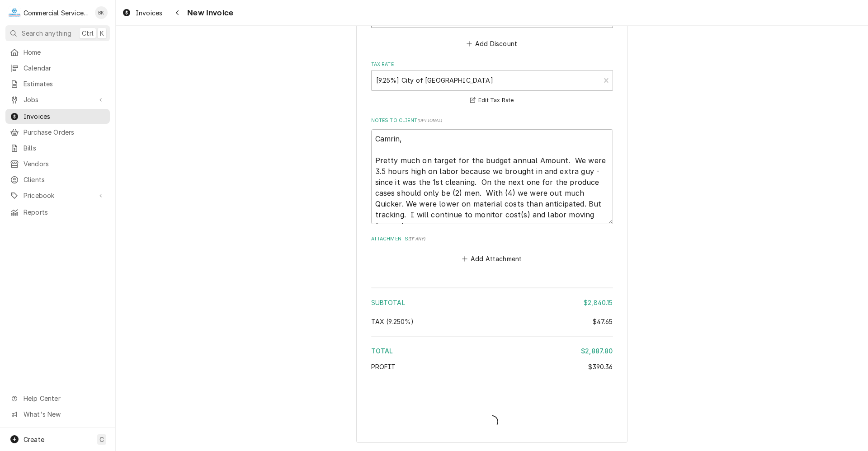
scroll to position [2574, 0]
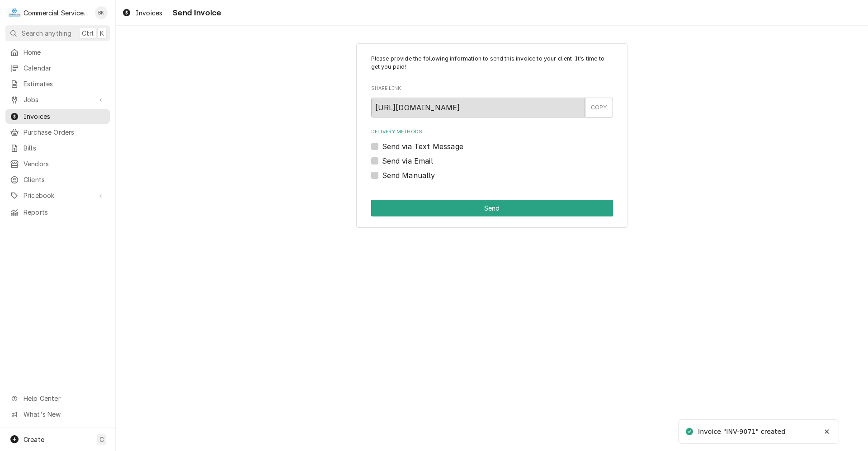
click at [428, 165] on label "Send via Email" at bounding box center [407, 160] width 51 height 11
click at [428, 165] on input "Send via Email" at bounding box center [503, 165] width 242 height 20
checkbox input "true"
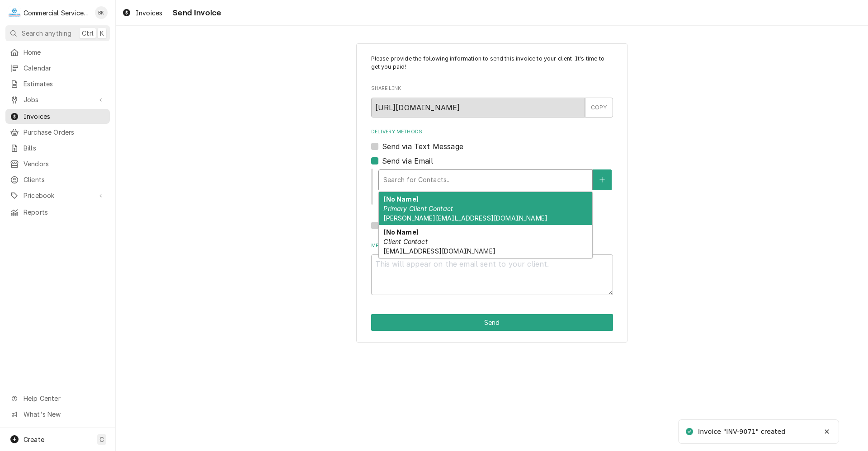
click at [433, 173] on div "Delivery Methods" at bounding box center [485, 180] width 204 height 16
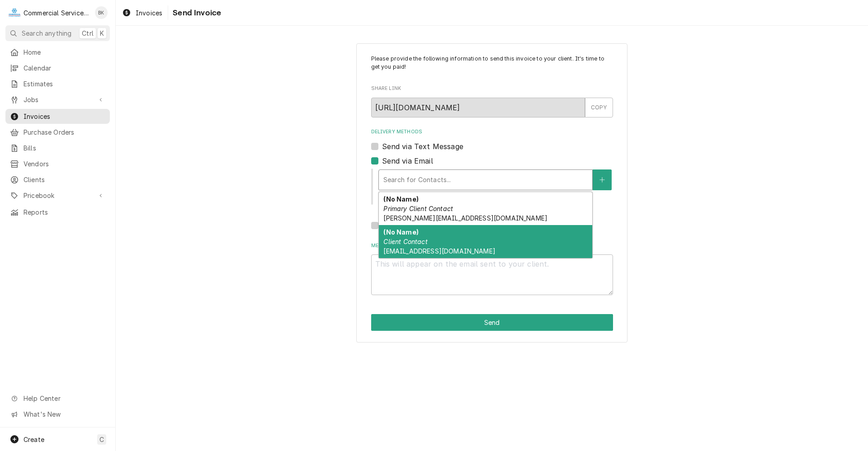
click at [468, 238] on div "(No Name) Client Contact [EMAIL_ADDRESS][DOMAIN_NAME]" at bounding box center [485, 241] width 213 height 33
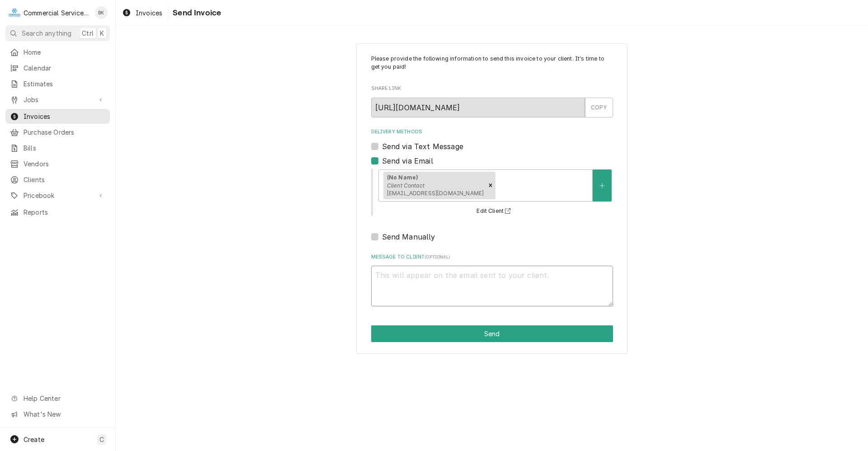
click at [459, 273] on textarea "Message to Client ( optional )" at bounding box center [492, 286] width 242 height 41
type textarea "x"
type textarea "P"
type textarea "x"
type textarea "Pl"
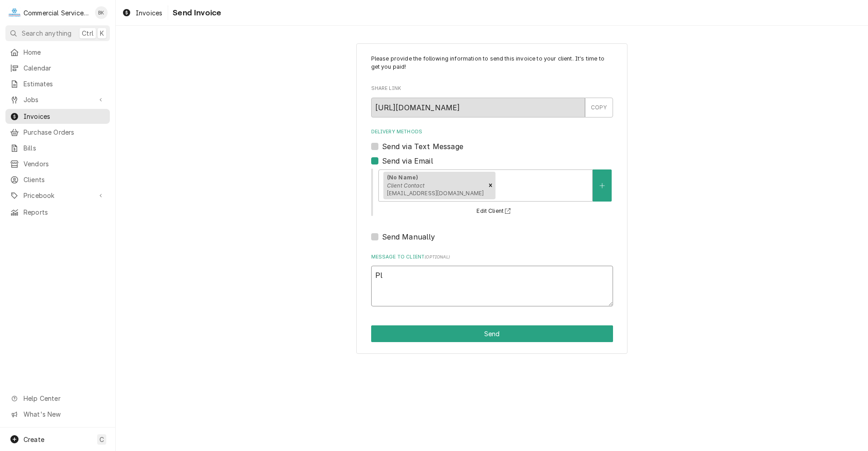
type textarea "x"
type textarea "Ple"
type textarea "x"
type textarea "Plea"
type textarea "x"
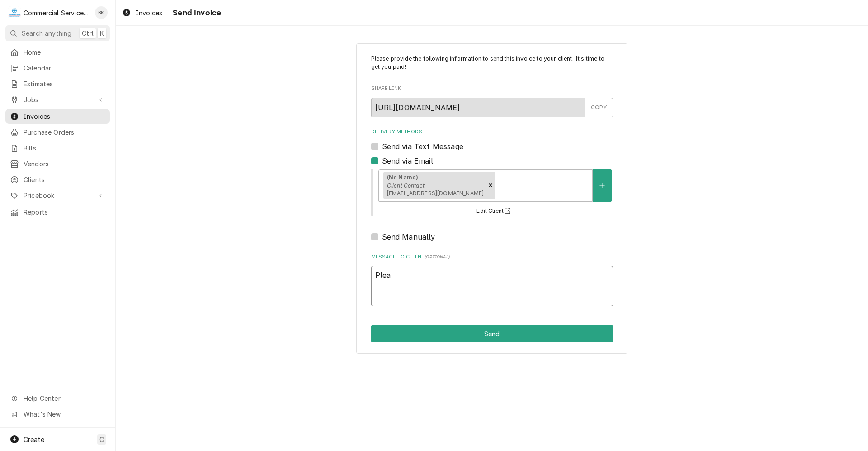
type textarea "Pleas"
type textarea "x"
type textarea "Please"
type textarea "x"
type textarea "Please"
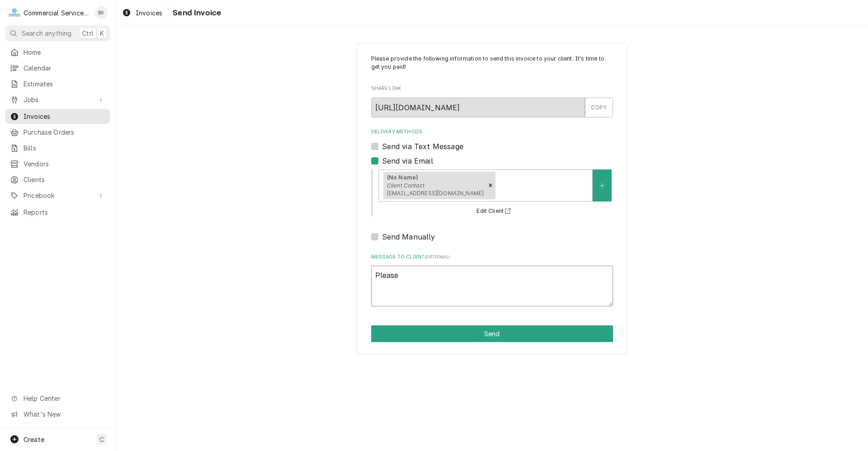
type textarea "x"
type textarea "Please r"
type textarea "x"
type textarea "Please re"
type textarea "x"
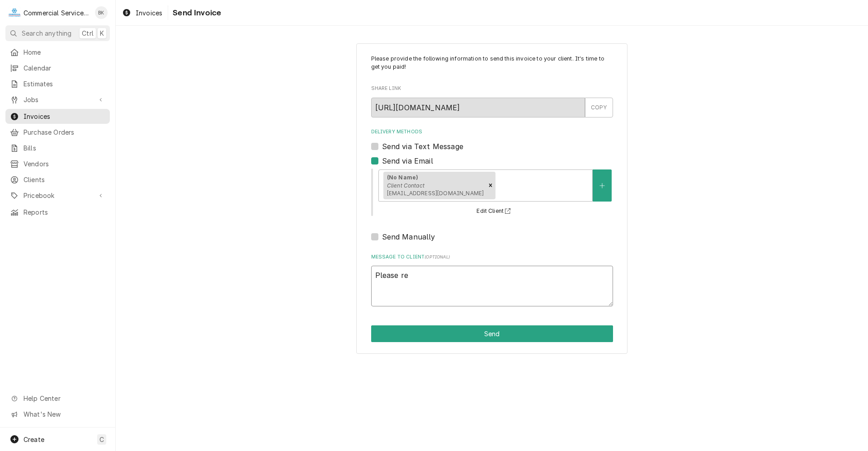
type textarea "Please rev"
type textarea "x"
type textarea "Please revi"
type textarea "x"
type textarea "Please review"
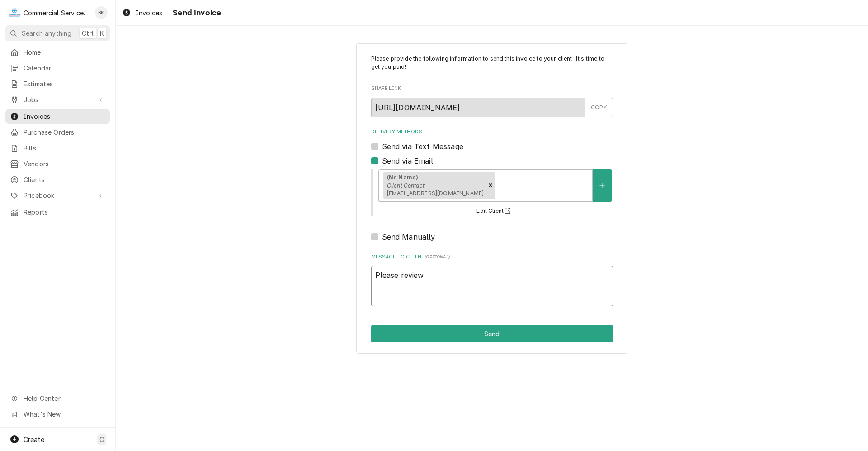
type textarea "x"
type textarea "Please review"
type textarea "x"
type textarea "Please review n"
type textarea "x"
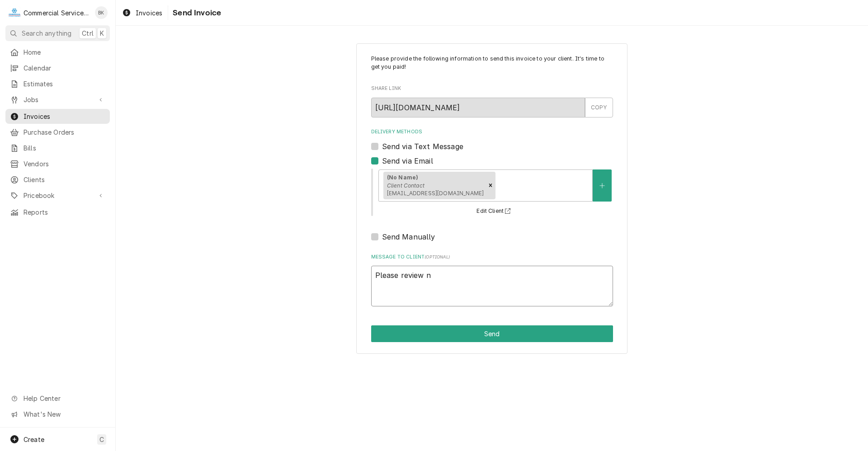
type textarea "Please review no"
type textarea "x"
type textarea "Please review not"
type textarea "x"
type textarea "Please review note"
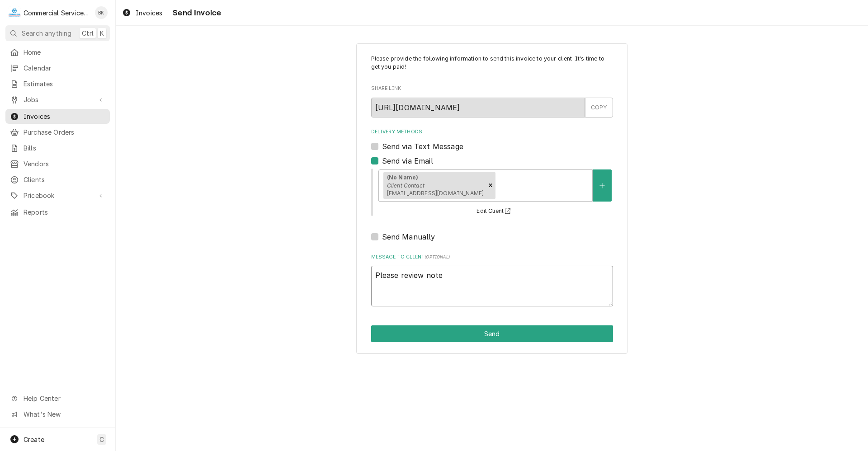
type textarea "x"
type textarea "Please review notes"
type textarea "x"
type textarea "Please review notes"
type textarea "x"
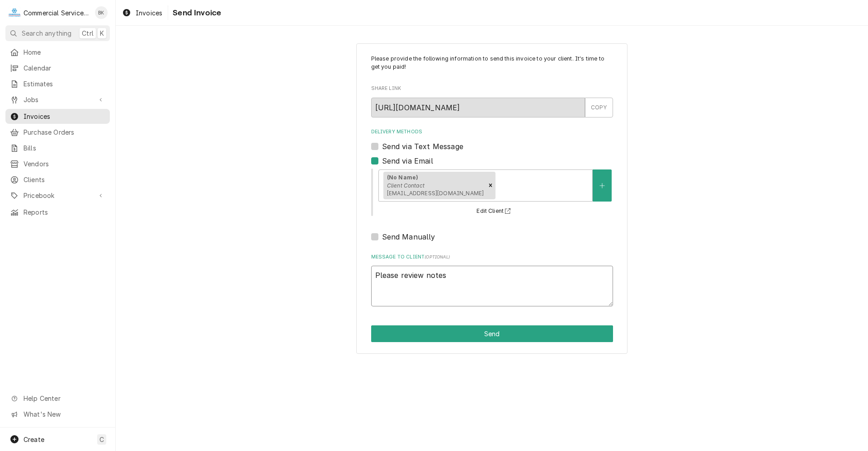
type textarea "Please review notes o"
type textarea "x"
type textarea "Please review notes on"
type textarea "x"
type textarea "Please review notes on"
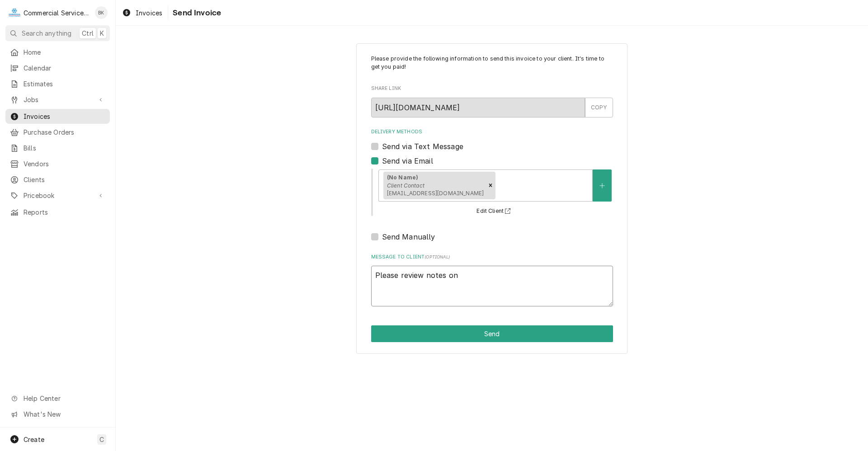
type textarea "x"
type textarea "Please review notes on t"
type textarea "x"
type textarea "Please review notes on ta"
type textarea "x"
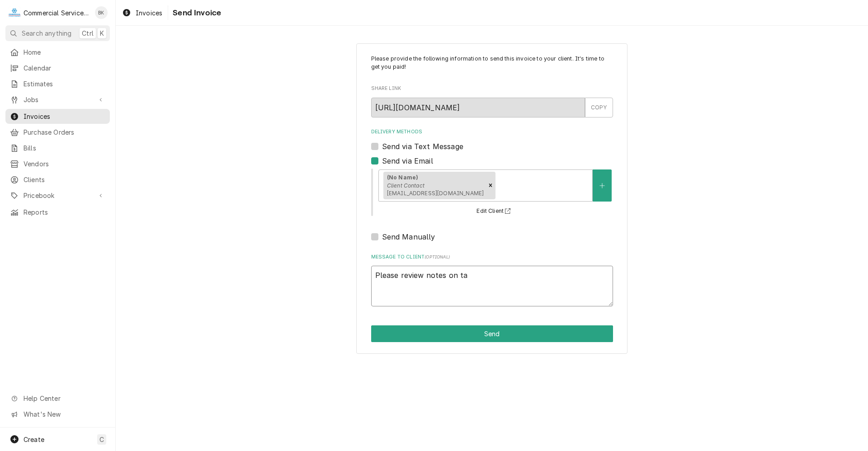
type textarea "Please review notes on tag"
type textarea "x"
type textarea "Please review notes on tag"
type textarea "x"
type textarea "Please review notes on tag -"
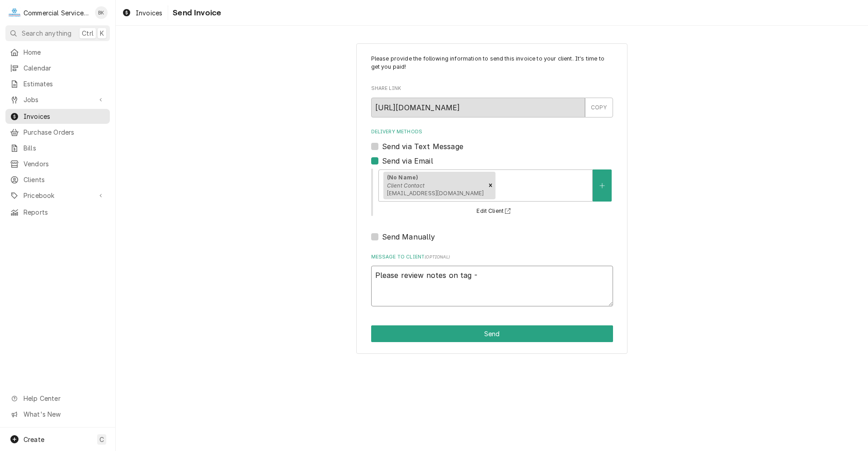
type textarea "x"
type textarea "Please review notes on tag -"
type textarea "x"
type textarea "Please review notes on tag - 1"
type textarea "x"
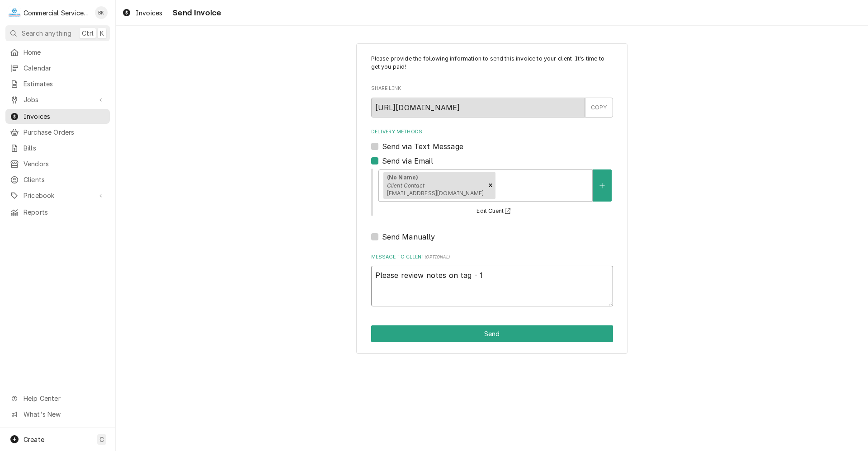
type textarea "Please review notes on tag - 1s"
type textarea "x"
type textarea "Please review notes on tag - 1st"
type textarea "x"
type textarea "Please review notes on tag - 1st"
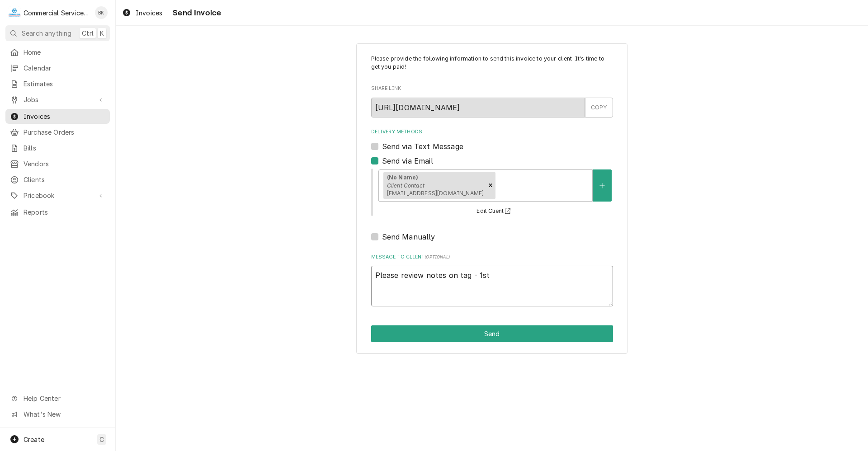
type textarea "x"
type textarea "Please review notes on tag - 1st p"
type textarea "x"
type textarea "Please review notes on tag - 1st pm"
type textarea "x"
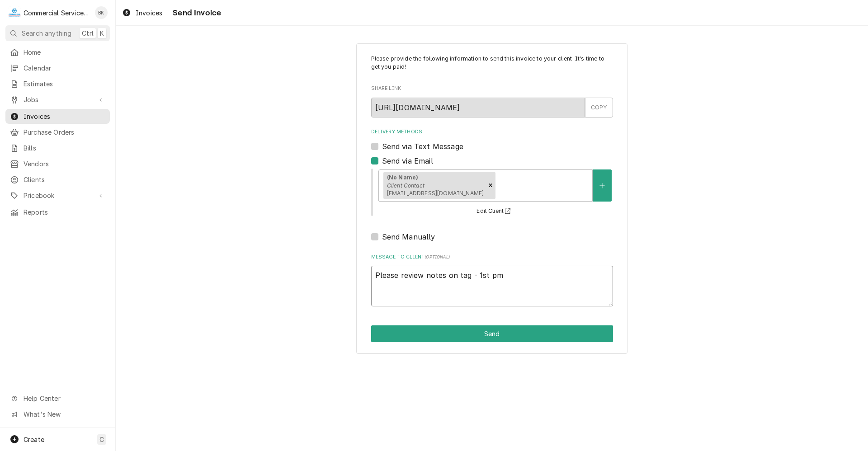
type textarea "Please review notes on tag - 1st pm"
type textarea "x"
type textarea "Please review notes on tag - 1st pm w"
type textarea "x"
type textarea "Please review notes on tag - 1st pm wa"
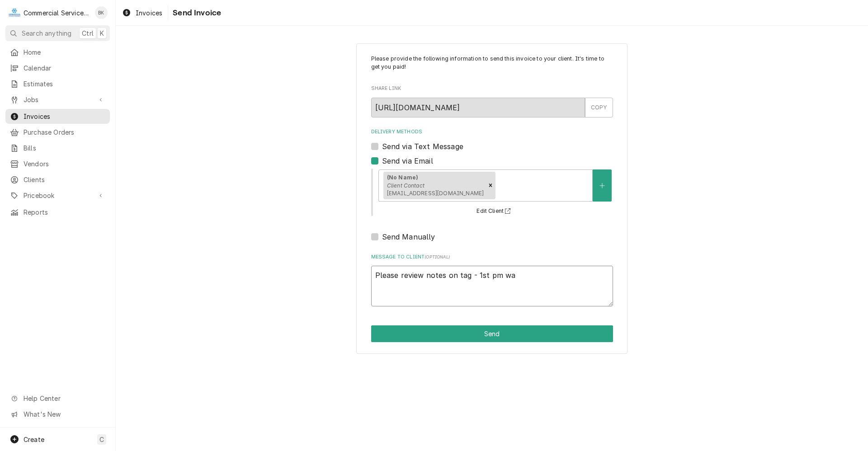
type textarea "x"
type textarea "Please review notes on tag - 1st pm was"
type textarea "x"
type textarea "Please review notes on tag - 1st pm was"
type textarea "x"
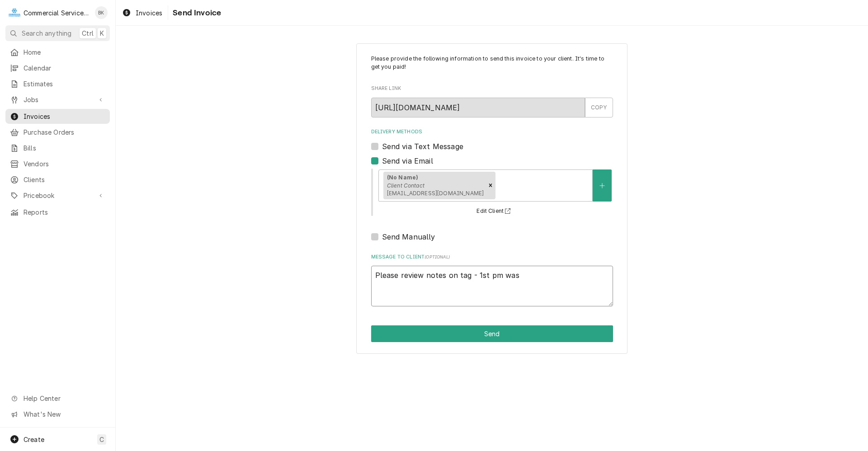
type textarea "Please review notes on tag - 1st pm was a"
type textarea "x"
type textarea "Please review notes on tag - 1st pm was a"
type textarea "x"
type textarea "Please review notes on tag - 1st pm was a s"
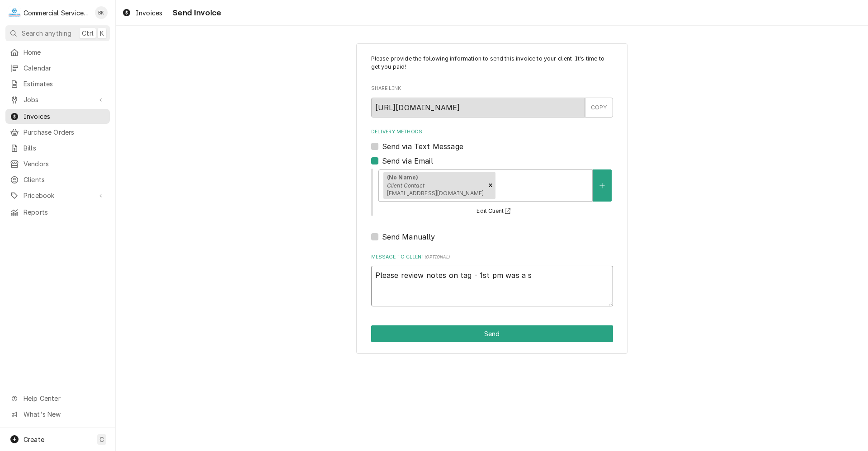
type textarea "x"
type textarea "Please review notes on tag - 1st pm was a su"
type textarea "x"
type textarea "Please review notes on tag - 1st pm was a suc"
type textarea "x"
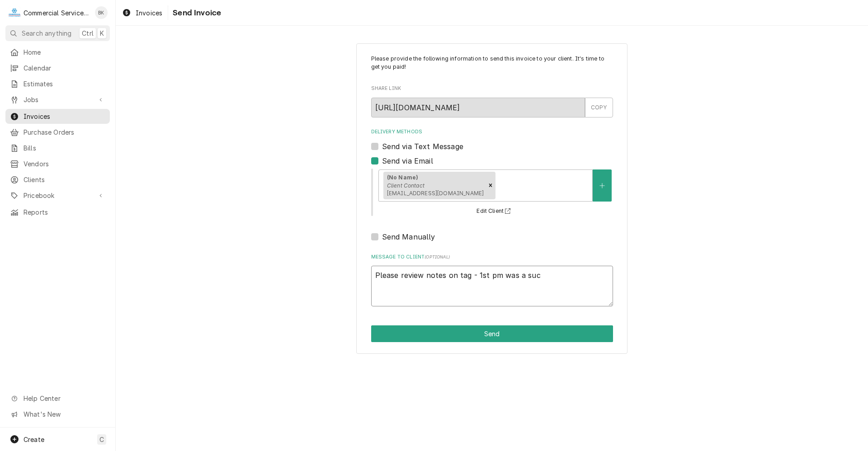
type textarea "Please review notes on tag - 1st pm was a succ"
type textarea "x"
type textarea "Please review notes on tag - 1st pm was a succe"
type textarea "x"
type textarea "Please review notes on tag - 1st pm was a succes"
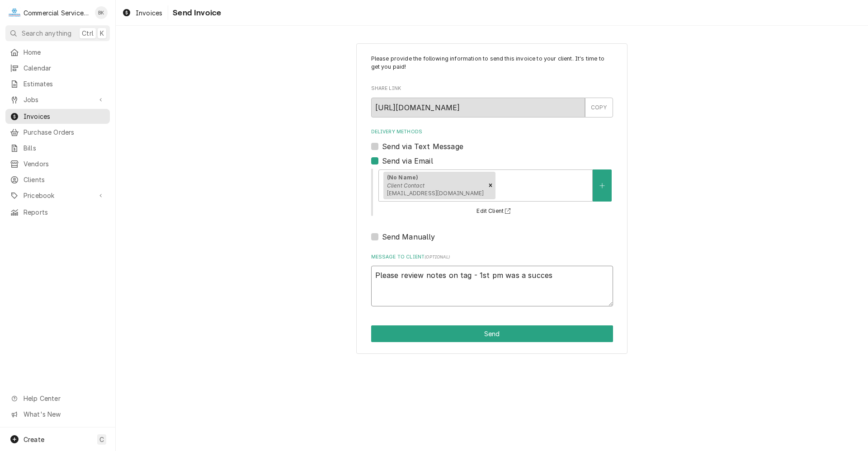
type textarea "x"
type textarea "Please review notes on tag - 1st pm was a success"
type textarea "x"
type textarea "Please review notes on tag - 1st pm was a success"
type textarea "x"
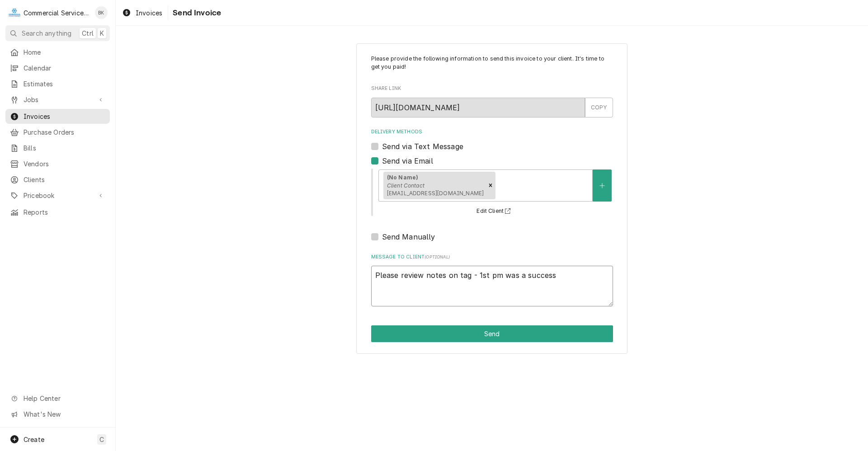
type textarea "Please review notes on tag - 1st pm was a success"
type textarea "x"
type textarea "Please review notes on tag - 1st pm was a success!"
type textarea "x"
type textarea "Please review notes on tag - 1st pm was a success!"
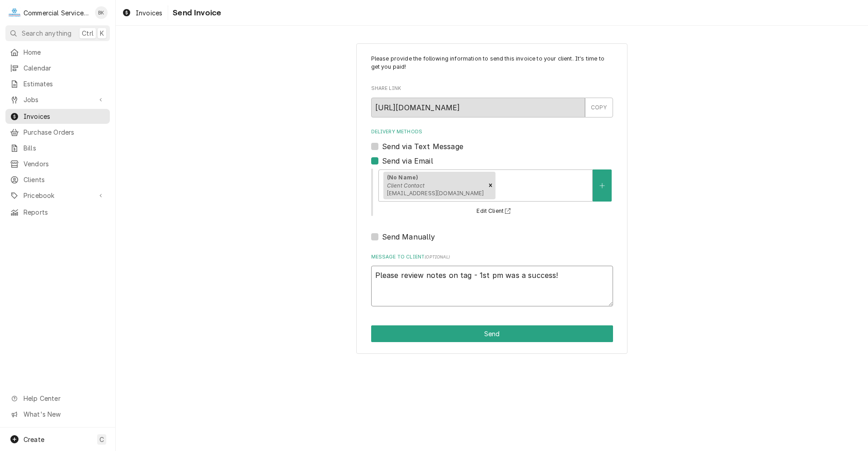
type textarea "x"
type textarea "Please review notes on tag - 1st pm was a success!"
type textarea "x"
type textarea "Please review notes on tag - 1st pm was a success! P"
type textarea "x"
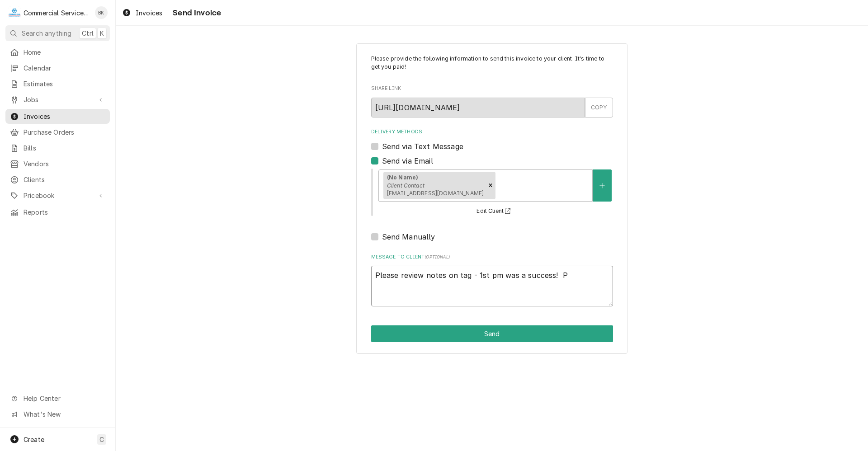
type textarea "Please review notes on tag - 1st pm was a success! Pl"
type textarea "x"
type textarea "Please review notes on tag - 1st pm was a success! Ple"
type textarea "x"
type textarea "Please review notes on tag - 1st pm was a success! Plea"
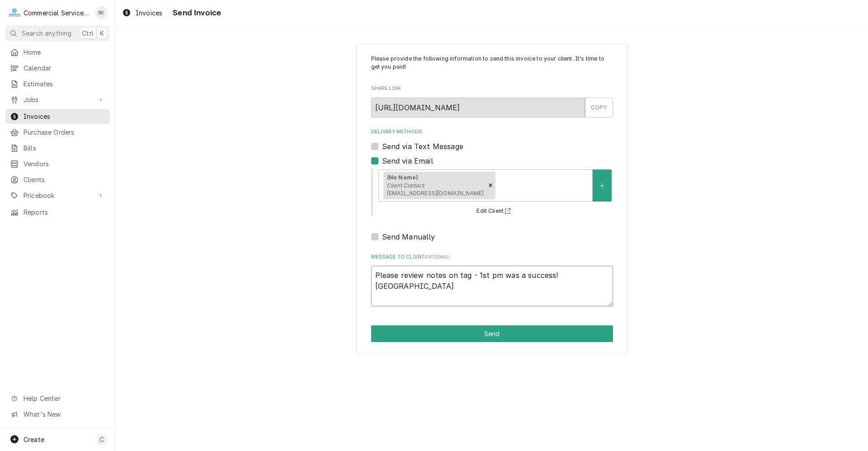
type textarea "x"
type textarea "Please review notes on tag - 1st pm was a success! Pleas"
type textarea "x"
type textarea "Please review notes on tag - 1st pm was a success! Please"
type textarea "x"
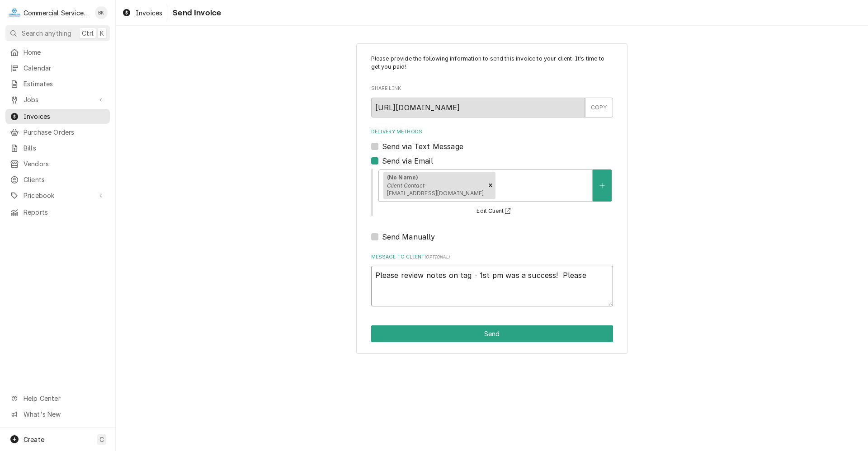
type textarea "Please review notes on tag - 1st pm was a success! Please"
type textarea "x"
type textarea "Please review notes on tag - 1st pm was a success! Please l"
type textarea "x"
type textarea "Please review notes on tag - 1st pm was a success! Please le"
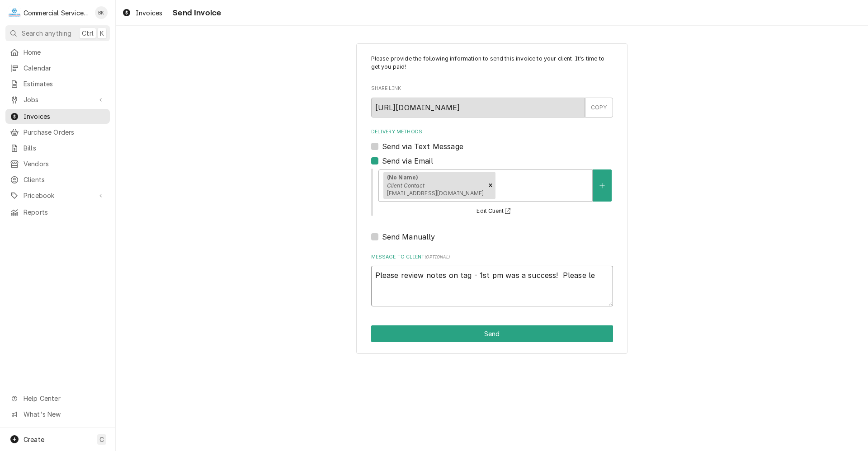
type textarea "x"
type textarea "Please review notes on tag - 1st pm was a success! Please let"
type textarea "x"
type textarea "Please review notes on tag - 1st pm was a success! Please let"
type textarea "x"
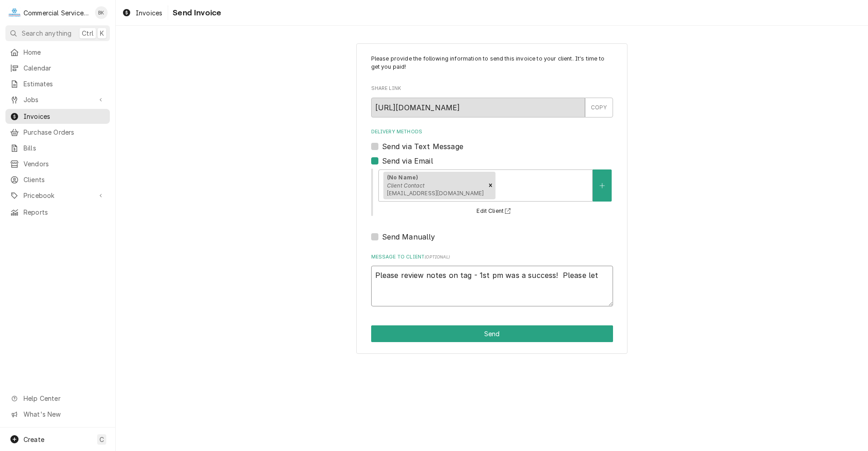
type textarea "Please review notes on tag - 1st pm was a success! Please let u"
type textarea "x"
type textarea "Please review notes on tag - 1st pm was a success! Please let us"
type textarea "x"
type textarea "Please review notes on tag - 1st pm was a success! Please let us"
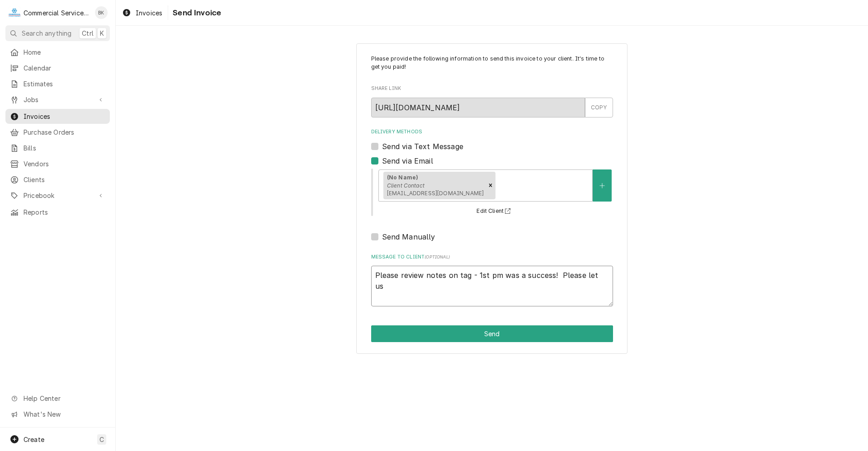
type textarea "x"
type textarea "Please review notes on tag - 1st pm was a success! Please let us k"
type textarea "x"
type textarea "Please review notes on tag - 1st pm was a success! Please let us kn"
type textarea "x"
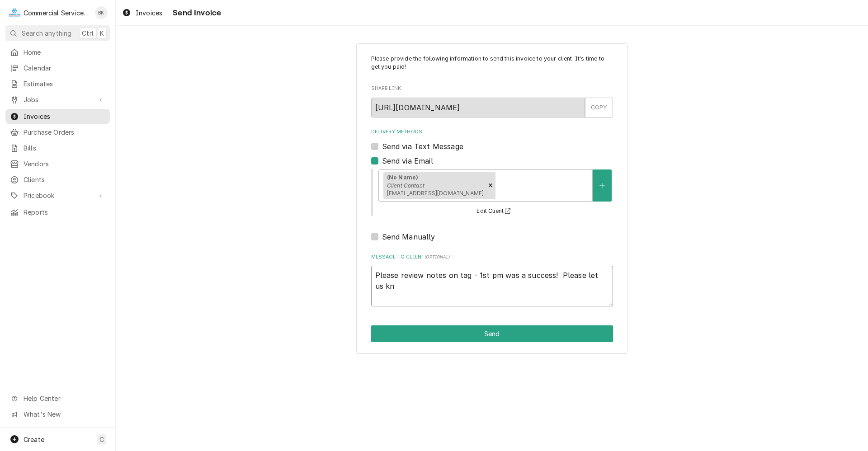
type textarea "Please review notes on tag - 1st pm was a success! Please let us kno"
type textarea "x"
type textarea "Please review notes on tag - 1st pm was a success! Please let us know"
type textarea "x"
type textarea "Please review notes on tag - 1st pm was a success! Please let us know"
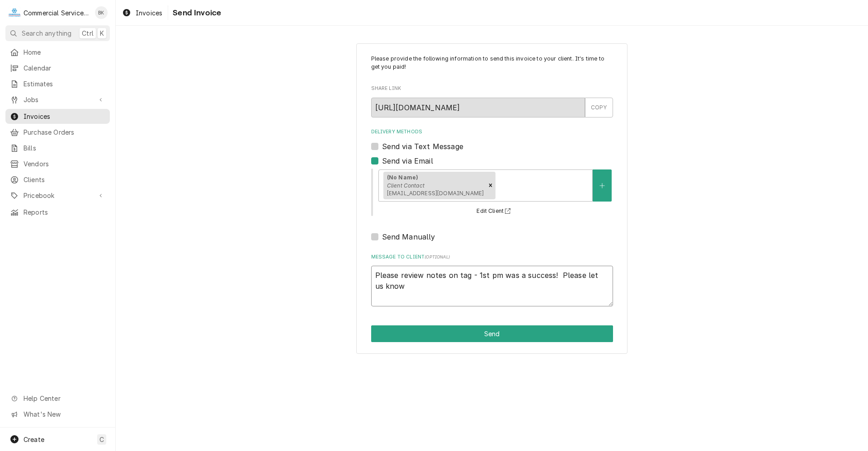
type textarea "x"
type textarea "Please review notes on tag - 1st pm was a success! Please let us know i"
type textarea "x"
type textarea "Please review notes on tag - 1st pm was a success! Please let us know if"
type textarea "x"
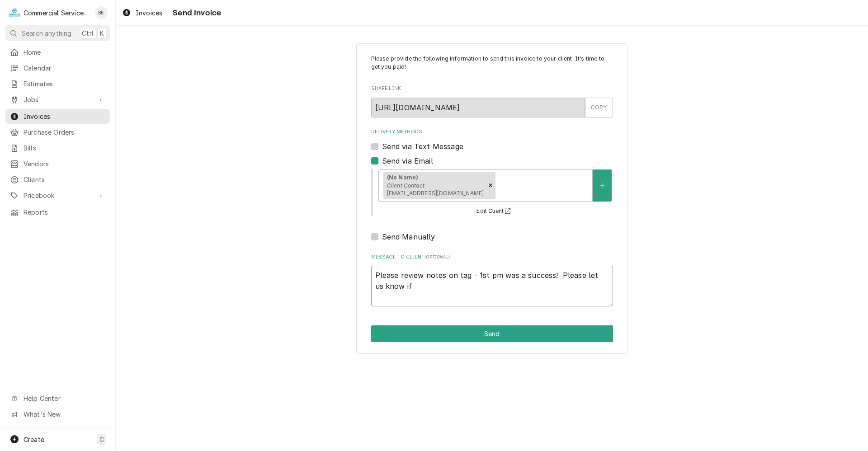
type textarea "Please review notes on tag - 1st pm was a success! Please let us know if"
type textarea "x"
type textarea "Please review notes on tag - 1st pm was a success! Please let us know if y"
type textarea "x"
type textarea "Please review notes on tag - 1st pm was a success! Please let us know if yo"
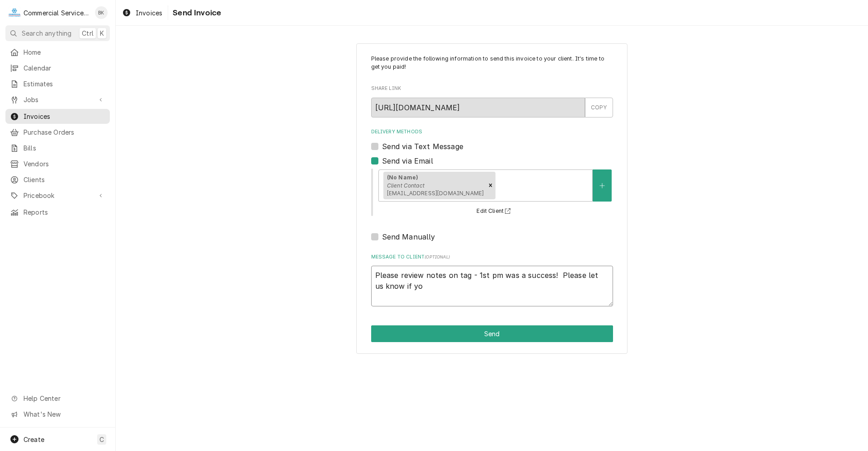
type textarea "x"
type textarea "Please review notes on tag - 1st pm was a success! Please let us know if you"
type textarea "x"
type textarea "Please review notes on tag - 1st pm was a success! Please let us know if you h"
type textarea "x"
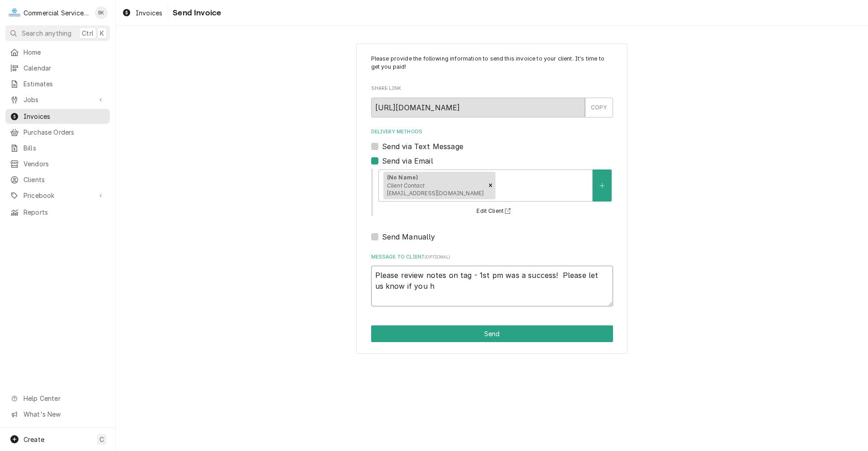
type textarea "Please review notes on tag - 1st pm was a success! Please let us know if you ha"
type textarea "x"
type textarea "Please review notes on tag - 1st pm was a success! Please let us know if you hav"
type textarea "x"
type textarea "Please review notes on tag - 1st pm was a success! Please let us know if you ha…"
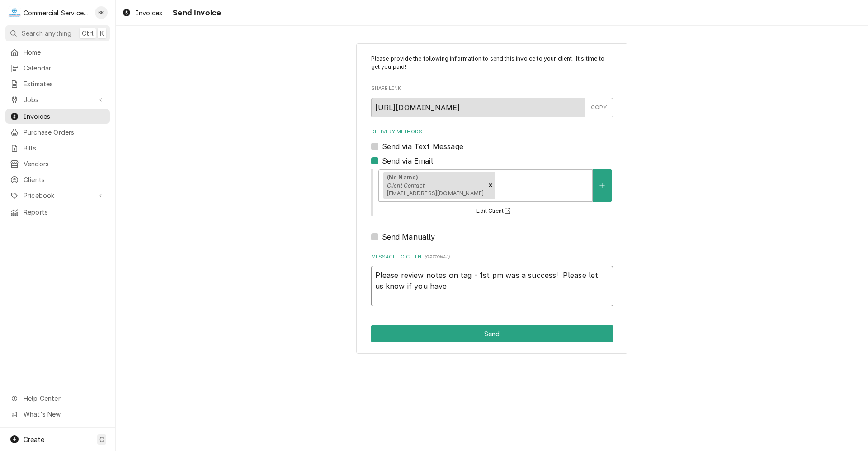
type textarea "x"
type textarea "Please review notes on tag - 1st pm was a success! Please let us know if you ha…"
type textarea "x"
type textarea "Please review notes on tag - 1st pm was a success! Please let us know if you ha…"
type textarea "x"
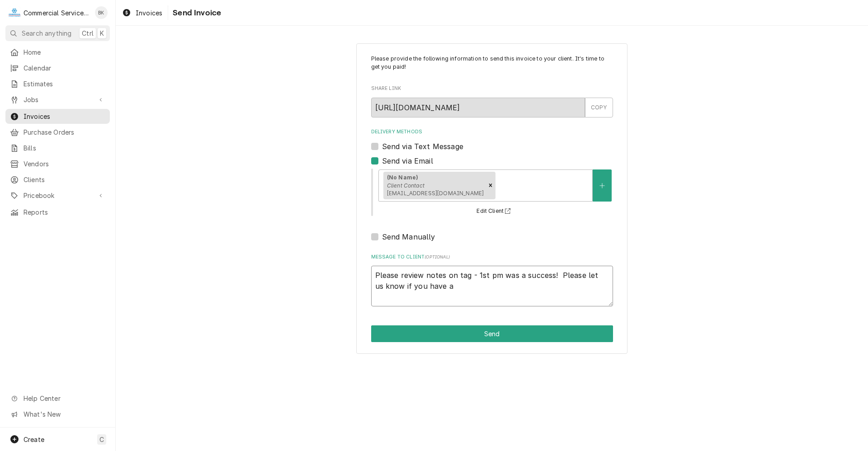
type textarea "Please review notes on tag - 1st pm was a success! Please let us know if you ha…"
type textarea "x"
type textarea "Please review notes on tag - 1st pm was a success! Please let us know if you ha…"
type textarea "x"
type textarea "Please review notes on tag - 1st pm was a success! Please let us know if you ha…"
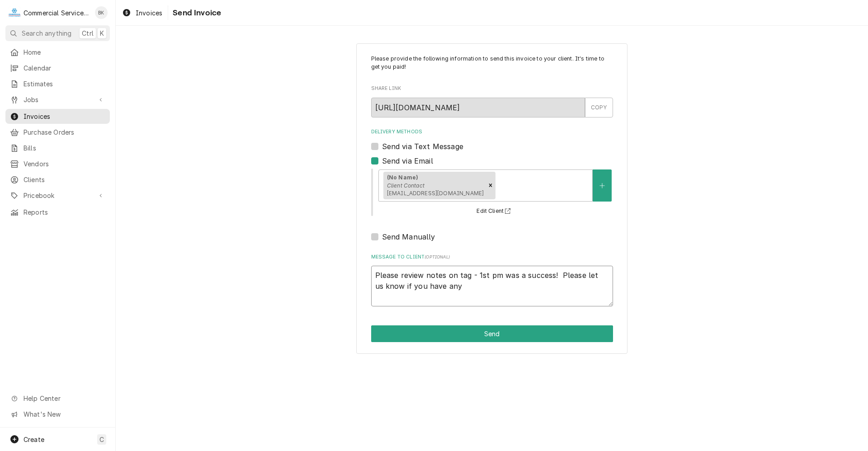
type textarea "x"
type textarea "Please review notes on tag - 1st pm was a success! Please let us know if you ha…"
type textarea "x"
type textarea "Please review notes on tag - 1st pm was a success! Please let us know if you ha…"
type textarea "x"
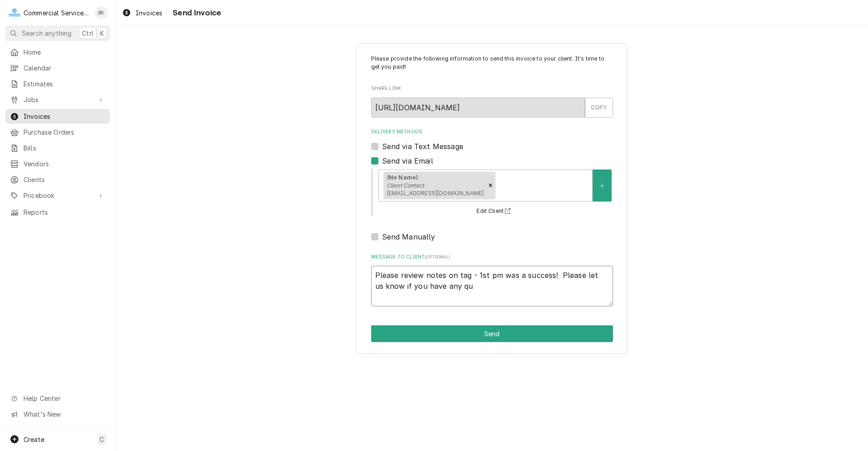
type textarea "Please review notes on tag - 1st pm was a success! Please let us know if you ha…"
type textarea "x"
type textarea "Please review notes on tag - 1st pm was a success! Please let us know if you ha…"
type textarea "x"
type textarea "Please review notes on tag - 1st pm was a success! Please let us know if you ha…"
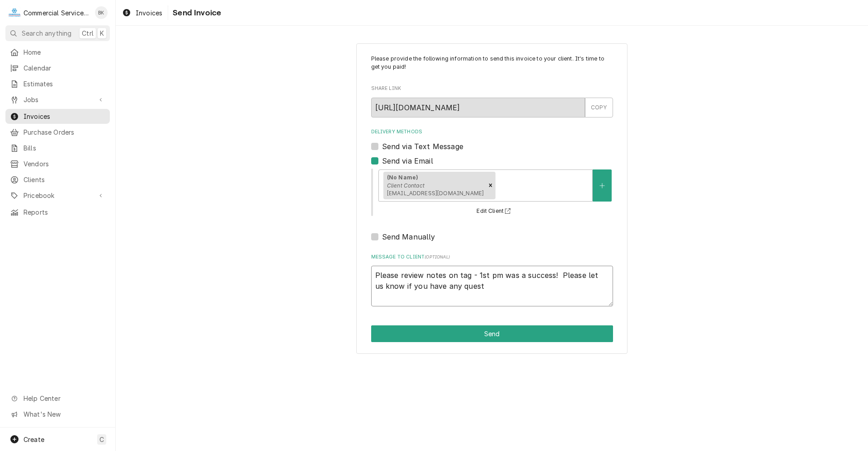
type textarea "x"
type textarea "Please review notes on tag - 1st pm was a success! Please let us know if you ha…"
type textarea "x"
type textarea "Please review notes on tag - 1st pm was a success! Please let us know if you ha…"
type textarea "x"
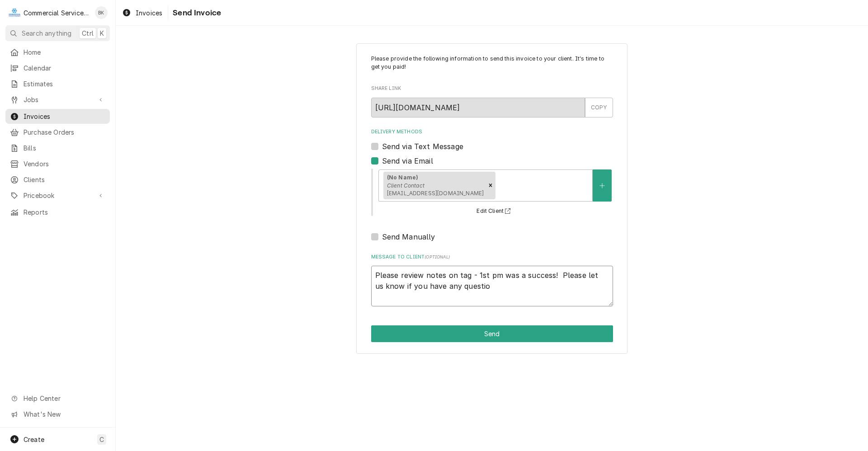
type textarea "Please review notes on tag - 1st pm was a success! Please let us know if you ha…"
type textarea "x"
type textarea "Please review notes on tag - 1st pm was a success! Please let us know if you ha…"
type textarea "x"
type textarea "Please review notes on tag - 1st pm was a success! Please let us know if you ha…"
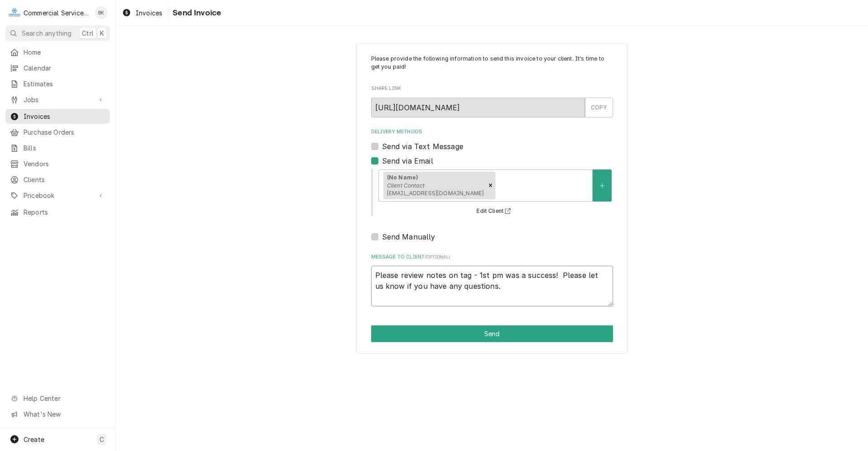
type textarea "x"
type textarea "Please review notes on tag - 1st pm was a success! Please let us know if you ha…"
click at [480, 330] on button "Send" at bounding box center [492, 333] width 242 height 17
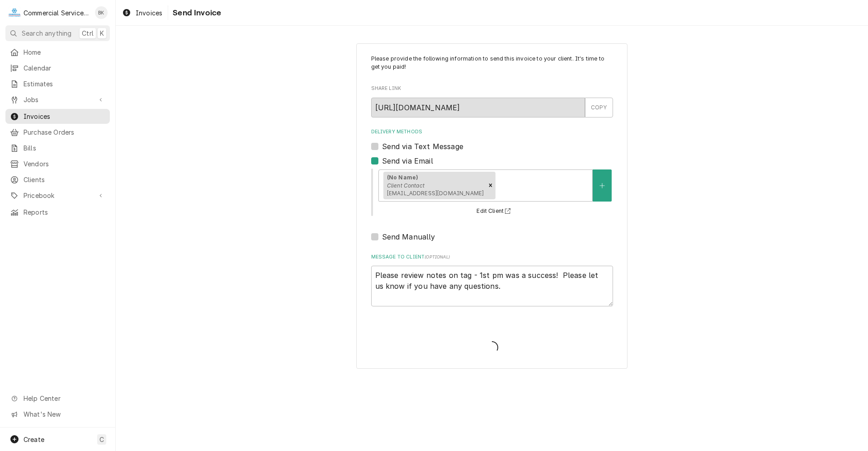
type textarea "x"
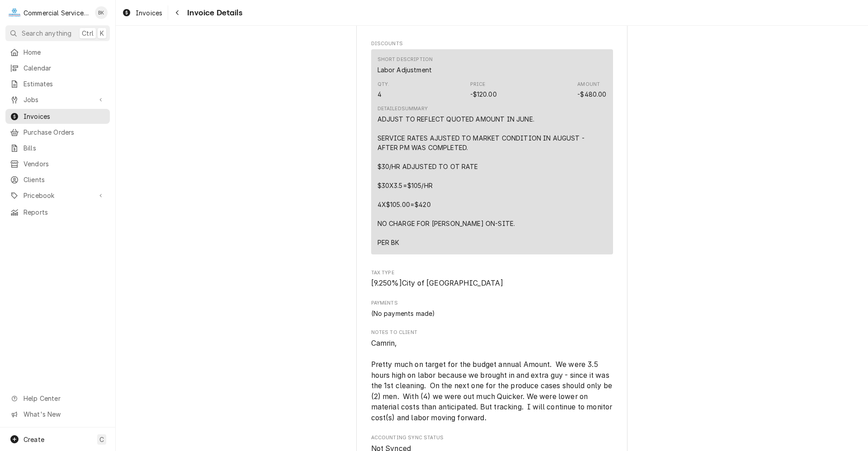
scroll to position [1879, 0]
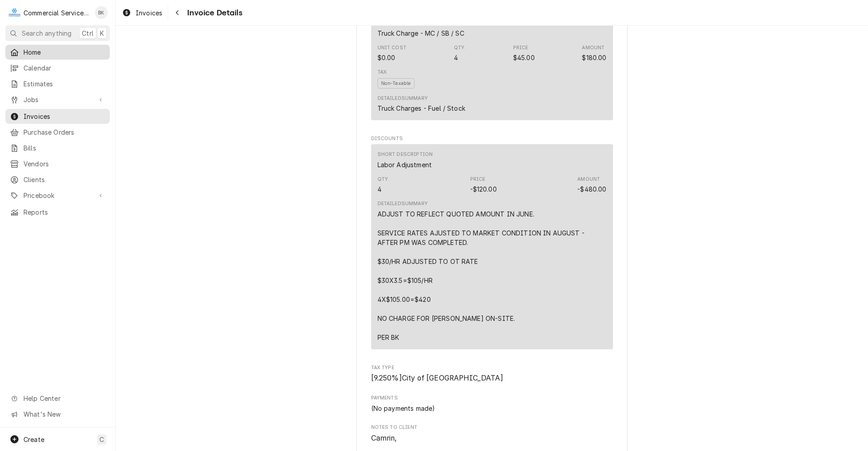
click at [28, 50] on span "Home" at bounding box center [65, 51] width 82 height 9
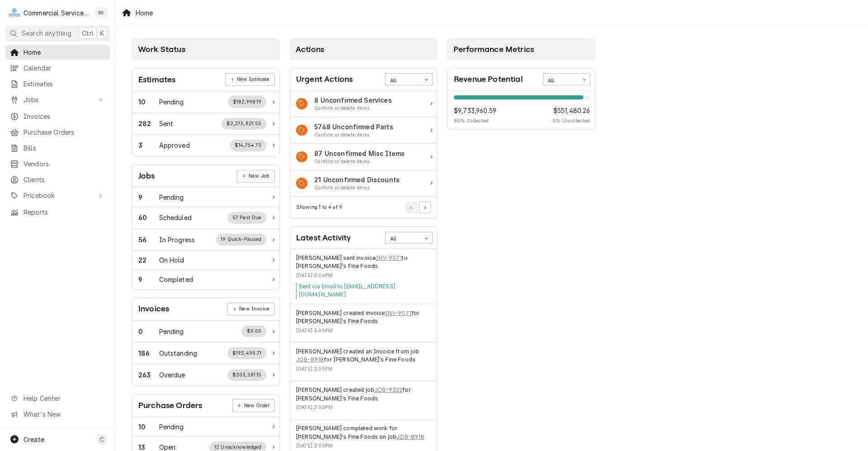
click at [375, 253] on div "[PERSON_NAME] sent invoice INV-9071 to [PERSON_NAME]'s Fine Foods [DATE] 3:06PM…" at bounding box center [363, 276] width 147 height 55
click at [376, 259] on link "INV-9071" at bounding box center [389, 258] width 26 height 8
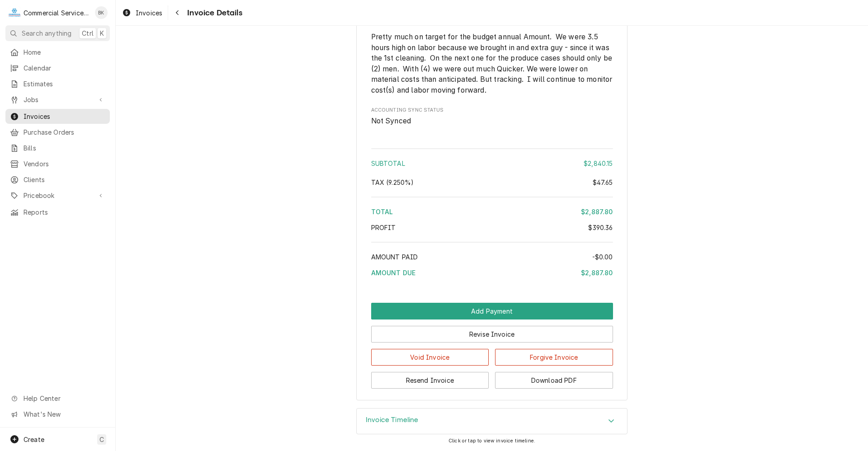
scroll to position [2331, 0]
click at [550, 380] on button "Download PDF" at bounding box center [554, 380] width 118 height 17
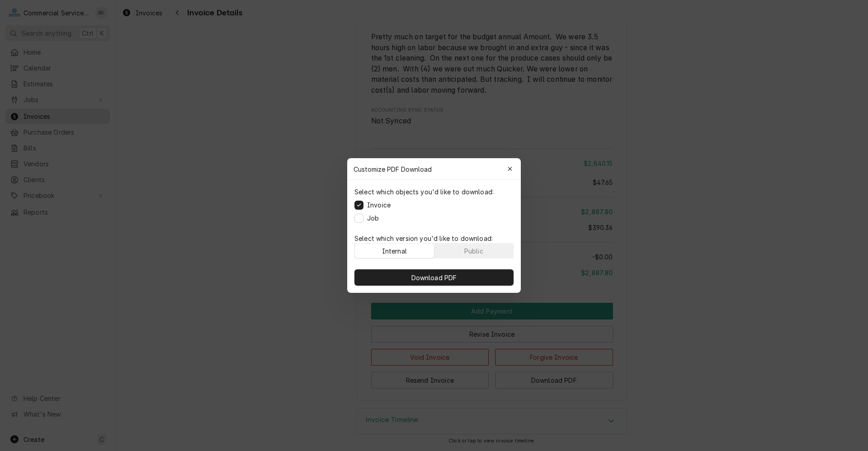
click at [368, 218] on label "Job" at bounding box center [373, 217] width 12 height 9
click at [363, 218] on button "Job" at bounding box center [358, 218] width 9 height 9
click at [453, 276] on span "Download PDF" at bounding box center [433, 277] width 49 height 9
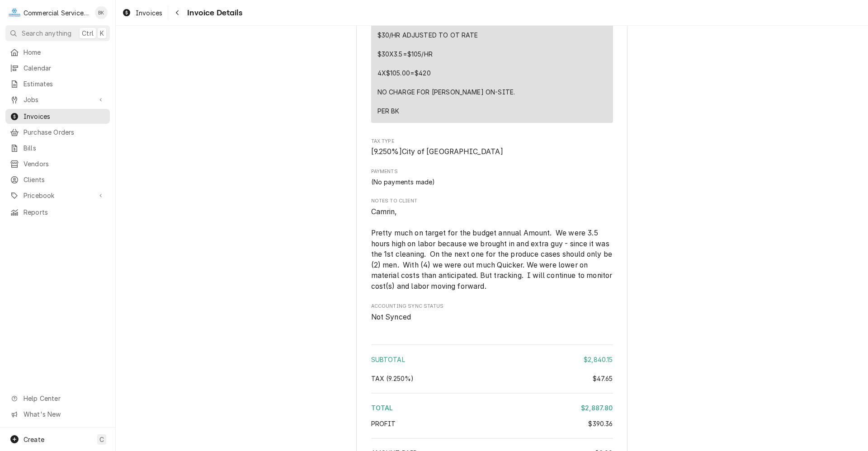
scroll to position [2105, 0]
click at [36, 96] on span "Jobs" at bounding box center [58, 99] width 68 height 9
click at [59, 112] on span "Jobs" at bounding box center [65, 115] width 82 height 9
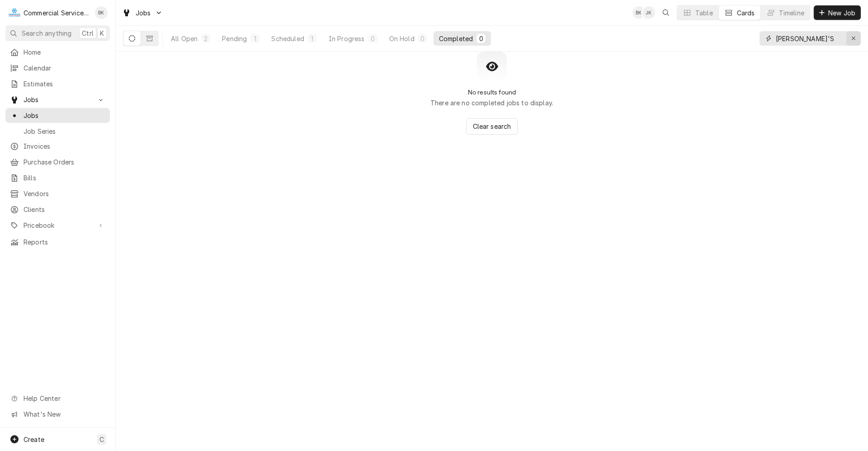
click at [854, 37] on icon "Erase input" at bounding box center [853, 38] width 5 height 6
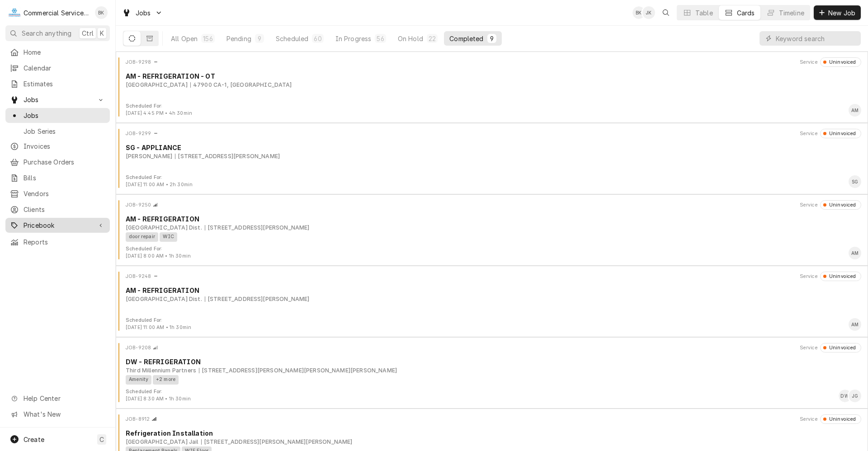
click at [35, 223] on span "Pricebook" at bounding box center [58, 225] width 68 height 9
click at [823, 38] on input "Dynamic Content Wrapper" at bounding box center [816, 38] width 80 height 14
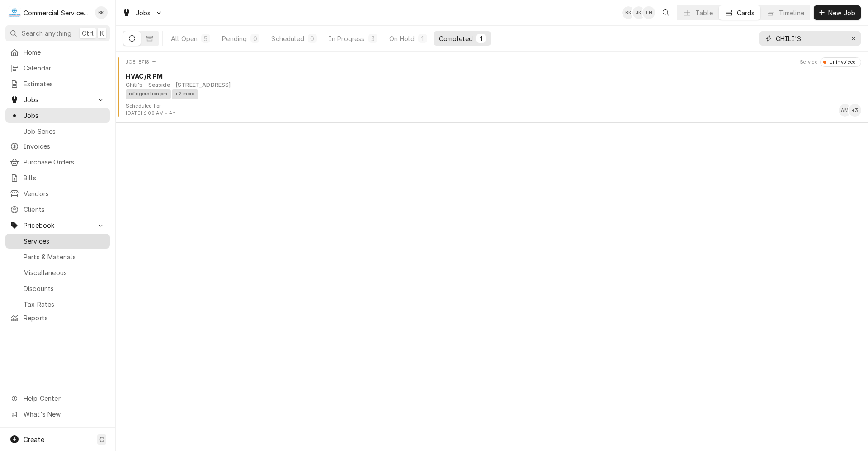
type input "CHILI'S"
click at [47, 237] on span "Services" at bounding box center [65, 240] width 82 height 9
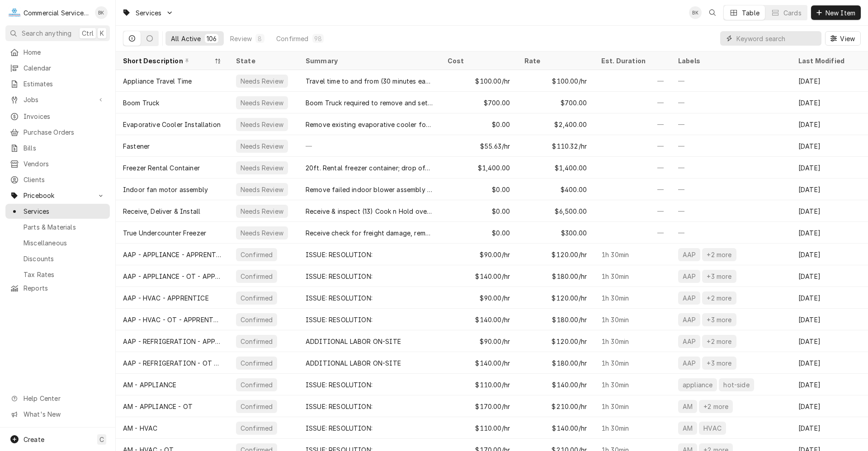
click at [763, 41] on input "Dynamic Content Wrapper" at bounding box center [776, 38] width 80 height 14
click at [82, 222] on span "Parts & Materials" at bounding box center [65, 226] width 82 height 9
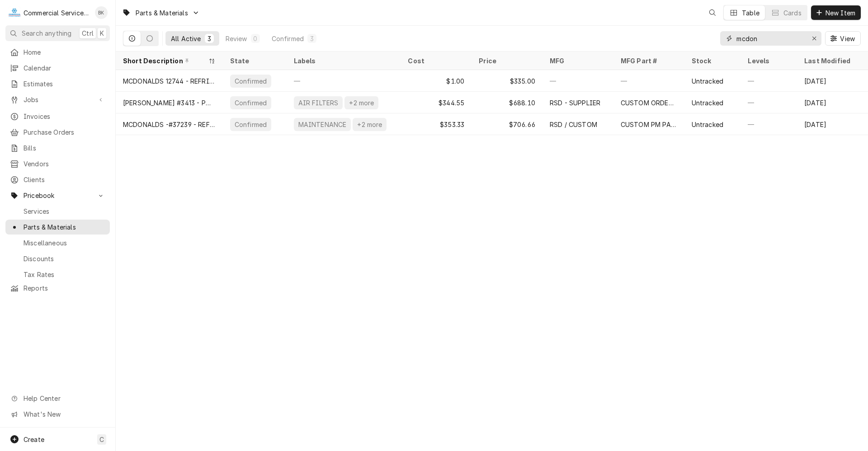
click at [768, 37] on input "mcdon" at bounding box center [770, 38] width 68 height 14
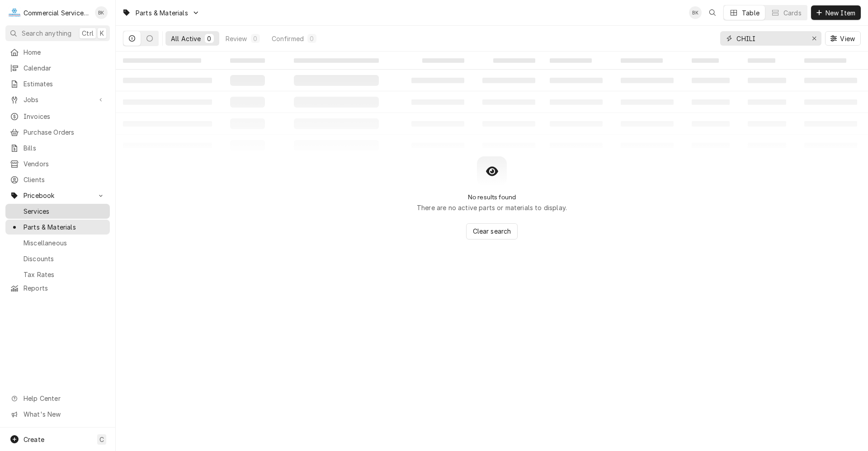
type input "CHILI"
click at [41, 207] on span "Services" at bounding box center [65, 211] width 82 height 9
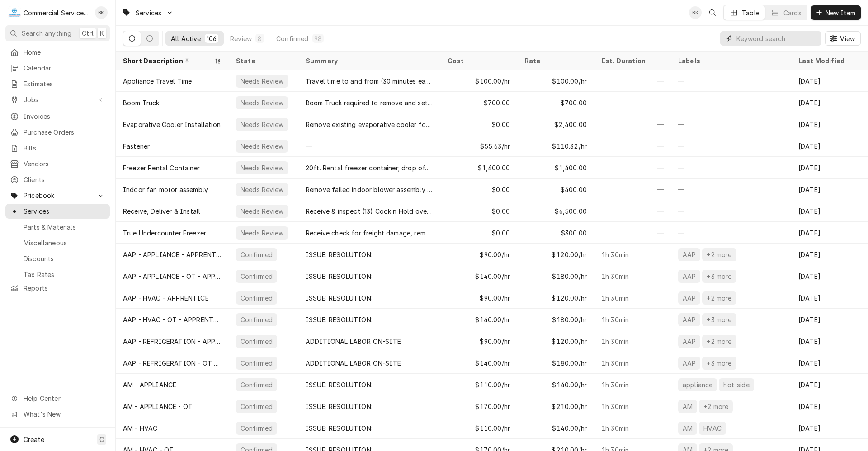
click at [779, 38] on input "Dynamic Content Wrapper" at bounding box center [776, 38] width 80 height 14
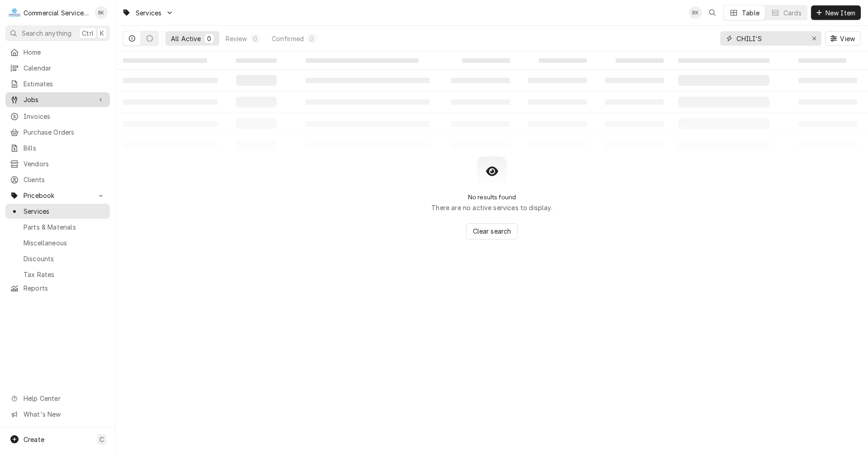
type input "CHILI'S"
click at [51, 96] on span "Jobs" at bounding box center [58, 99] width 68 height 9
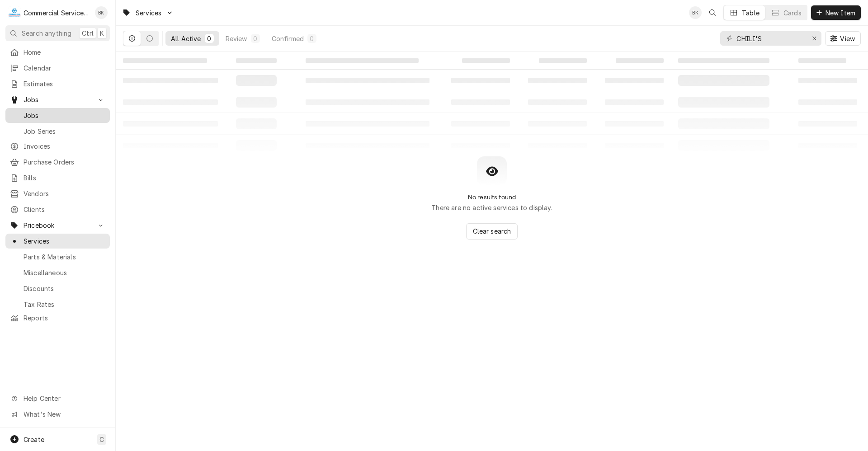
click at [42, 116] on span "Jobs" at bounding box center [65, 115] width 82 height 9
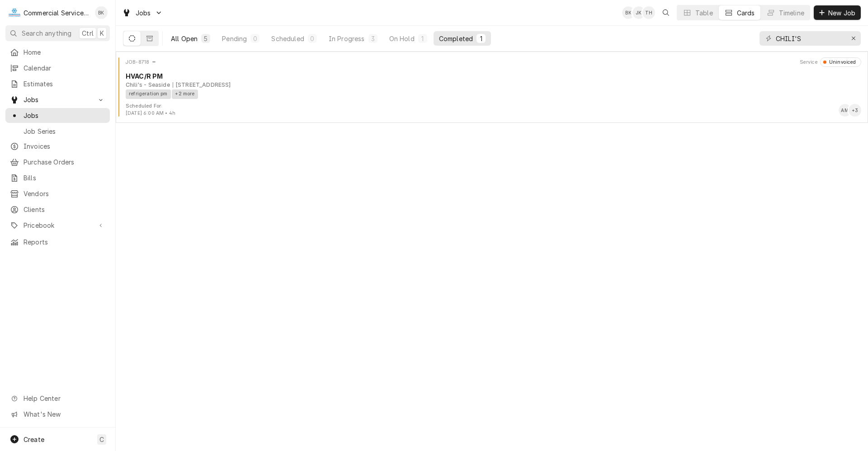
click at [174, 37] on div "All Open" at bounding box center [184, 38] width 27 height 9
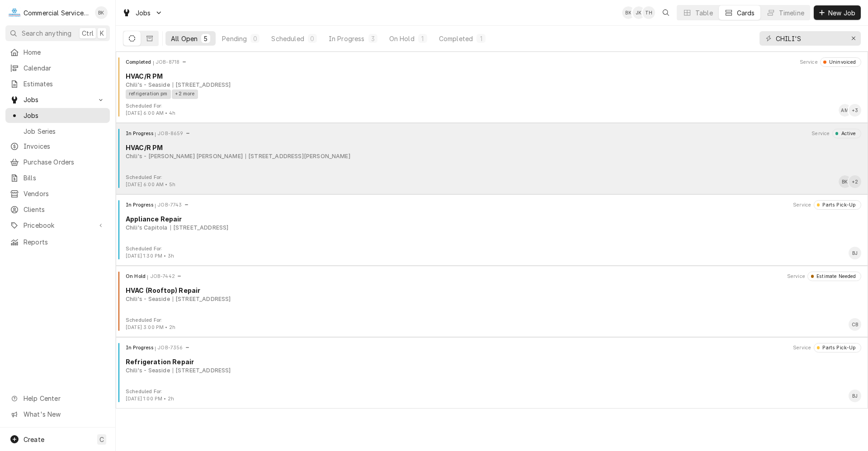
click at [322, 159] on div "Chili's - Morgan Hill 1039 Cochrane, Morgan Hill, CA 95037" at bounding box center [493, 156] width 735 height 8
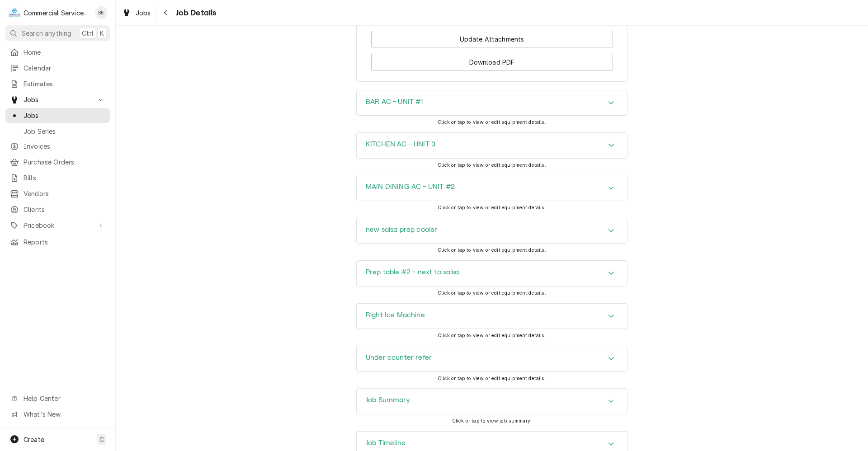
scroll to position [926, 0]
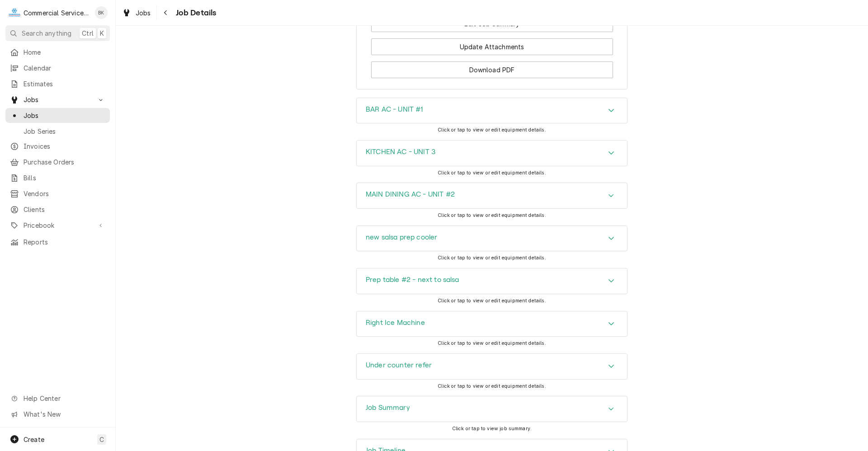
click at [452, 123] on div "BAR AC - UNIT #1" at bounding box center [492, 110] width 270 height 25
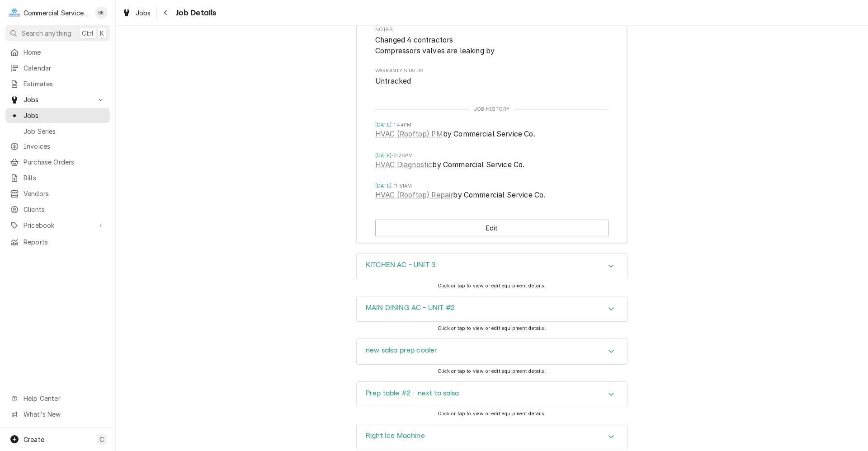
scroll to position [1197, 0]
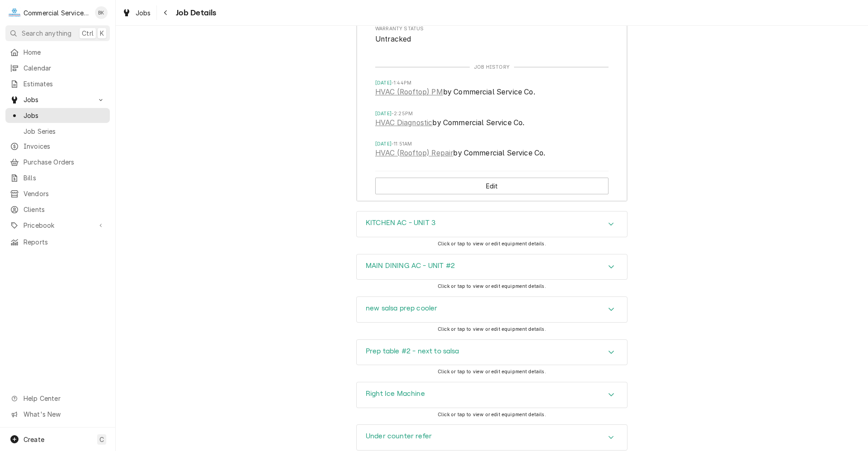
click at [462, 237] on div "KITCHEN AC - UNIT 3" at bounding box center [492, 224] width 270 height 25
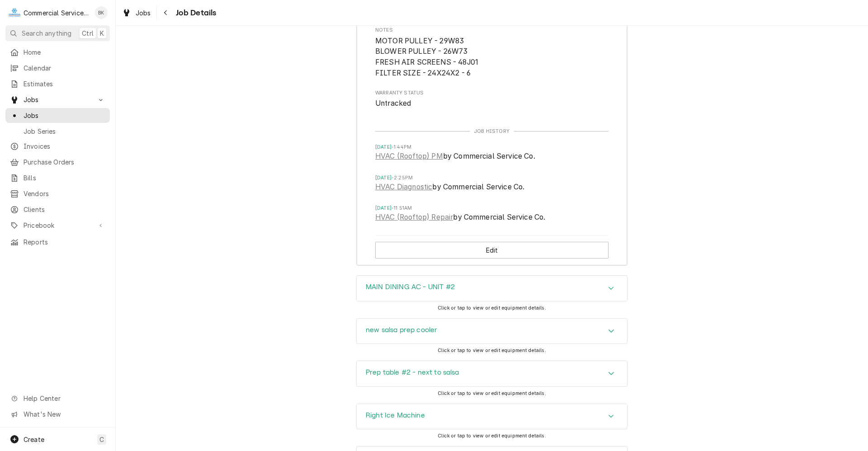
scroll to position [1558, 0]
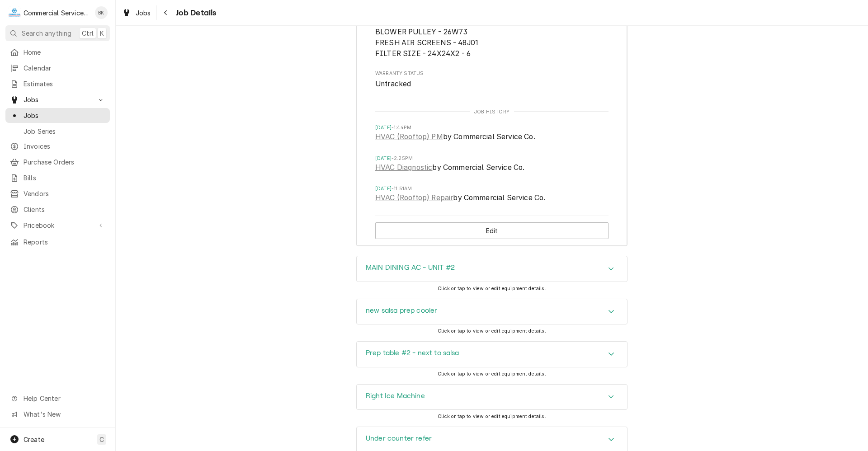
click at [468, 281] on div "MAIN DINING AC - UNIT #2" at bounding box center [492, 268] width 270 height 25
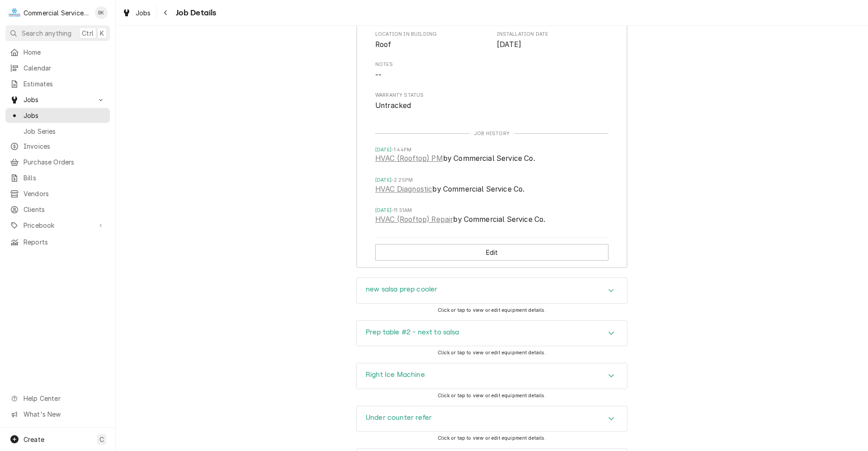
scroll to position [1965, 0]
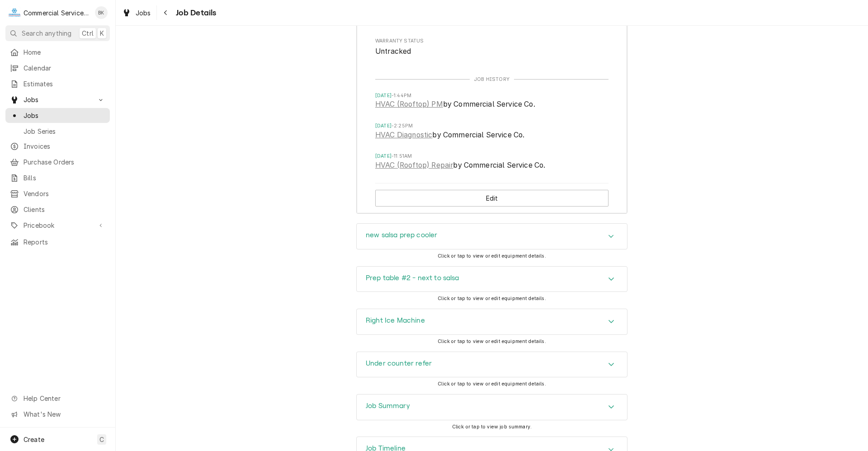
click at [471, 249] on div "new salsa prep cooler" at bounding box center [492, 236] width 270 height 25
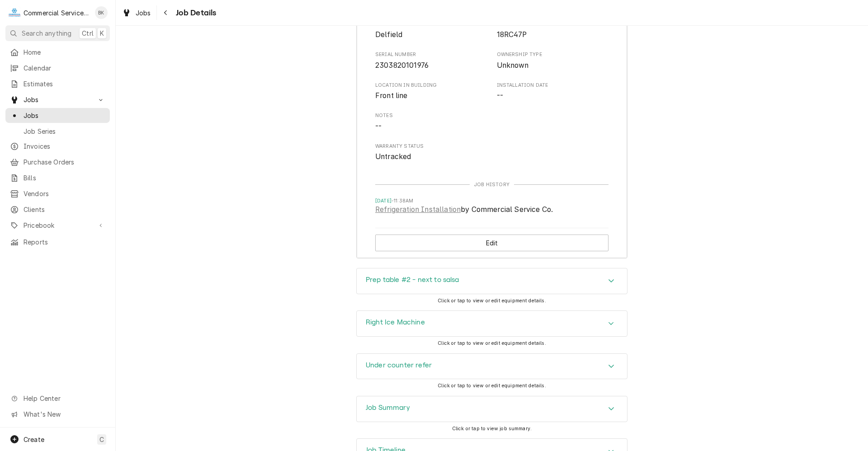
scroll to position [2236, 0]
click at [474, 287] on div "Prep table #2 - next to salsa" at bounding box center [492, 278] width 270 height 25
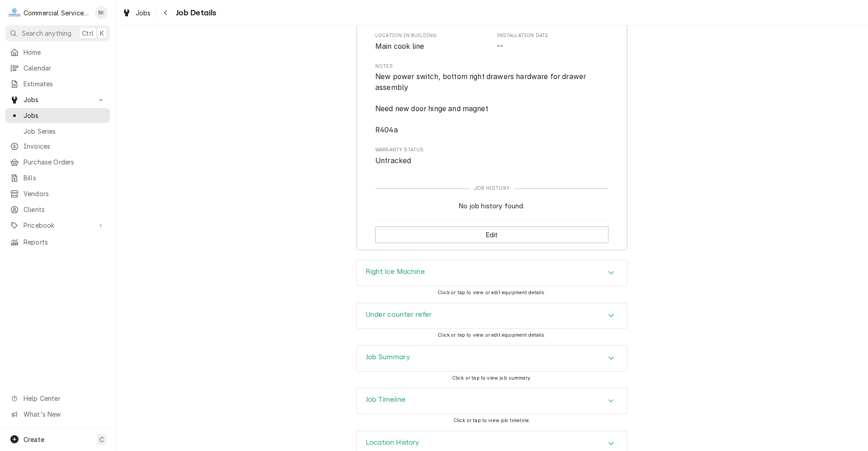
scroll to position [2598, 0]
click at [476, 284] on div "Right Ice Machine" at bounding box center [492, 271] width 270 height 25
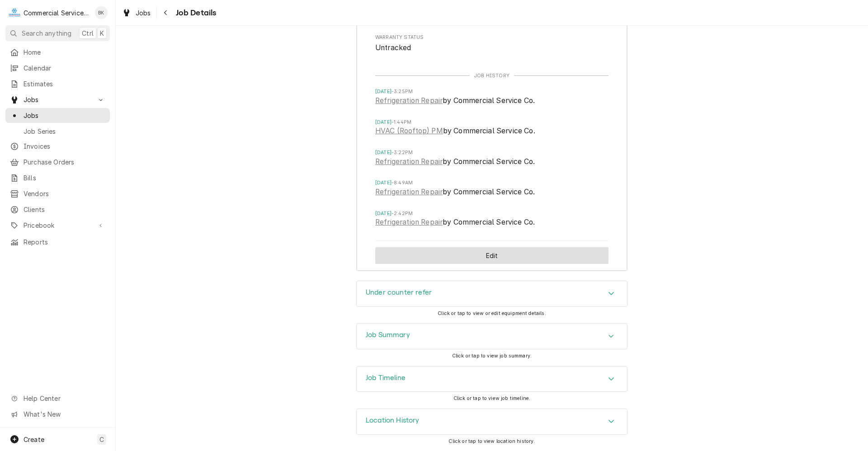
scroll to position [3029, 0]
click at [475, 289] on div "Under counter refer" at bounding box center [492, 293] width 270 height 25
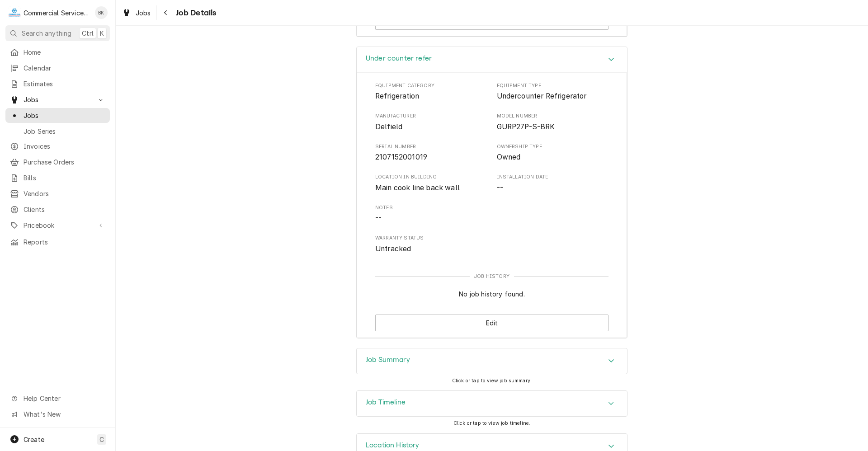
scroll to position [3288, 0]
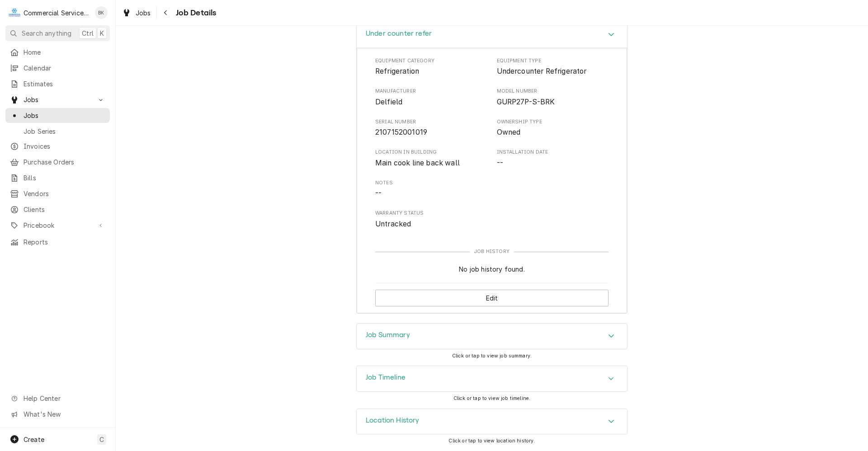
click at [473, 333] on div "Job Summary" at bounding box center [492, 336] width 270 height 25
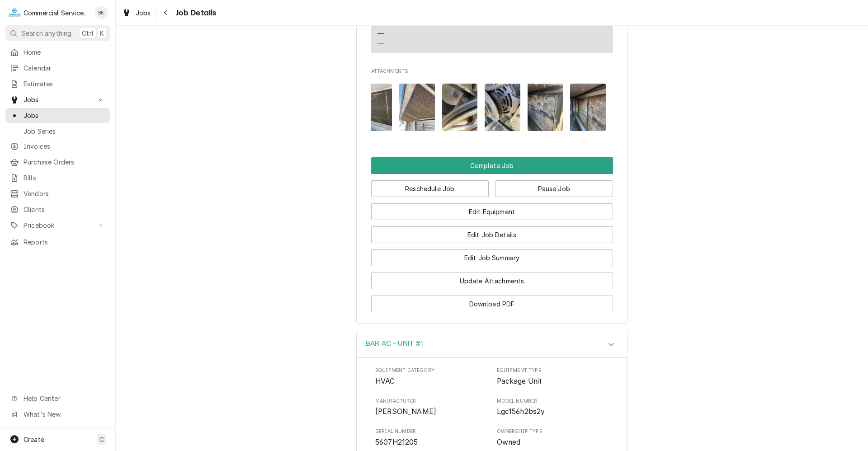
scroll to position [692, 0]
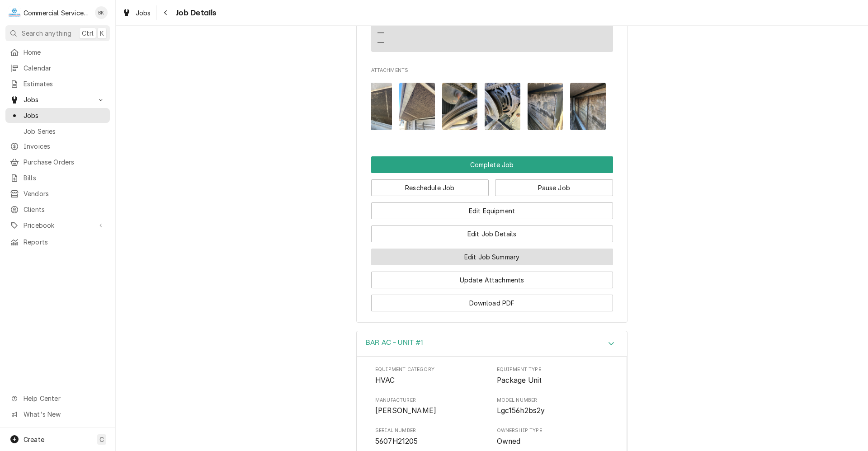
click at [500, 265] on button "Edit Job Summary" at bounding box center [492, 257] width 242 height 17
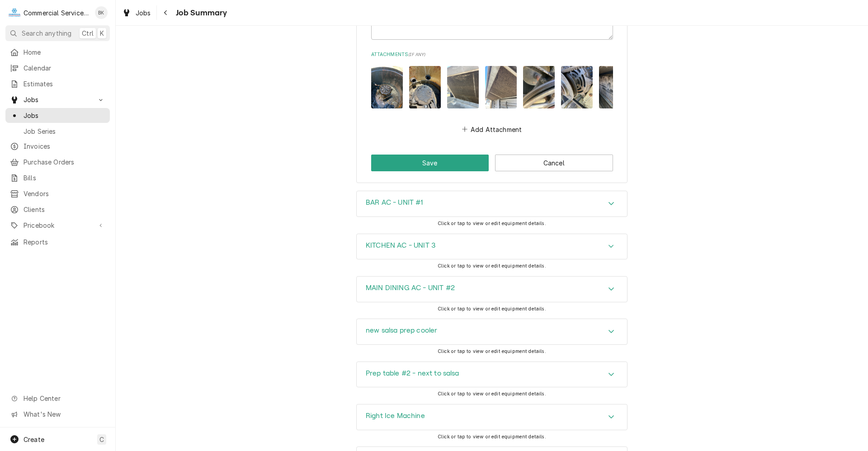
scroll to position [633, 0]
click at [438, 215] on div "BAR AC - UNIT #1" at bounding box center [492, 203] width 270 height 25
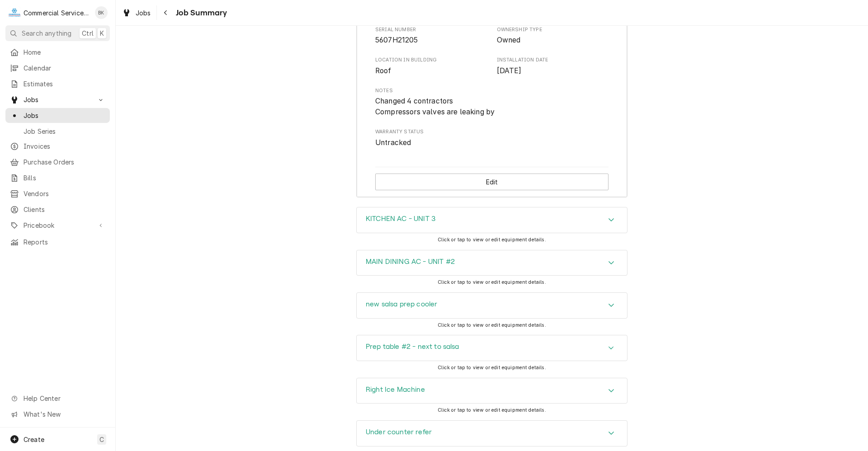
scroll to position [904, 0]
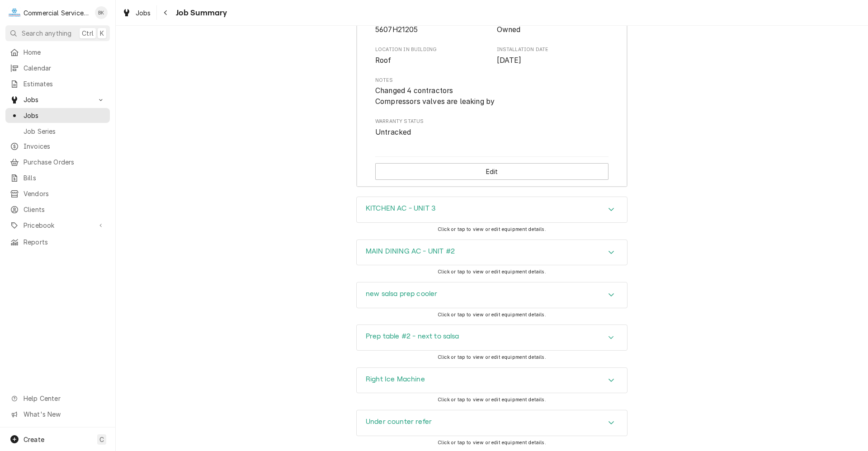
click at [432, 213] on h3 "KITCHEN AC - UNIT 3" at bounding box center [401, 208] width 70 height 9
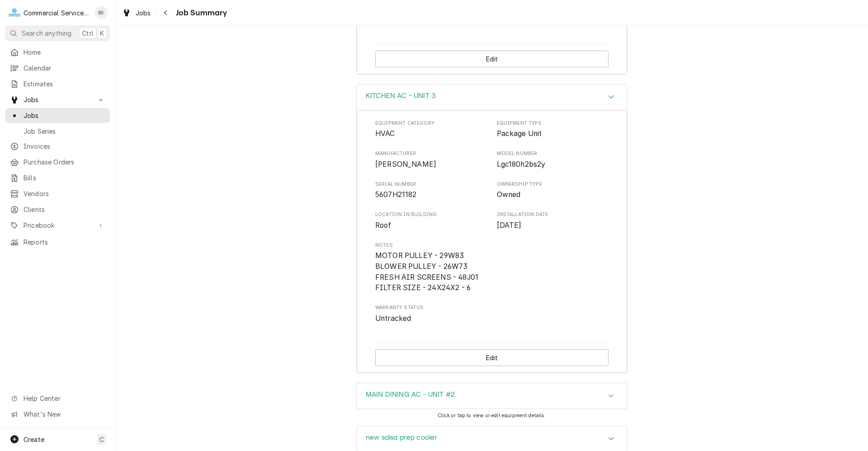
scroll to position [1040, 0]
